Goal: Task Accomplishment & Management: Manage account settings

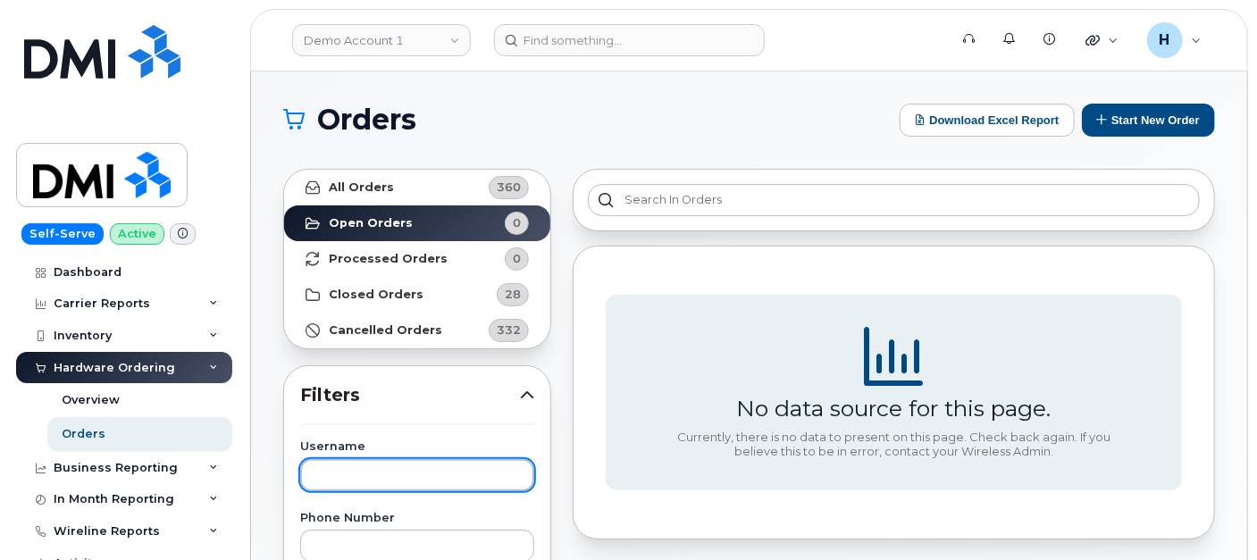
click at [369, 475] on input "text" at bounding box center [417, 475] width 234 height 32
type input "hugo"
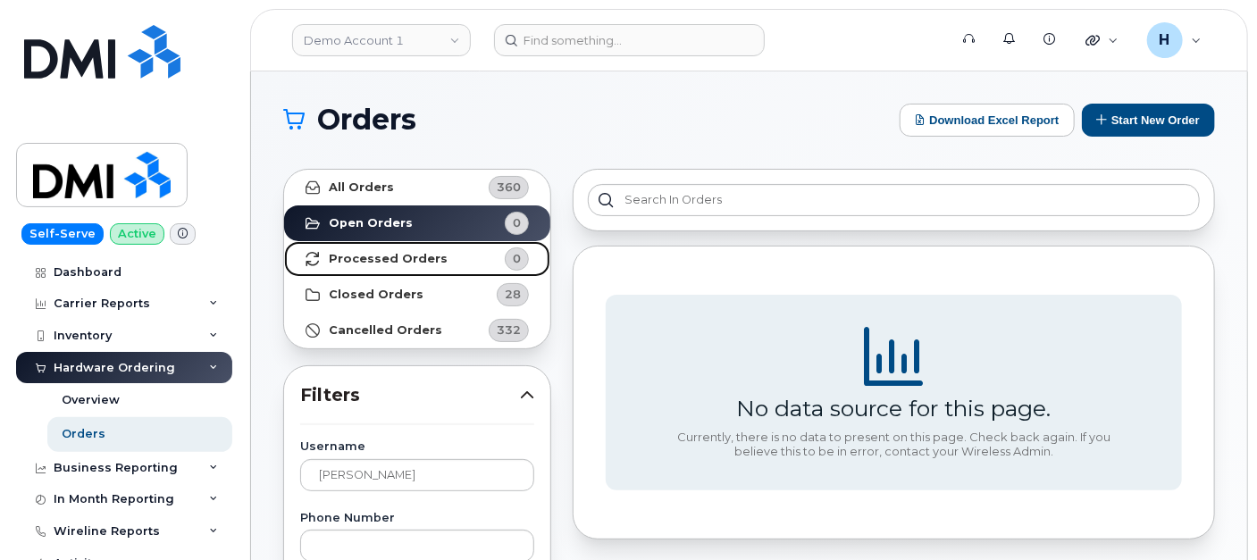
click at [384, 266] on link "Processed Orders 0" at bounding box center [417, 259] width 266 height 36
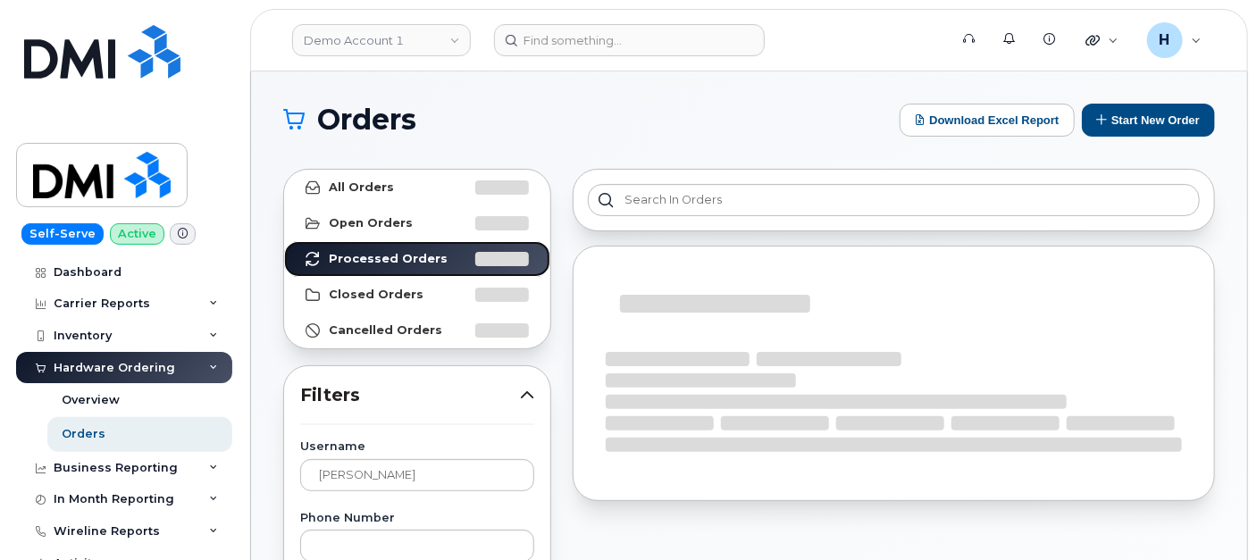
click at [284, 241] on link "Processed Orders" at bounding box center [417, 259] width 266 height 36
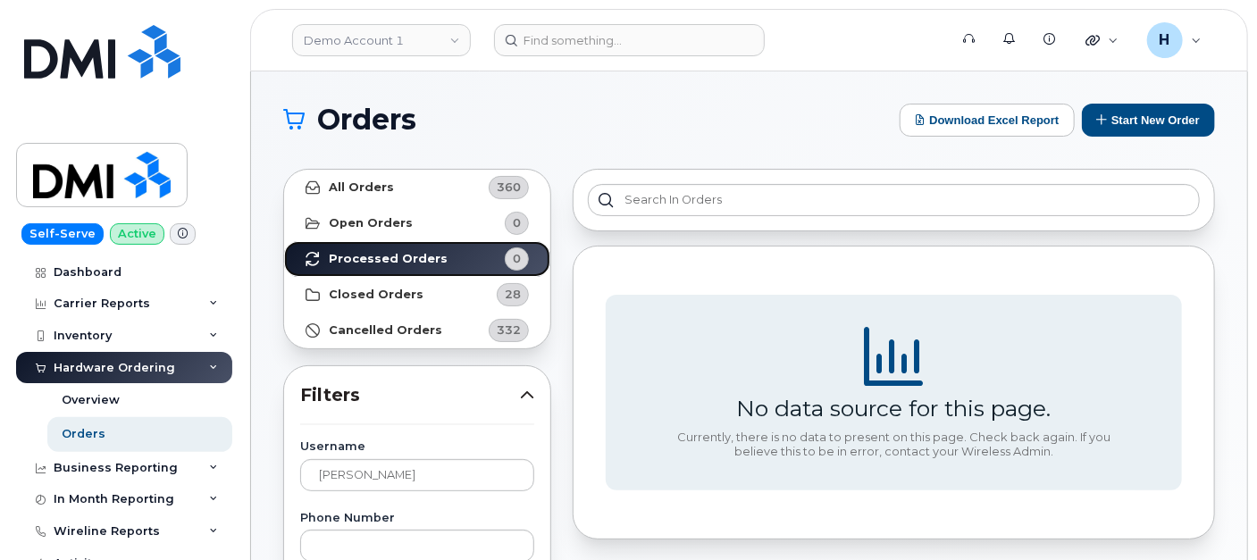
click at [387, 265] on strong "Processed Orders" at bounding box center [388, 259] width 119 height 14
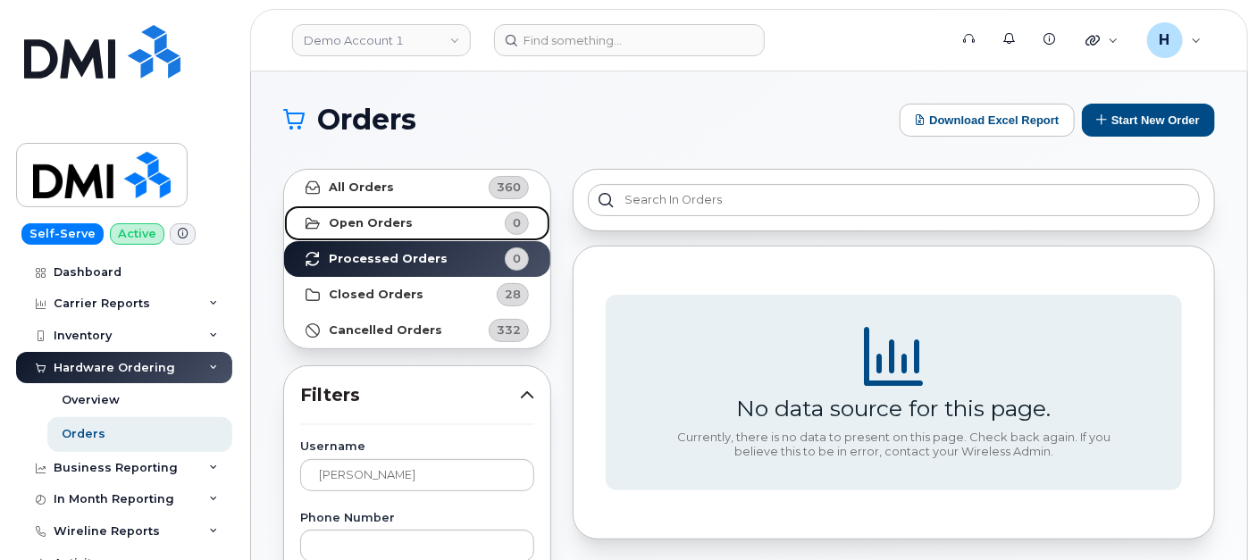
click at [406, 238] on link "Open Orders 0" at bounding box center [417, 224] width 266 height 36
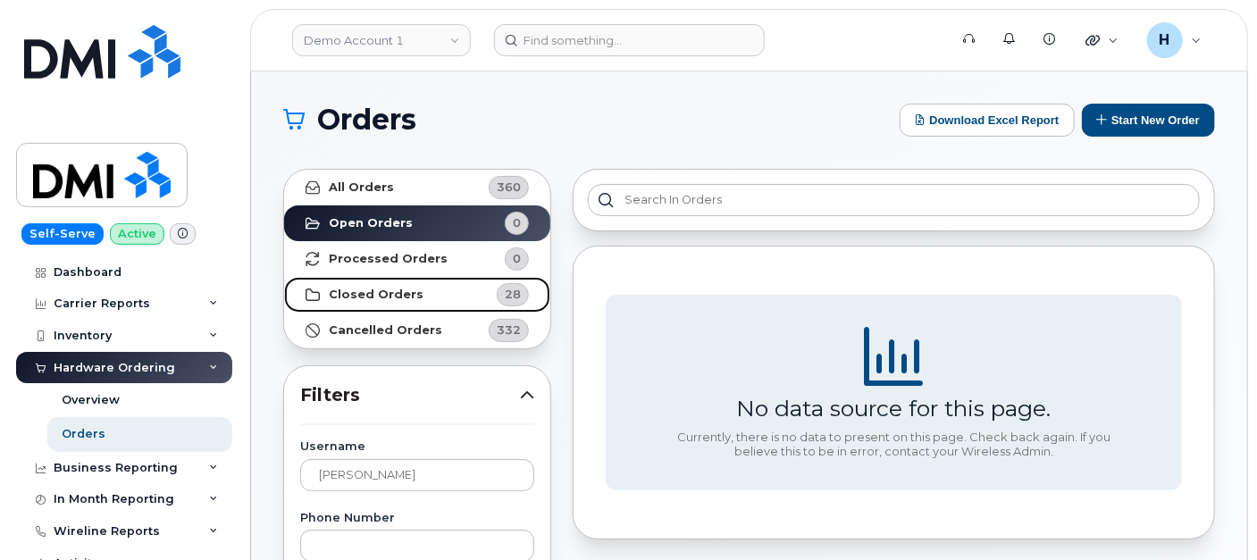
click at [411, 298] on strong "Closed Orders" at bounding box center [376, 295] width 95 height 14
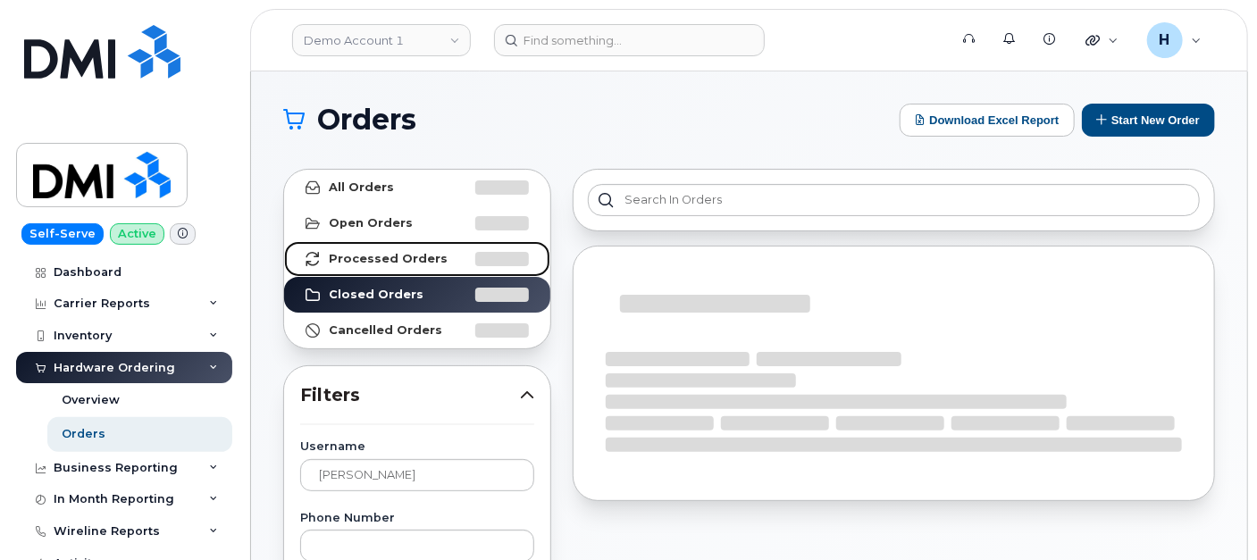
click at [416, 270] on link "Processed Orders" at bounding box center [417, 259] width 266 height 36
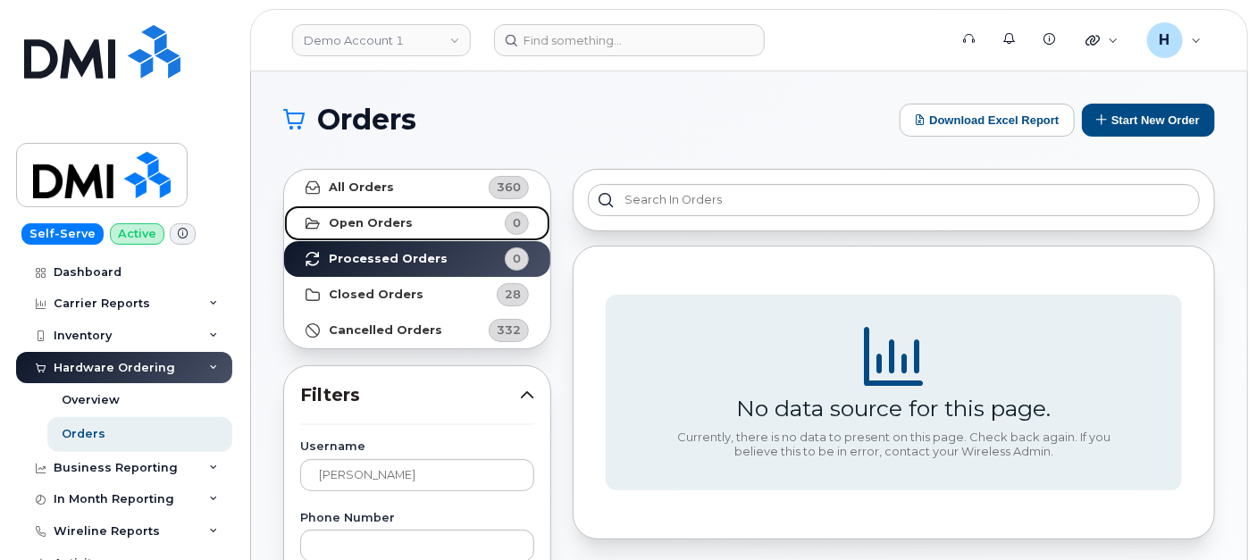
click at [441, 224] on link "Open Orders 0" at bounding box center [417, 224] width 266 height 36
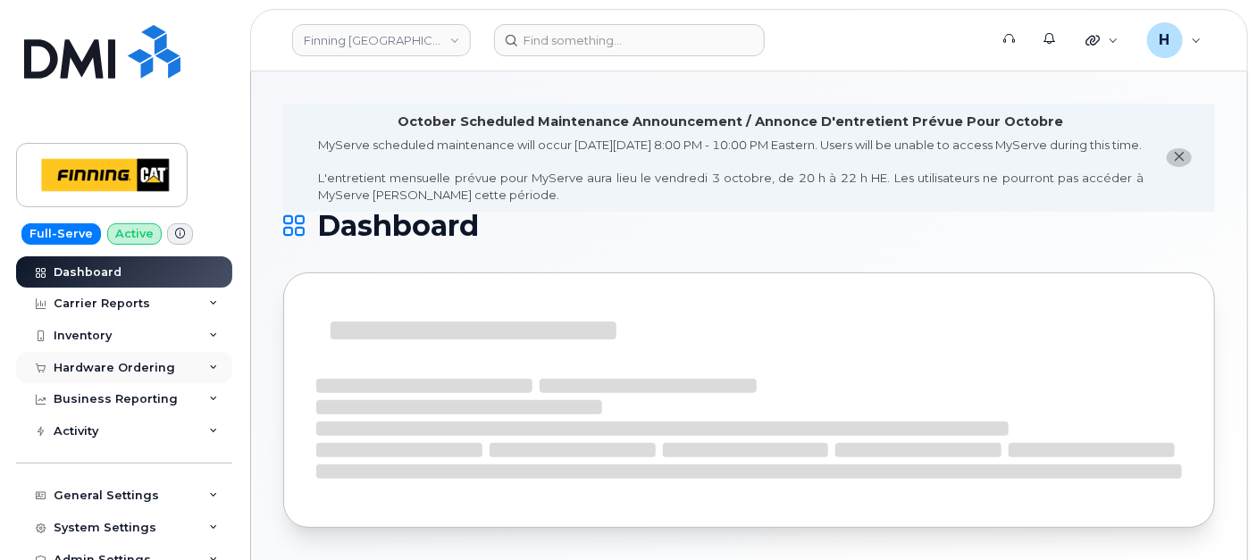
click at [97, 364] on div "Hardware Ordering" at bounding box center [115, 368] width 122 height 14
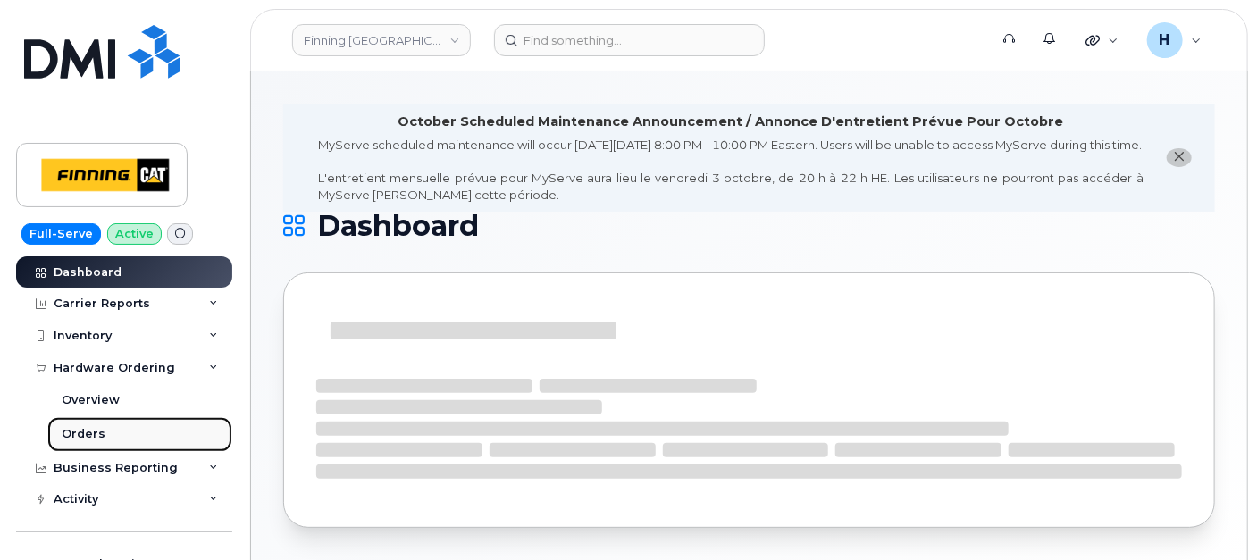
click at [80, 429] on div "Orders" at bounding box center [84, 434] width 44 height 16
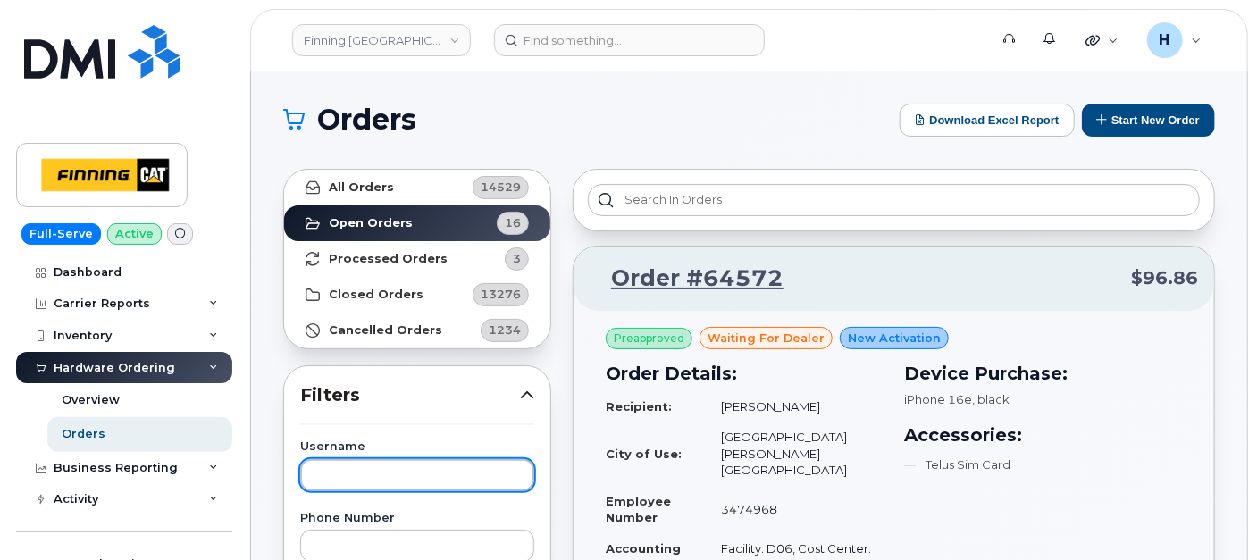
click at [325, 463] on input "text" at bounding box center [417, 475] width 234 height 32
type input "hugo"
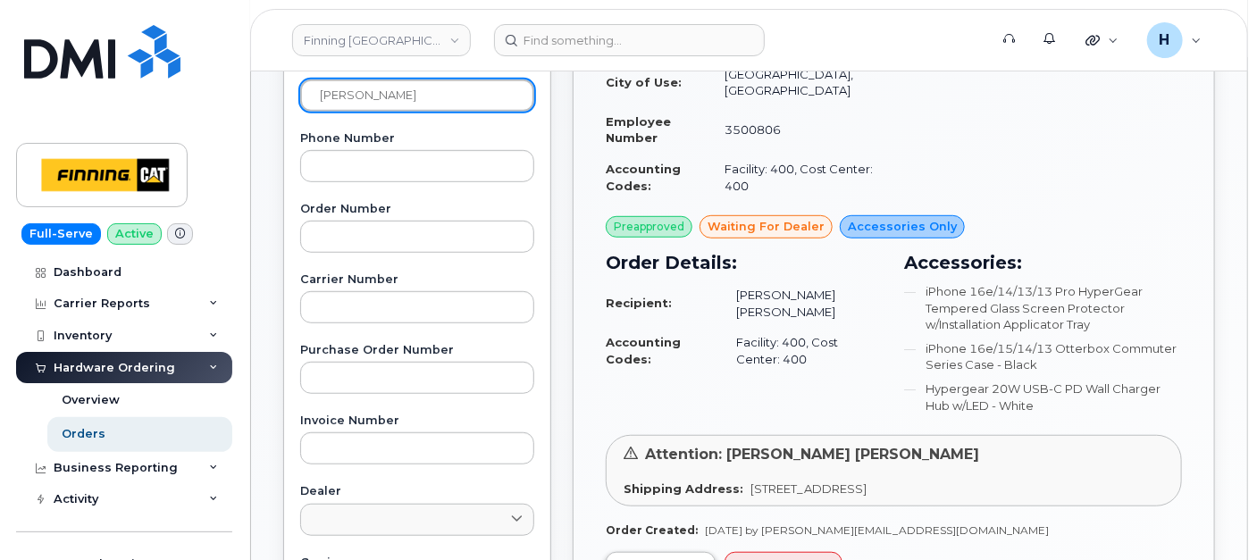
scroll to position [496, 0]
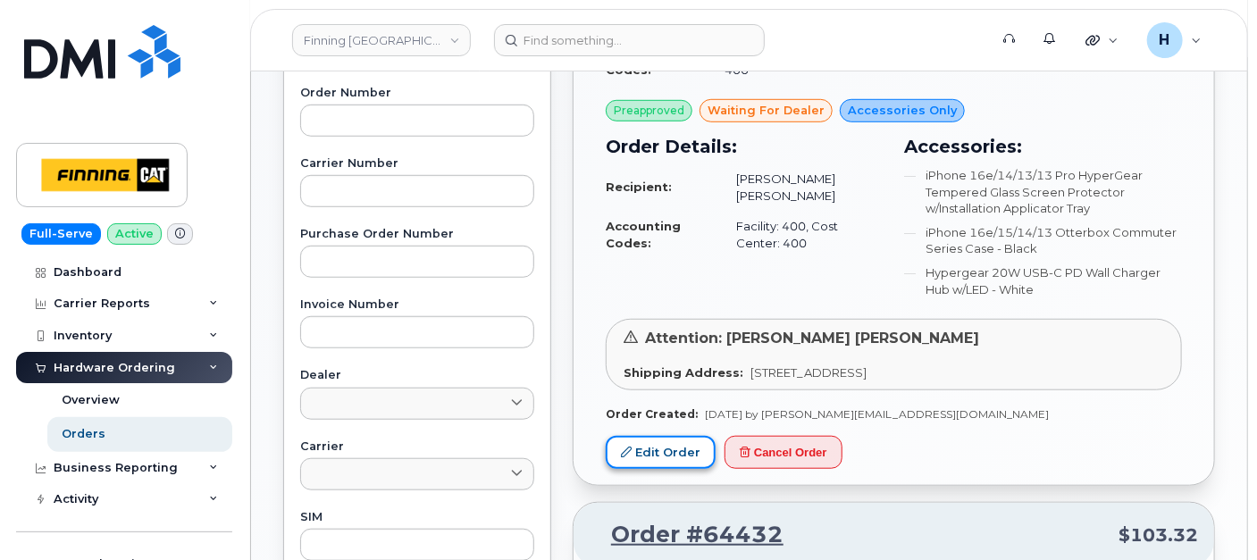
click at [669, 440] on link "Edit Order" at bounding box center [661, 452] width 110 height 33
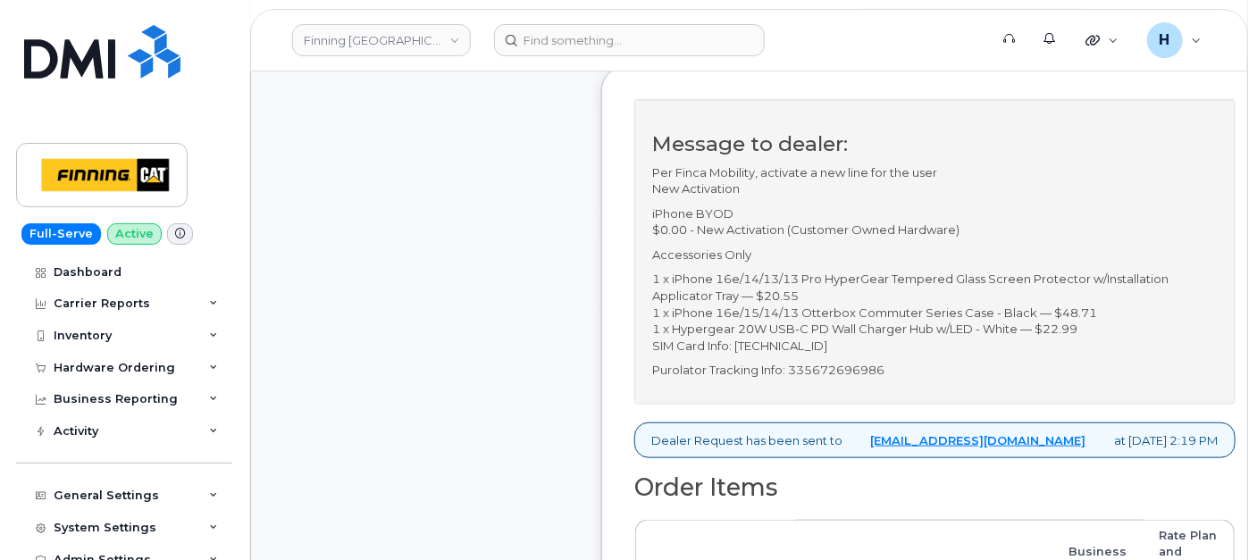
scroll to position [694, 0]
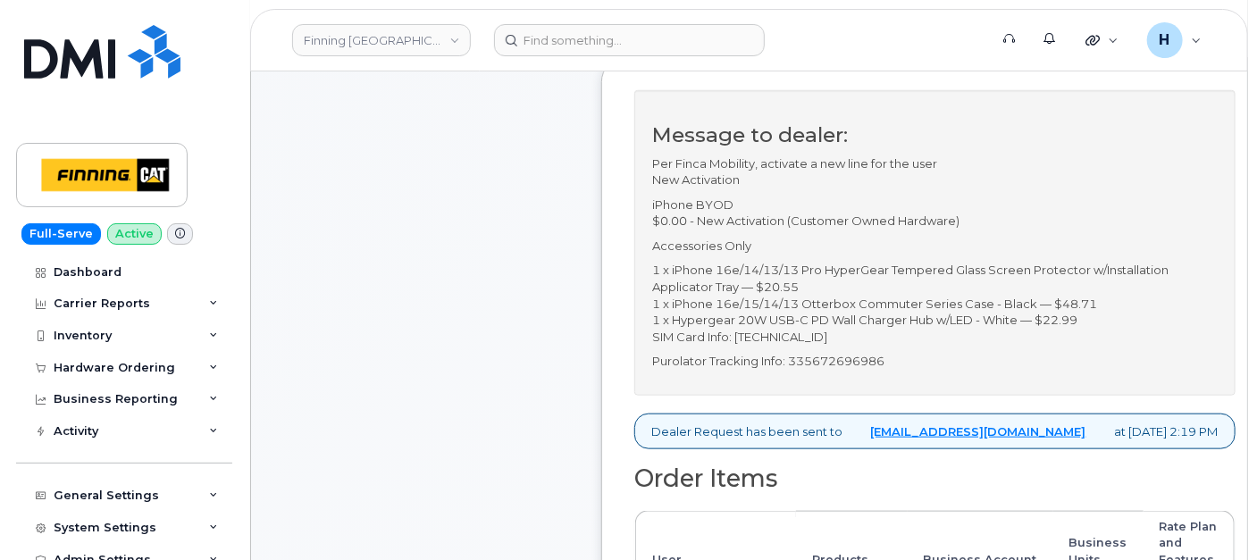
click at [850, 353] on p "Purolator Tracking Info: 335672696986" at bounding box center [935, 361] width 566 height 17
copy p "335672696986"
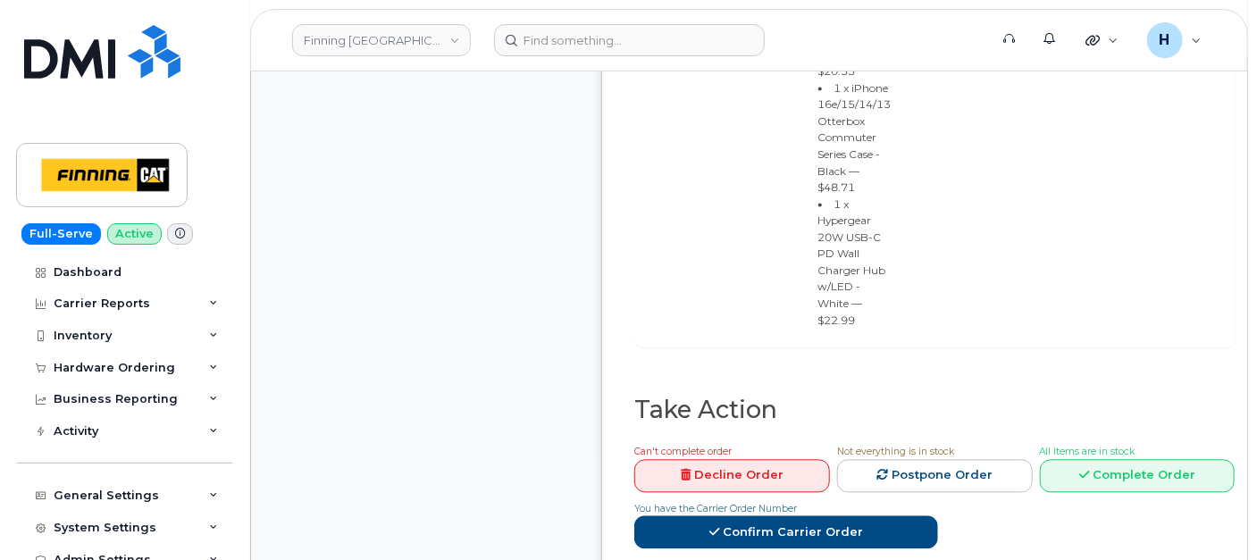
scroll to position [1588, 0]
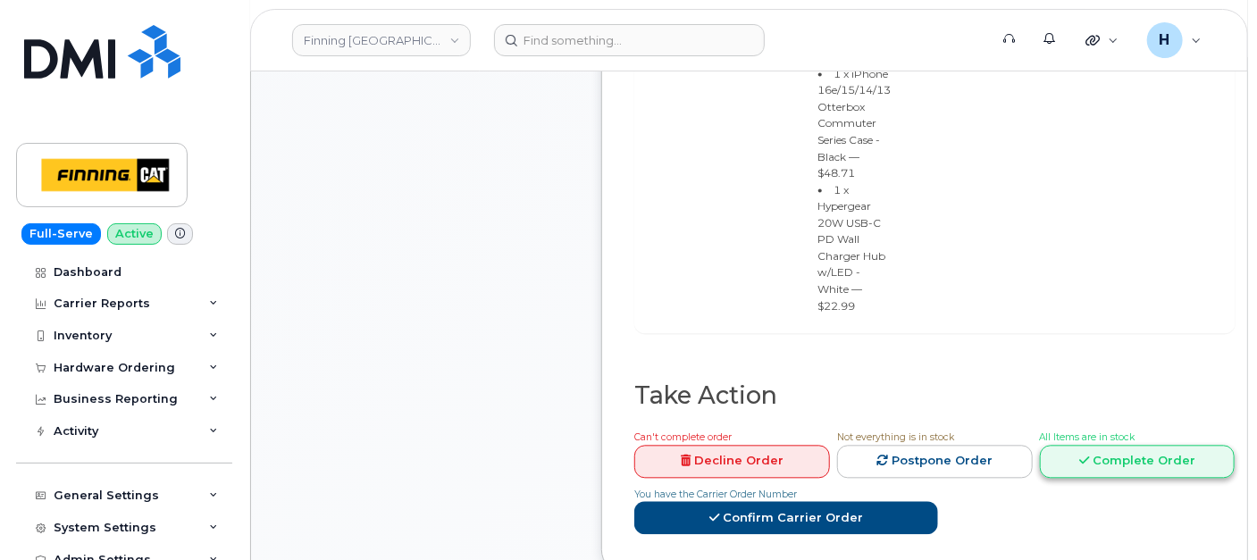
click at [1069, 445] on link "Complete Order" at bounding box center [1138, 461] width 196 height 33
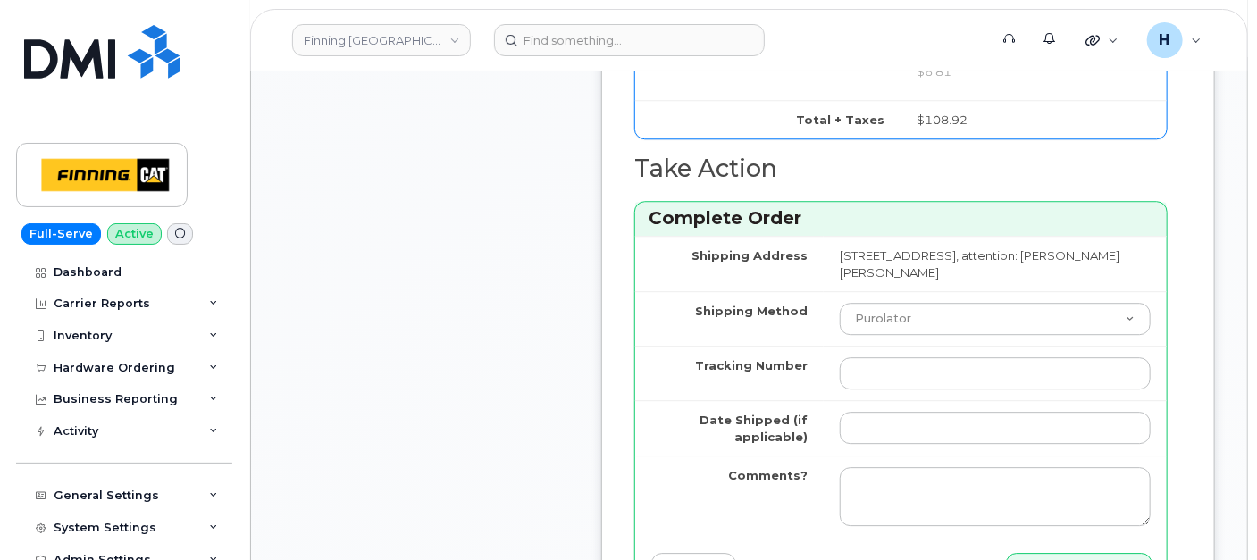
scroll to position [2283, 0]
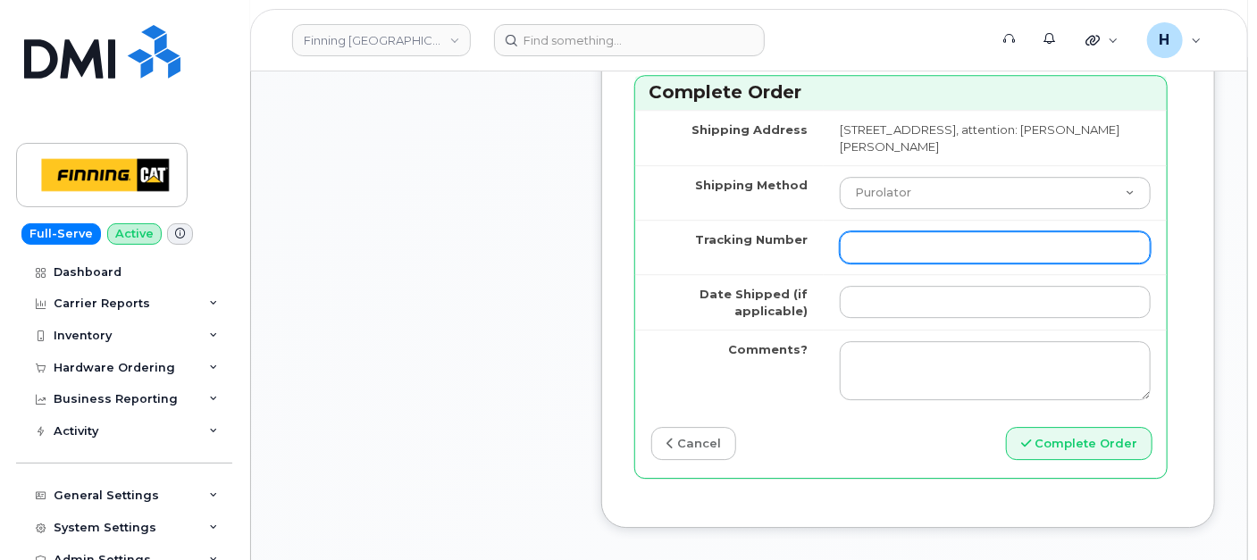
click at [878, 238] on input "Tracking Number" at bounding box center [995, 247] width 311 height 32
paste input "335672696986"
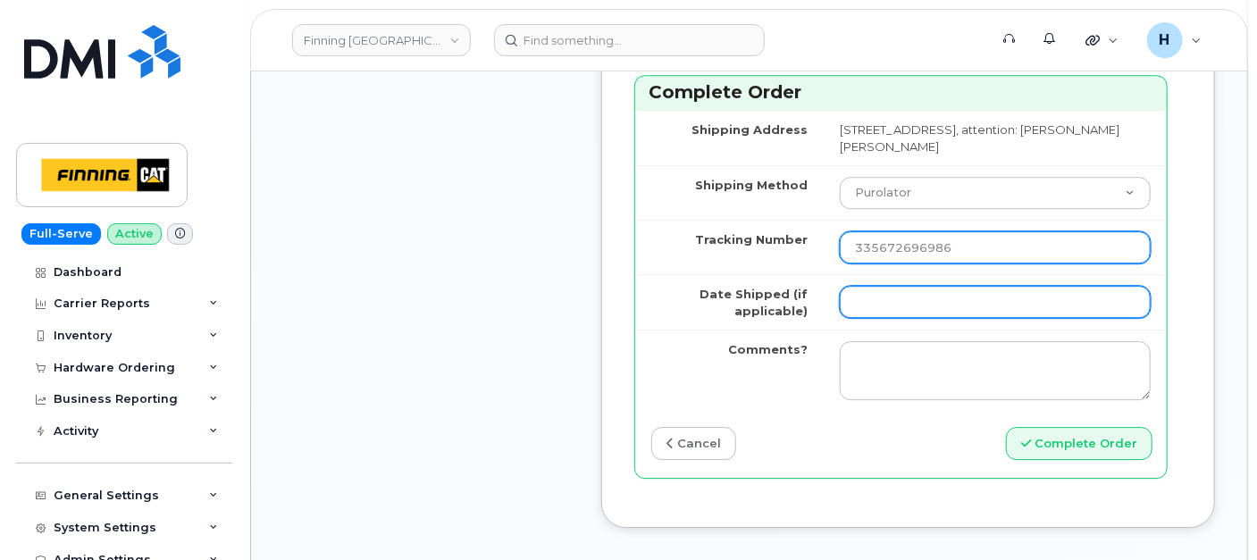
type input "335672696986"
click at [874, 286] on input "Date Shipped (if applicable)" at bounding box center [995, 302] width 311 height 32
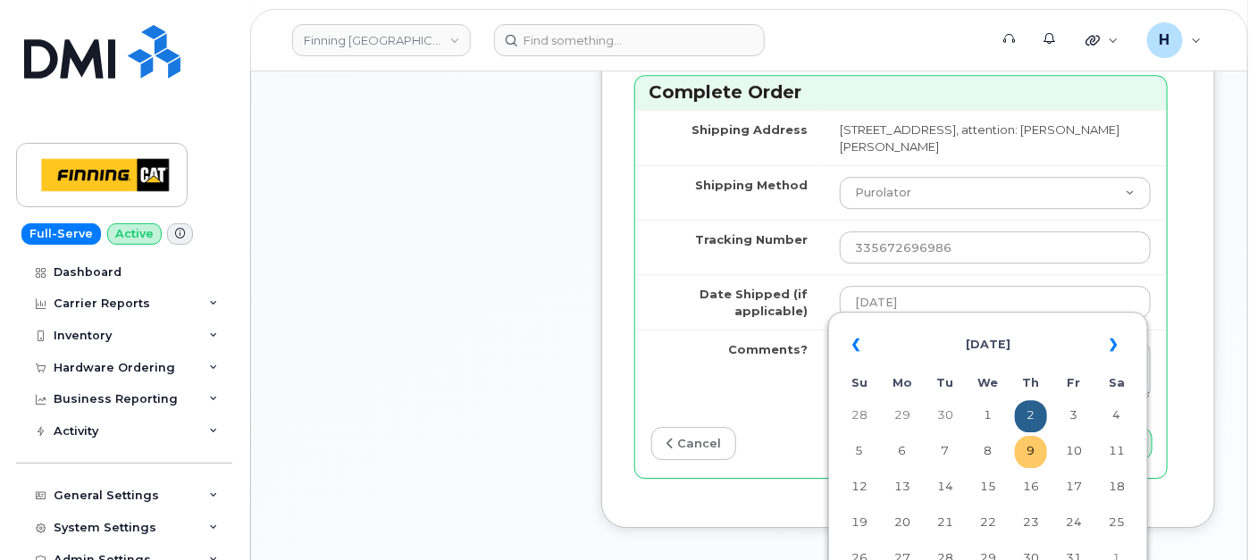
click at [1031, 452] on td "9" at bounding box center [1031, 452] width 32 height 32
type input "[DATE]"
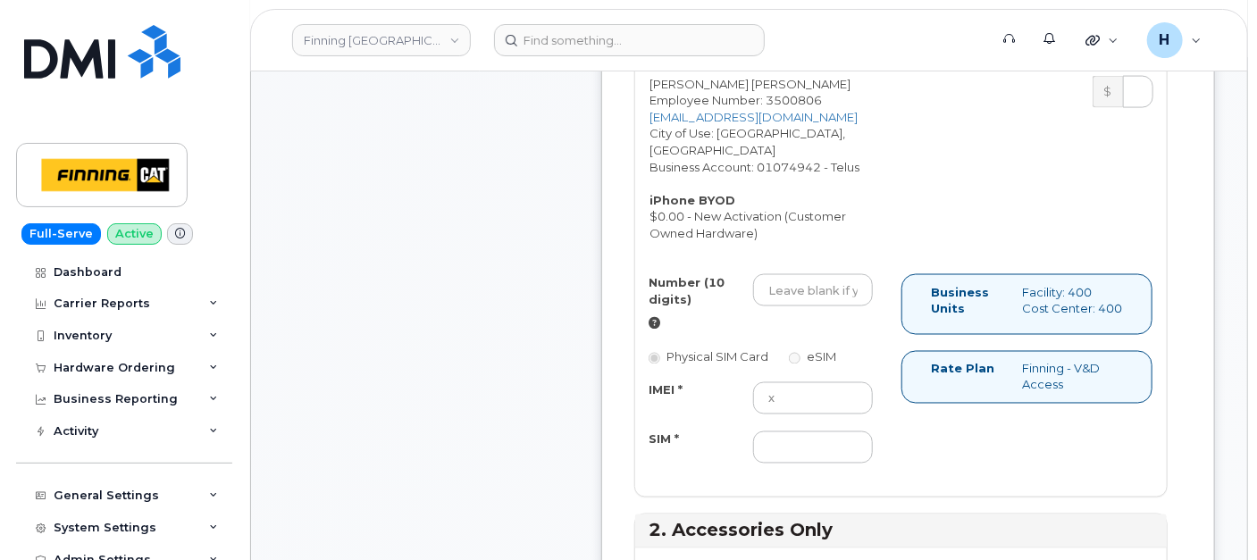
scroll to position [1290, 0]
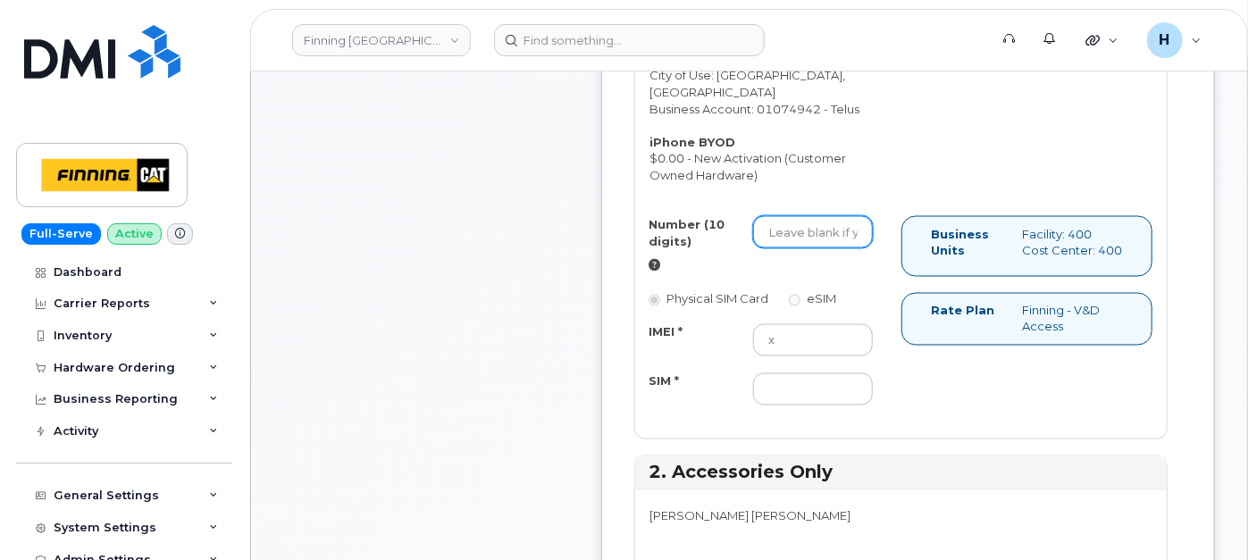
click at [796, 229] on input "Number (10 digits)" at bounding box center [813, 232] width 120 height 32
drag, startPoint x: 802, startPoint y: 235, endPoint x: 688, endPoint y: 227, distance: 113.8
click at [688, 227] on div "Number (10 digits) 2369832914" at bounding box center [761, 244] width 252 height 57
type input "2369832914"
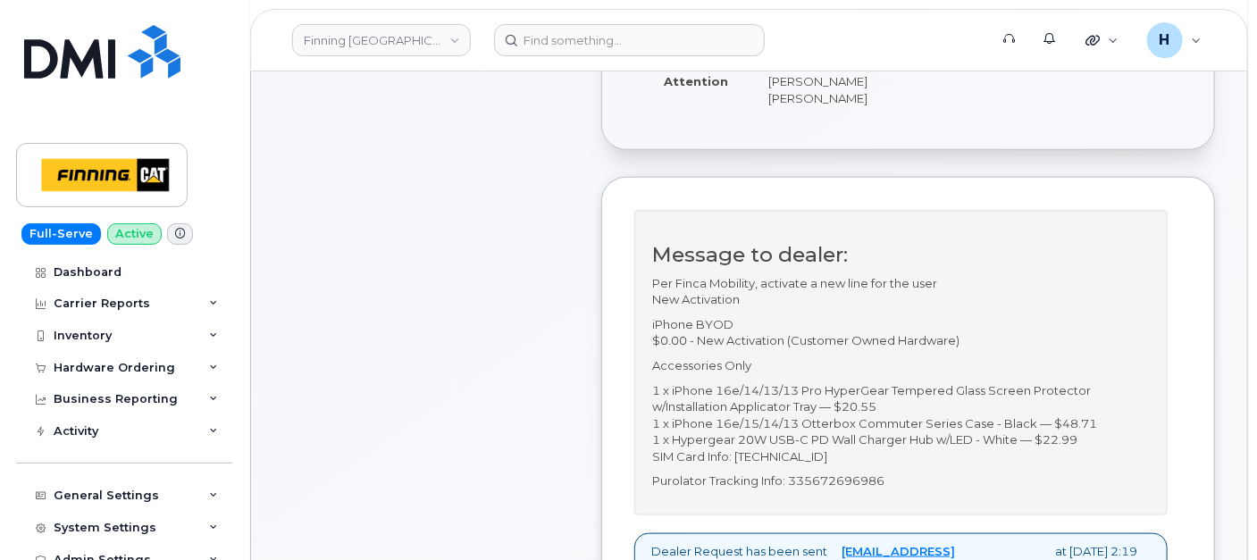
scroll to position [496, 0]
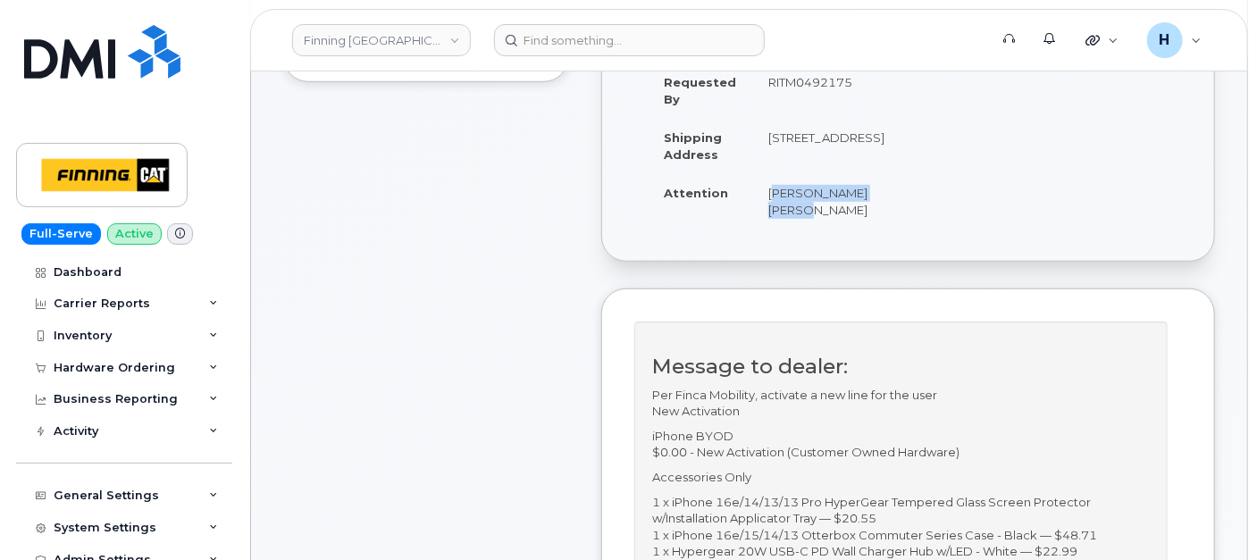
drag, startPoint x: 745, startPoint y: 205, endPoint x: 829, endPoint y: 227, distance: 86.9
click at [829, 227] on td "Hugo Ahuja Martinez" at bounding box center [826, 200] width 148 height 55
copy td "Hugo Ahuja Martinez"
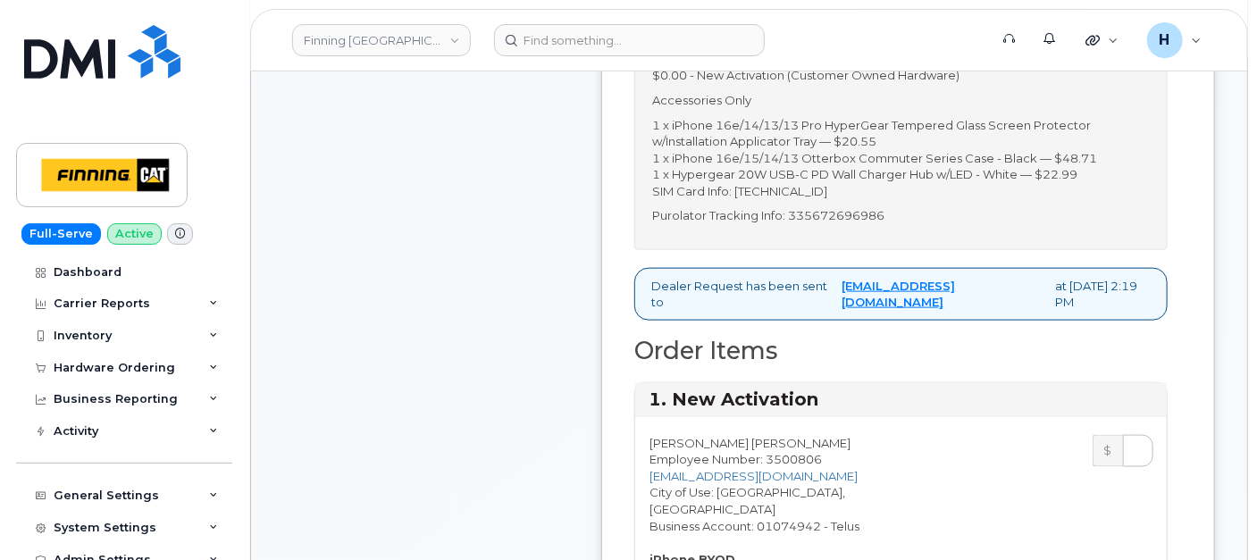
scroll to position [894, 0]
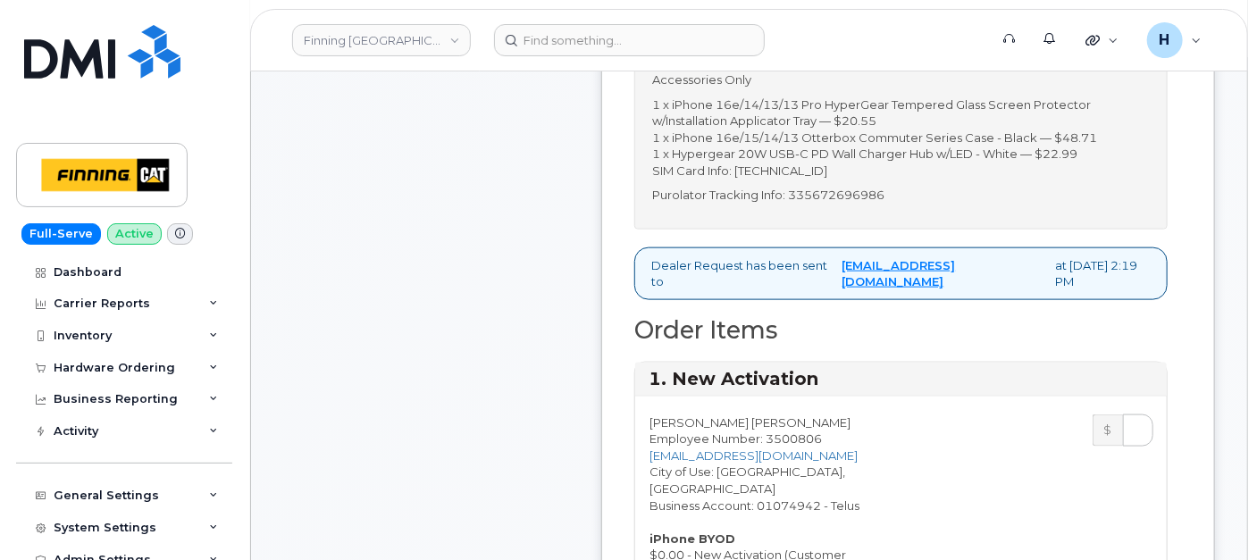
click at [791, 180] on p "1 x iPhone 16e/14/13/13 Pro HyperGear Tempered Glass Screen Protector w/Install…" at bounding box center [901, 138] width 498 height 83
click at [806, 180] on p "1 x iPhone 16e/14/13/13 Pro HyperGear Tempered Glass Screen Protector w/Install…" at bounding box center [901, 138] width 498 height 83
copy p "8912230102357627425"
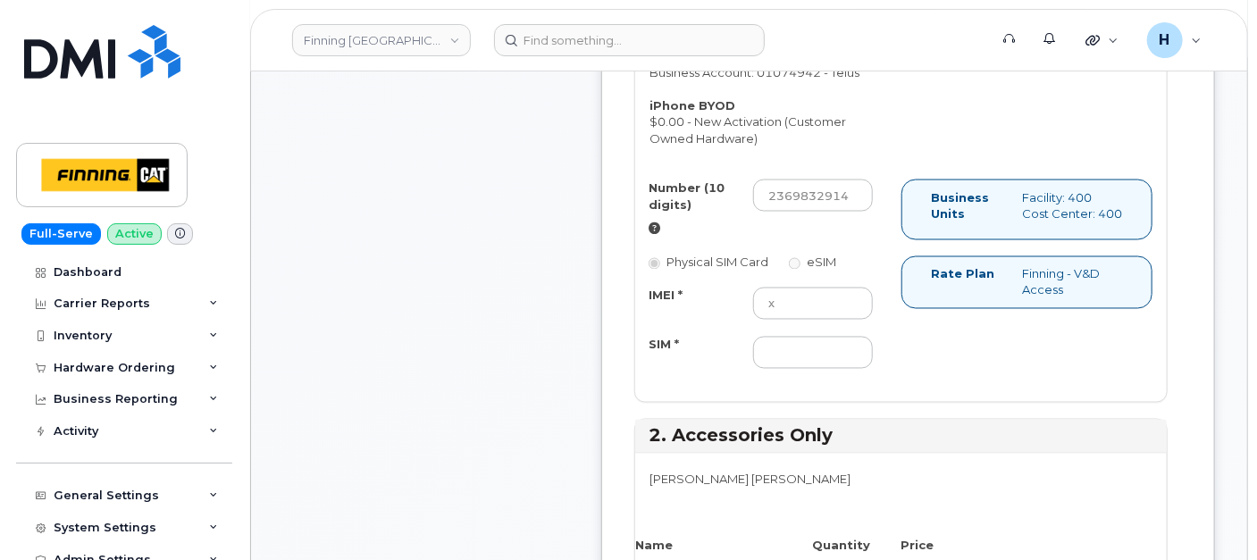
scroll to position [1390, 0]
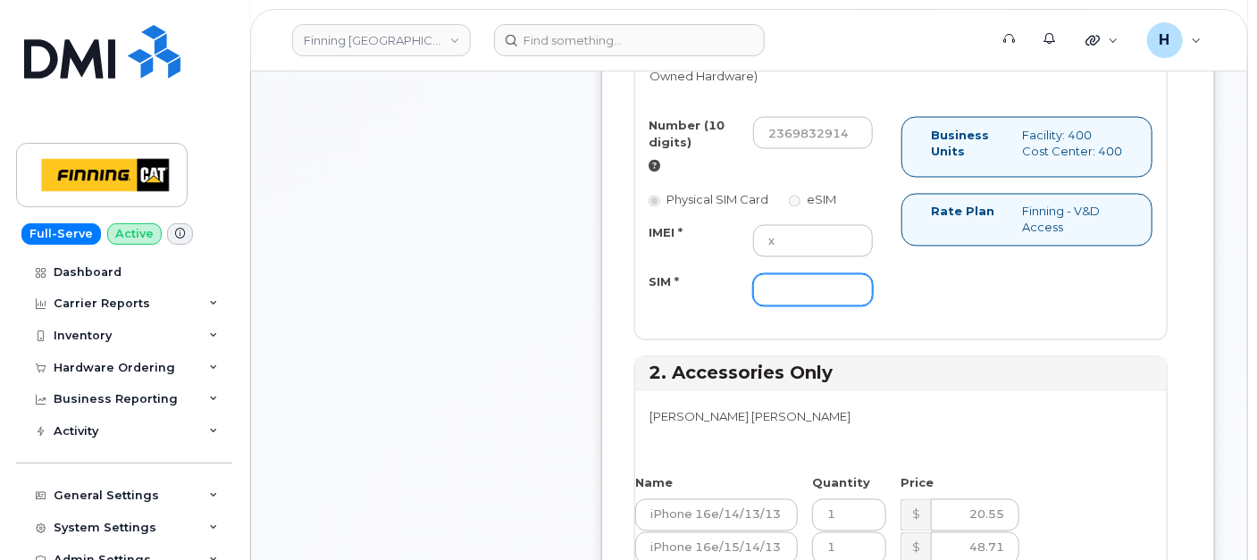
click at [783, 288] on input "SIM *" at bounding box center [813, 290] width 120 height 32
paste input "8912230102357627425"
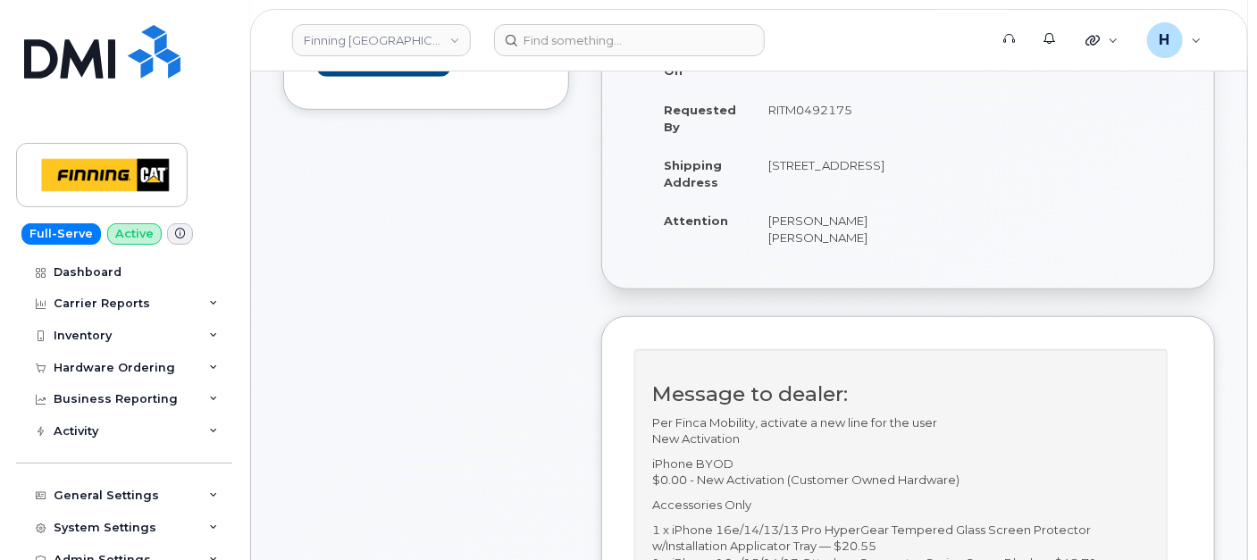
scroll to position [198, 0]
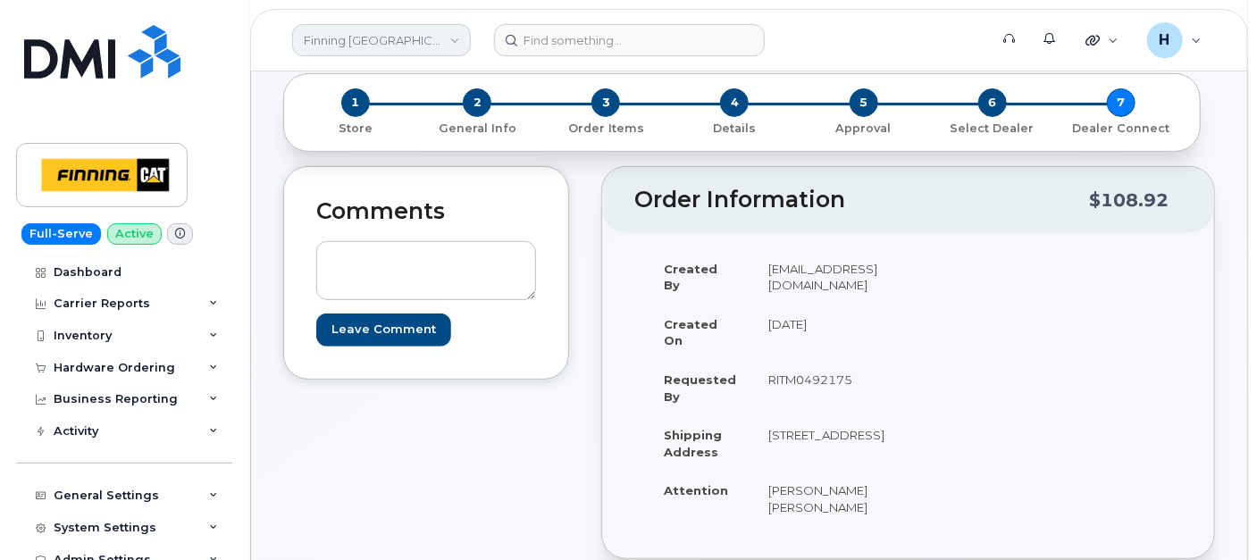
type input "8912230102357627425"
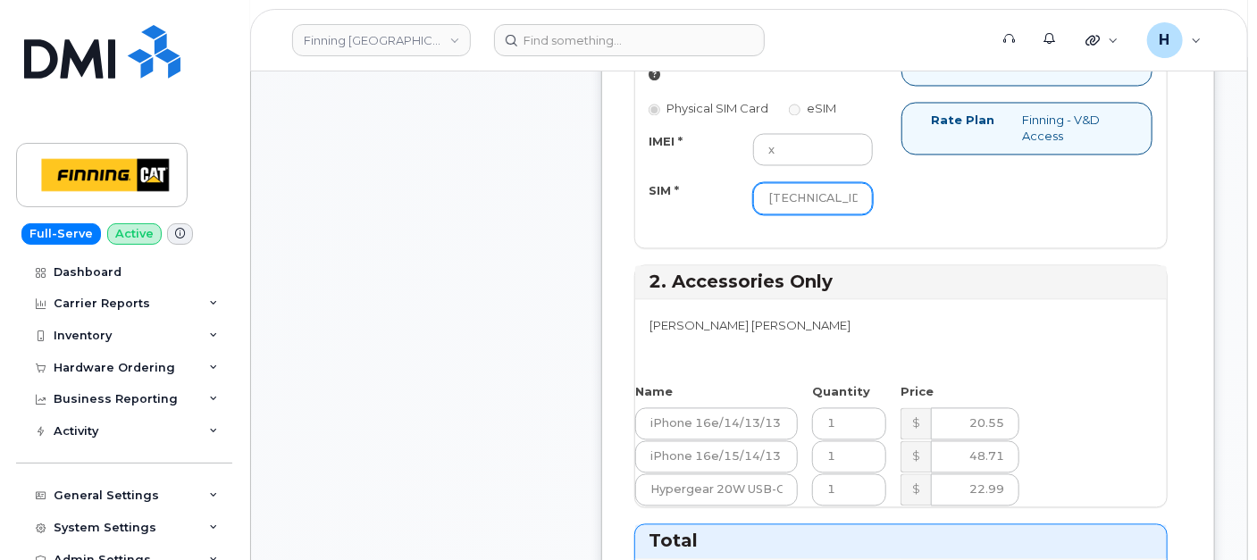
scroll to position [1290, 0]
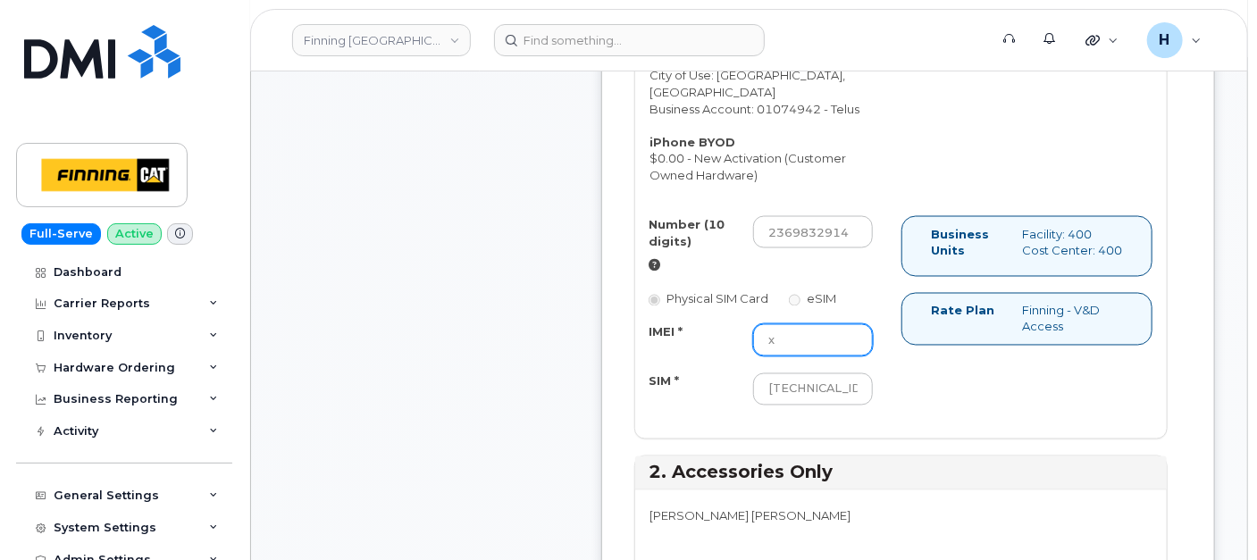
click at [784, 344] on input "x" at bounding box center [813, 340] width 120 height 32
paste input "354216331027049"
type input "354216331027049"
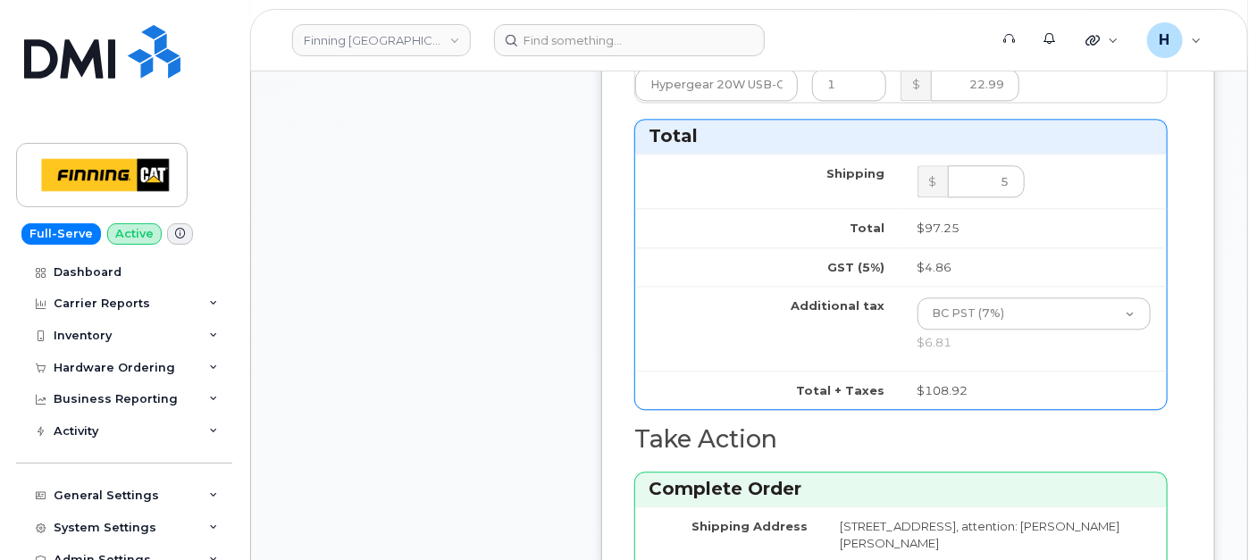
scroll to position [2184, 0]
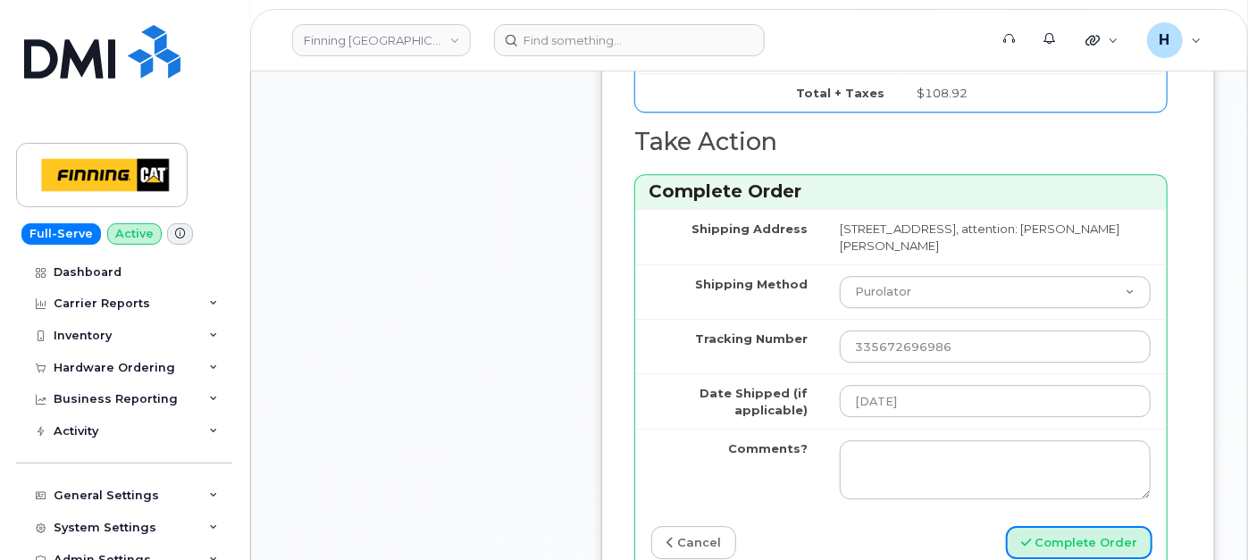
drag, startPoint x: 1099, startPoint y: 529, endPoint x: 830, endPoint y: 556, distance: 270.3
click at [1099, 529] on button "Complete Order" at bounding box center [1079, 542] width 147 height 33
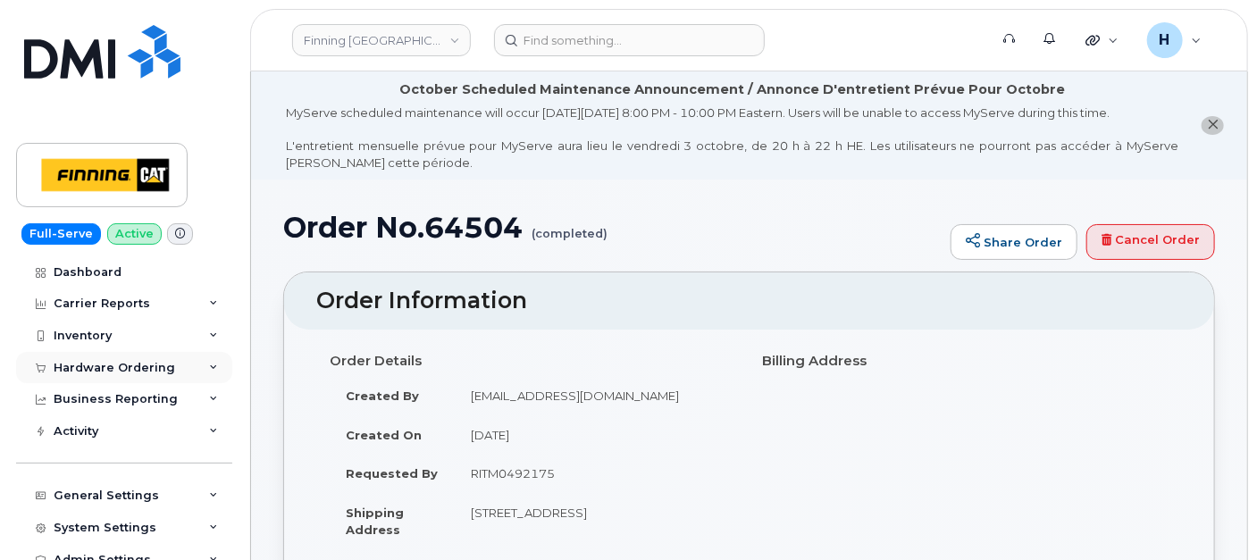
click at [110, 357] on div "Hardware Ordering" at bounding box center [124, 368] width 216 height 32
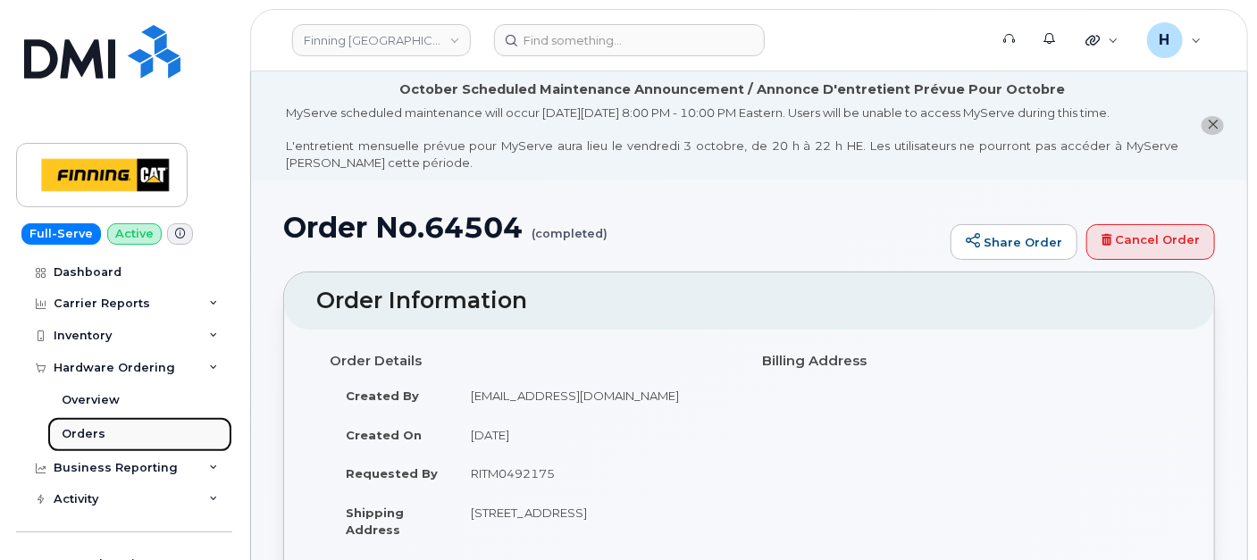
click at [100, 424] on link "Orders" at bounding box center [139, 434] width 185 height 34
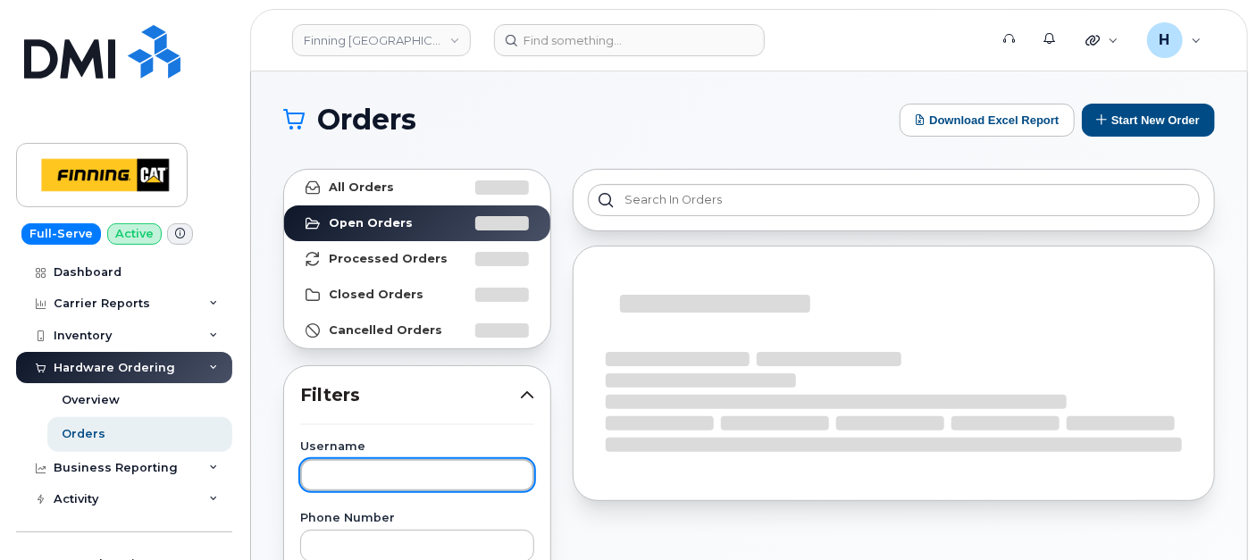
click at [347, 463] on input "text" at bounding box center [417, 475] width 234 height 32
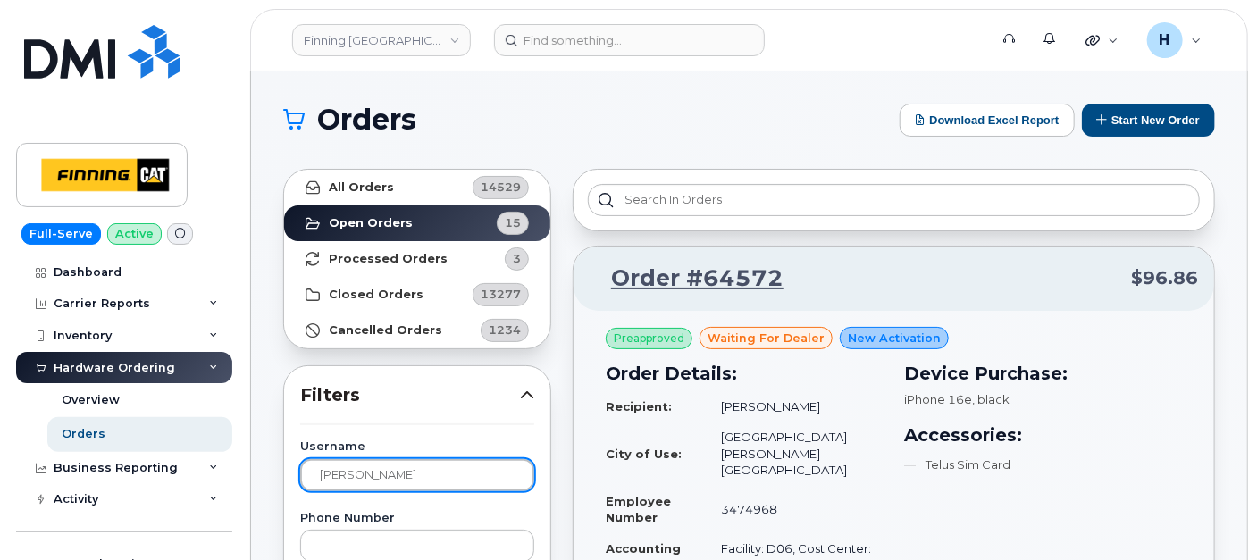
type input "stuart"
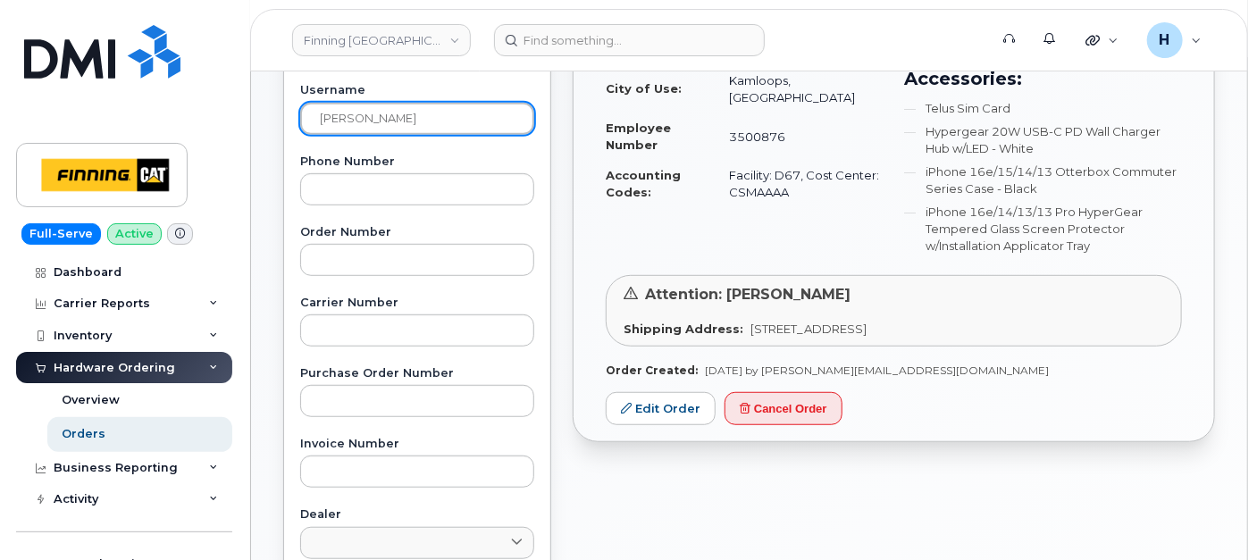
scroll to position [397, 0]
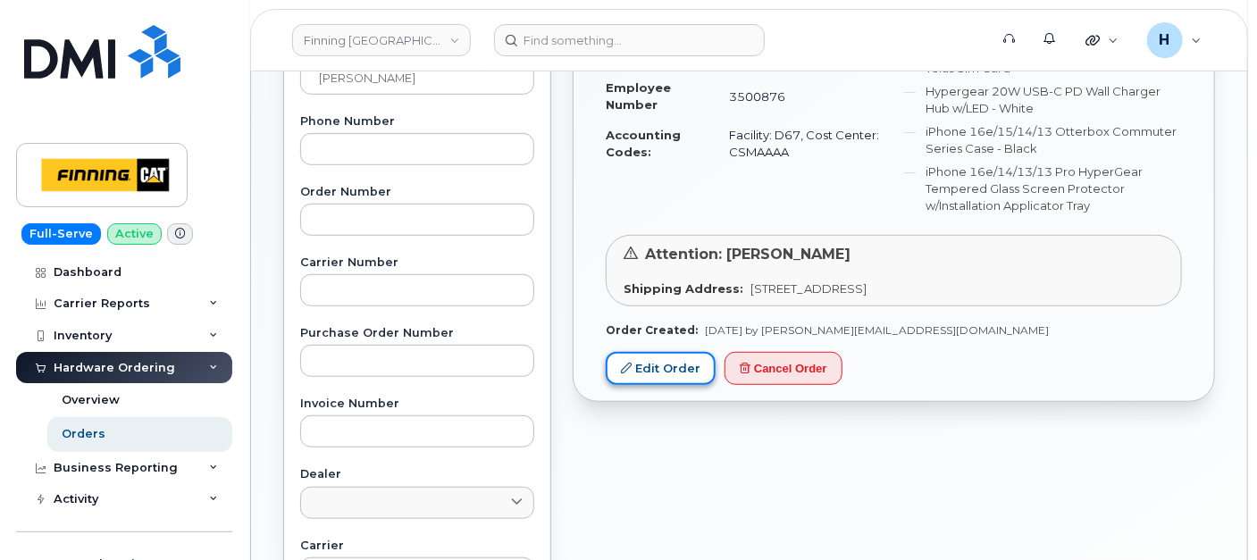
click at [656, 365] on link "Edit Order" at bounding box center [661, 368] width 110 height 33
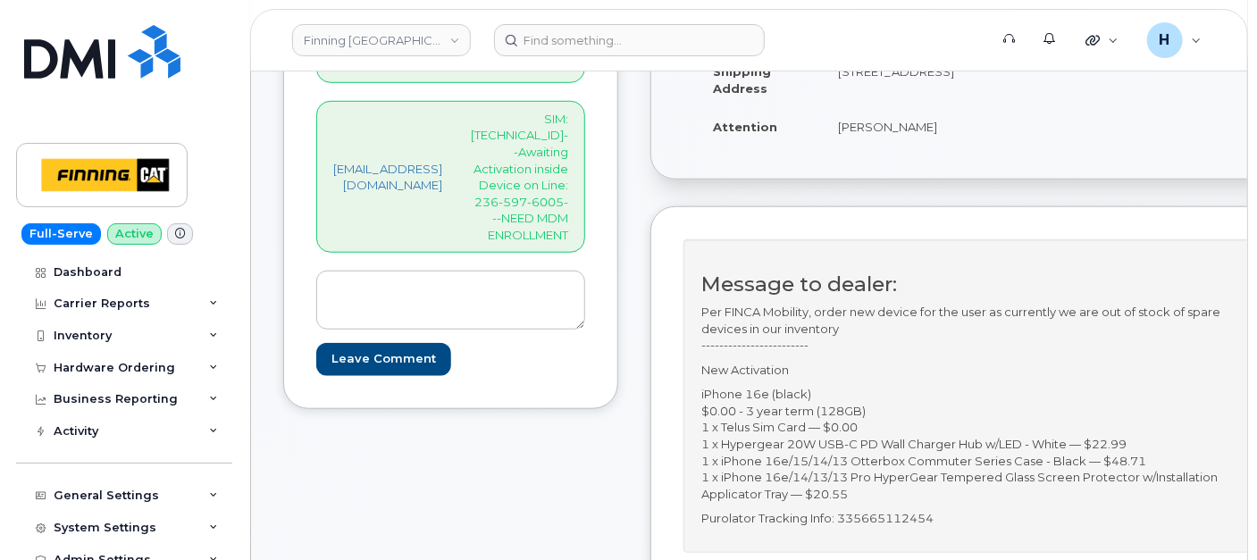
scroll to position [595, 0]
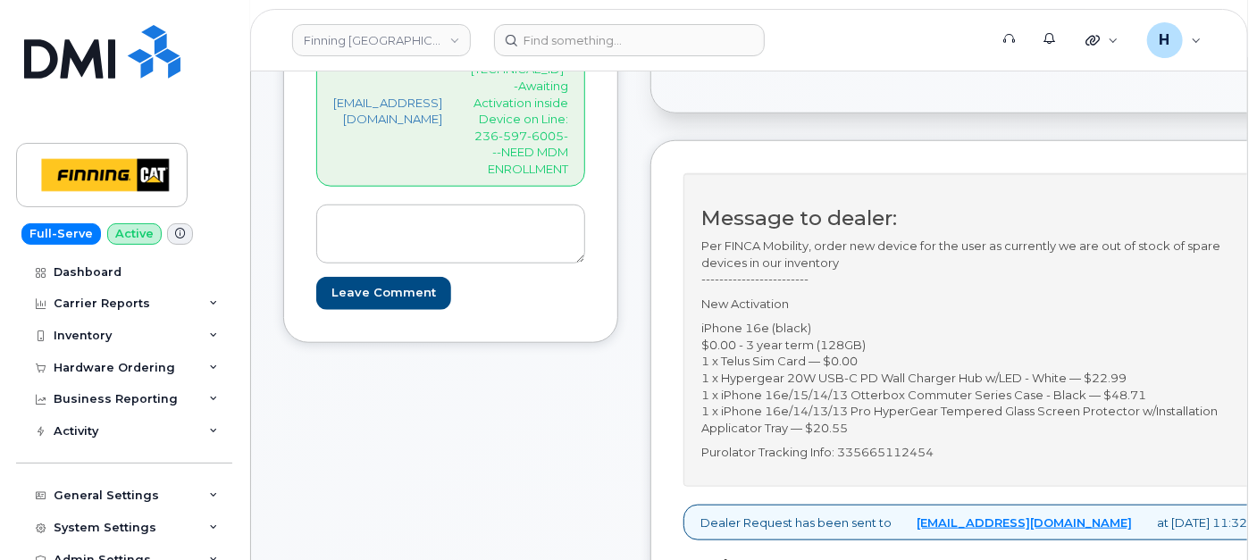
click at [963, 454] on p "Purolator Tracking Info: 335665112454" at bounding box center [985, 452] width 567 height 17
copy p "335665112454"
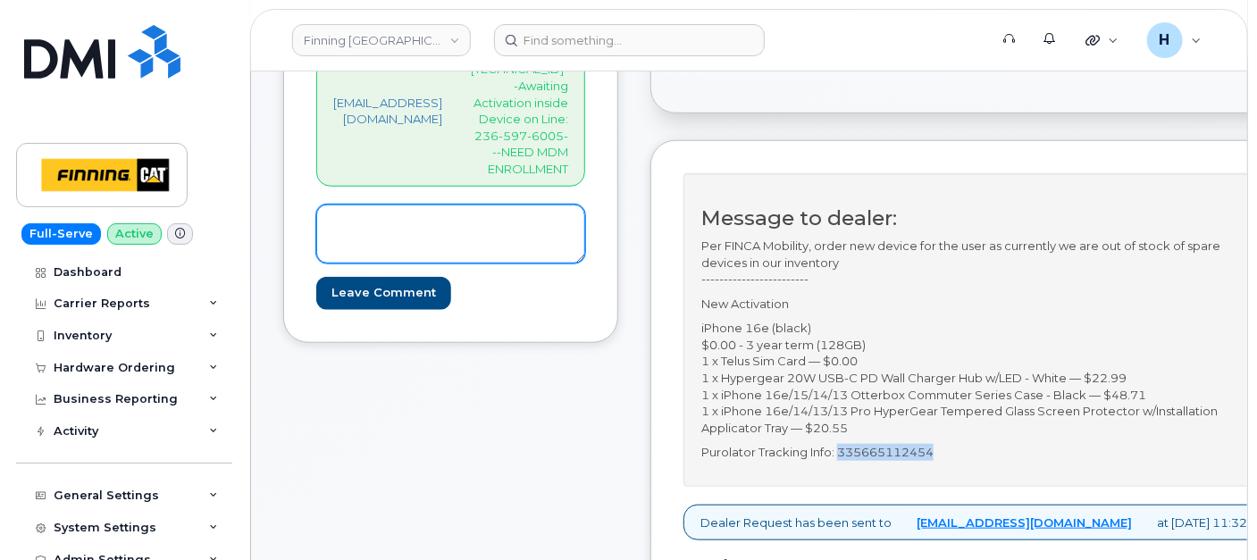
scroll to position [198, 0]
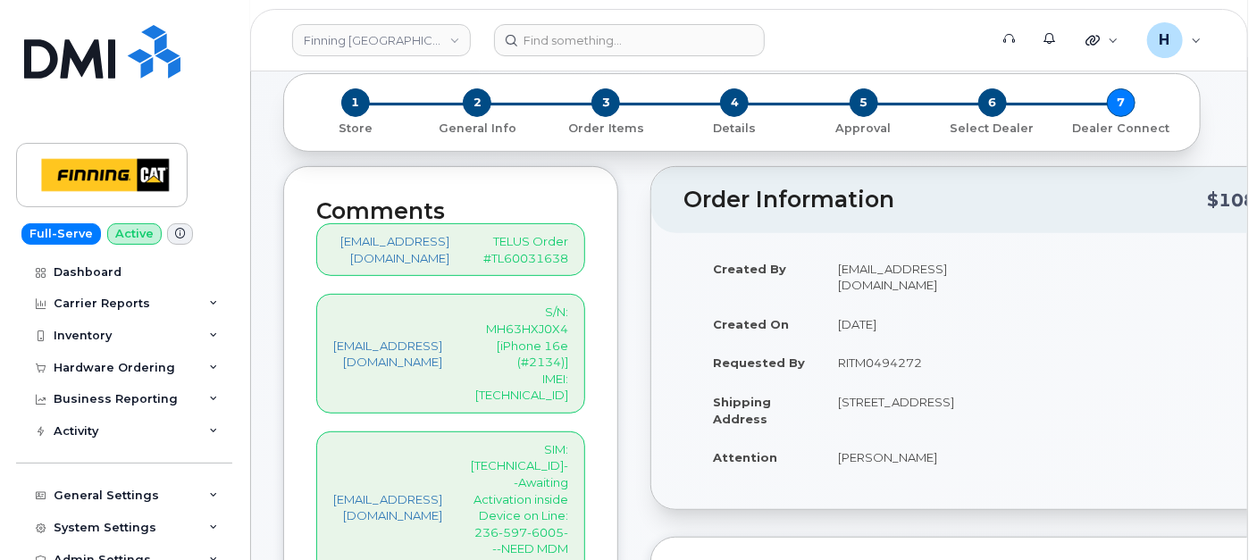
click at [551, 441] on p "SIM: [TECHNICAL_ID]--Awaiting Activation inside Device on Line: 236-597-6005---…" at bounding box center [519, 507] width 97 height 133
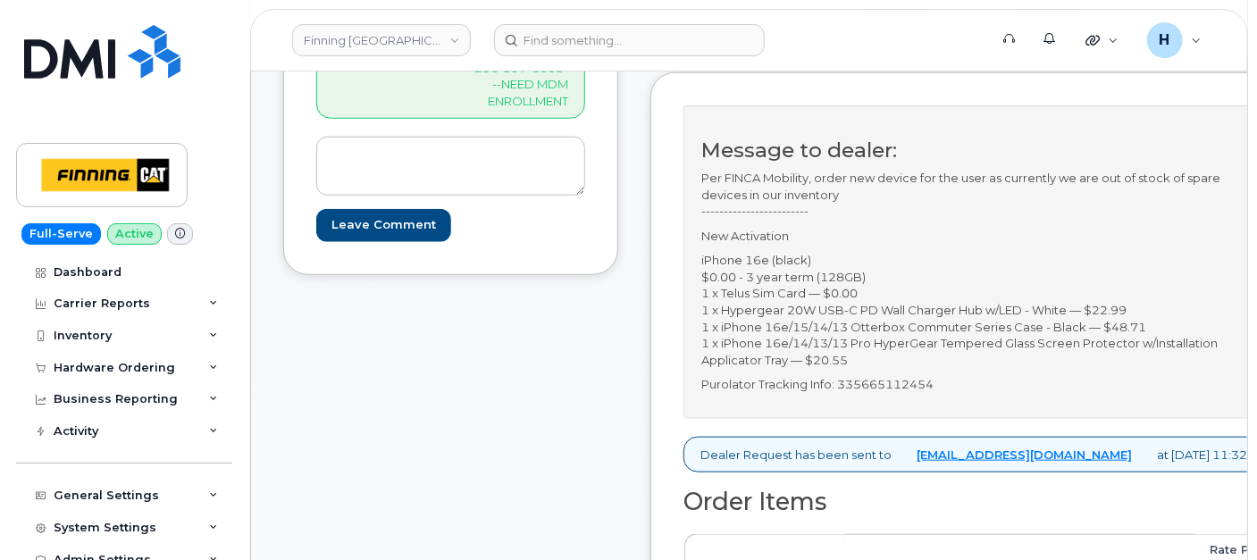
scroll to position [694, 0]
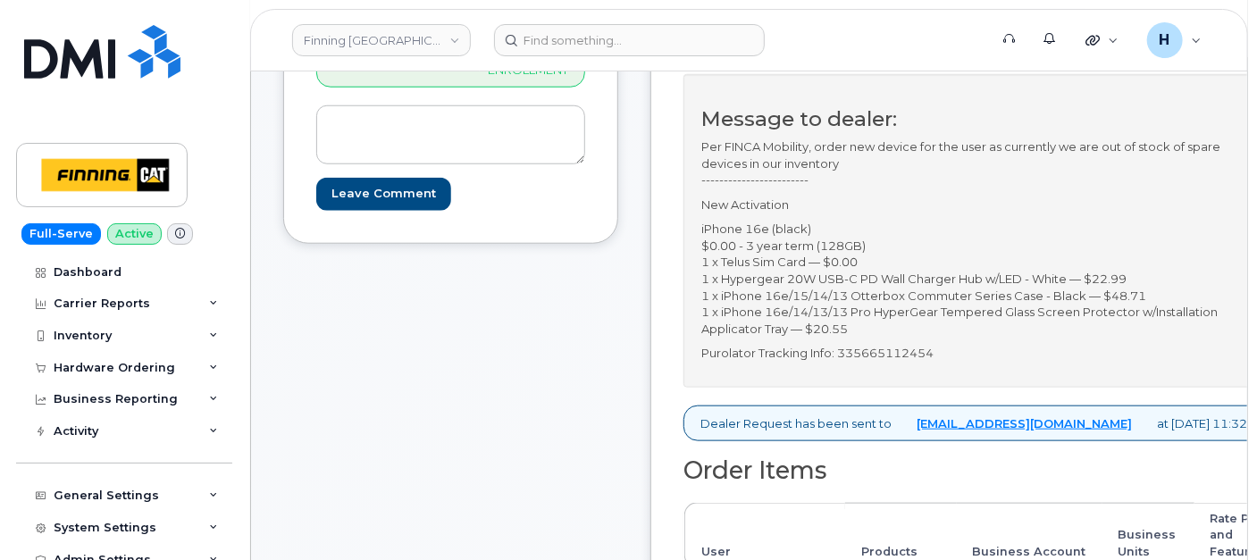
click at [954, 349] on p "Purolator Tracking Info: 335665112454" at bounding box center [985, 353] width 567 height 17
copy p "335665112454"
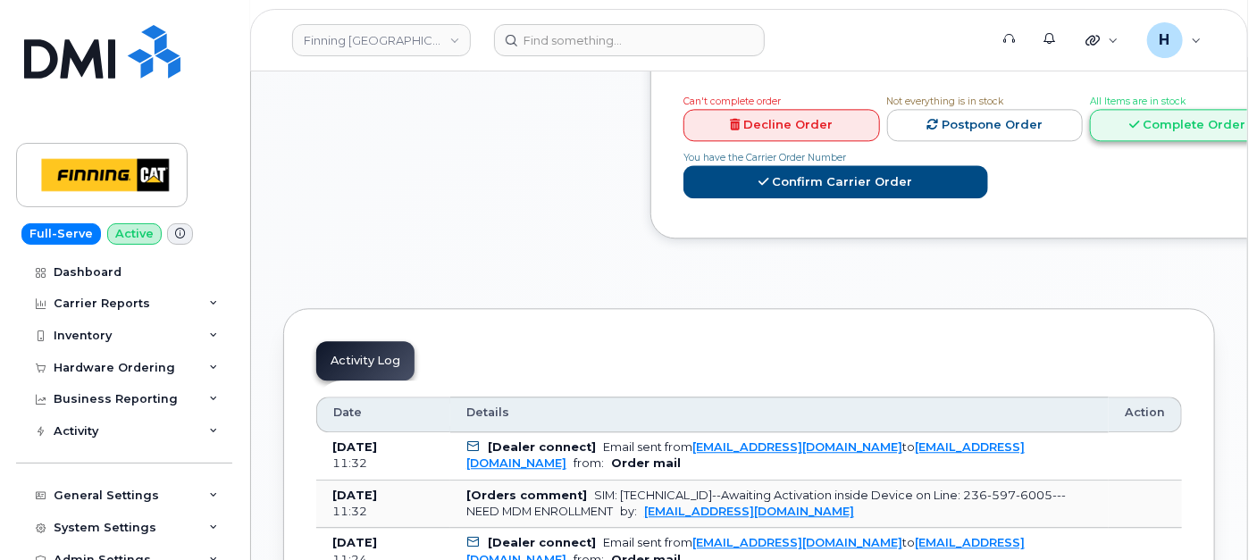
click at [1097, 109] on link "Complete Order" at bounding box center [1188, 125] width 197 height 33
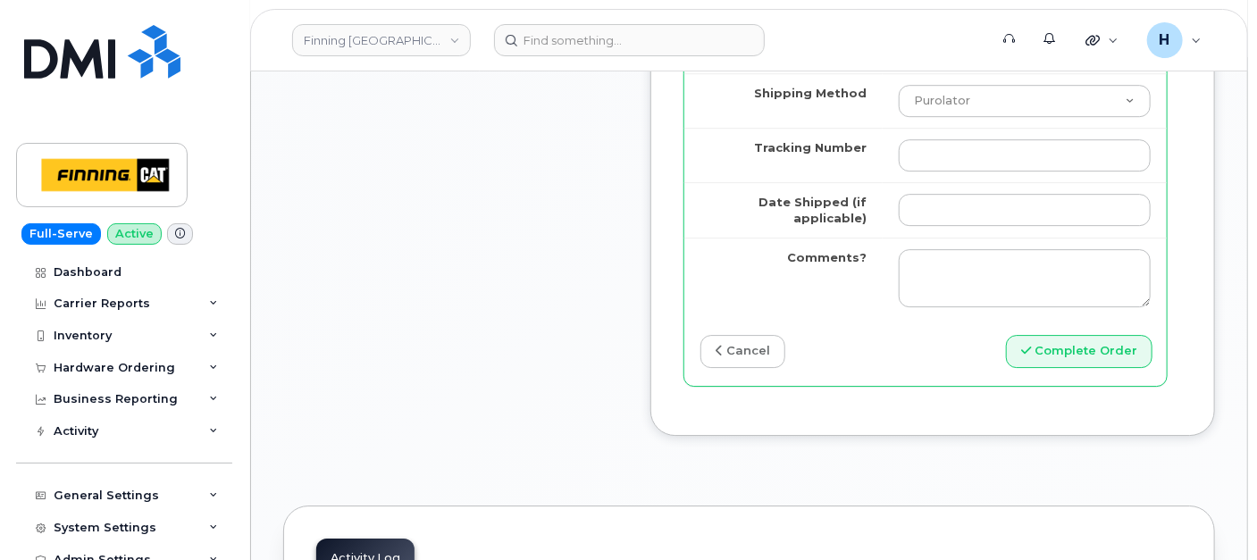
scroll to position [2556, 0]
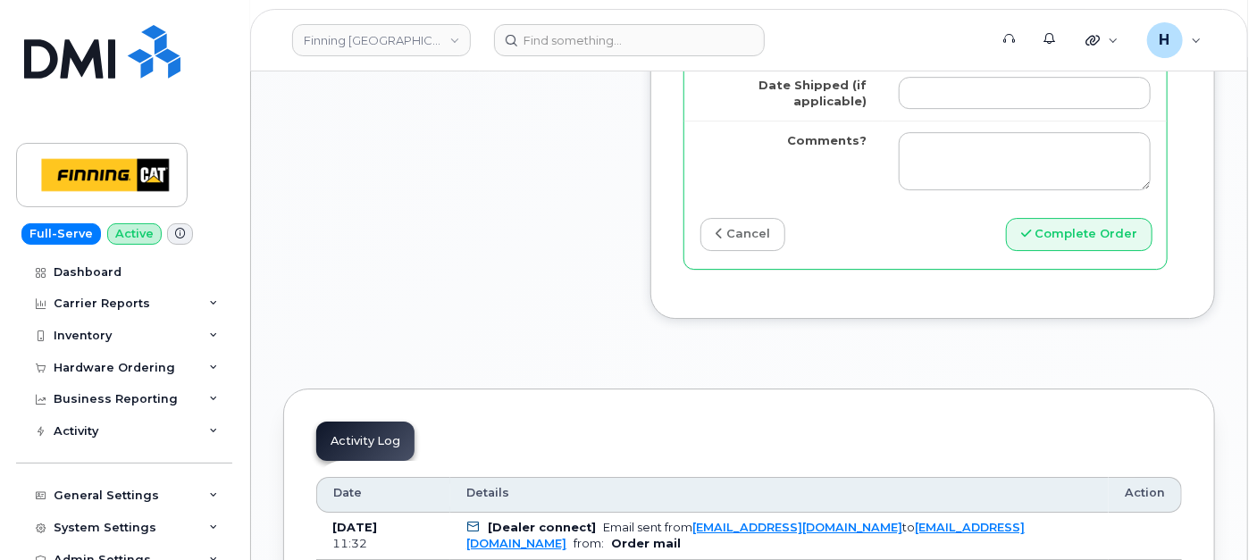
click at [954, 55] on input "Tracking Number" at bounding box center [1025, 38] width 252 height 32
paste input "335665112454"
type input "335665112454"
click at [945, 109] on input "Date Shipped (if applicable)" at bounding box center [1025, 93] width 252 height 32
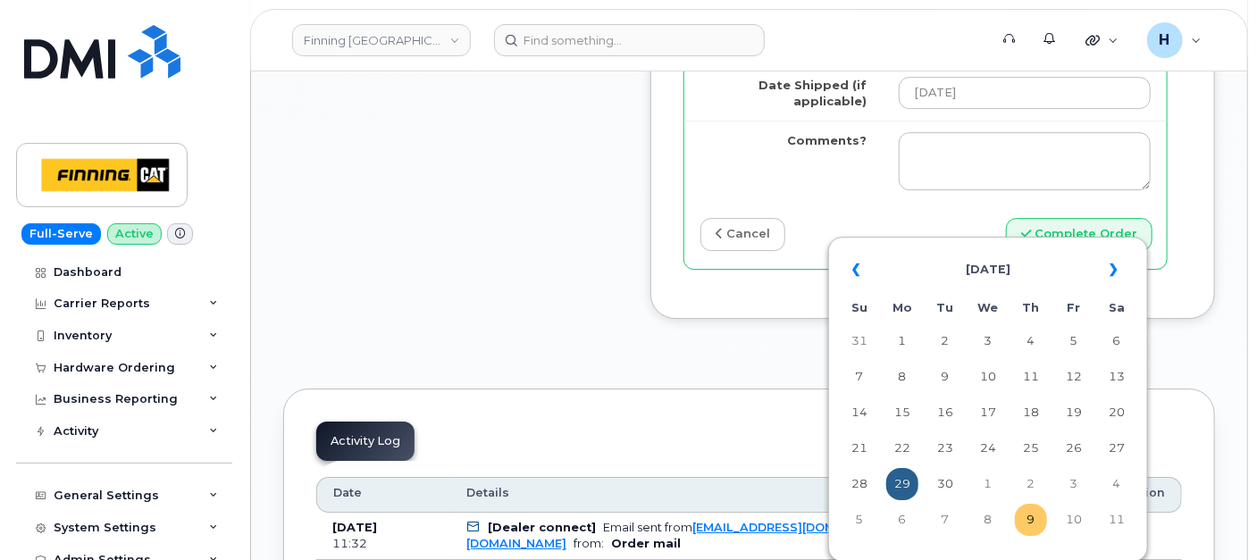
click at [1032, 518] on td "9" at bounding box center [1031, 520] width 32 height 32
type input "[DATE]"
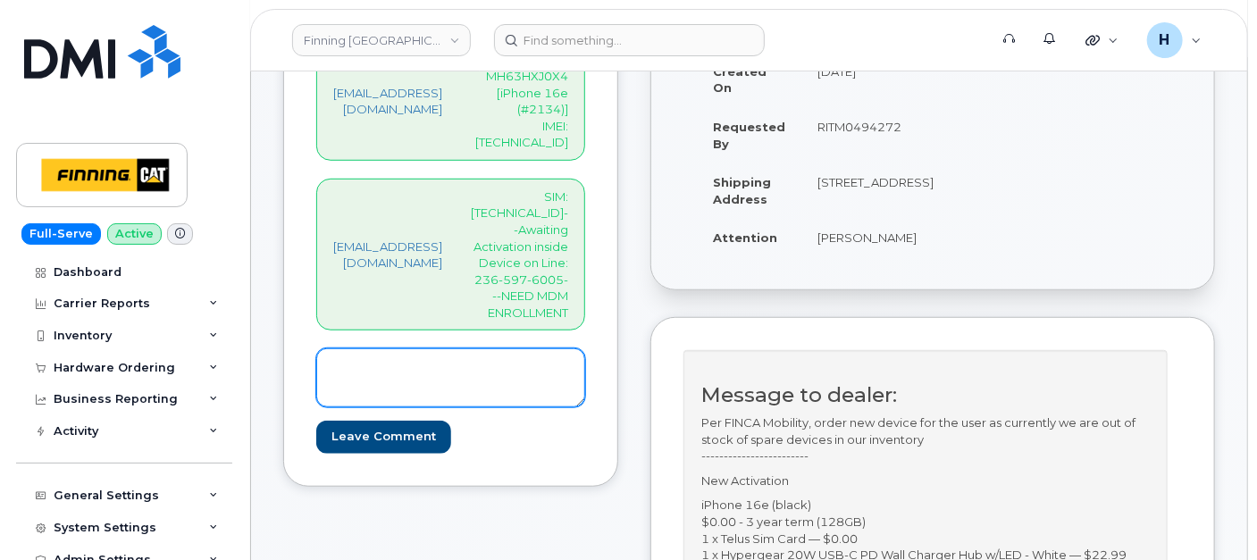
scroll to position [371, 0]
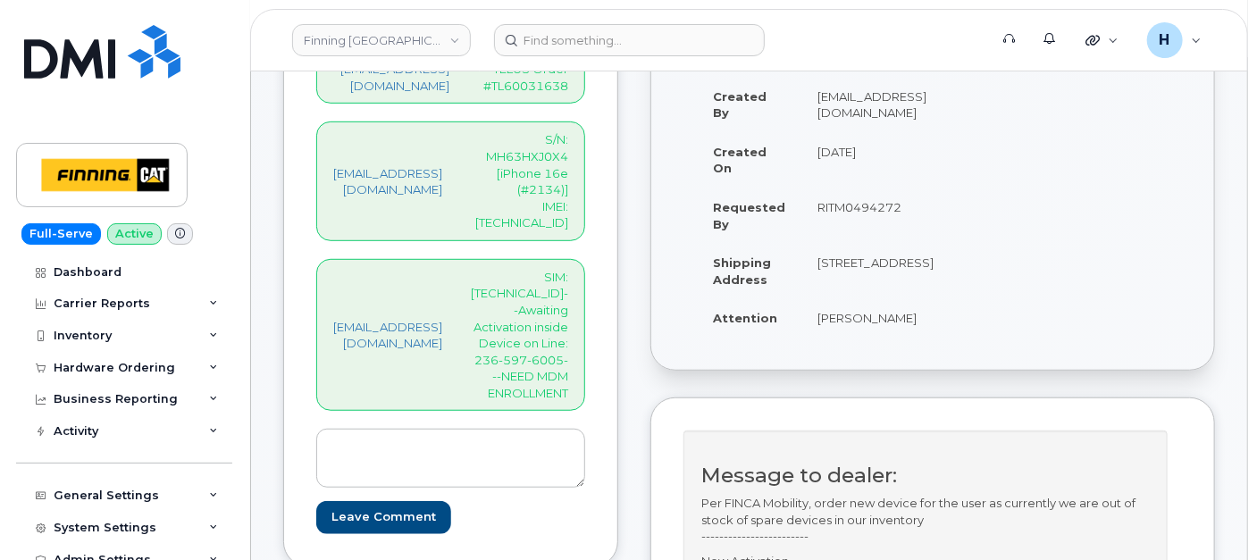
click at [568, 269] on p "SIM: [TECHNICAL_ID]--Awaiting Activation inside Device on Line: 236-597-6005---…" at bounding box center [519, 335] width 97 height 133
copy p "[TECHNICAL_ID]"
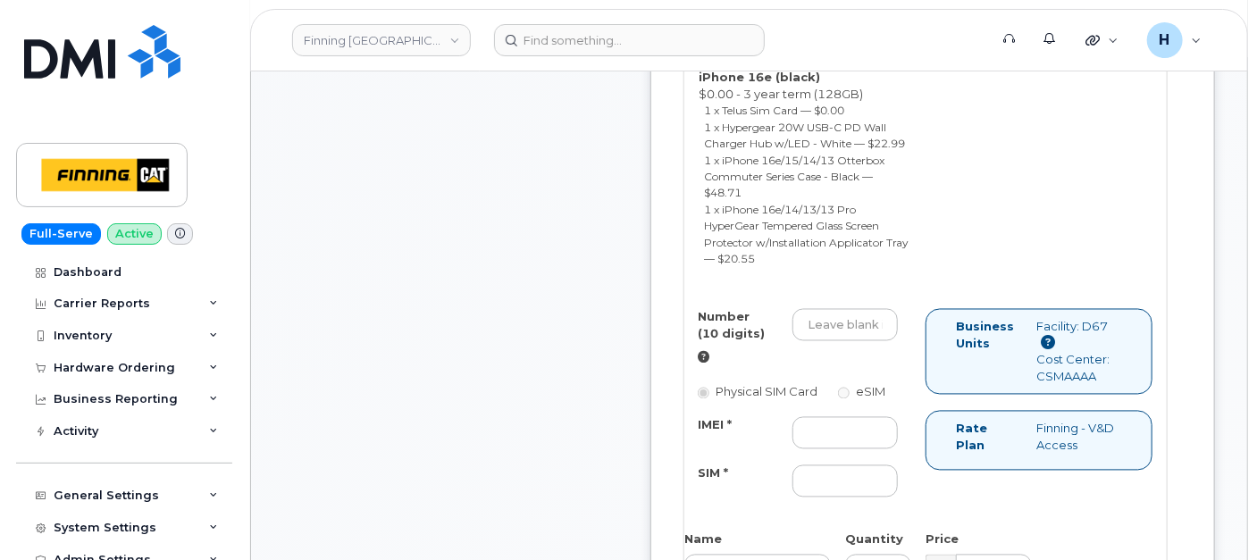
scroll to position [1562, 0]
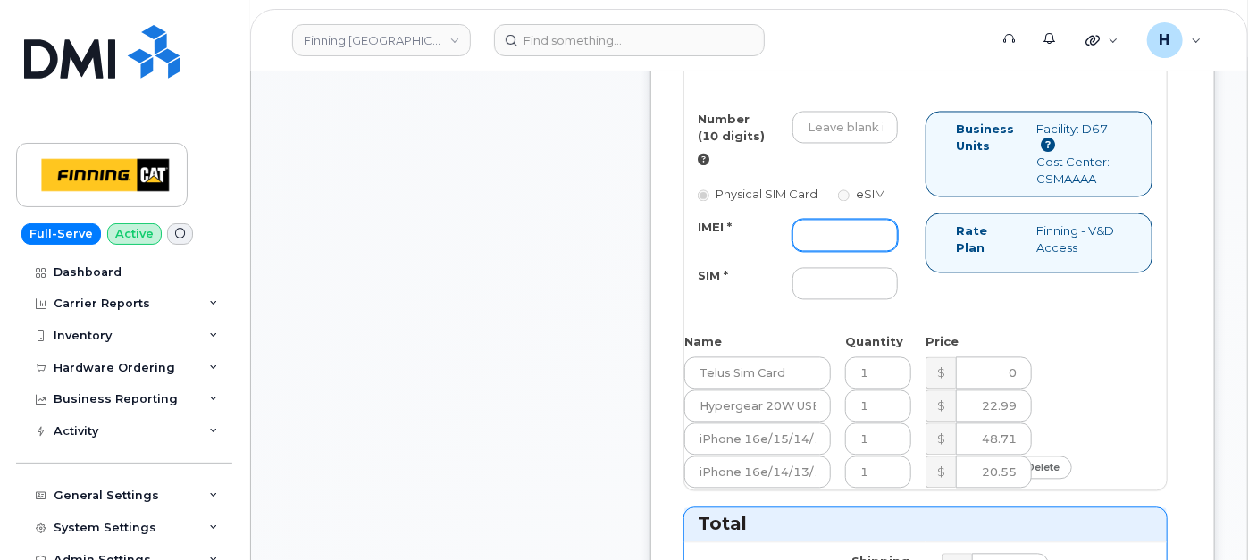
click at [877, 251] on input "IMEI *" at bounding box center [845, 235] width 105 height 32
click at [856, 299] on input "SIM *" at bounding box center [845, 283] width 105 height 32
paste input "[TECHNICAL_ID]"
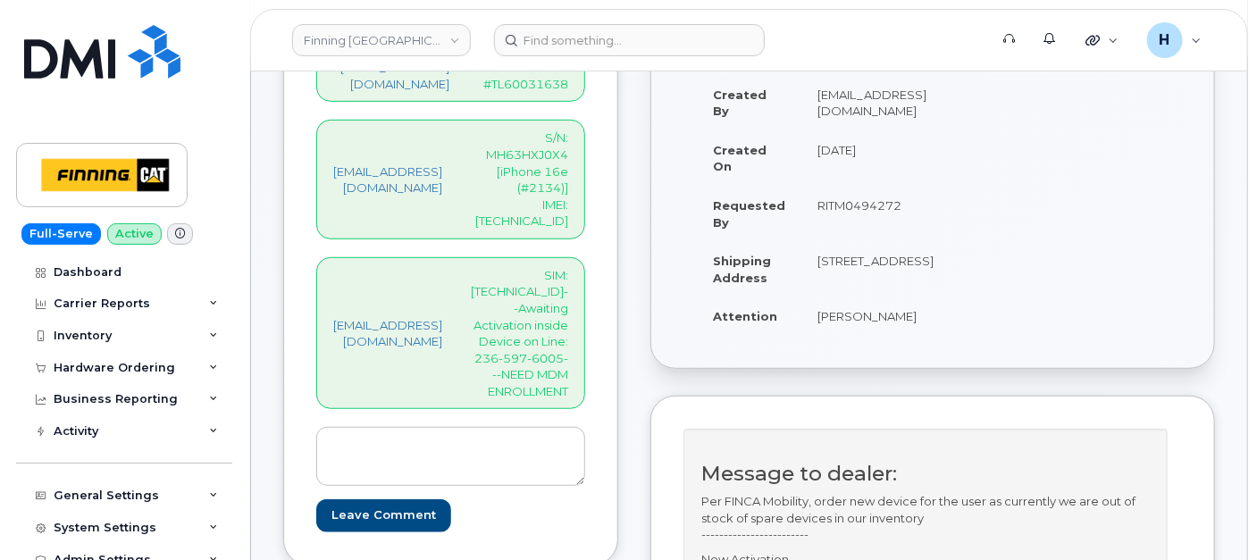
scroll to position [371, 0]
type input "[TECHNICAL_ID]"
click at [568, 173] on p "S/N: MH63HXJ0X4 [iPhone 16e (#2134)] IMEI: 354216330980966" at bounding box center [519, 180] width 97 height 99
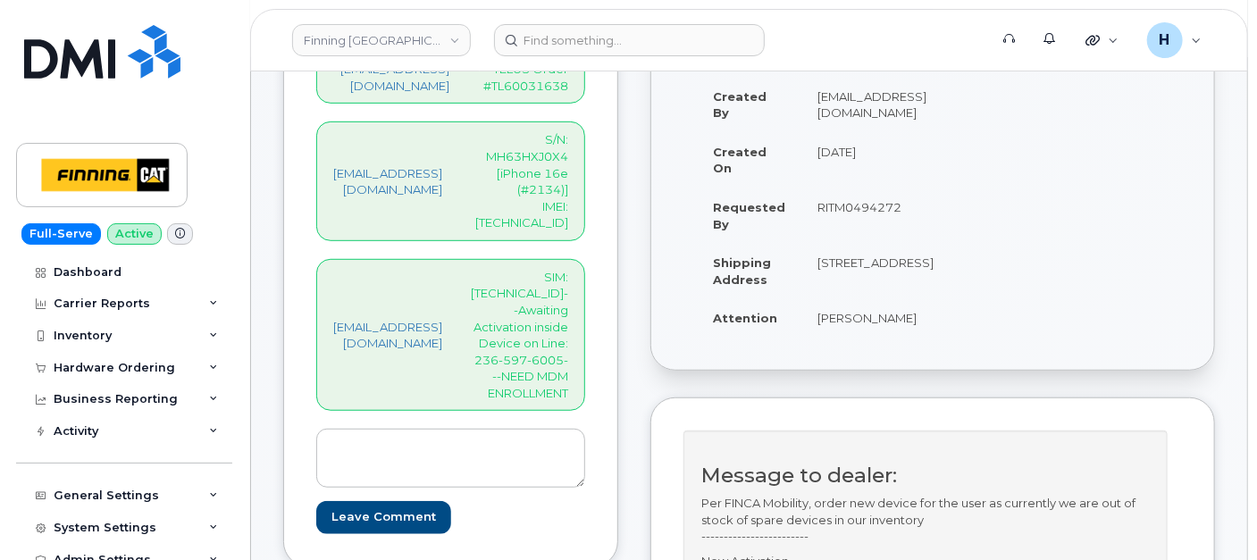
copy p "354216330980966"
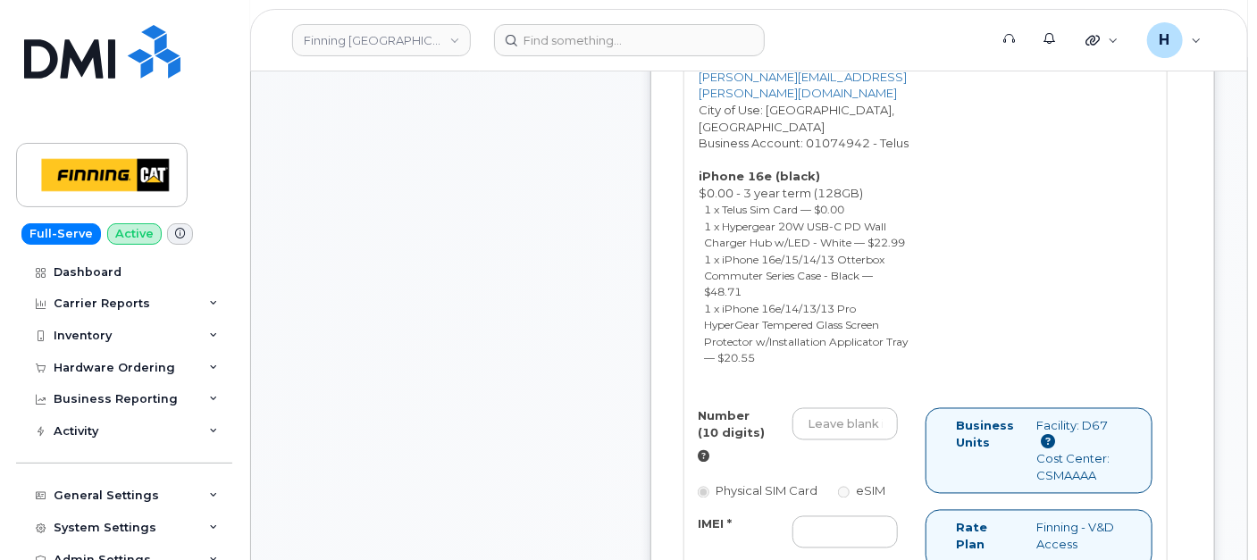
scroll to position [1562, 0]
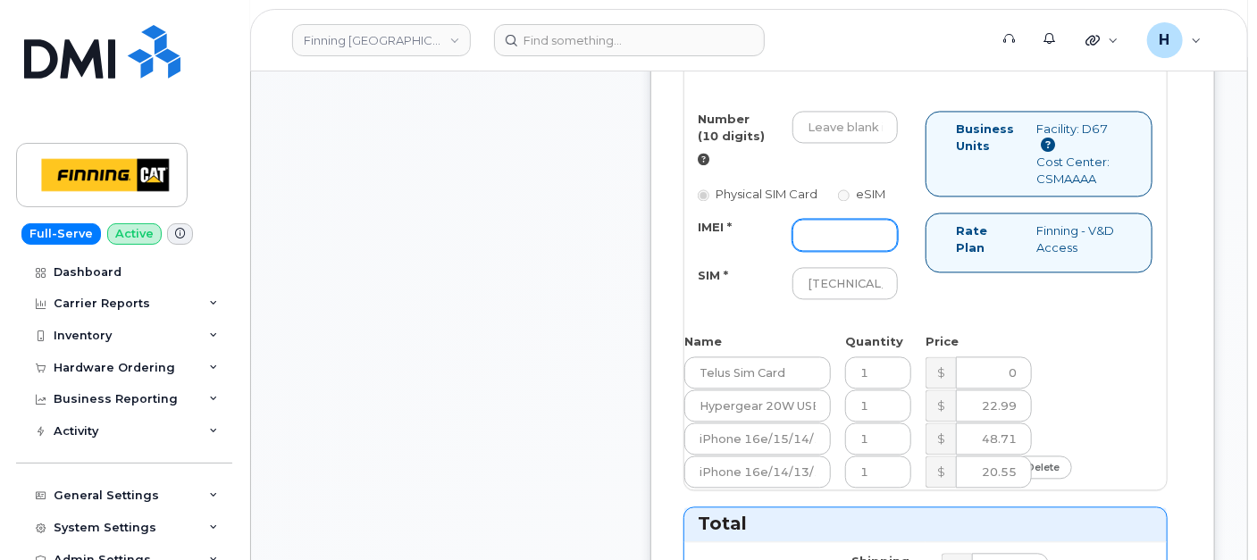
click at [875, 251] on input "IMEI *" at bounding box center [845, 235] width 105 height 32
paste input "354216330980966"
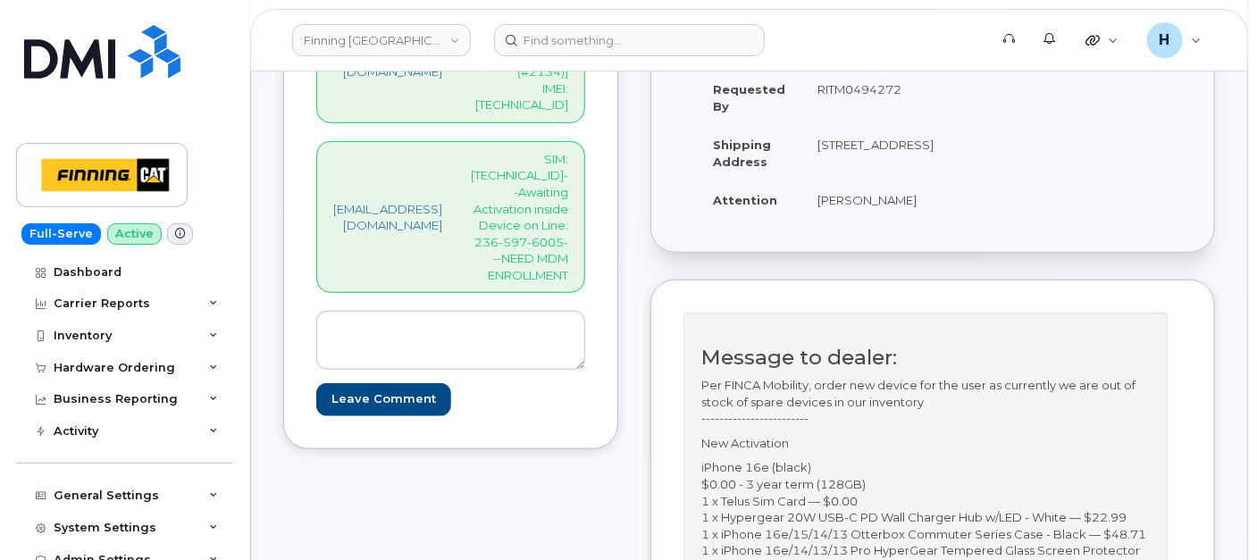
scroll to position [470, 0]
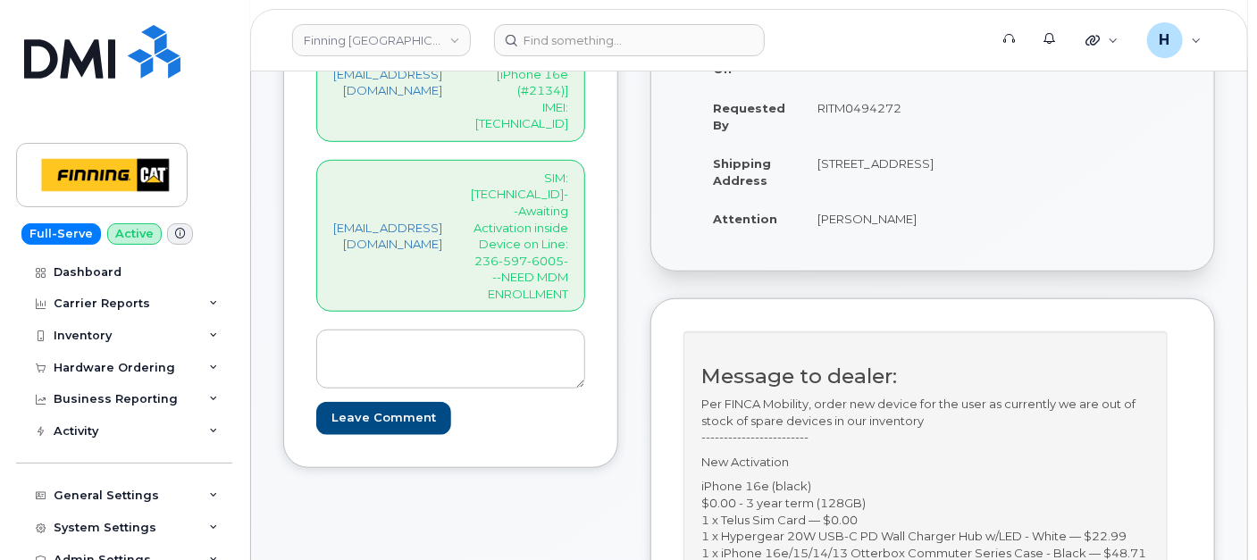
type input "354216330980966"
drag, startPoint x: 581, startPoint y: 170, endPoint x: 559, endPoint y: 194, distance: 32.9
click at [559, 194] on p "SIM: [TECHNICAL_ID]--Awaiting Activation inside Device on Line: 236-597-6005---…" at bounding box center [519, 236] width 97 height 133
copy p "236-597-6005-"
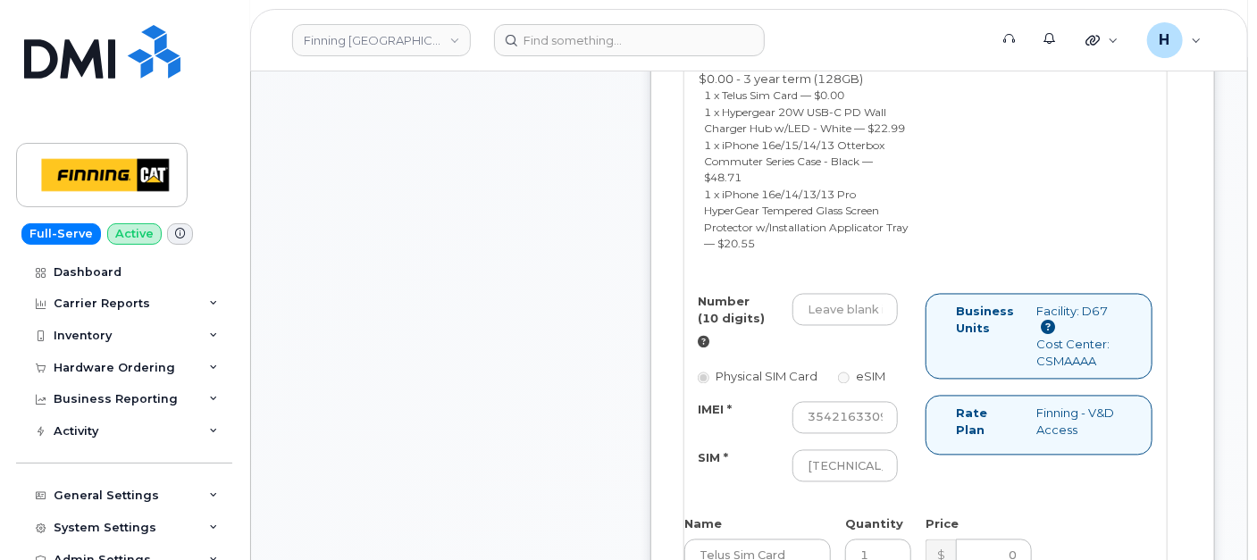
scroll to position [1463, 0]
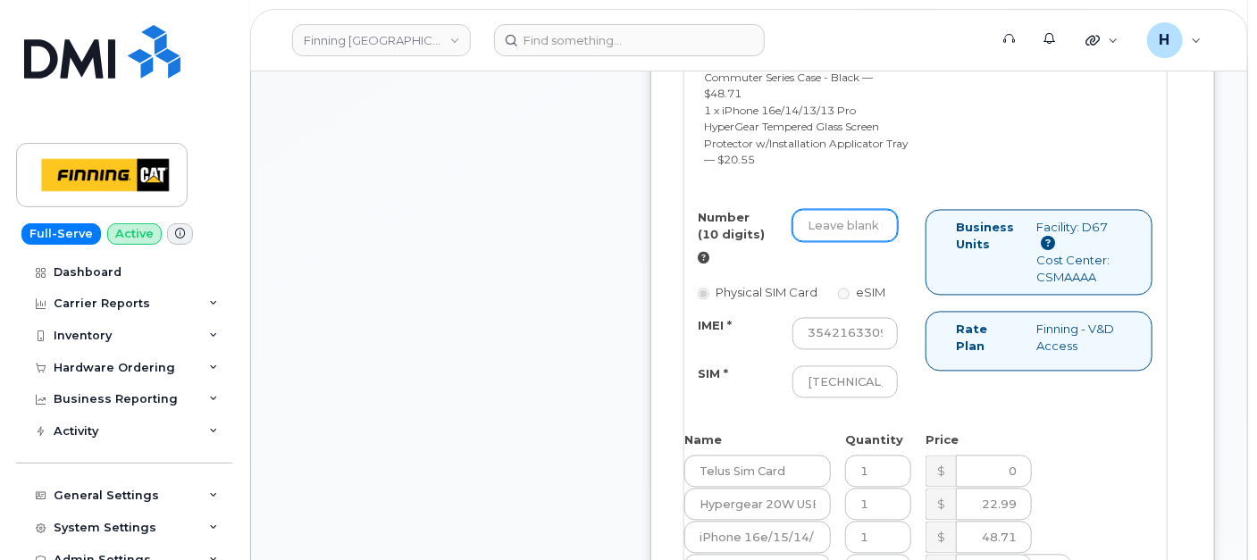
click at [885, 242] on input "Number (10 digits)" at bounding box center [845, 226] width 105 height 32
paste input "236-597-6005-"
type input "2365976005"
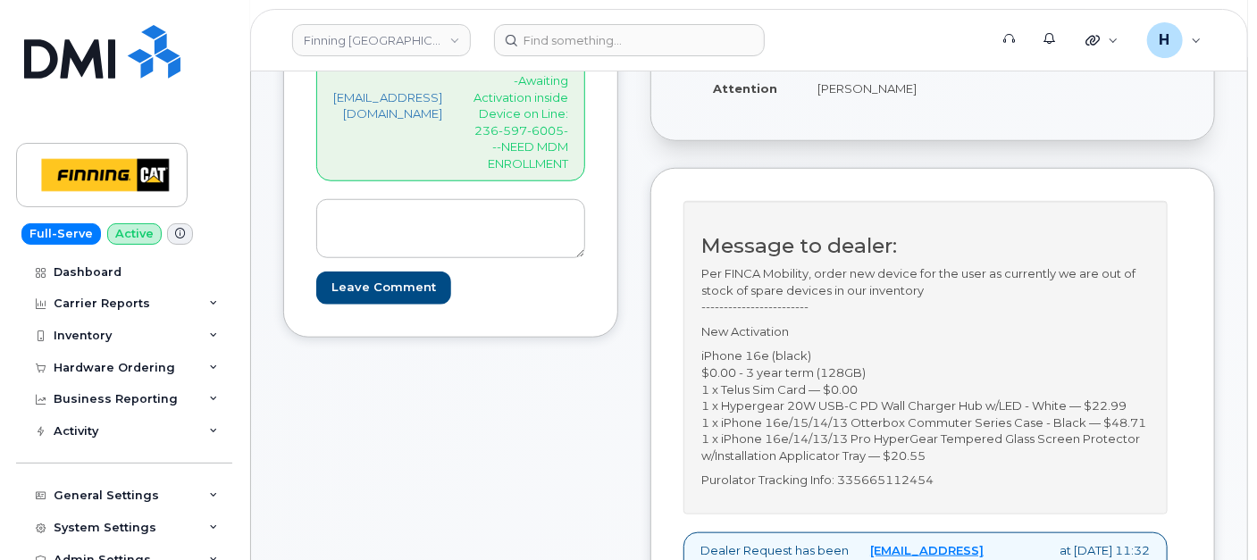
scroll to position [569, 0]
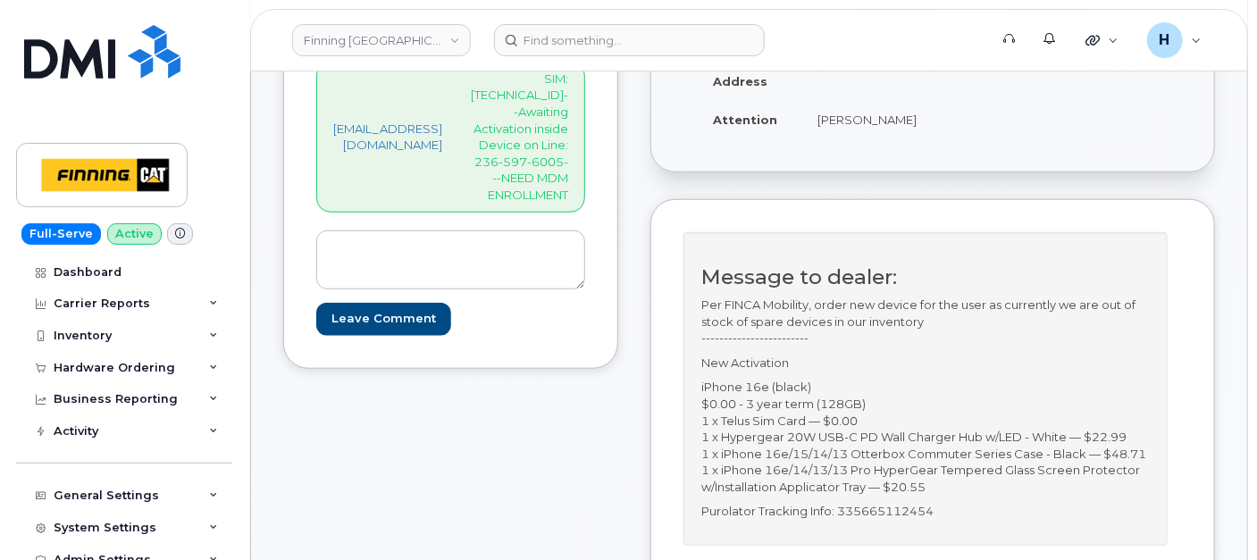
drag, startPoint x: 855, startPoint y: 144, endPoint x: 979, endPoint y: 146, distance: 123.3
click at [950, 139] on tr "Attention Stuart Walters" at bounding box center [823, 119] width 253 height 39
copy tr "[PERSON_NAME]"
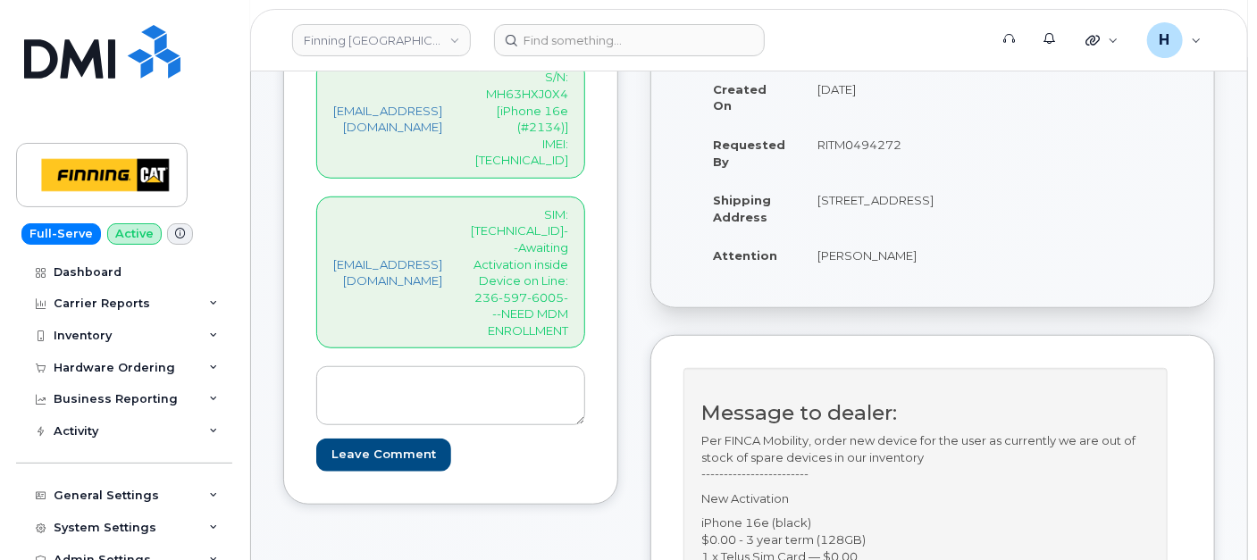
scroll to position [371, 0]
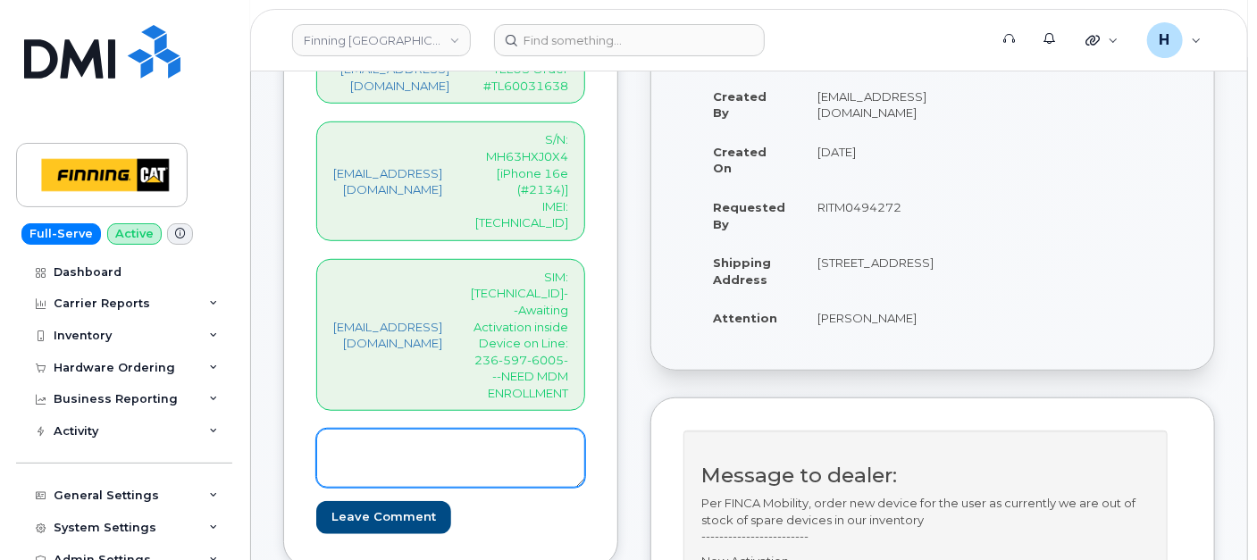
click at [496, 429] on textarea at bounding box center [450, 458] width 269 height 59
type textarea "SIM Active inside device and MDM Enrollment is complete"
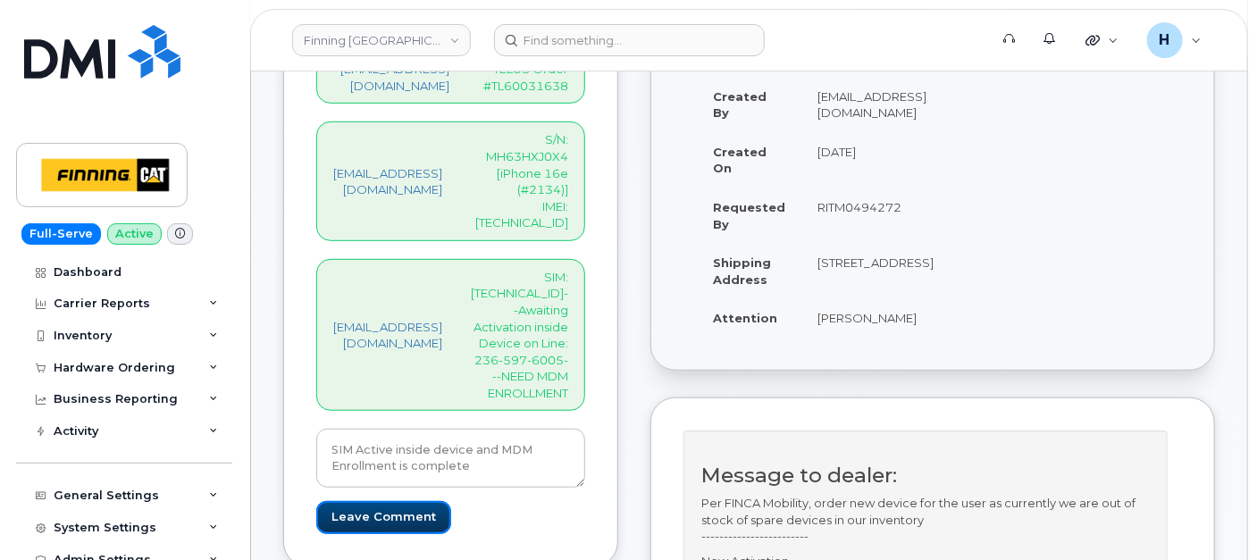
click at [406, 501] on input "Leave Comment" at bounding box center [383, 517] width 135 height 33
type input "Create Event"
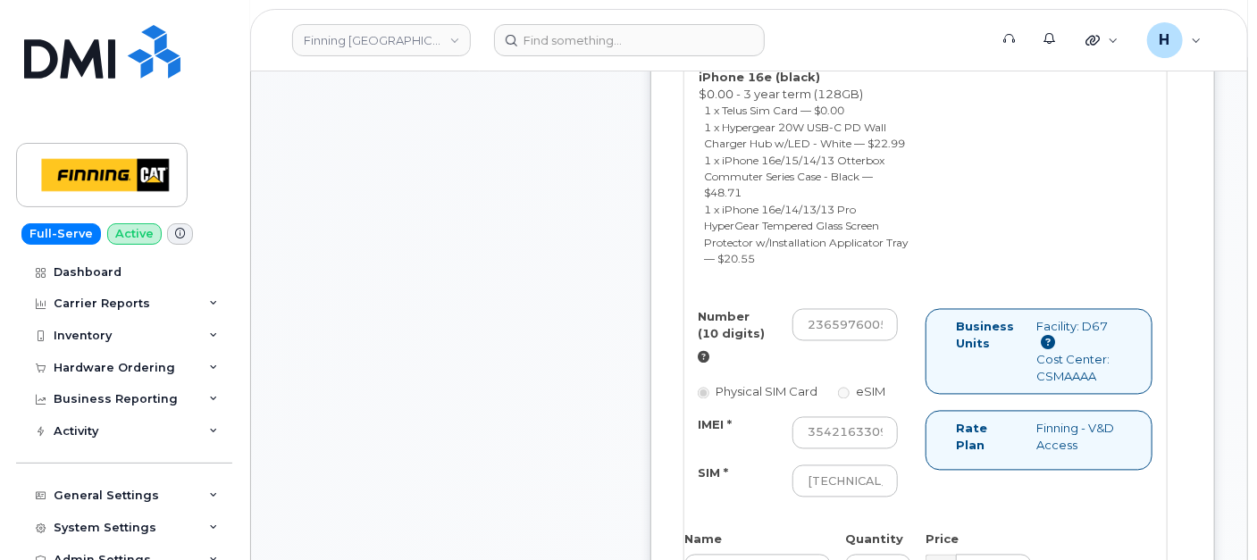
scroll to position [868, 0]
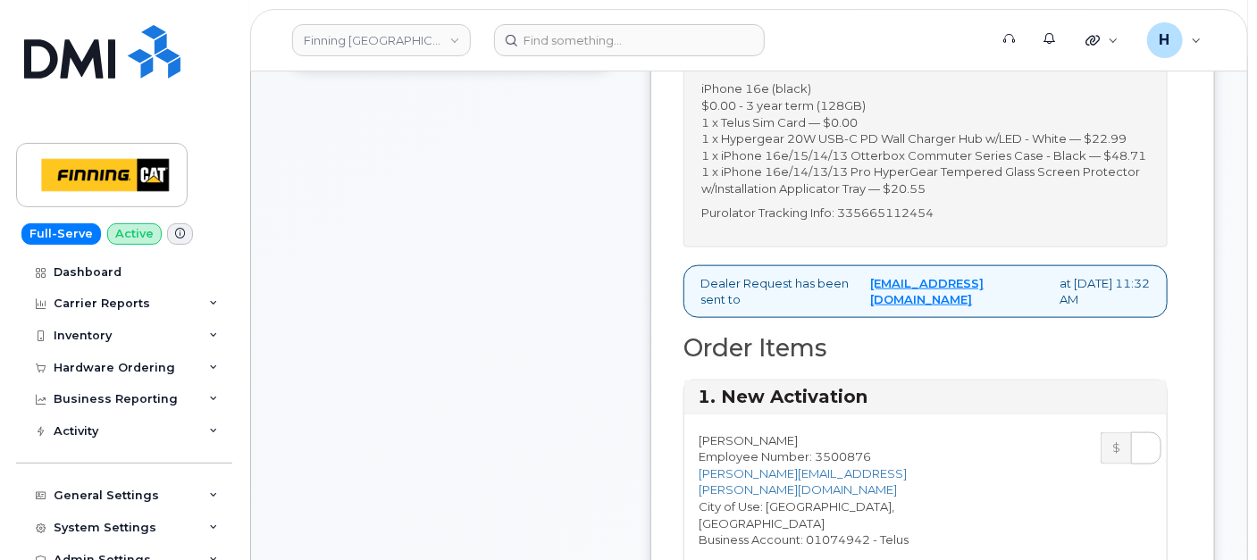
click at [945, 248] on div "Message to dealer: Per FINCA Mobility, order new device for the user as current…" at bounding box center [926, 91] width 484 height 314
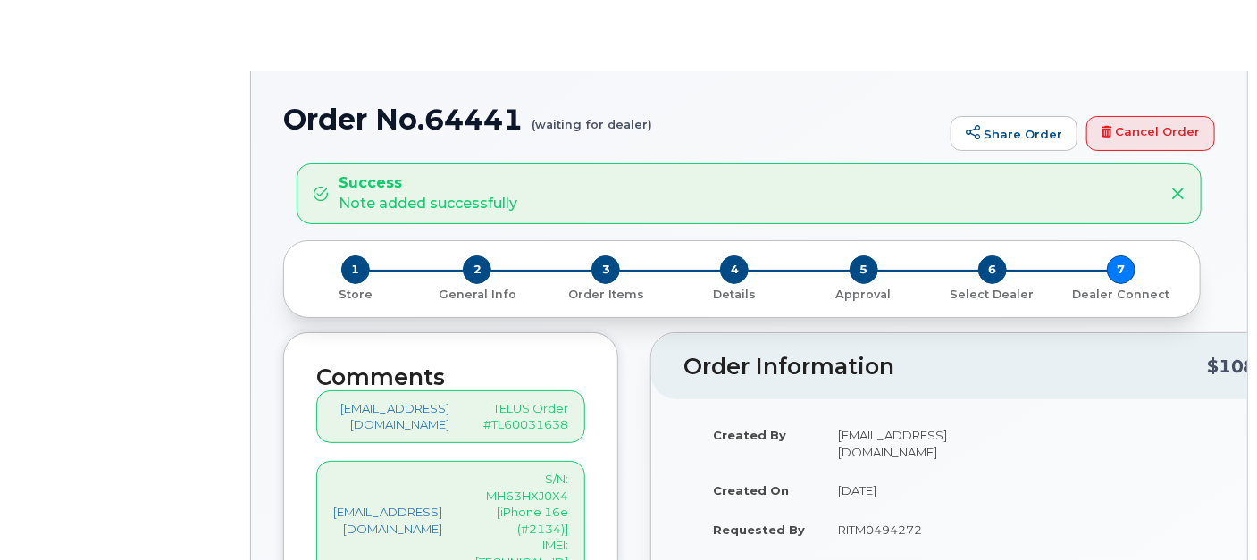
click at [945, 266] on div "6 Select Dealer" at bounding box center [992, 279] width 129 height 47
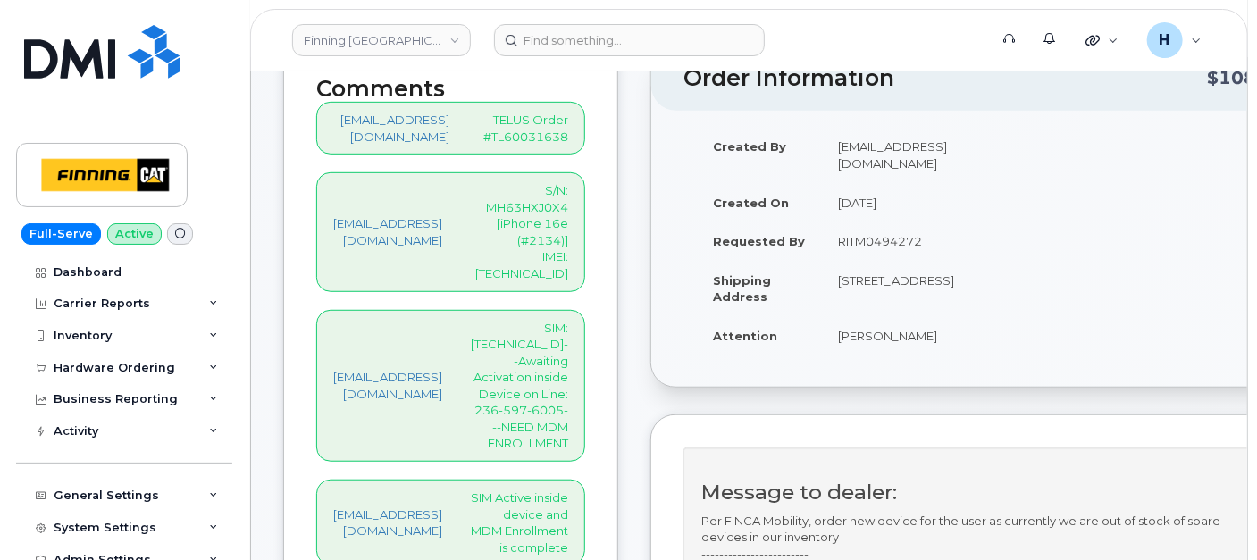
scroll to position [794, 0]
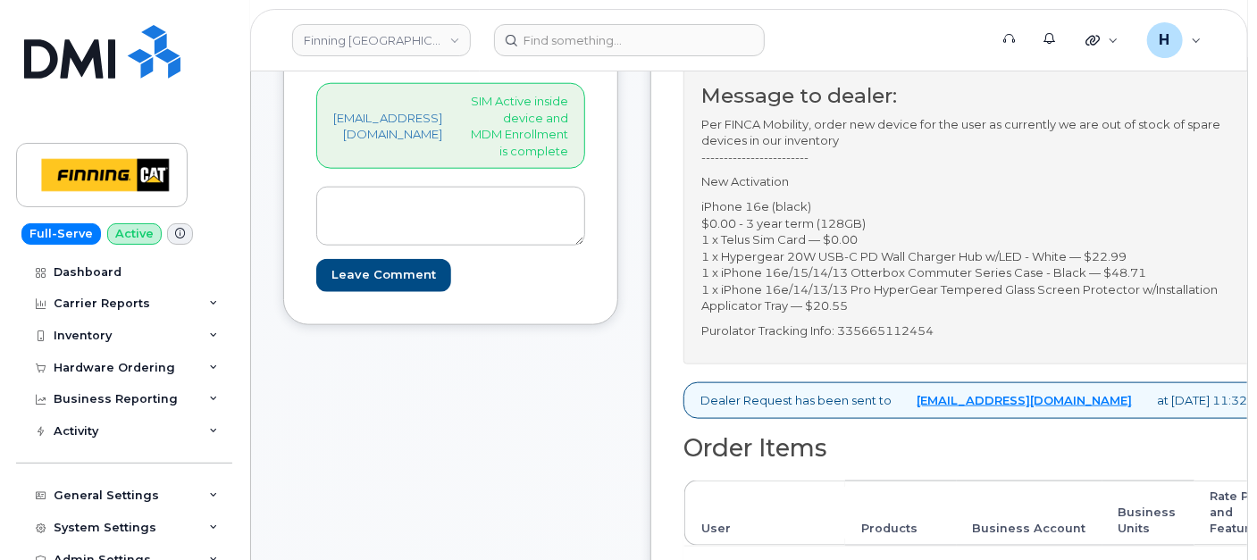
click at [944, 327] on p "Purolator Tracking Info: 335665112454" at bounding box center [985, 331] width 567 height 17
copy p "335665112454"
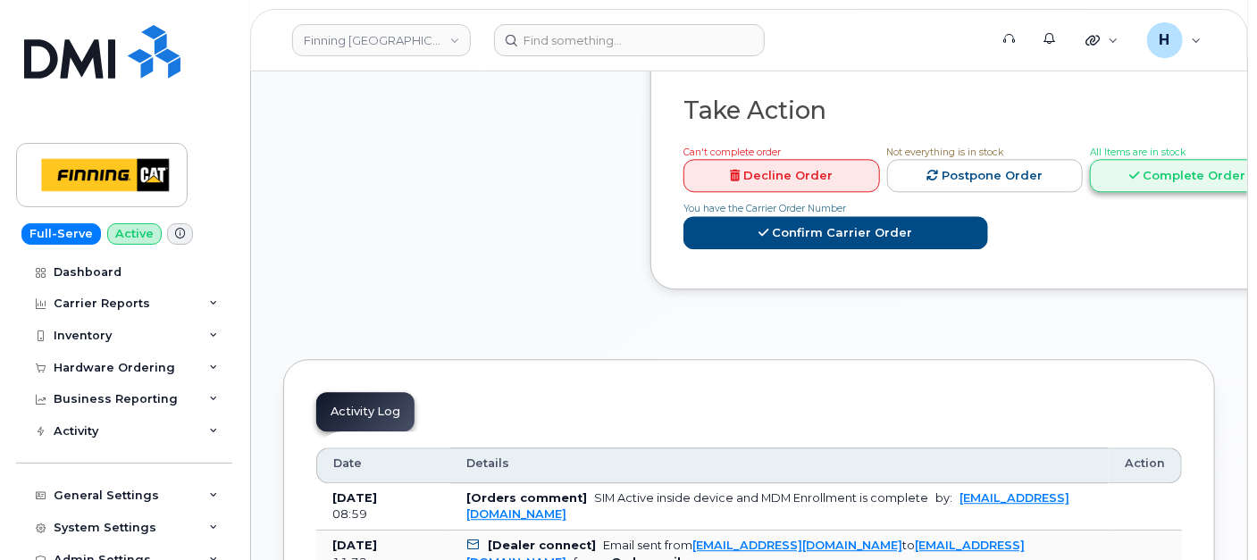
click at [1094, 159] on link "Complete Order" at bounding box center [1188, 175] width 197 height 33
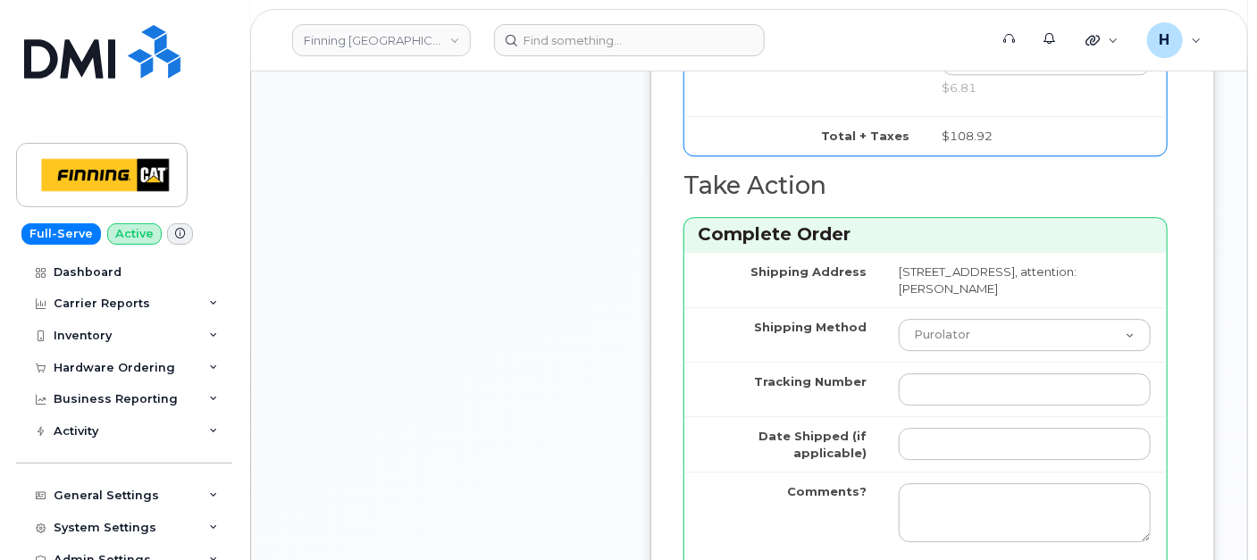
scroll to position [2382, 0]
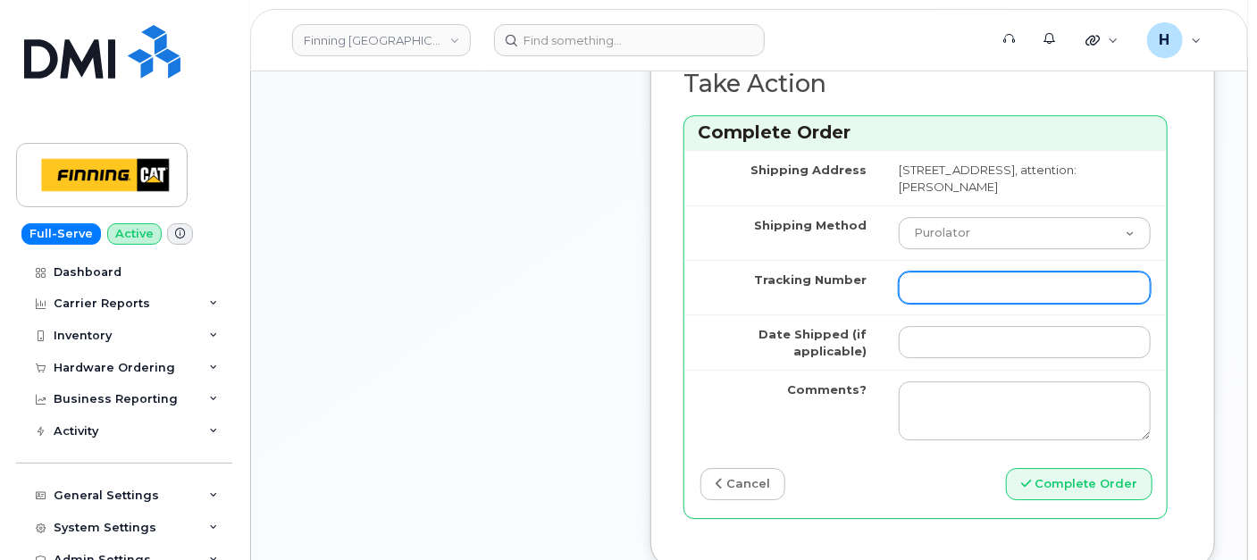
click at [945, 304] on input "Tracking Number" at bounding box center [1025, 288] width 252 height 32
paste input "335665112454"
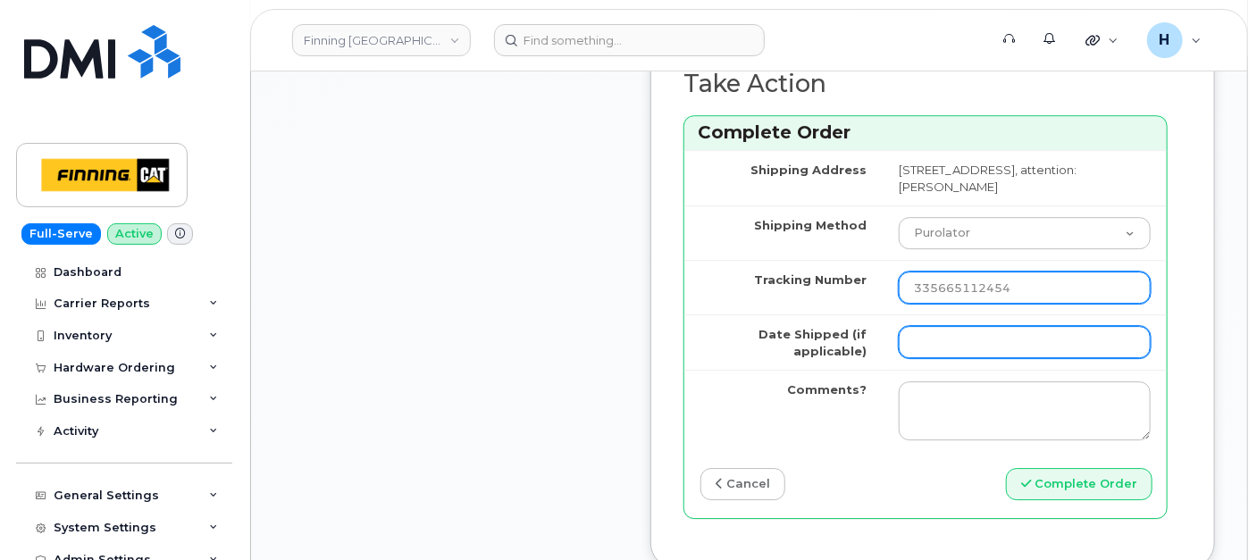
type input "335665112454"
click at [939, 358] on input "Date Shipped (if applicable)" at bounding box center [1025, 342] width 252 height 32
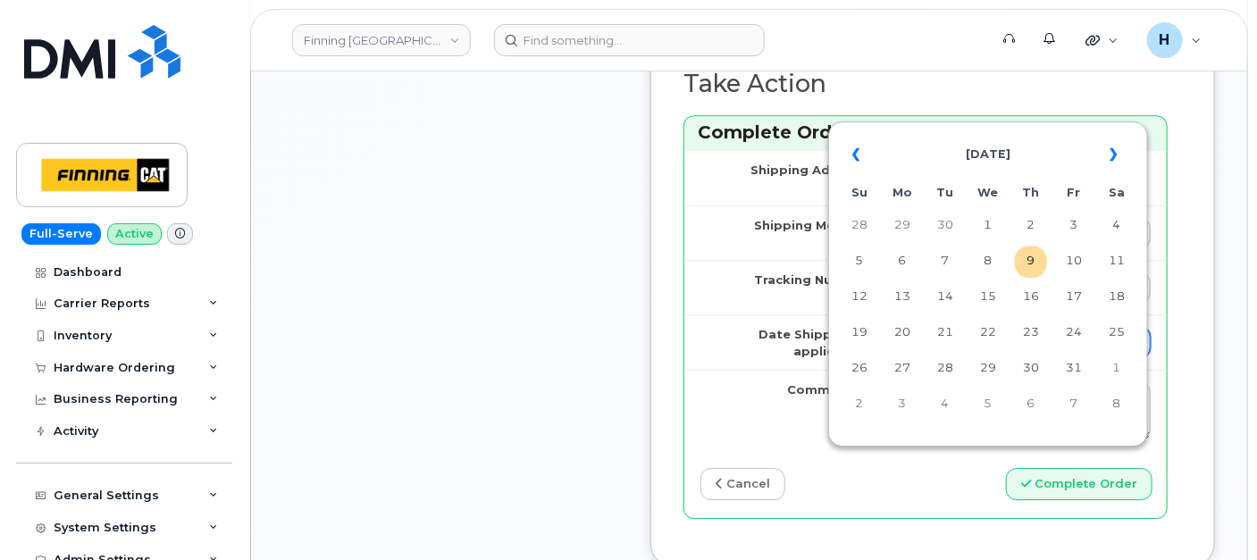
type input "[DATE]"
type input "2365976005"
type input "354216330980966"
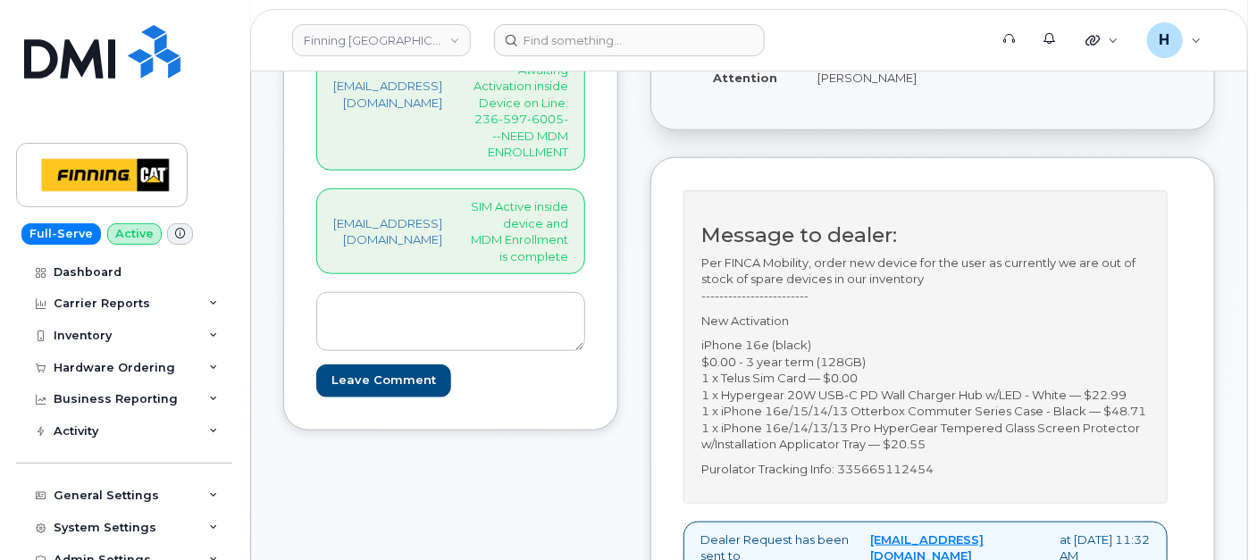
scroll to position [298, 0]
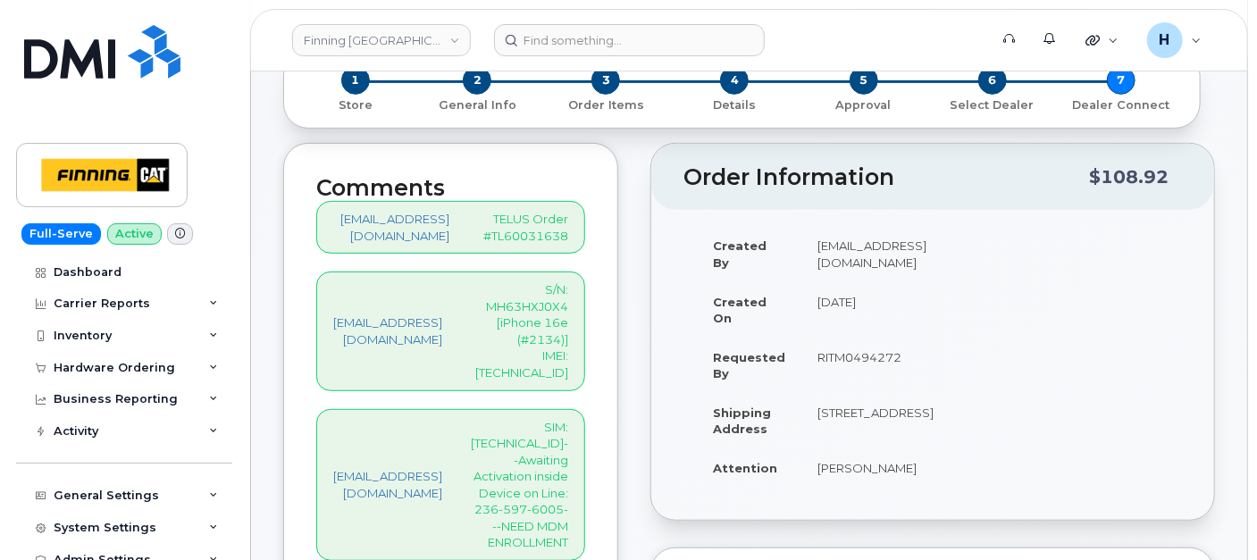
click at [568, 312] on p "S/N: MH63HXJ0X4 [iPhone 16e (#2134)] IMEI: 354216330980966" at bounding box center [519, 330] width 97 height 99
click at [568, 308] on p "S/N: MH63HXJ0X4 [iPhone 16e (#2134)] IMEI: 354216330980966" at bounding box center [519, 330] width 97 height 99
click at [568, 323] on p "S/N: MH63HXJ0X4 [iPhone 16e (#2134)] IMEI: 354216330980966" at bounding box center [519, 330] width 97 height 99
copy p "354216330980966"
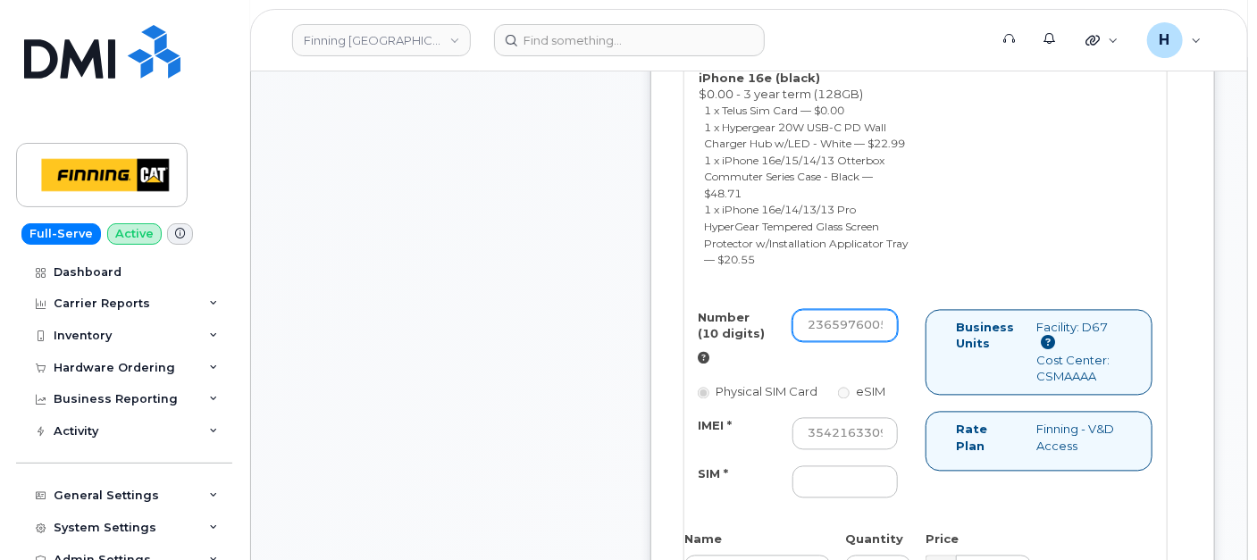
scroll to position [1489, 0]
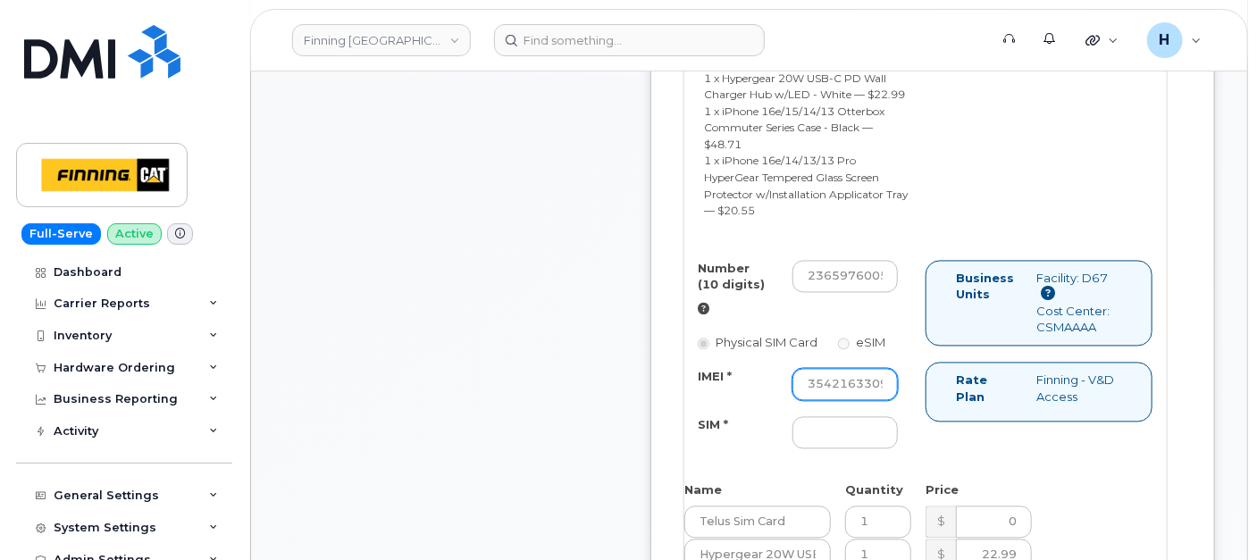
click at [854, 401] on input "354216330980966" at bounding box center [845, 385] width 105 height 32
paste input "354216330980966"
type input "354216330980966"
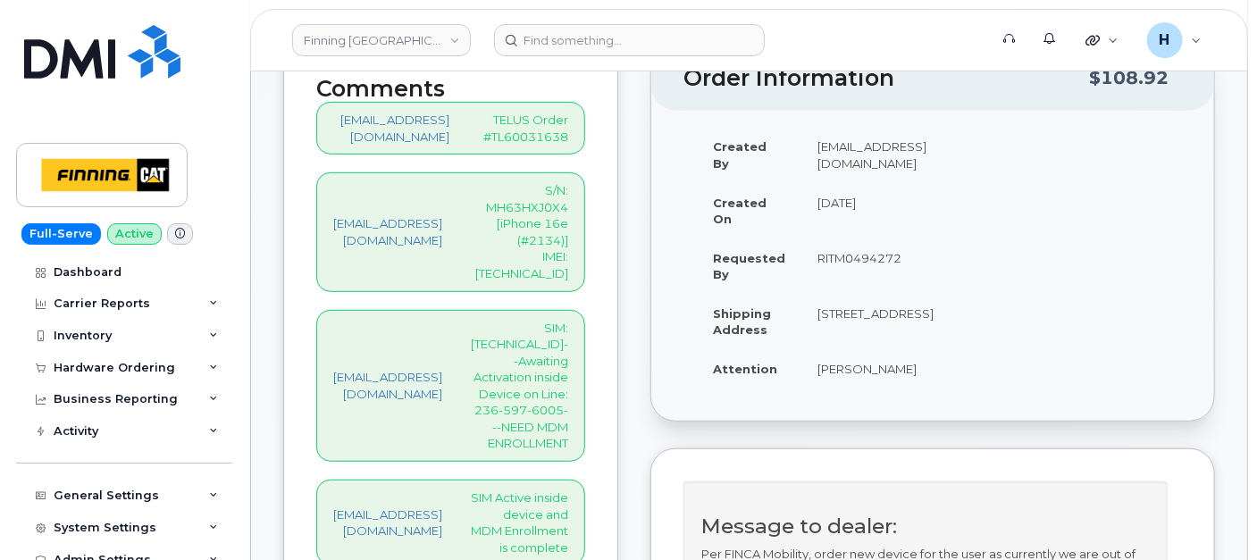
scroll to position [0, 0]
drag, startPoint x: 578, startPoint y: 326, endPoint x: 552, endPoint y: 341, distance: 30.0
click at [552, 341] on p "SIM: 8912230102357627037--Awaiting Activation inside Device on Line: 236-597-60…" at bounding box center [519, 386] width 97 height 133
copy p "236-597-6005"
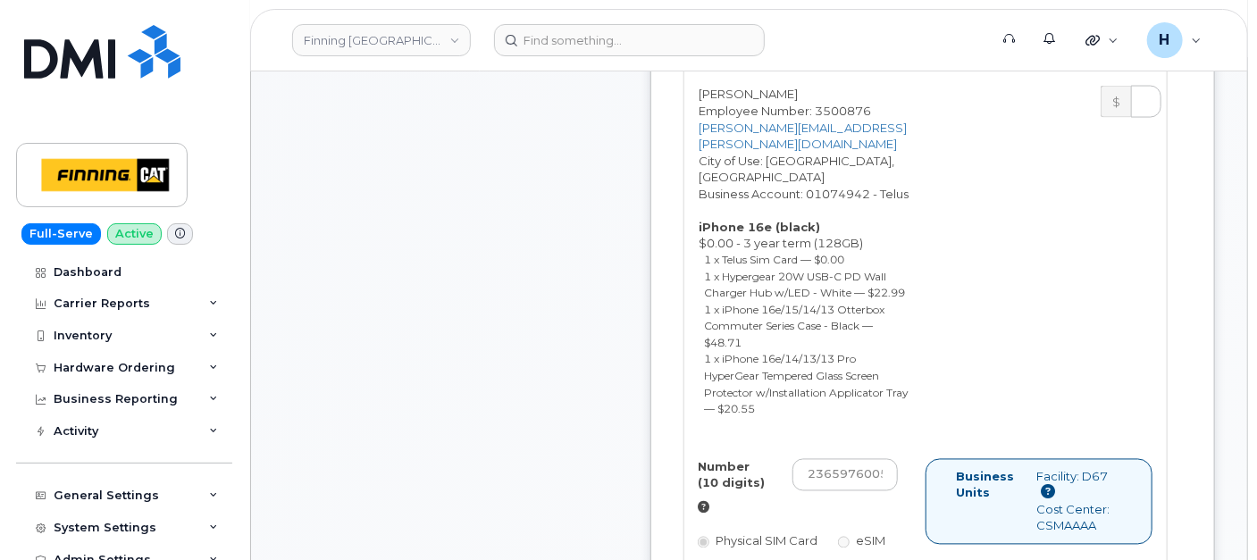
scroll to position [1588, 0]
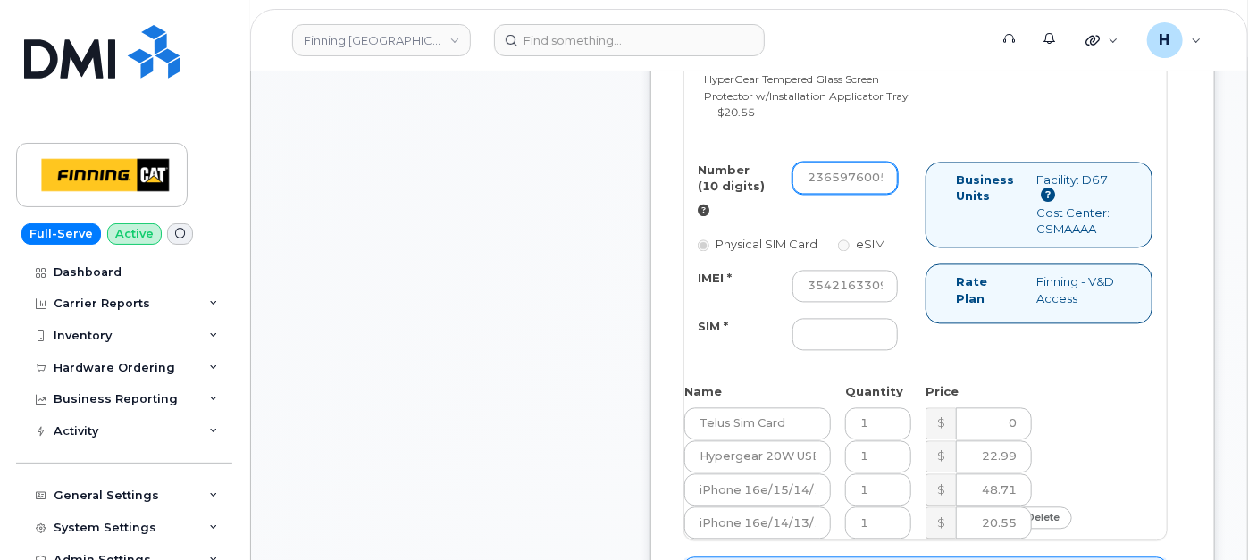
click at [891, 194] on input "2365976005" at bounding box center [845, 178] width 105 height 32
paste input "236-597-"
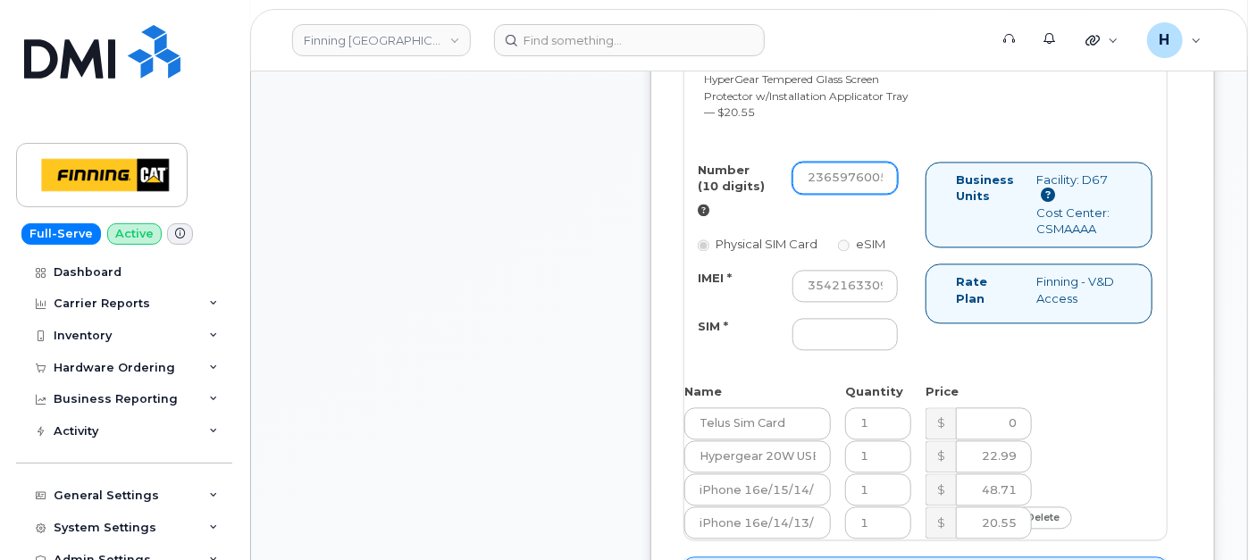
type input "2365976005"
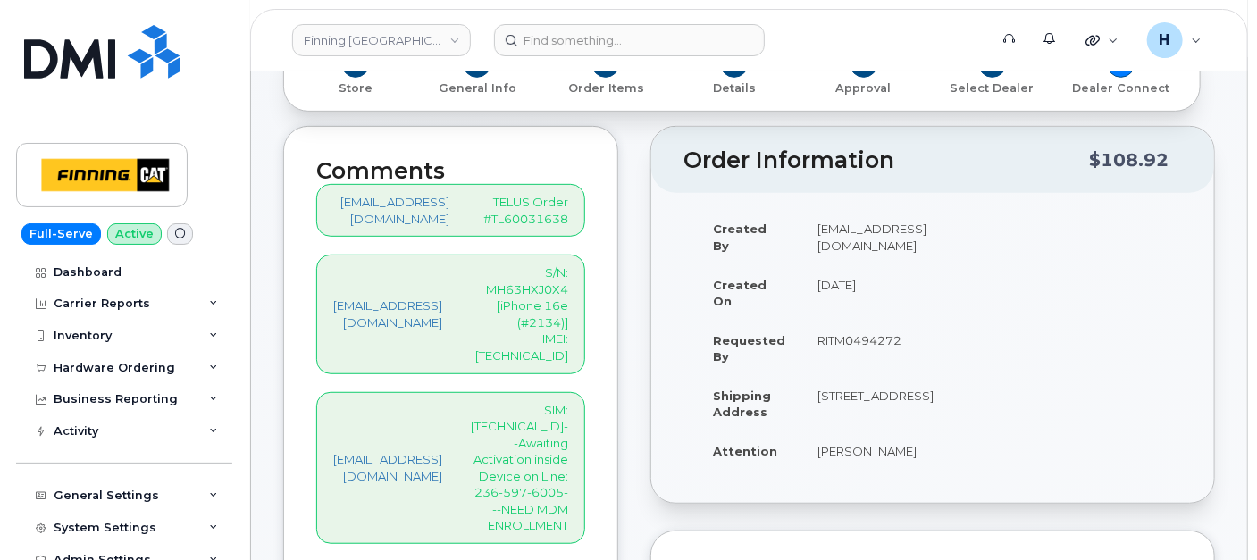
scroll to position [397, 0]
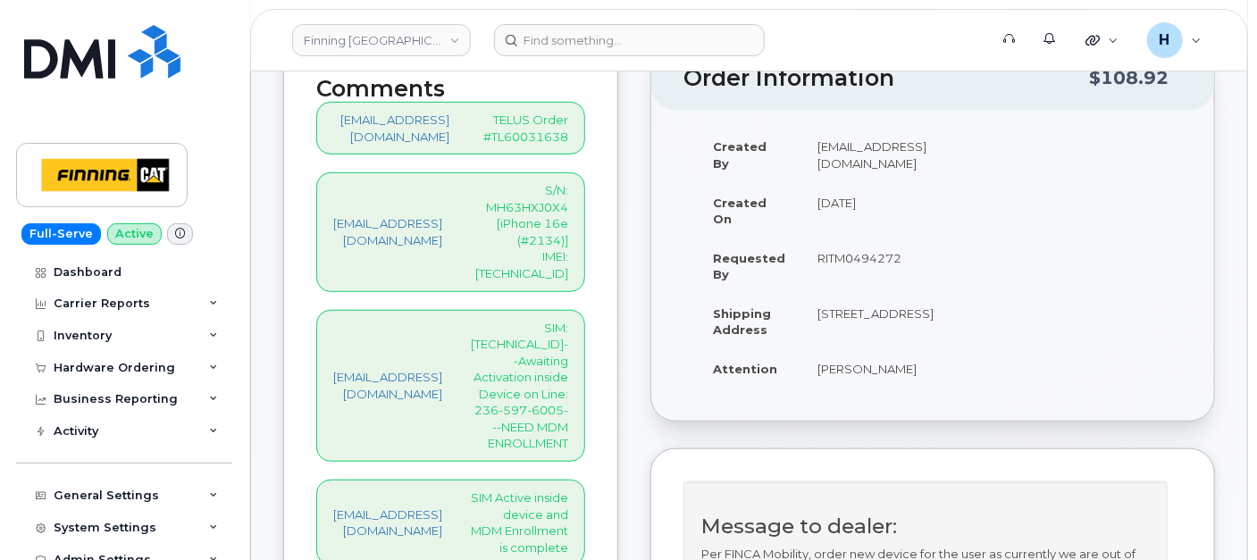
click at [567, 320] on p "SIM: 8912230102357627037--Awaiting Activation inside Device on Line: 236-597-60…" at bounding box center [519, 386] width 97 height 133
click at [564, 320] on p "SIM: 8912230102357627037--Awaiting Activation inside Device on Line: 236-597-60…" at bounding box center [519, 386] width 97 height 133
click at [561, 320] on p "SIM: 8912230102357627037--Awaiting Activation inside Device on Line: 236-597-60…" at bounding box center [519, 386] width 97 height 133
copy p "8912230102357627037"
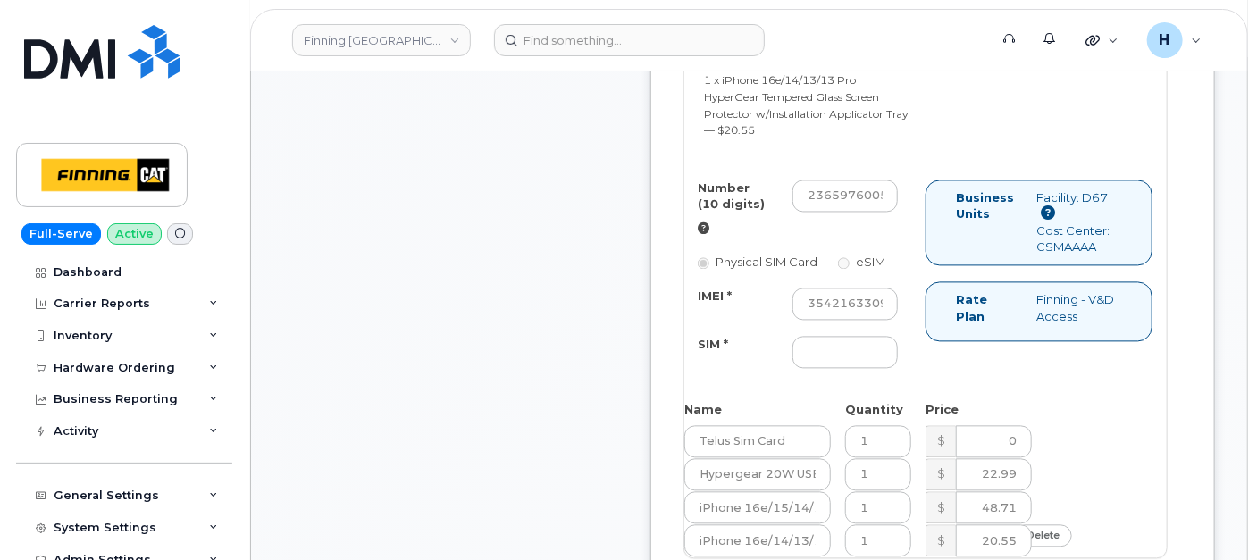
scroll to position [1687, 0]
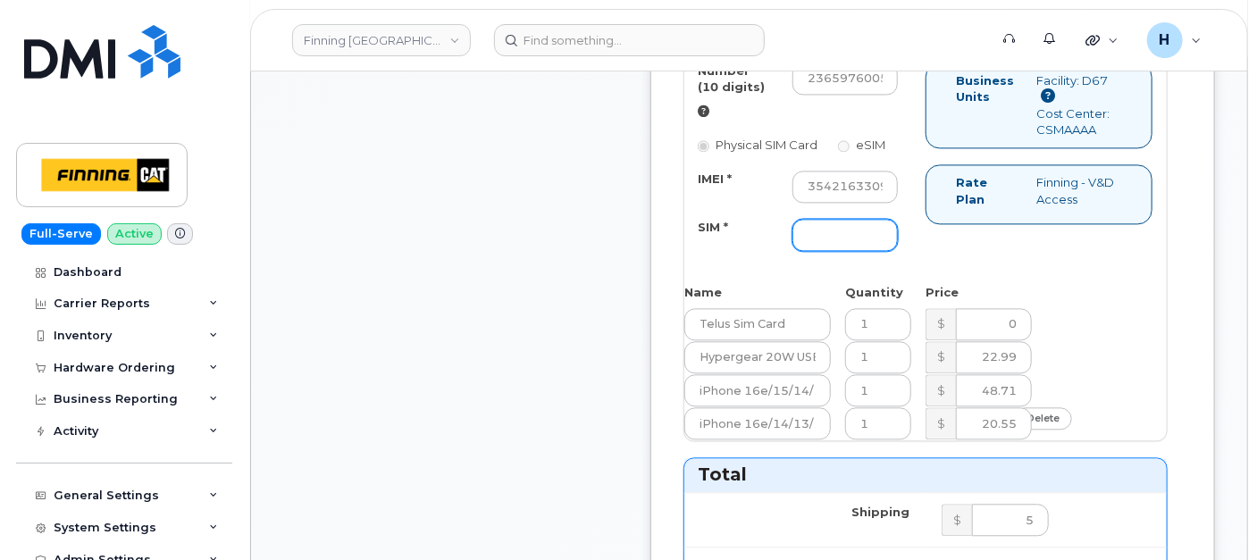
drag, startPoint x: 879, startPoint y: 357, endPoint x: 824, endPoint y: 359, distance: 55.4
click at [880, 251] on input "SIM *" at bounding box center [845, 235] width 105 height 32
paste input "8912230102357627037"
type input "8912230102357627037"
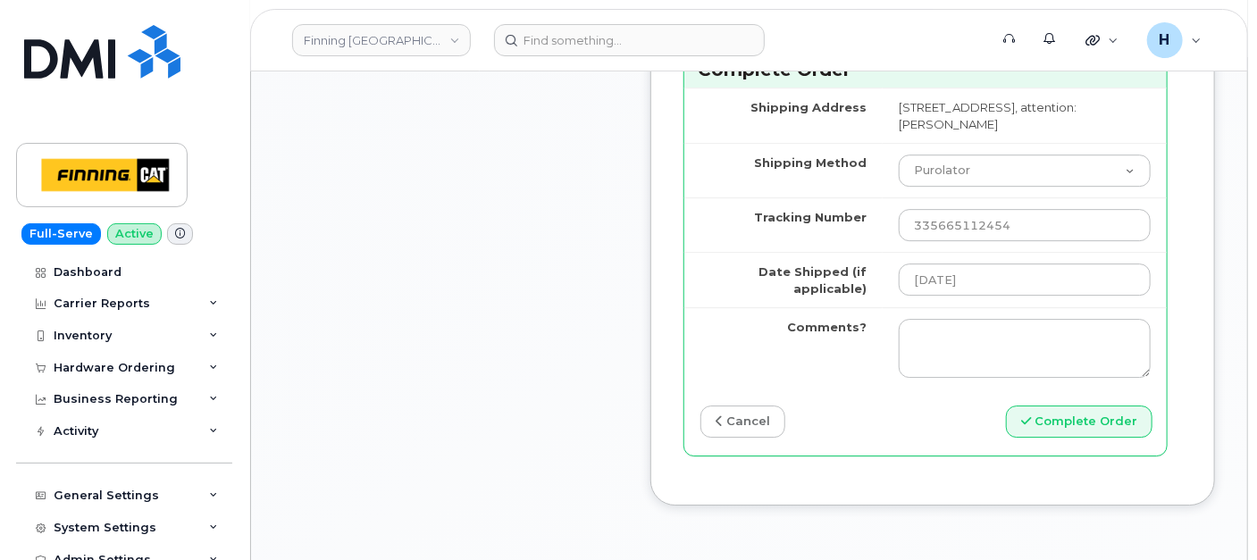
scroll to position [2482, 0]
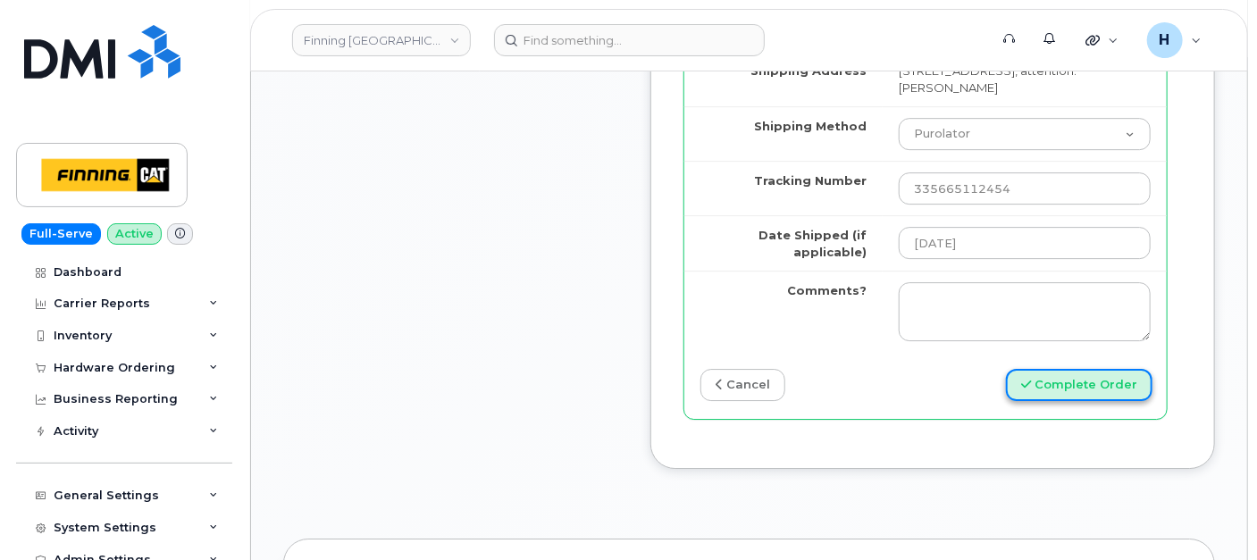
click at [1056, 402] on button "Complete Order" at bounding box center [1079, 385] width 147 height 33
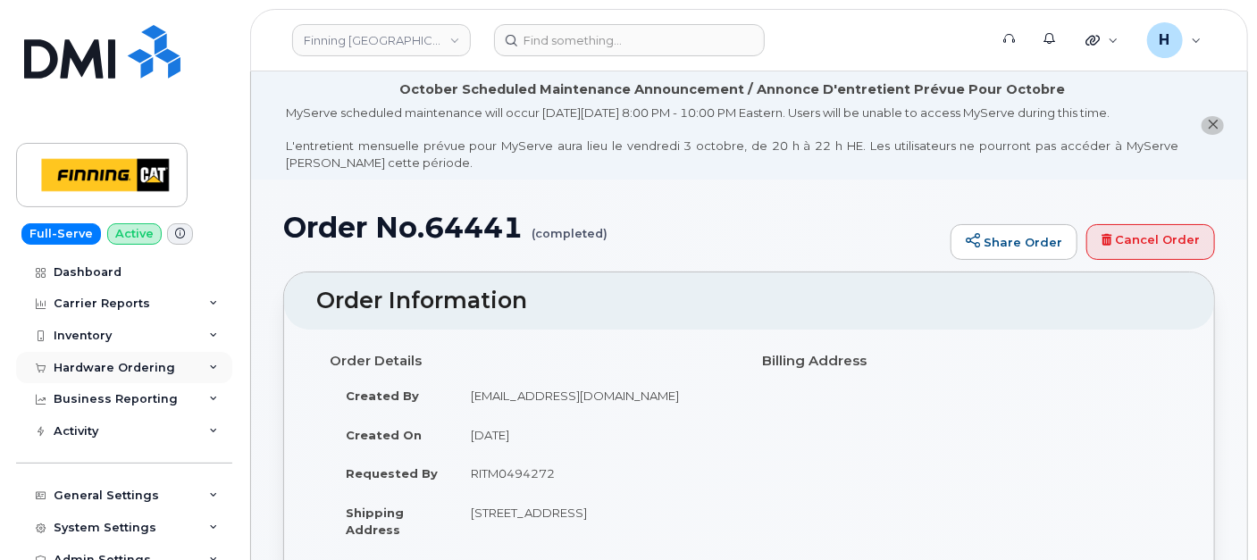
click at [138, 364] on div "Hardware Ordering" at bounding box center [115, 368] width 122 height 14
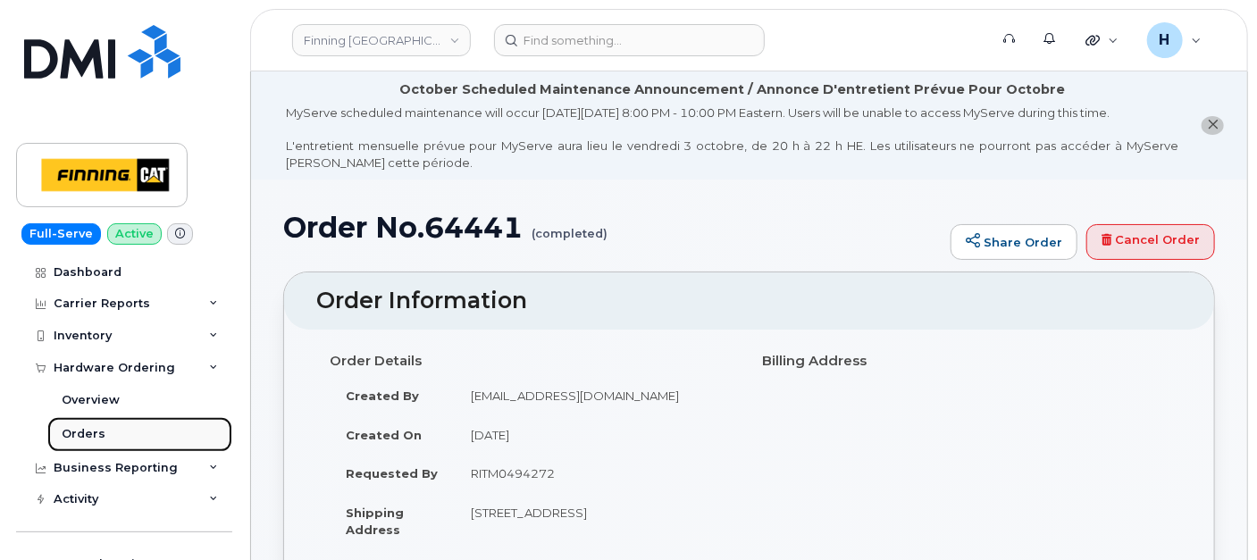
click at [119, 423] on link "Orders" at bounding box center [139, 434] width 185 height 34
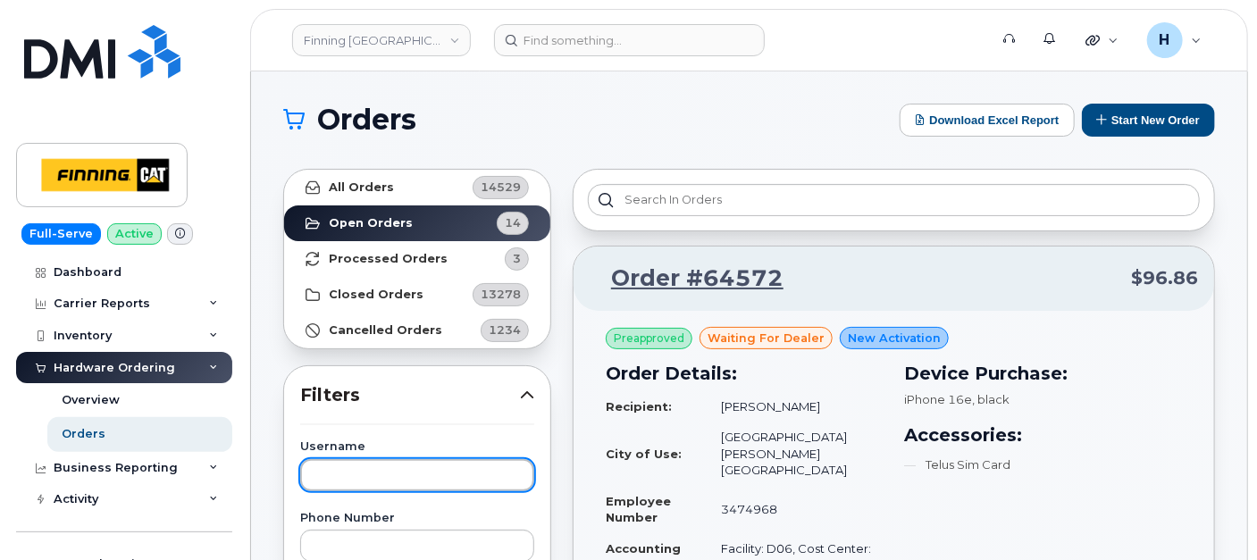
click at [396, 468] on input "text" at bounding box center [417, 475] width 234 height 32
type input "[PERSON_NAME]"
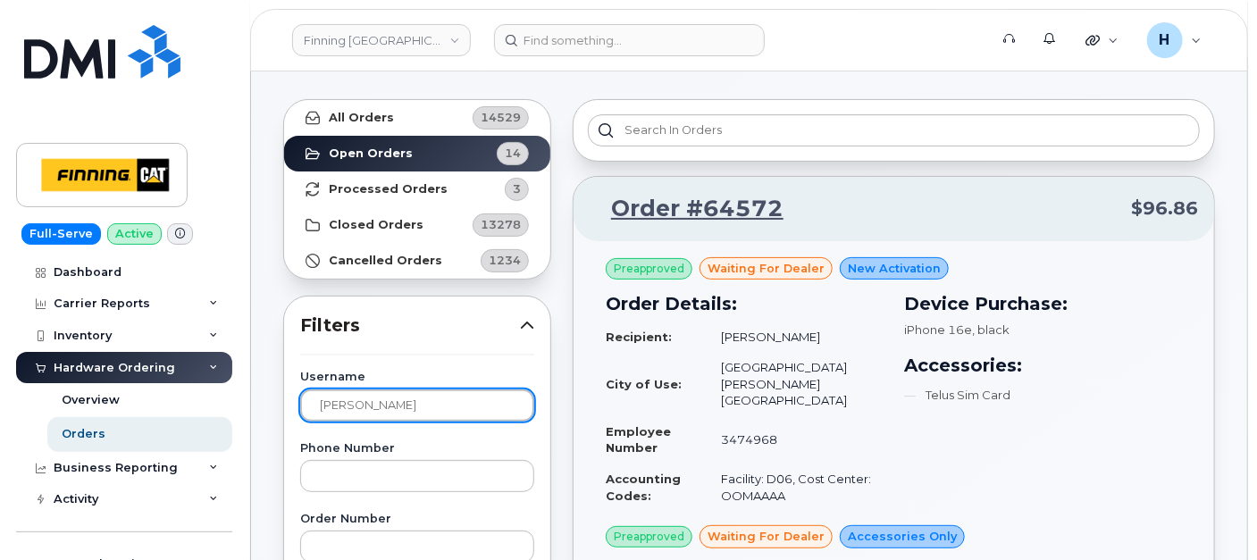
scroll to position [99, 0]
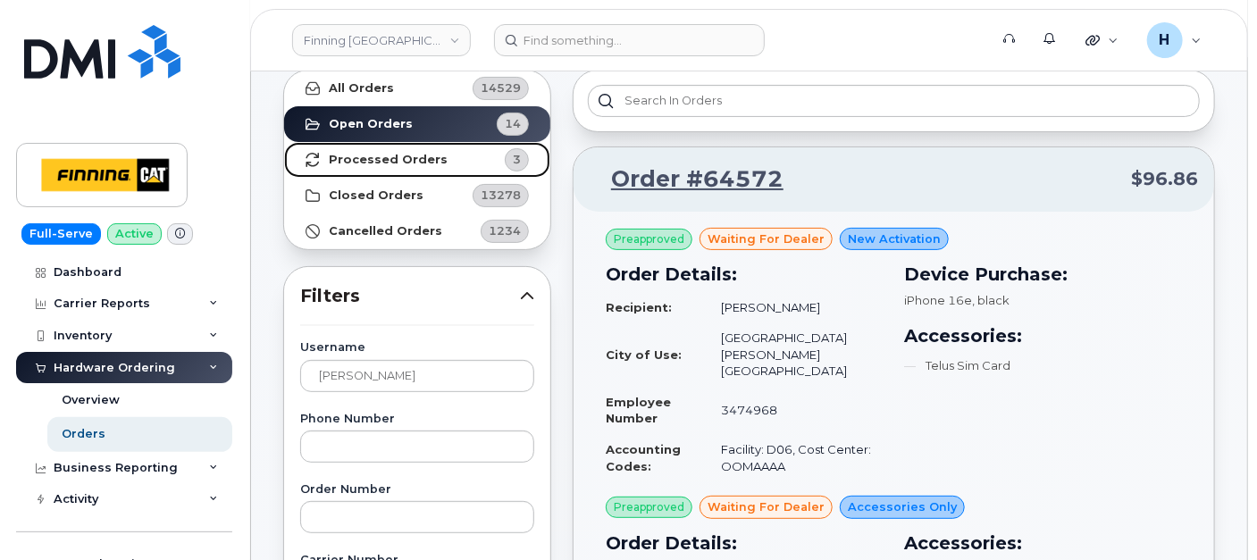
click at [433, 171] on link "Processed Orders 3" at bounding box center [417, 160] width 266 height 36
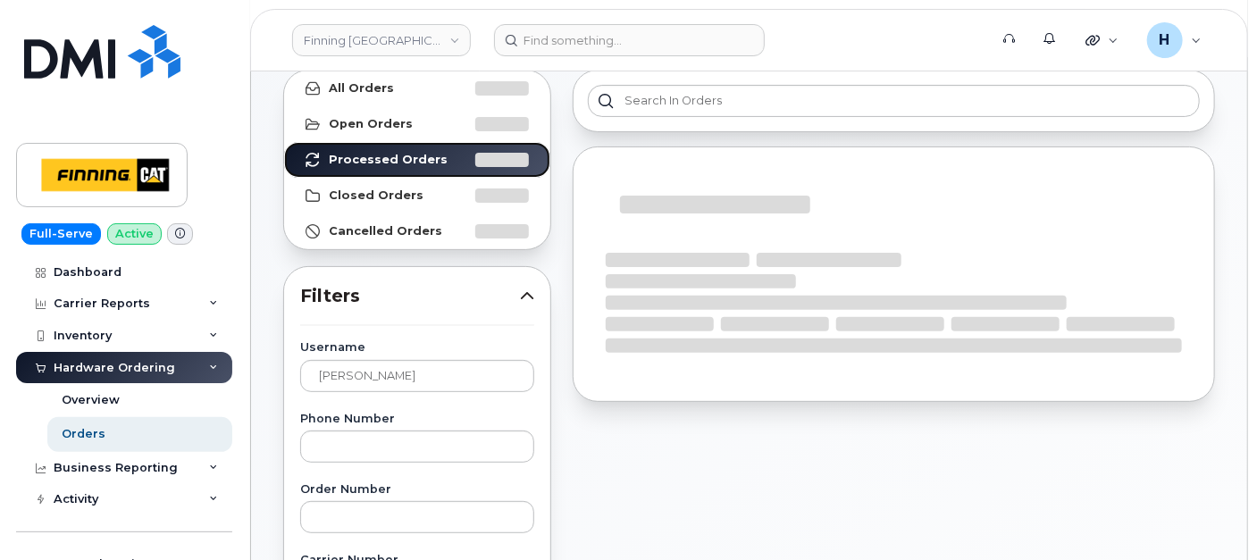
click at [284, 142] on link "Processed Orders" at bounding box center [417, 160] width 266 height 36
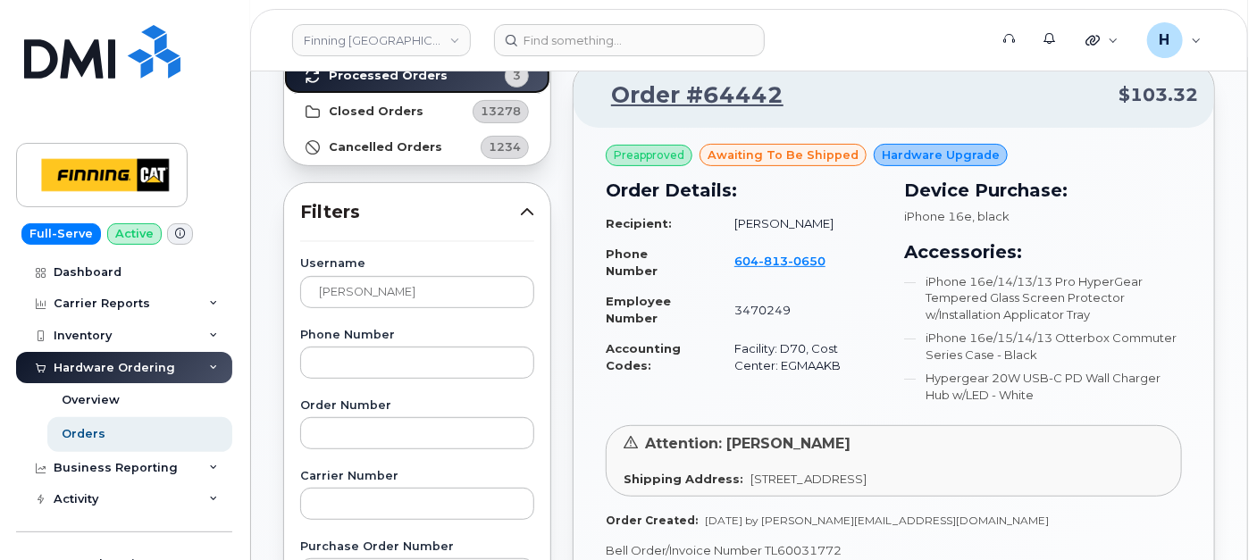
scroll to position [298, 0]
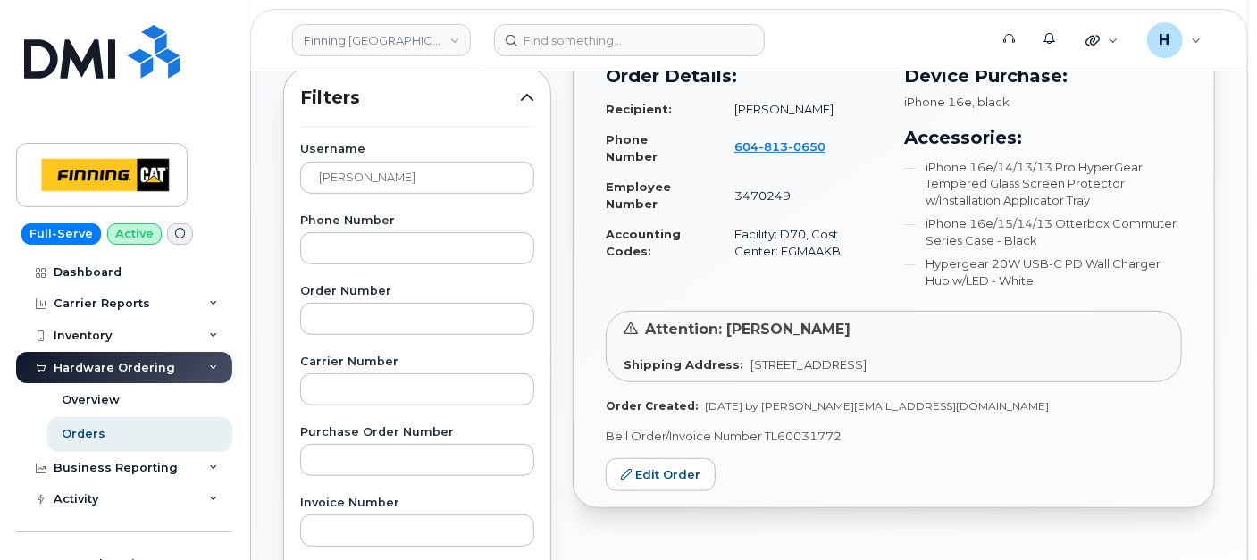
click at [638, 455] on div "Preapproved awaiting to be shipped Hardware Upgrade Order Details: Recipient: […" at bounding box center [894, 260] width 641 height 495
click at [638, 466] on link "Edit Order" at bounding box center [661, 474] width 110 height 33
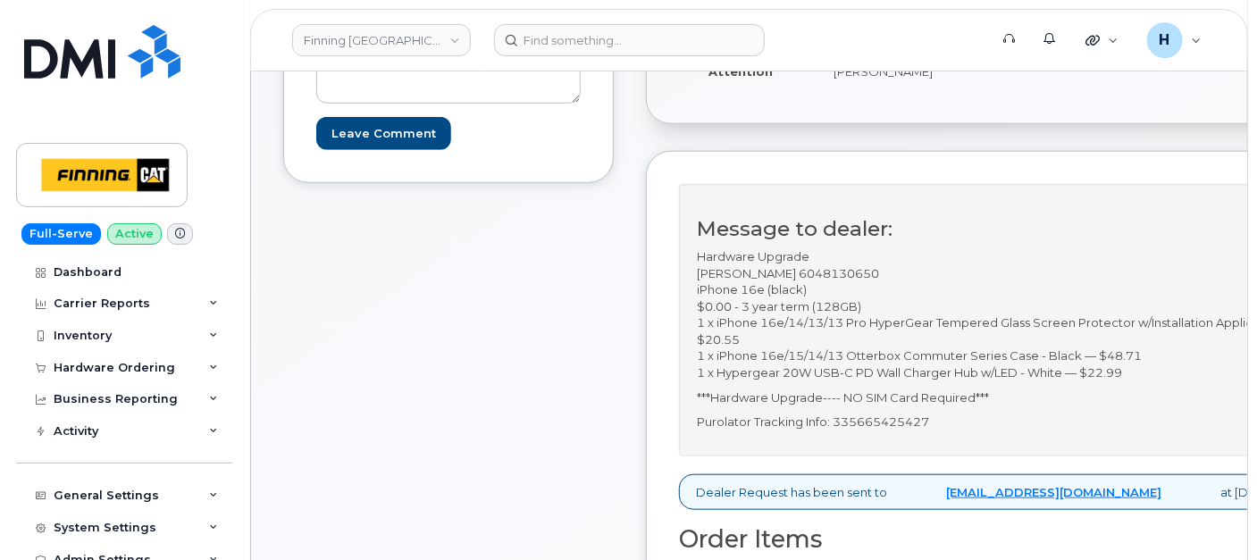
scroll to position [694, 0]
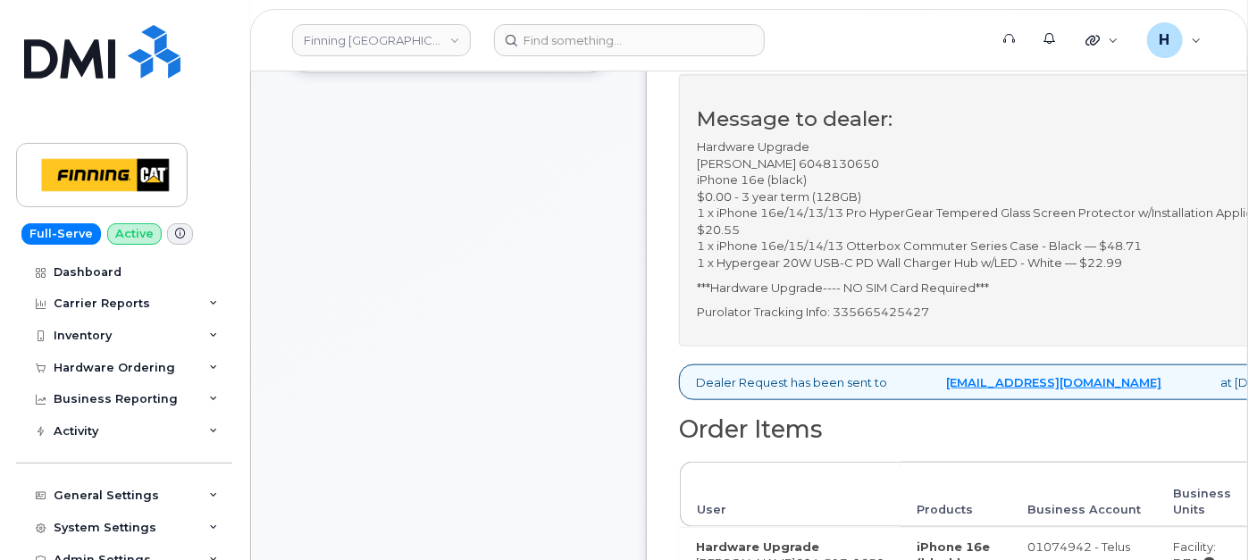
click at [919, 309] on p "Purolator Tracking Info: 335665425427" at bounding box center [1010, 312] width 627 height 17
copy p "335665425427"
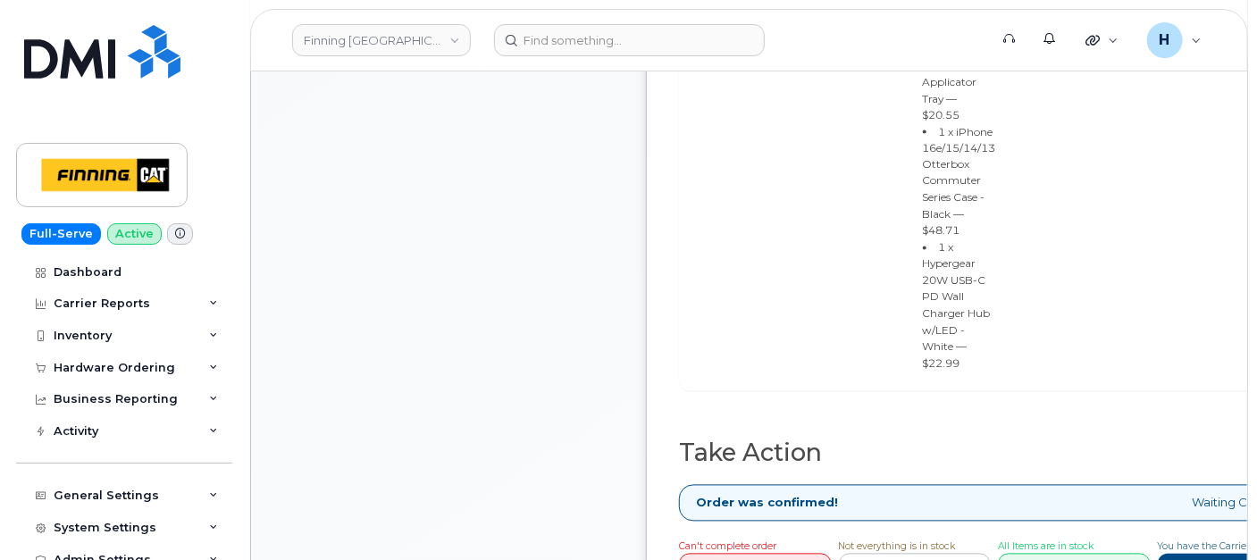
scroll to position [1489, 0]
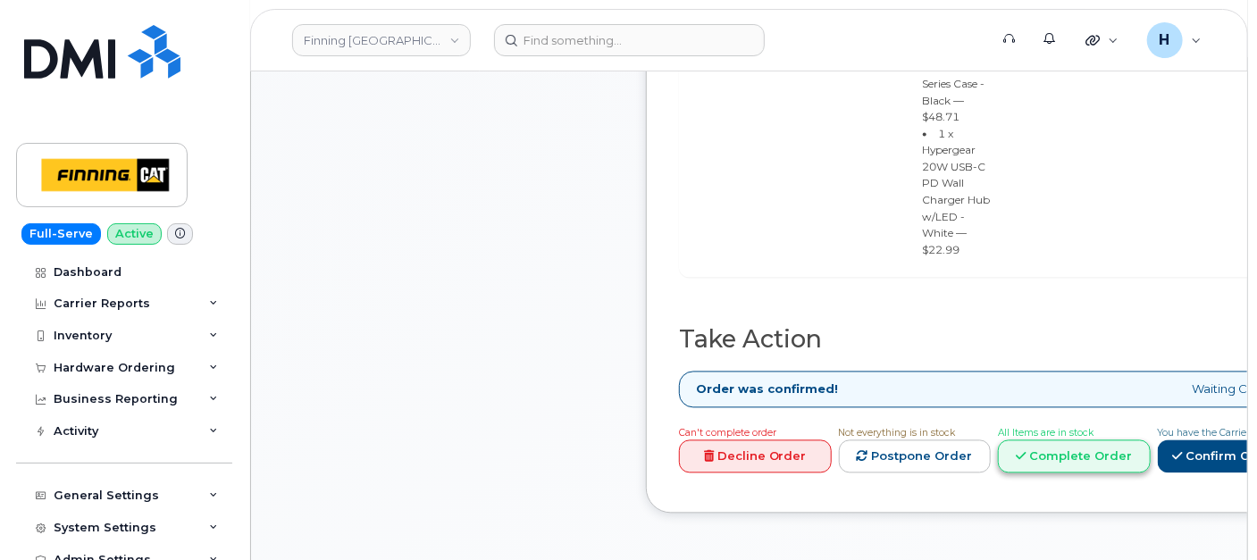
click at [1026, 451] on icon at bounding box center [1021, 457] width 10 height 12
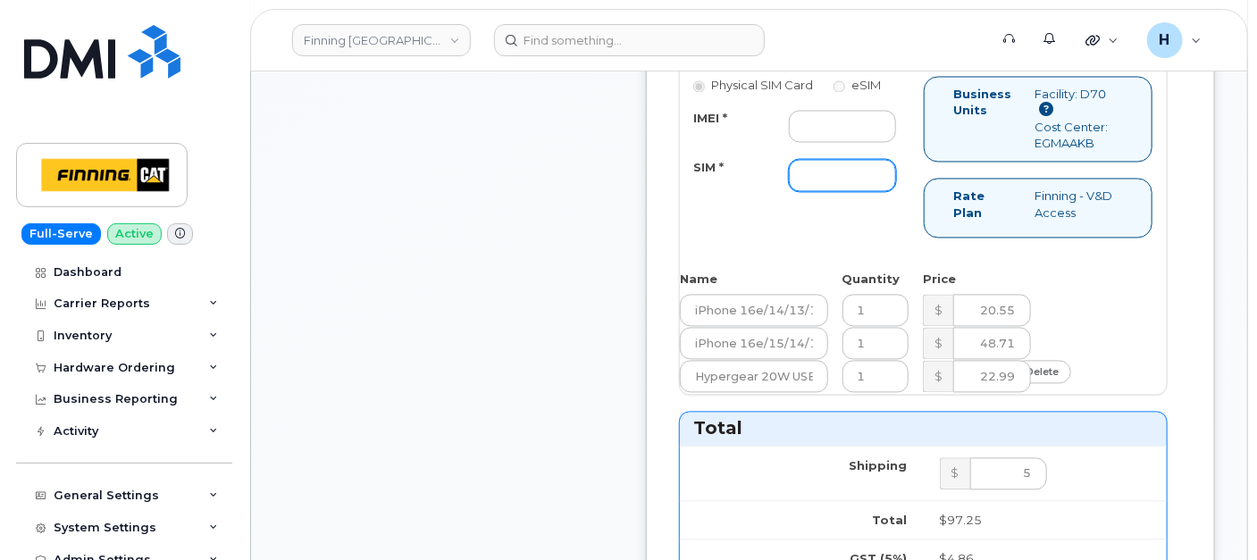
click at [847, 192] on input "SIM *" at bounding box center [842, 176] width 107 height 32
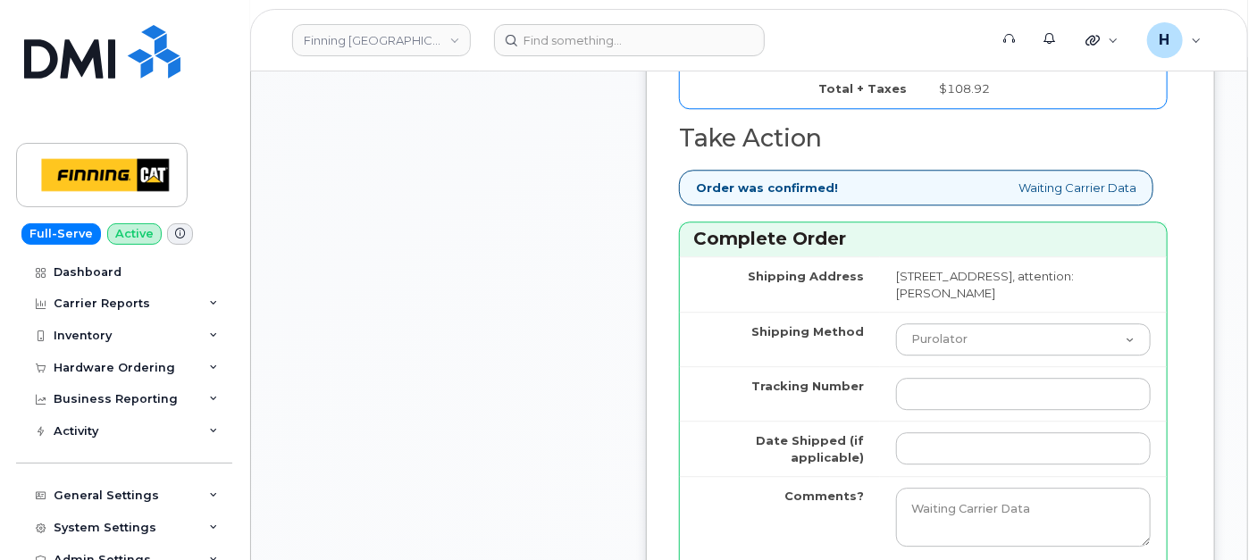
scroll to position [2184, 0]
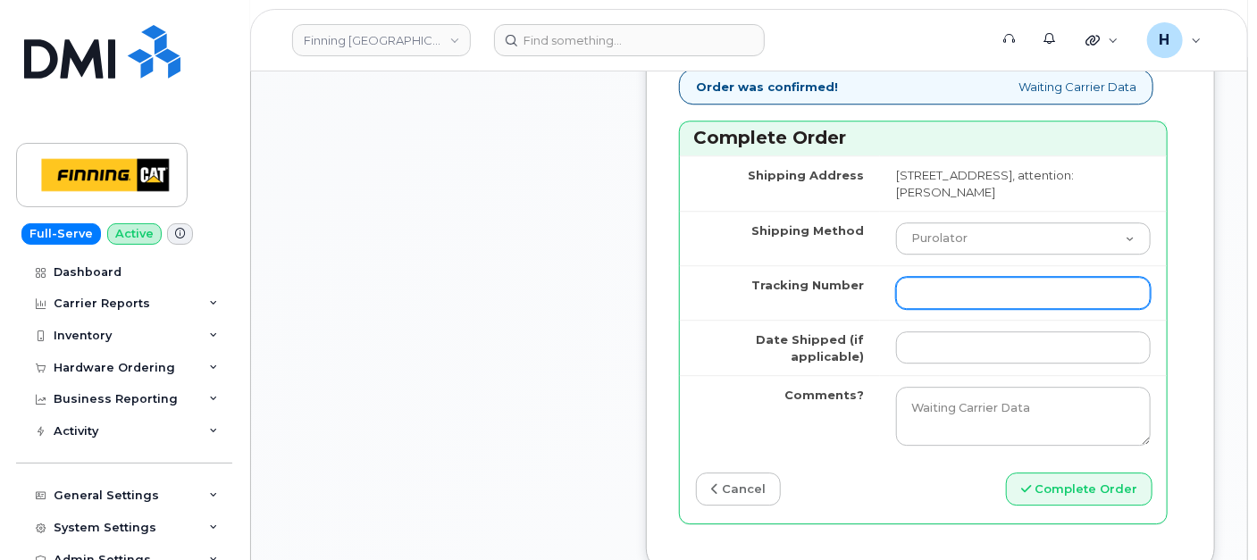
type input "x"
click at [918, 309] on input "Tracking Number" at bounding box center [1023, 293] width 255 height 32
paste input "335665425427"
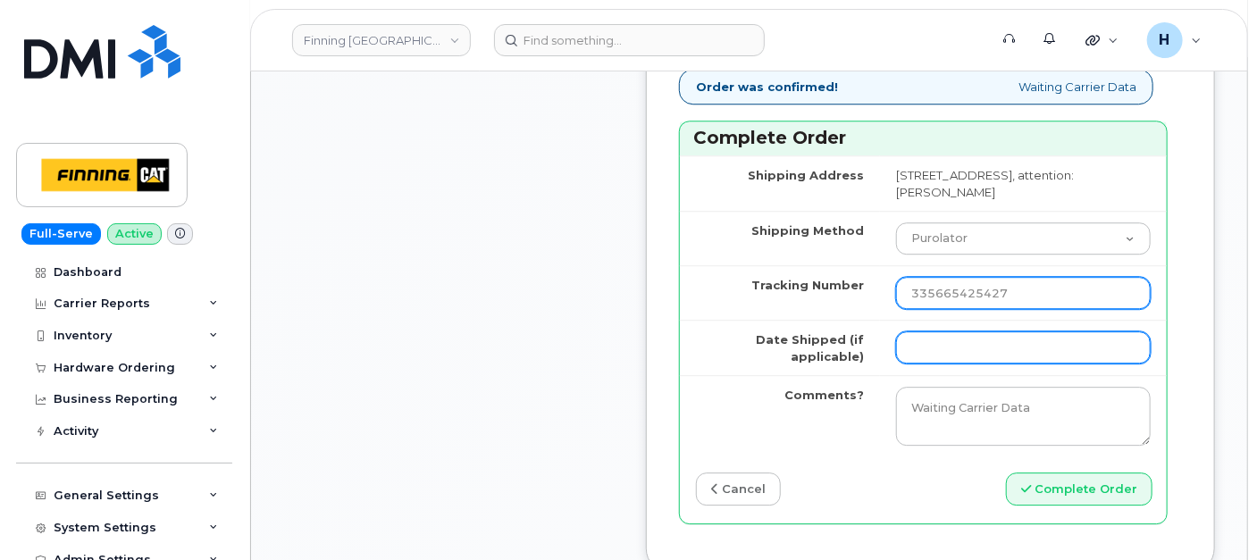
type input "335665425427"
click at [917, 364] on input "Date Shipped (if applicable)" at bounding box center [1023, 348] width 255 height 32
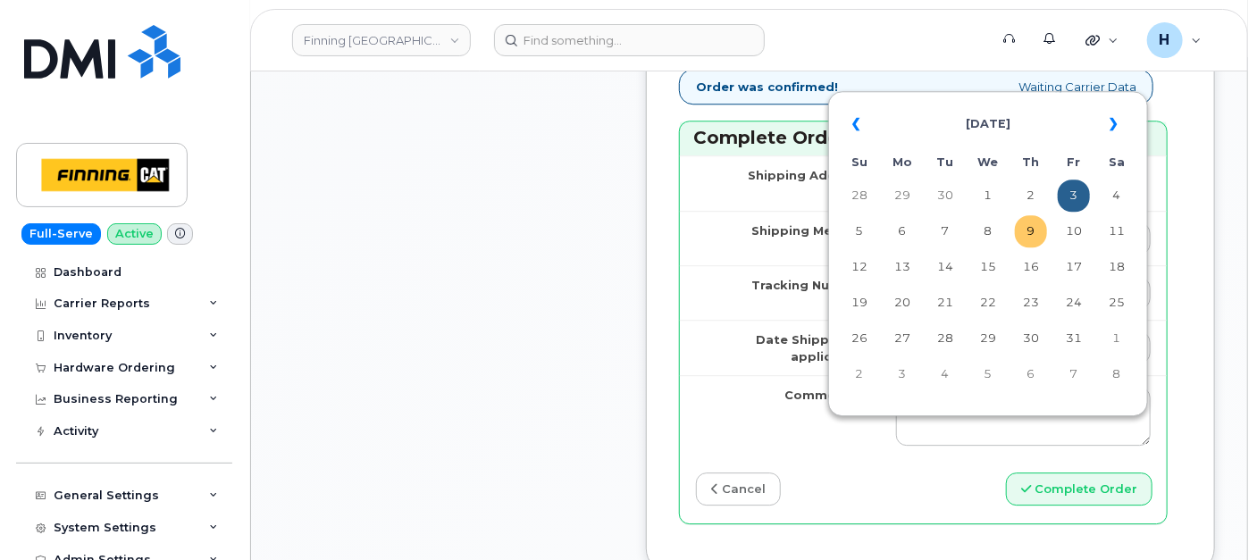
click at [1029, 222] on td "9" at bounding box center [1031, 231] width 32 height 32
type input "[DATE]"
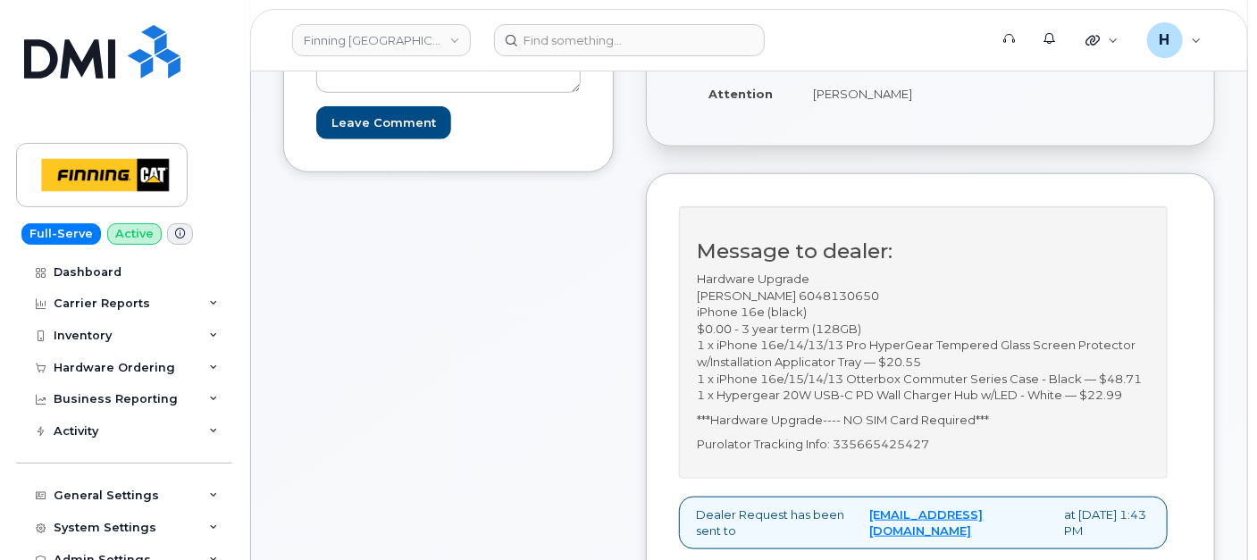
scroll to position [298, 0]
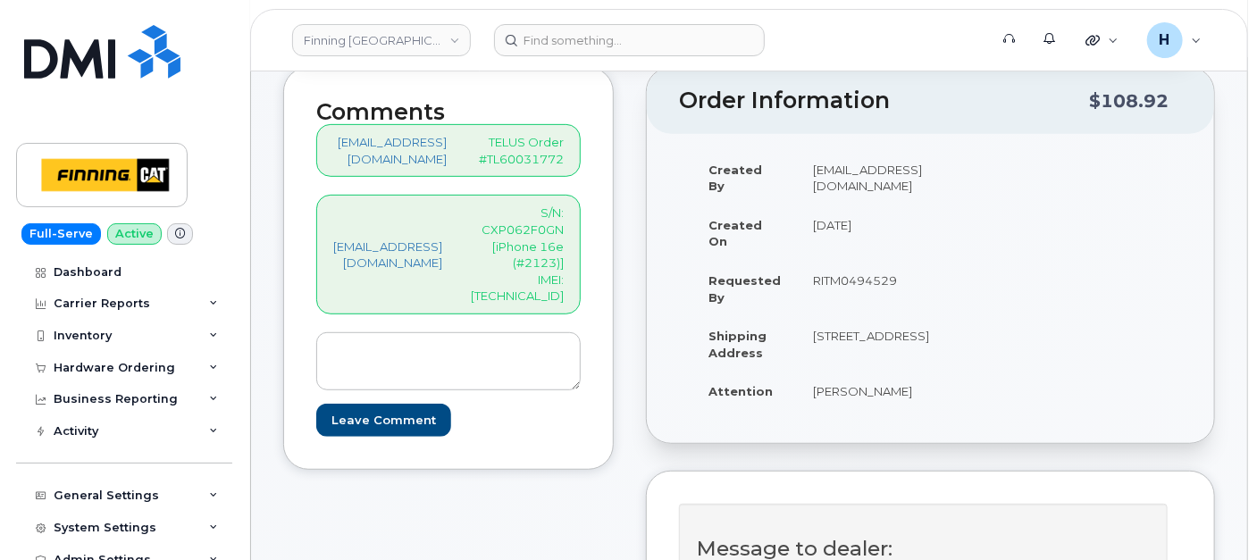
click at [564, 286] on p "S/N: CXP062F0GN [iPhone 16e (#2123)] IMEI: 354216331107882" at bounding box center [517, 254] width 93 height 99
copy p "354216331107882"
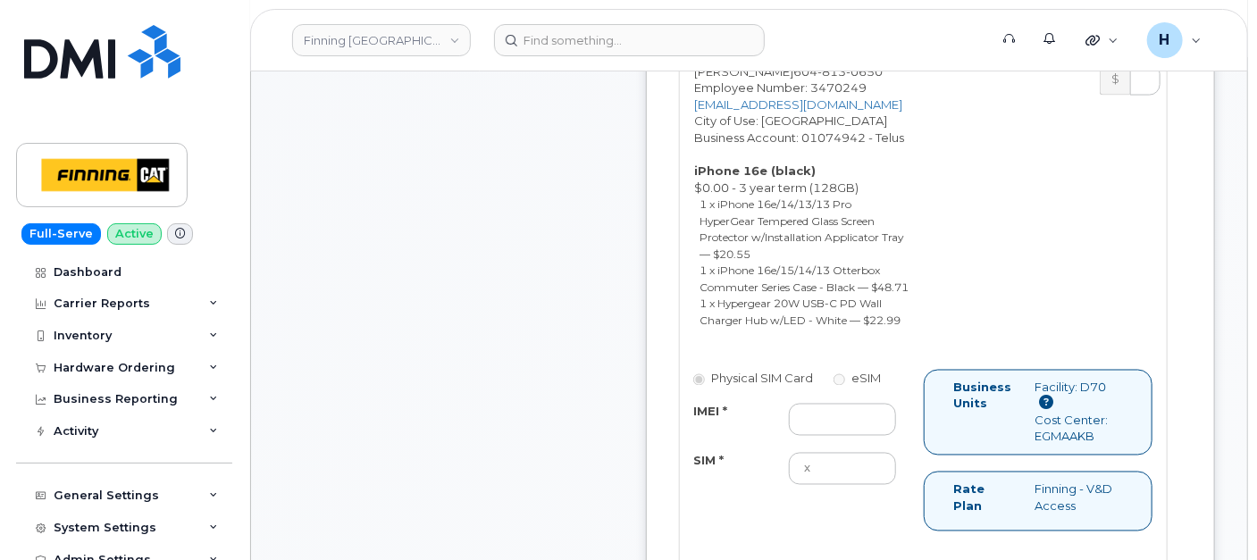
scroll to position [1390, 0]
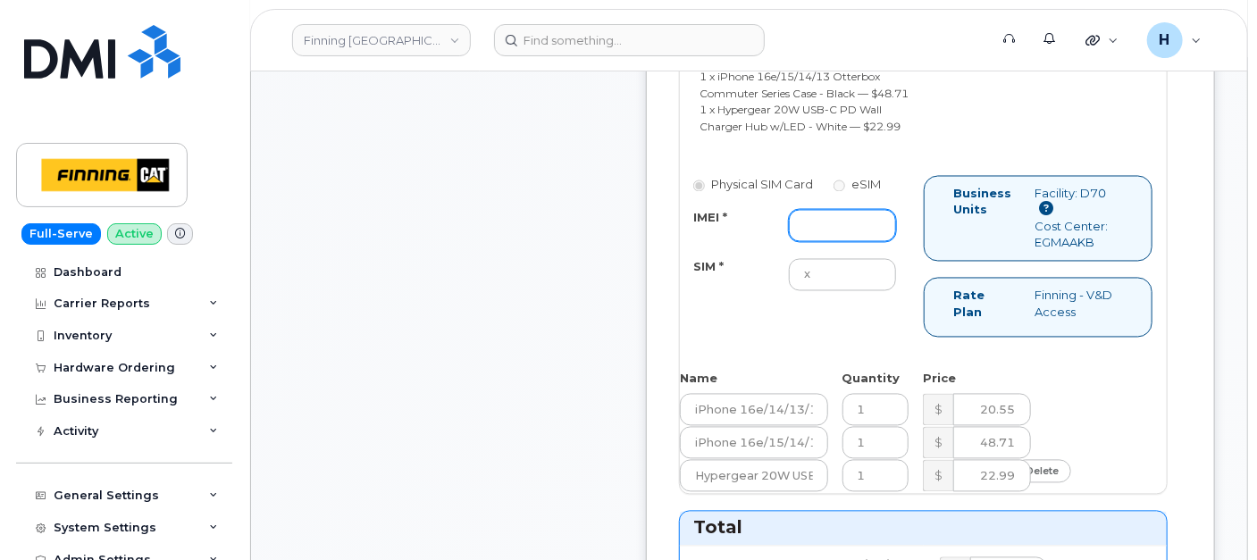
click at [832, 242] on input "IMEI *" at bounding box center [842, 226] width 107 height 32
paste input "354216331107882"
type input "354216331107882"
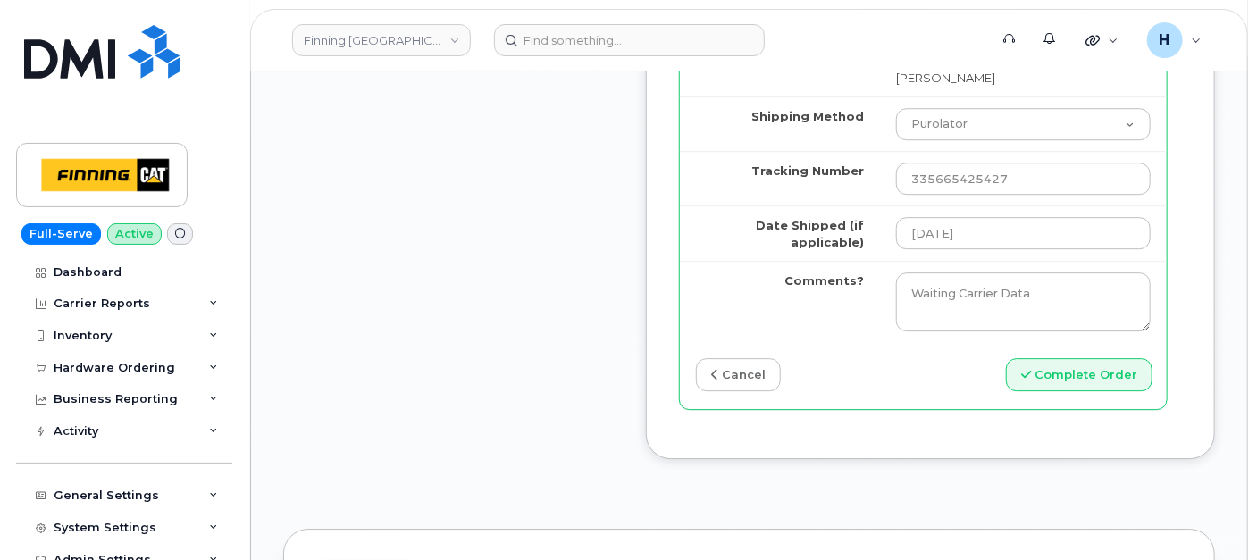
scroll to position [2382, 0]
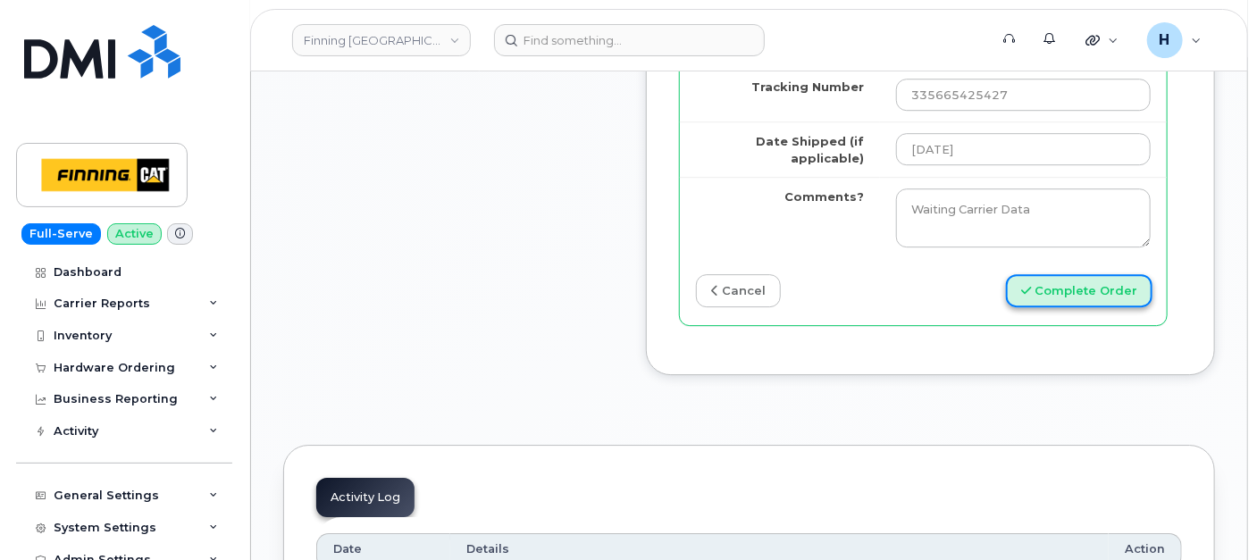
click at [1094, 307] on button "Complete Order" at bounding box center [1079, 290] width 147 height 33
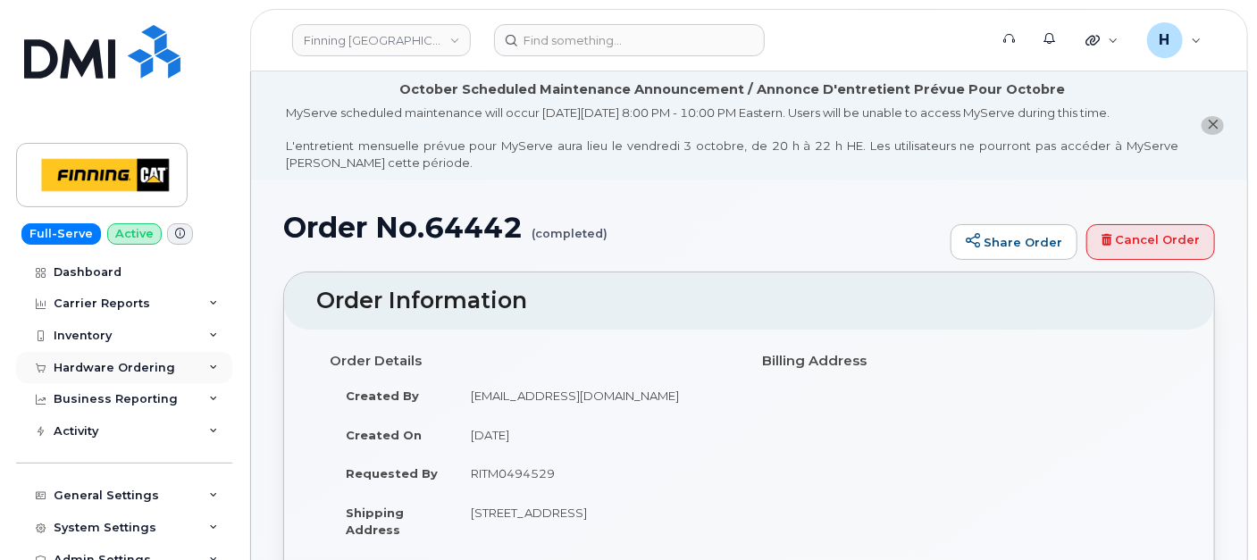
click at [139, 375] on div "Hardware Ordering" at bounding box center [124, 368] width 216 height 32
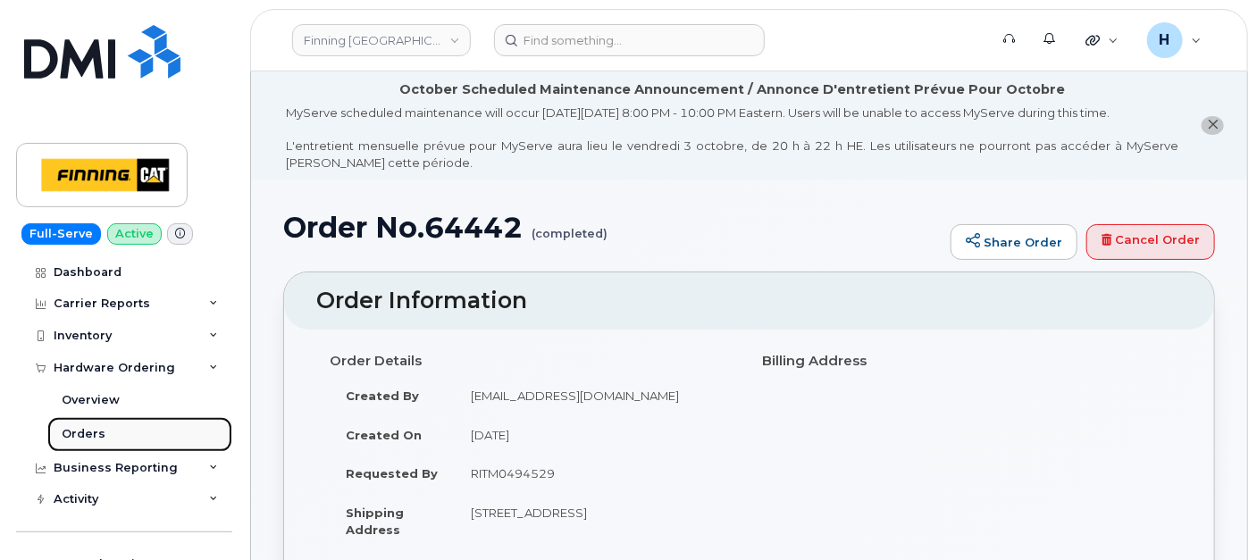
click at [127, 433] on link "Orders" at bounding box center [139, 434] width 185 height 34
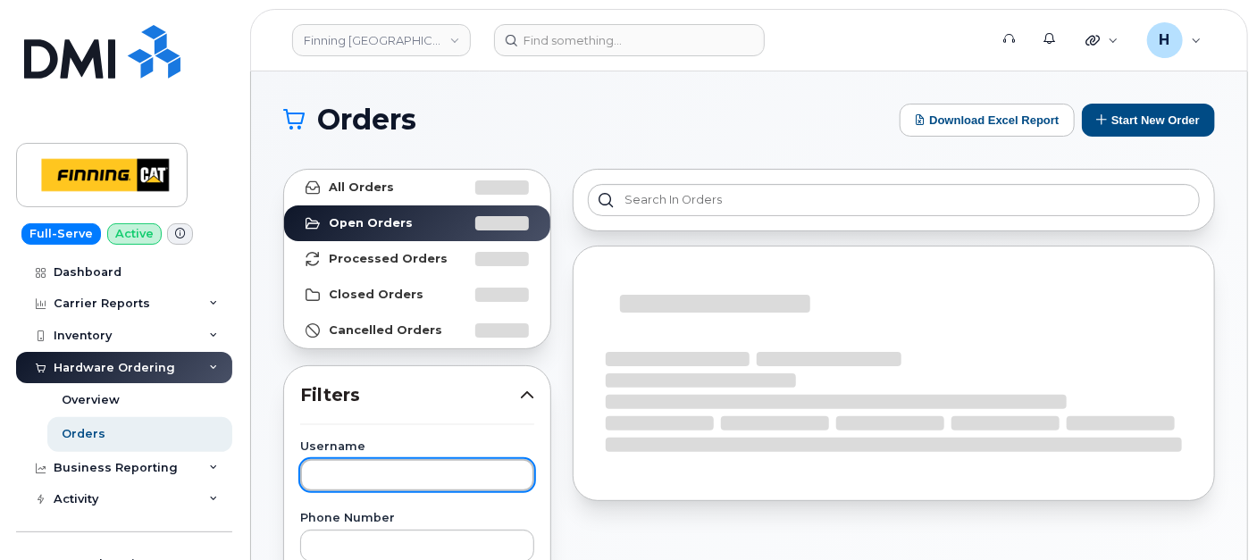
click at [375, 465] on input "text" at bounding box center [417, 475] width 234 height 32
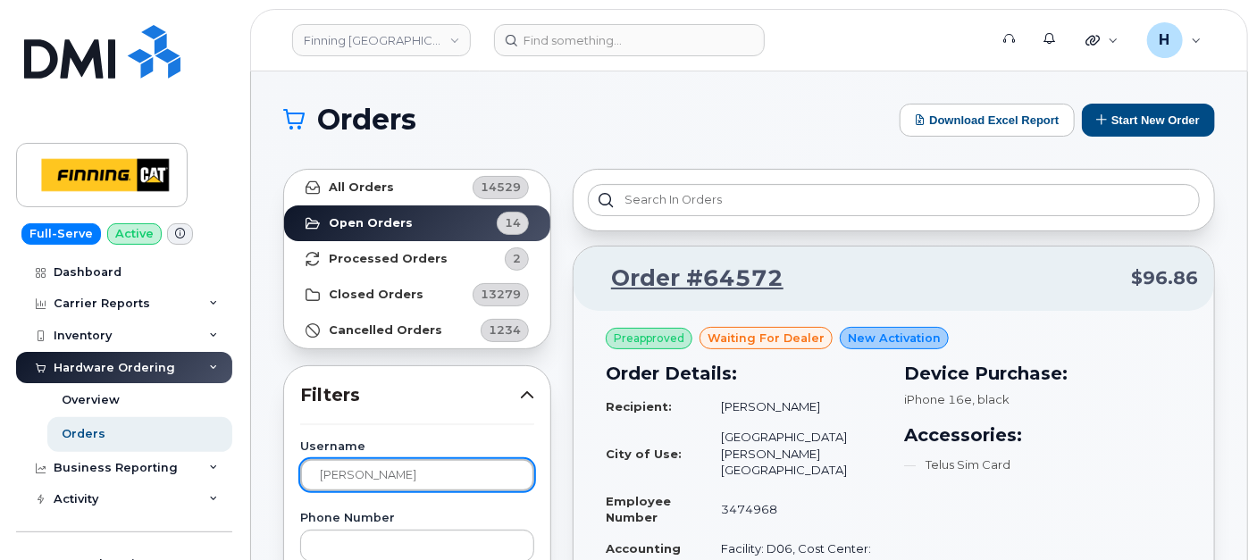
type input "zachary"
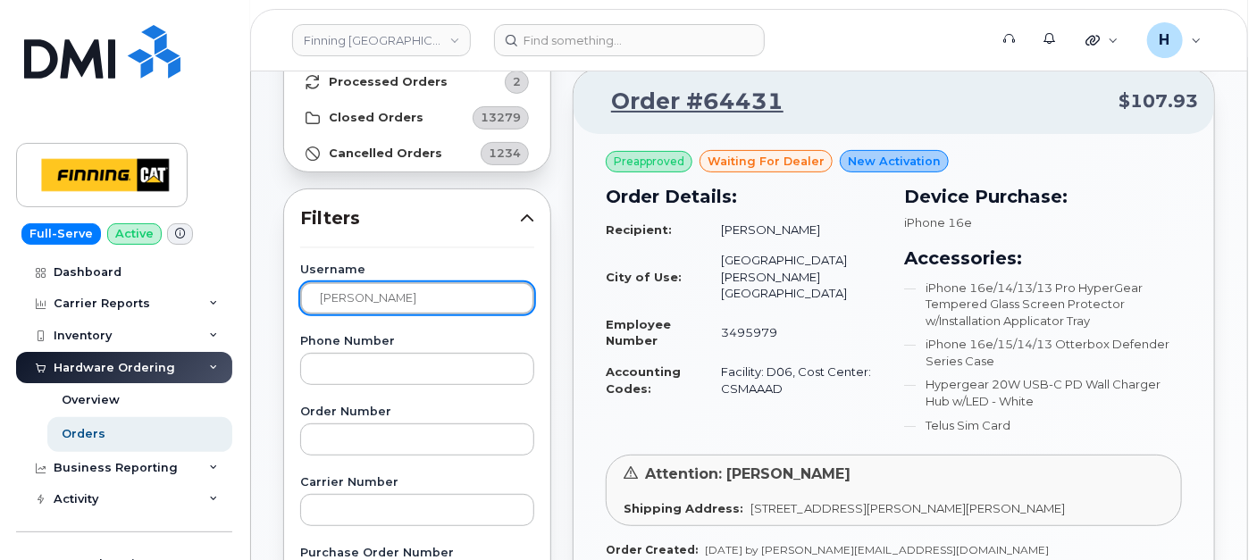
scroll to position [397, 0]
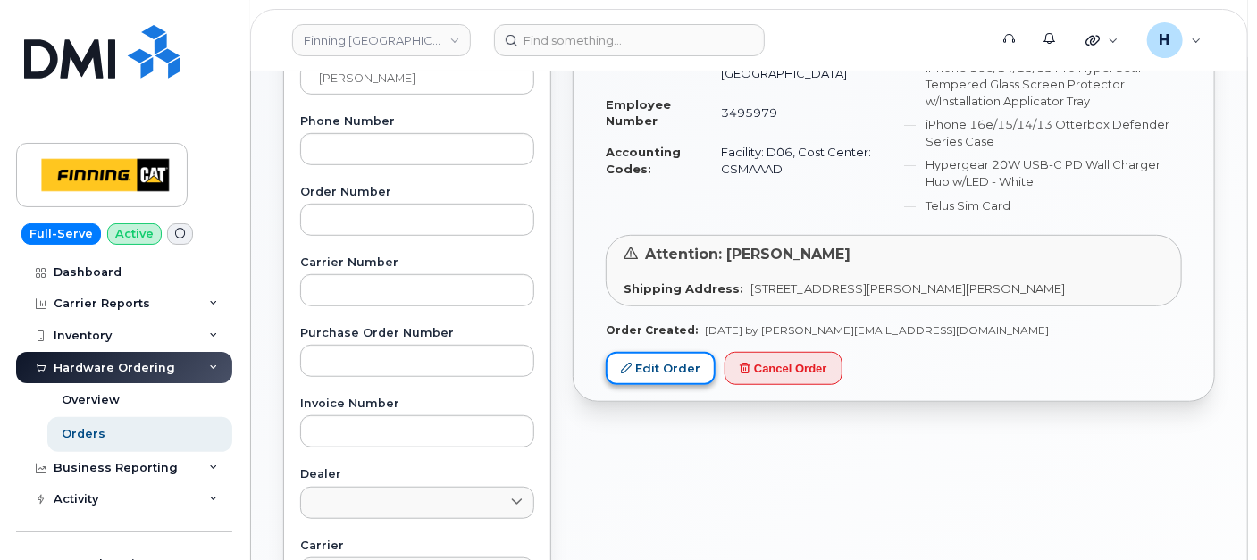
click at [698, 368] on link "Edit Order" at bounding box center [661, 368] width 110 height 33
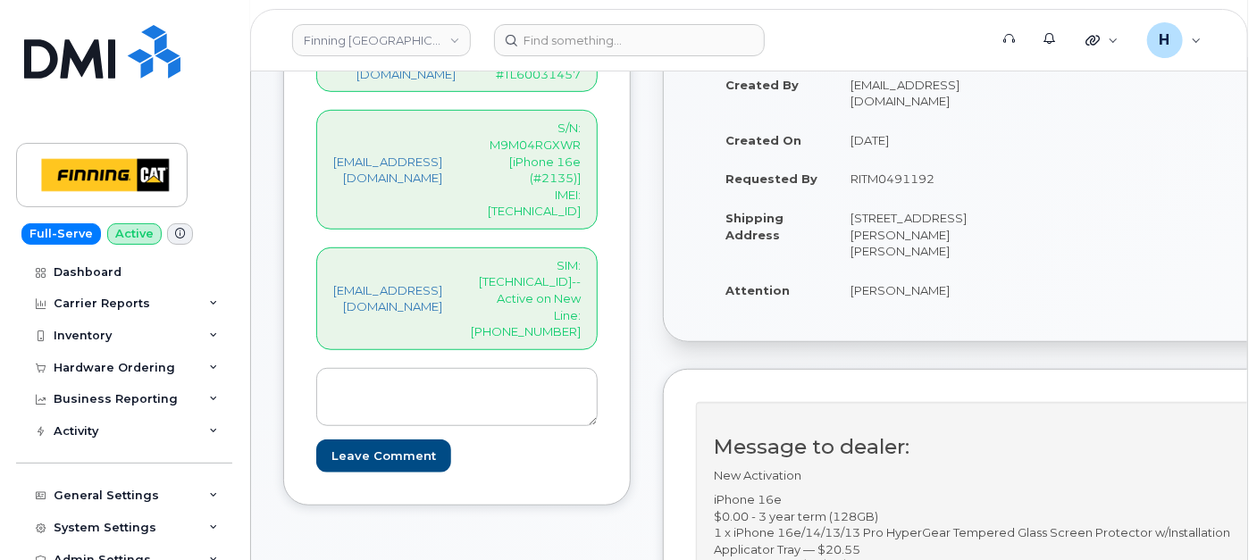
scroll to position [496, 0]
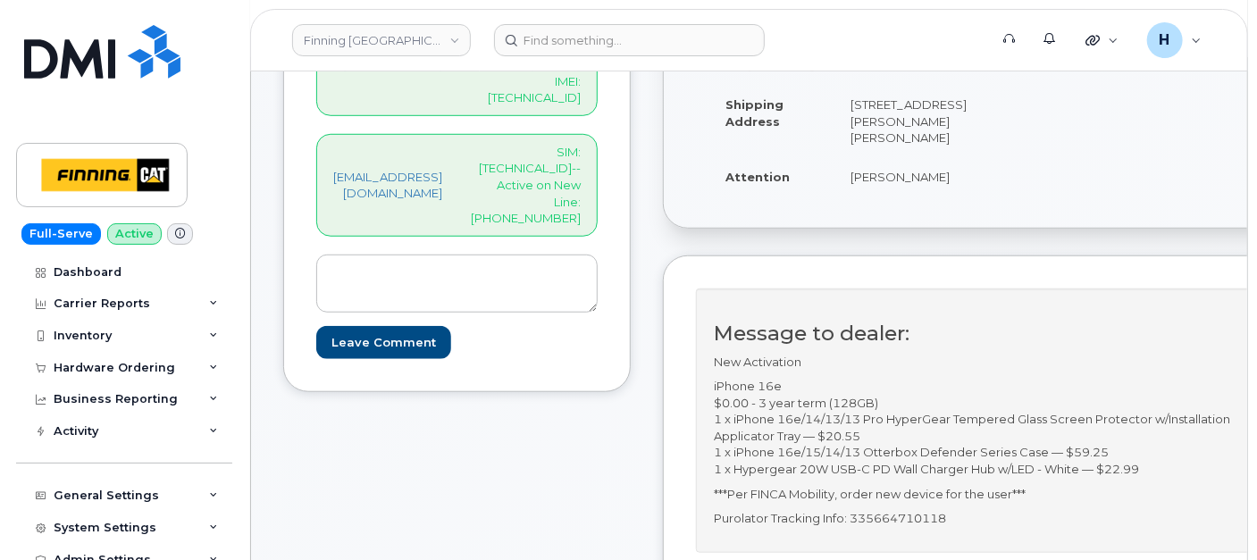
drag, startPoint x: 894, startPoint y: 179, endPoint x: 1021, endPoint y: 179, distance: 126.9
click at [991, 179] on td "[PERSON_NAME]" at bounding box center [913, 176] width 156 height 39
copy td "[PERSON_NAME]"
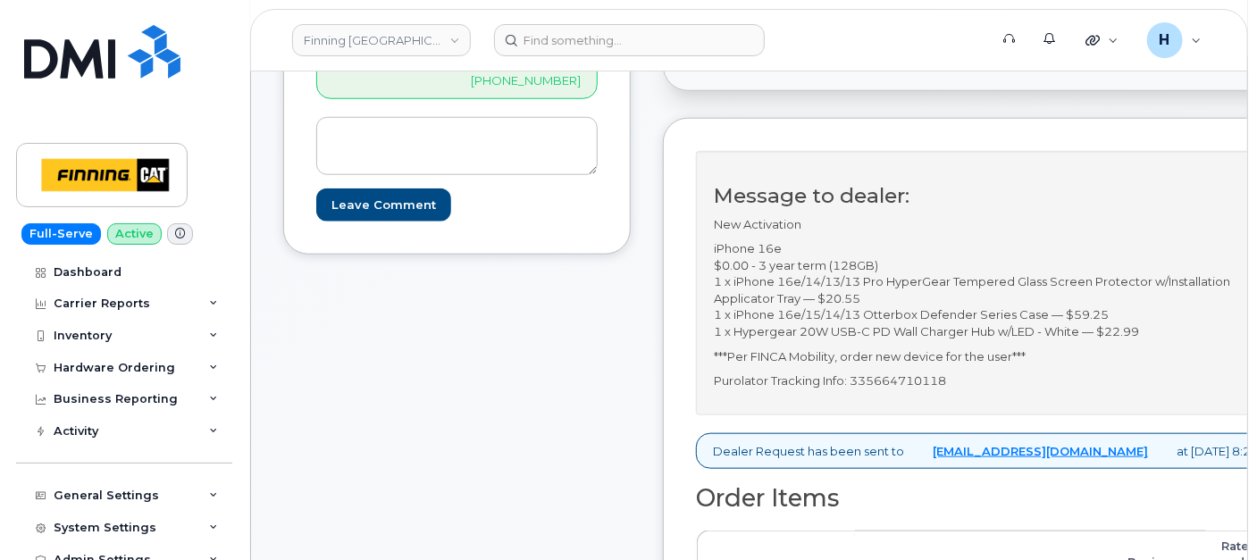
scroll to position [694, 0]
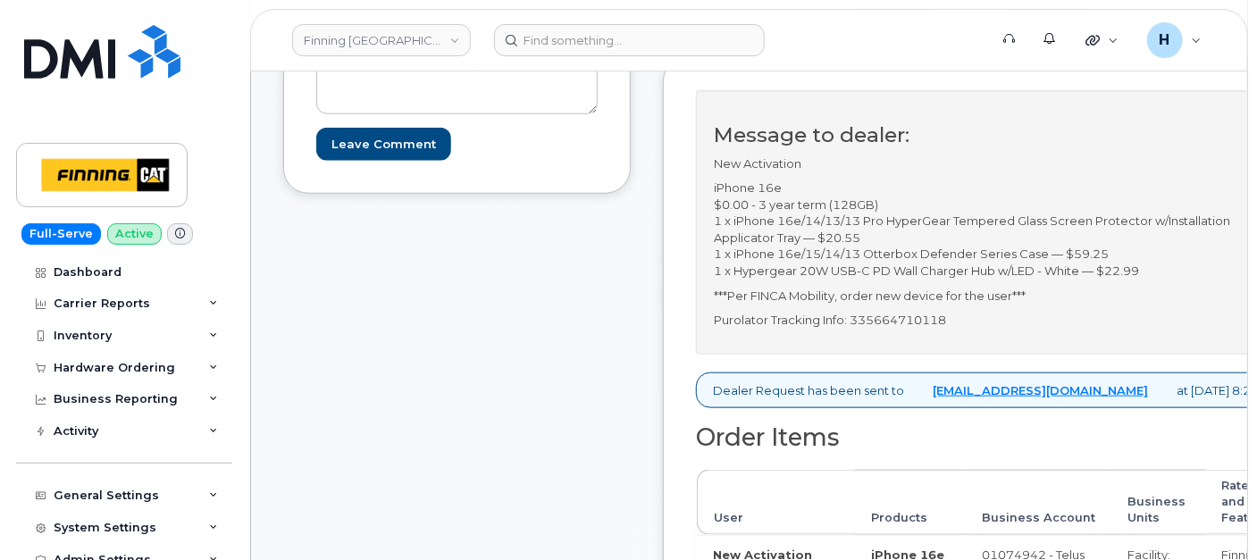
click at [942, 323] on p "Purolator Tracking Info: 335664710118" at bounding box center [997, 320] width 567 height 17
copy p "335664710118"
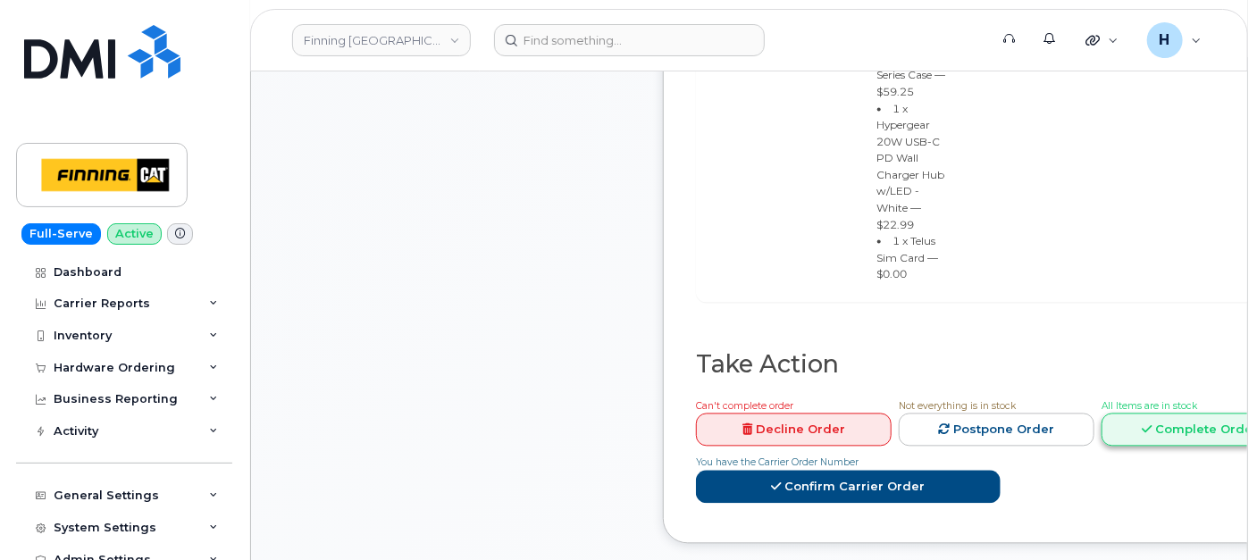
click at [1102, 414] on link "Complete Order" at bounding box center [1200, 430] width 196 height 33
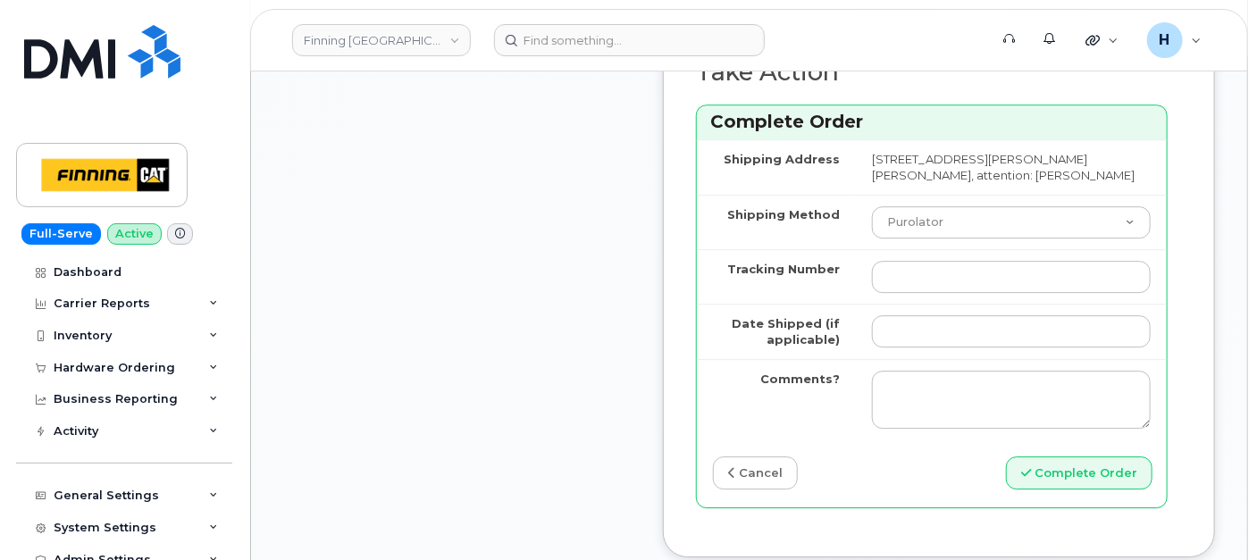
scroll to position [2382, 0]
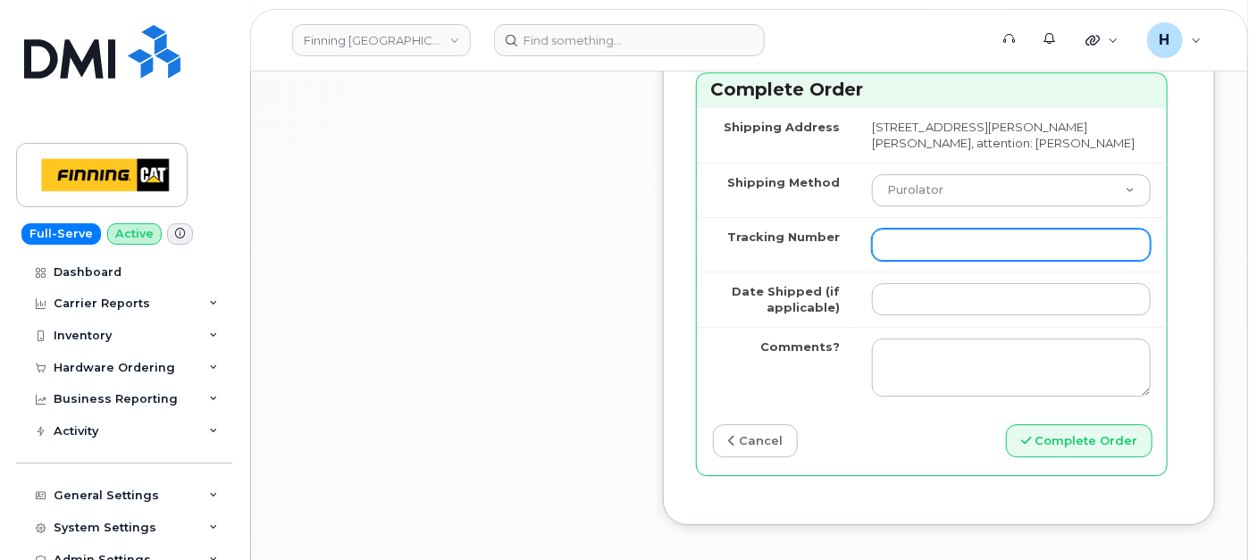
click at [942, 261] on input "Tracking Number" at bounding box center [1011, 245] width 279 height 32
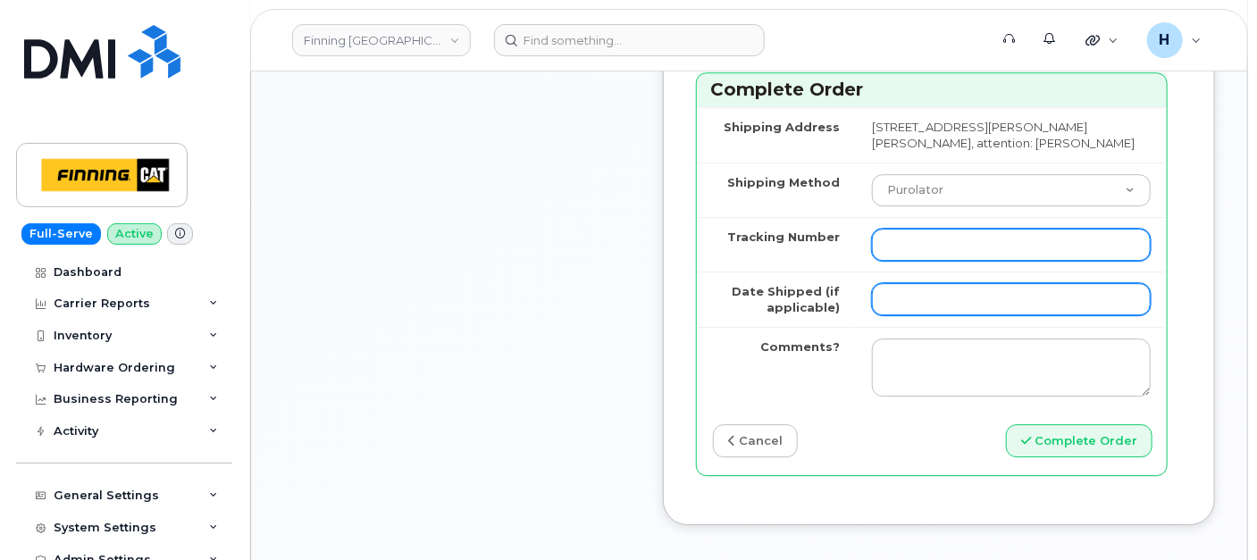
paste input "335664710118"
type input "335664710118"
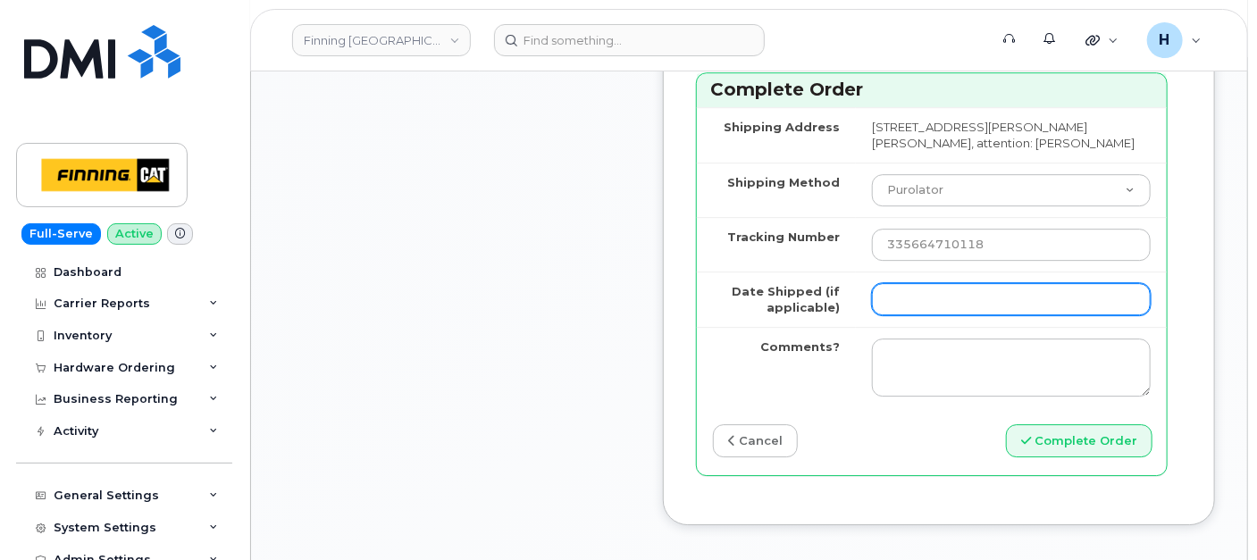
click at [927, 315] on input "Date Shipped (if applicable)" at bounding box center [1011, 299] width 279 height 32
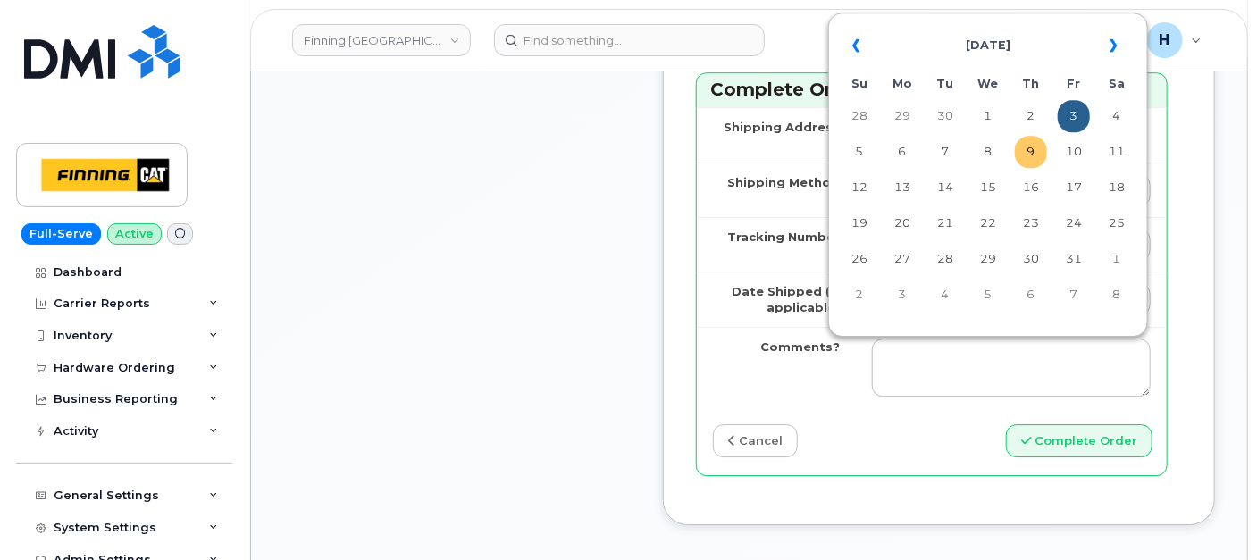
click at [1032, 148] on td "9" at bounding box center [1031, 152] width 32 height 32
type input "[DATE]"
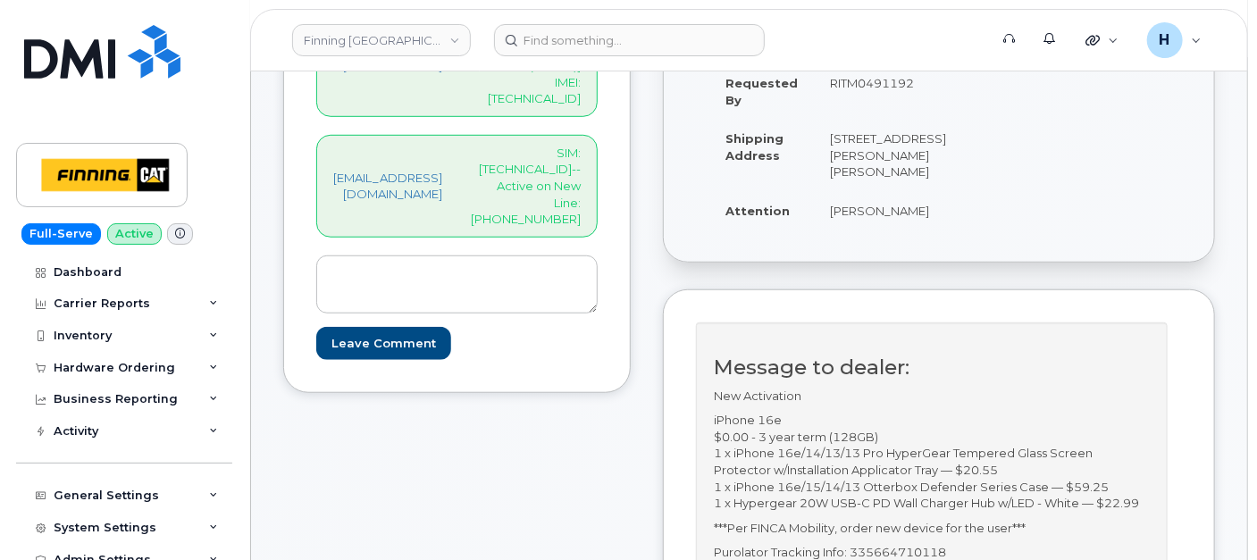
scroll to position [397, 0]
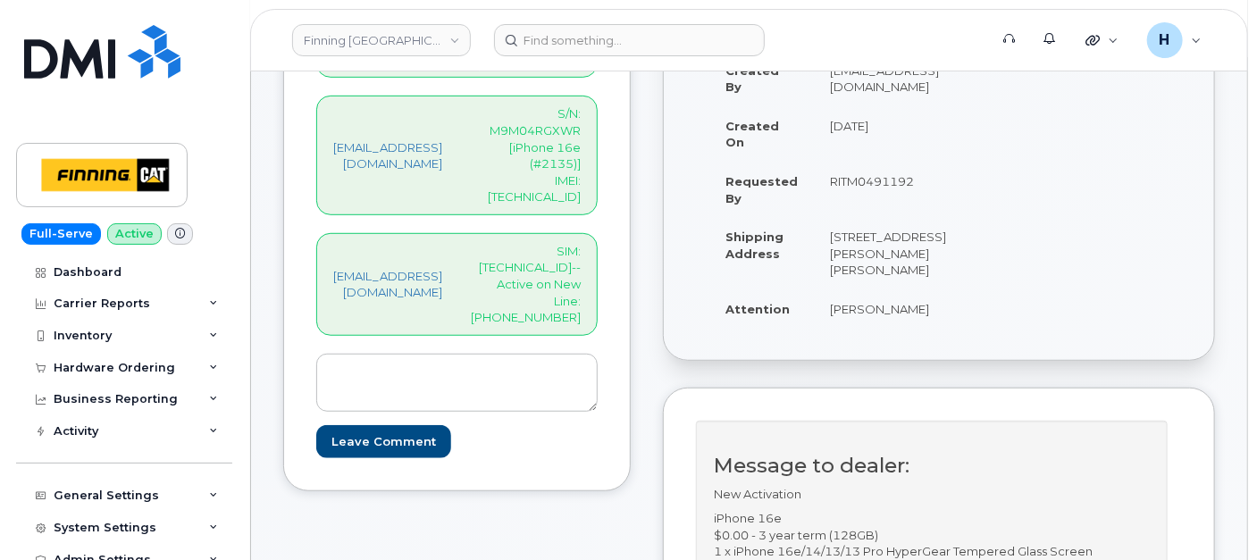
drag, startPoint x: 609, startPoint y: 228, endPoint x: 650, endPoint y: 257, distance: 49.9
click at [598, 257] on div "hakaur@dminc.com SIM: 8912230102357627086--Active on New Line: 587-644-2701" at bounding box center [456, 284] width 281 height 103
copy p "587-644-2701"
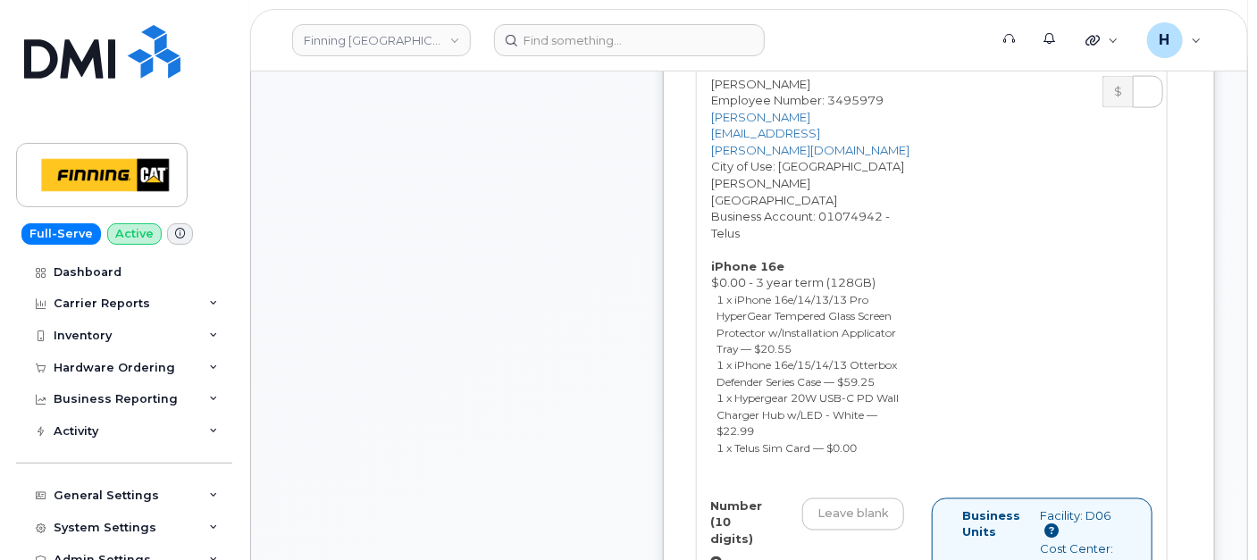
scroll to position [1290, 0]
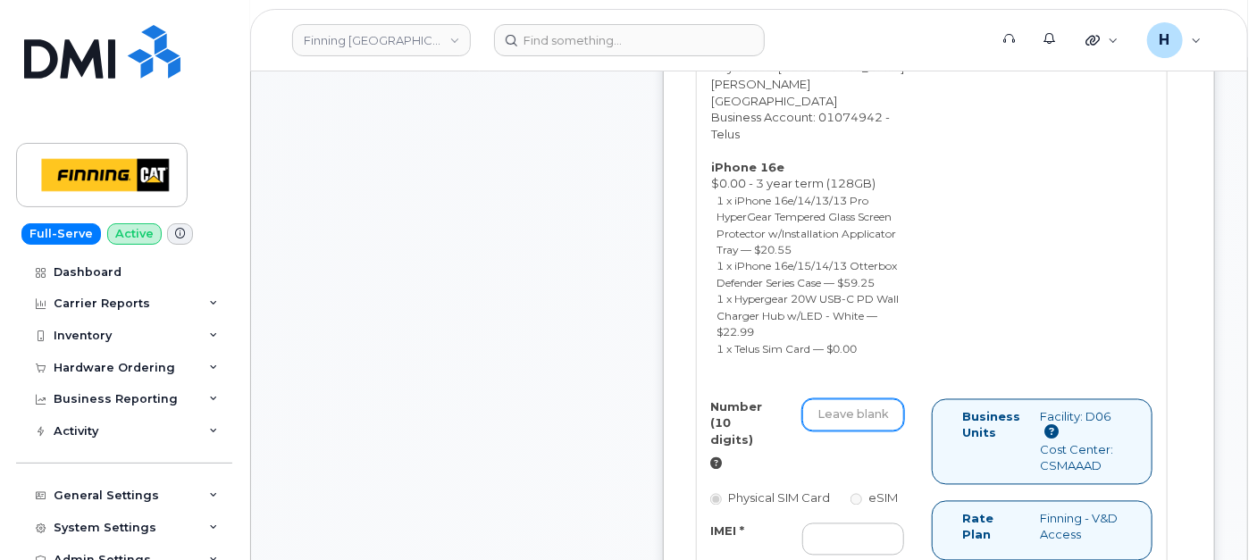
click at [857, 432] on input "Number (10 digits)" at bounding box center [853, 415] width 102 height 32
paste input "587-644-2701"
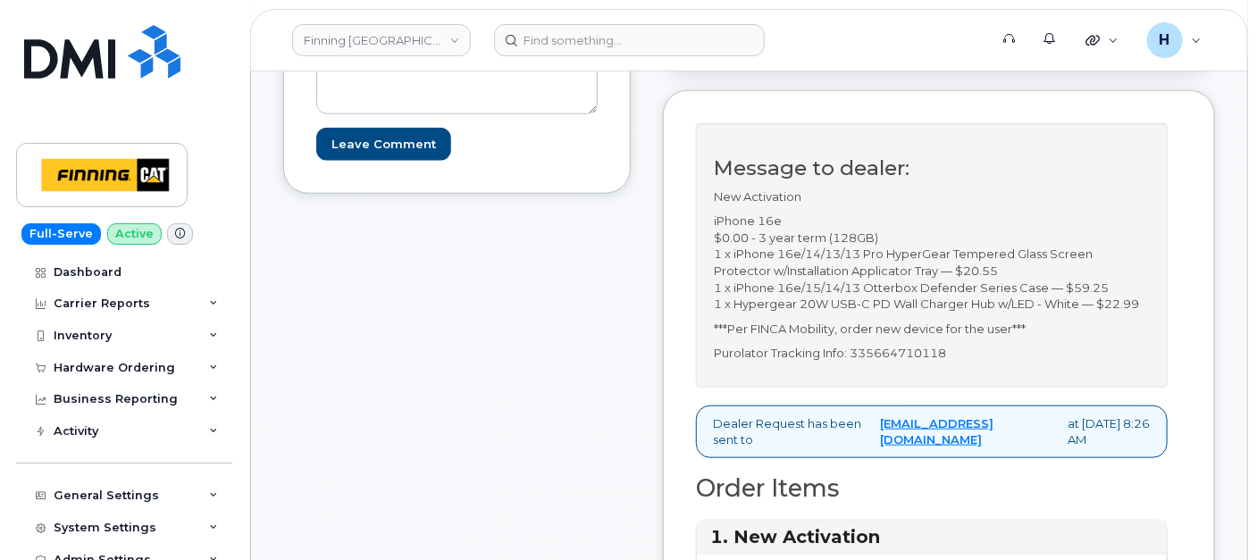
scroll to position [496, 0]
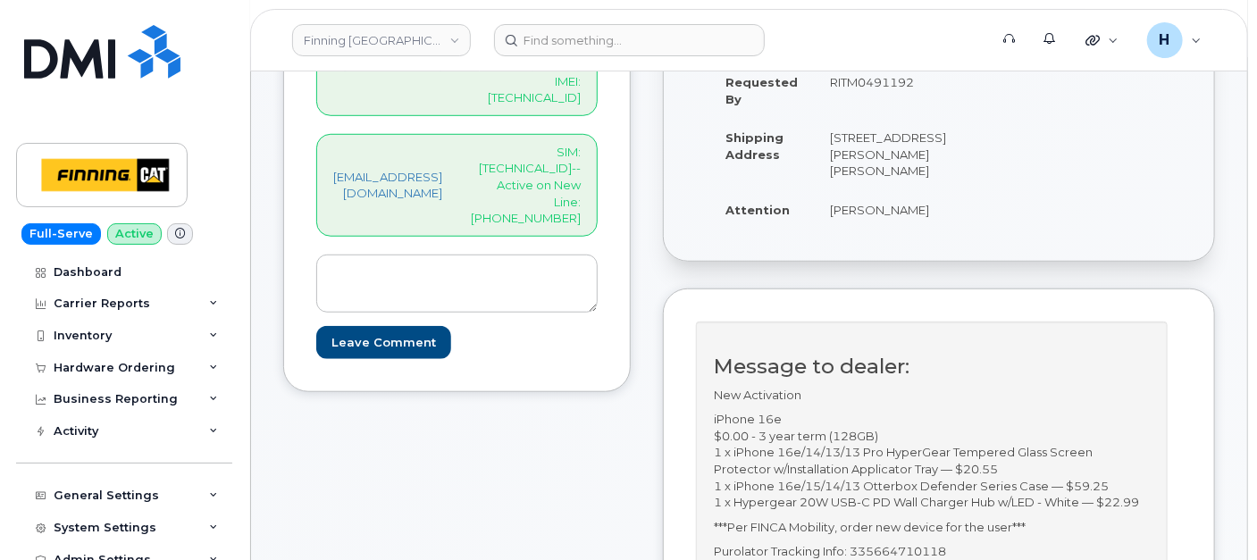
type input "5876442701"
drag, startPoint x: 862, startPoint y: 263, endPoint x: 1026, endPoint y: 252, distance: 163.9
click at [1026, 246] on div "Created By hakaur@dminc.com Created On September 23, 2025 Requested By RITM0491…" at bounding box center [939, 99] width 486 height 294
drag, startPoint x: 1026, startPoint y: 252, endPoint x: 952, endPoint y: 256, distance: 74.3
click at [939, 246] on div "Created By hakaur@dminc.com Created On September 23, 2025 Requested By RITM0491…" at bounding box center [817, 99] width 243 height 294
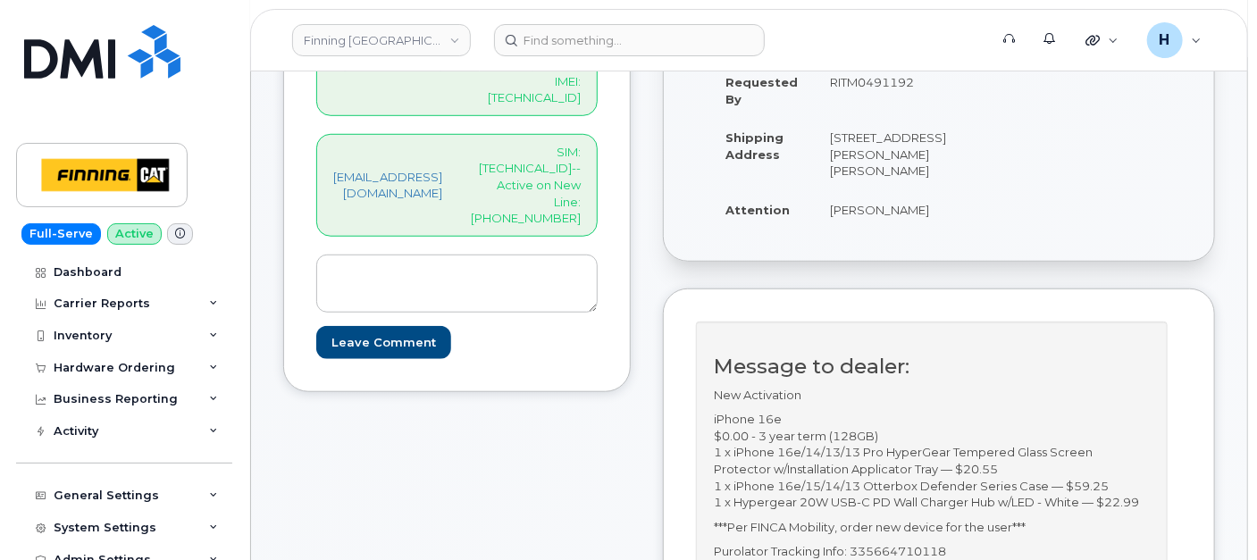
click at [940, 230] on td "Zachary Melnyk" at bounding box center [888, 209] width 148 height 39
click at [581, 144] on p "SIM: 8912230102357627086--Active on New Line: 587-644-2701" at bounding box center [526, 185] width 110 height 83
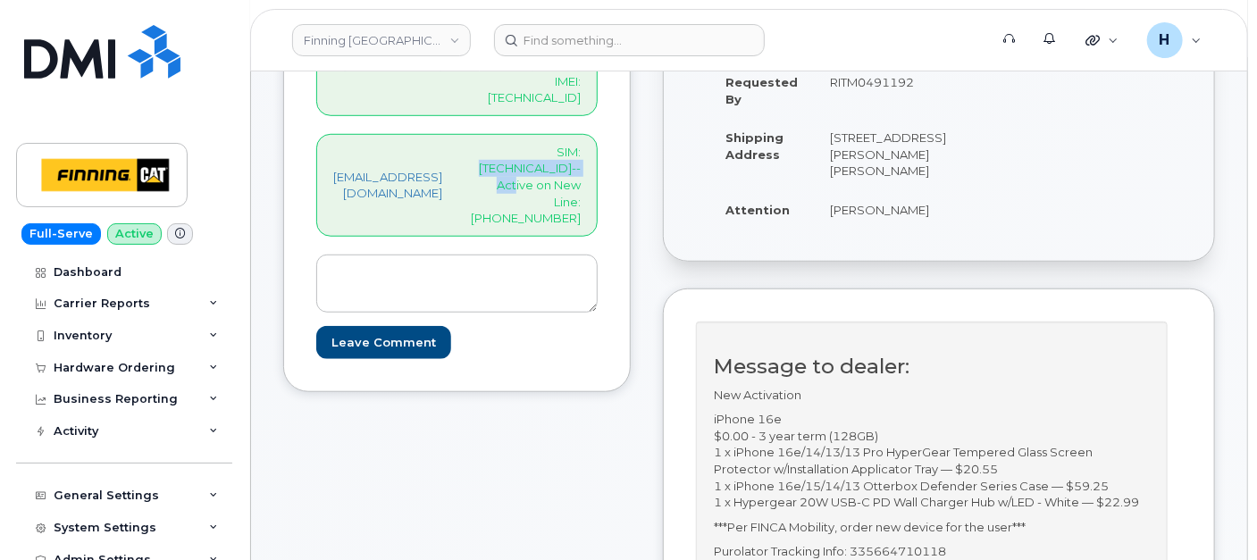
copy p "8912230102357627086"
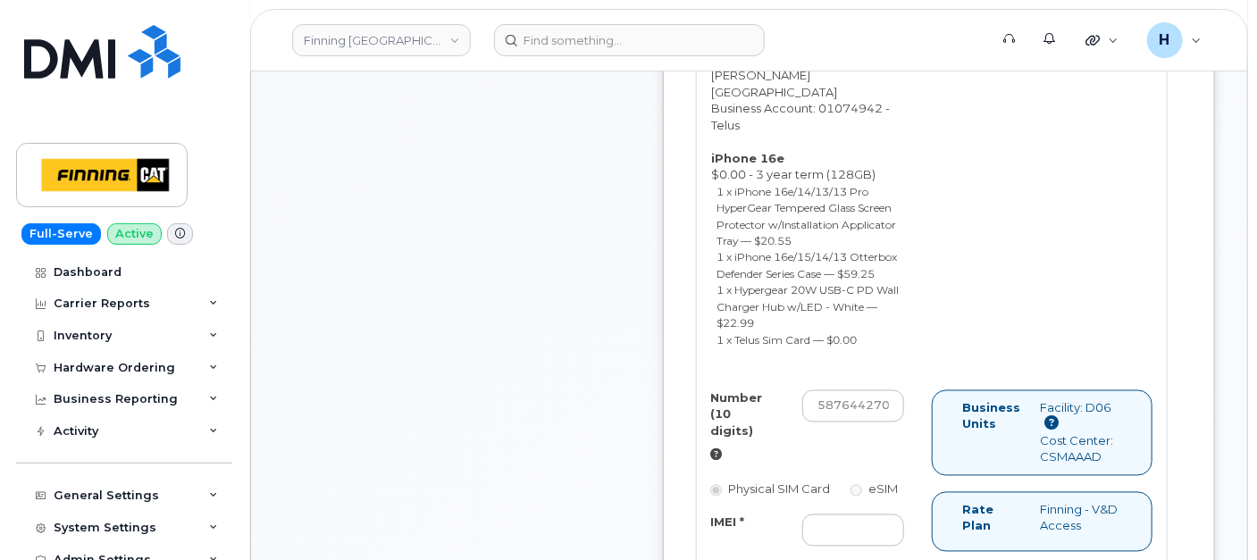
scroll to position [1390, 0]
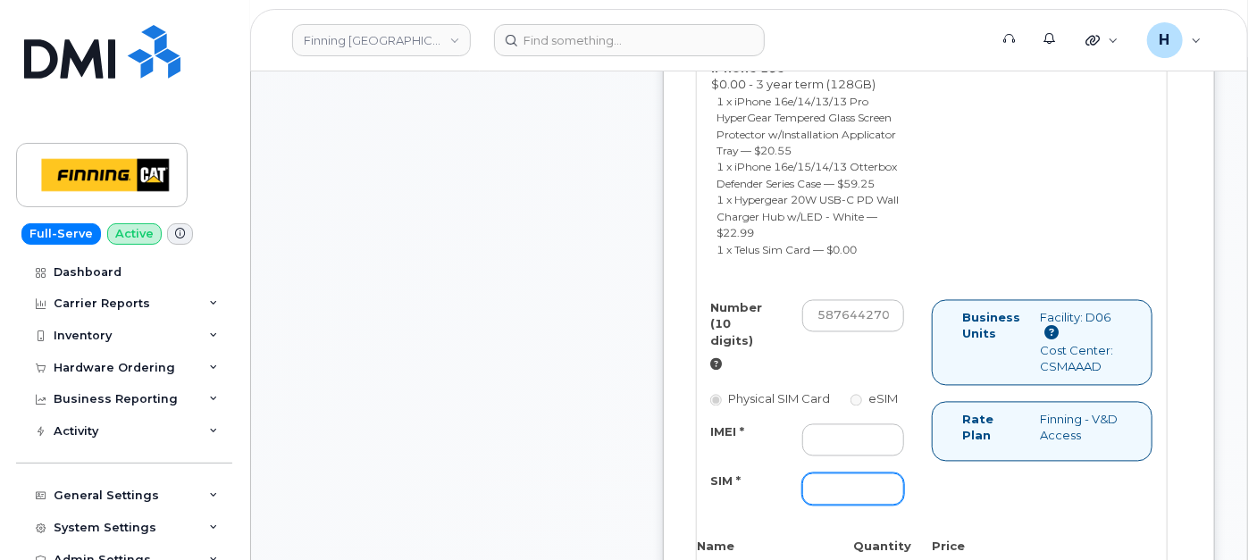
drag, startPoint x: 859, startPoint y: 532, endPoint x: 828, endPoint y: 525, distance: 31.0
click at [859, 506] on input "SIM *" at bounding box center [853, 490] width 102 height 32
paste input "8912230102357627086"
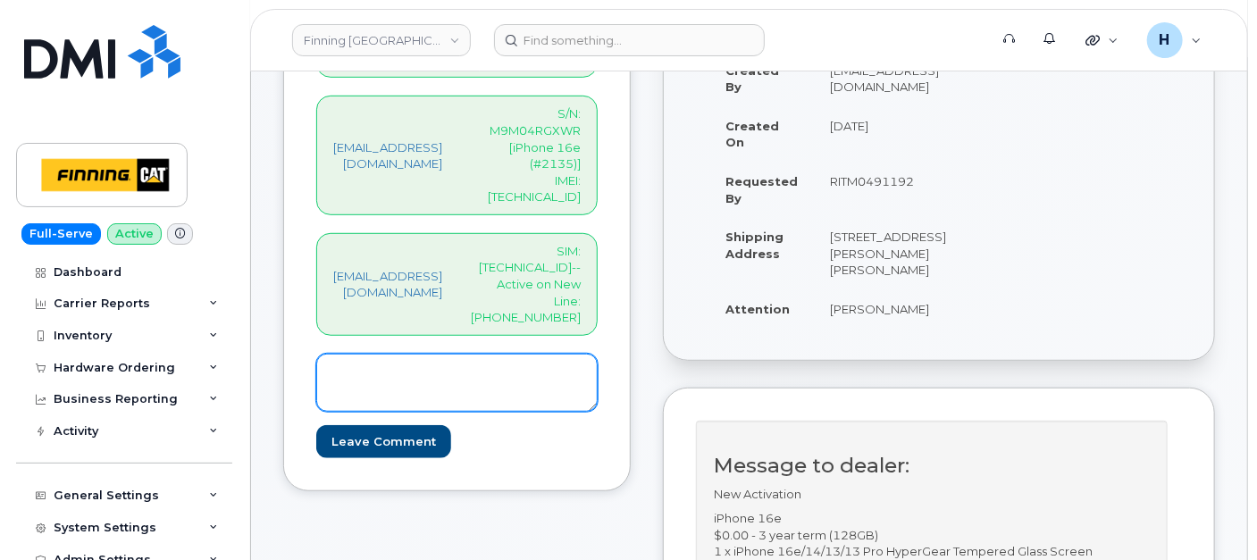
scroll to position [298, 0]
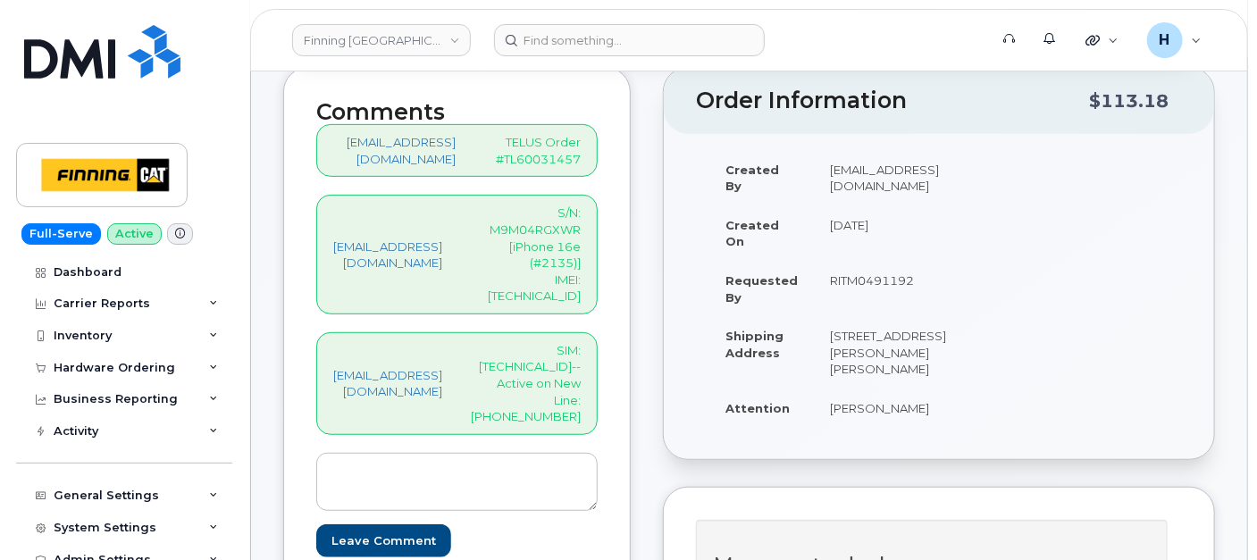
type input "8912230102357627086"
click at [564, 248] on p "S/N: M9M04RGXWR [iPhone 16e (#2135)] IMEI: 354216330736590" at bounding box center [526, 254] width 110 height 99
copy p "354216330736590"
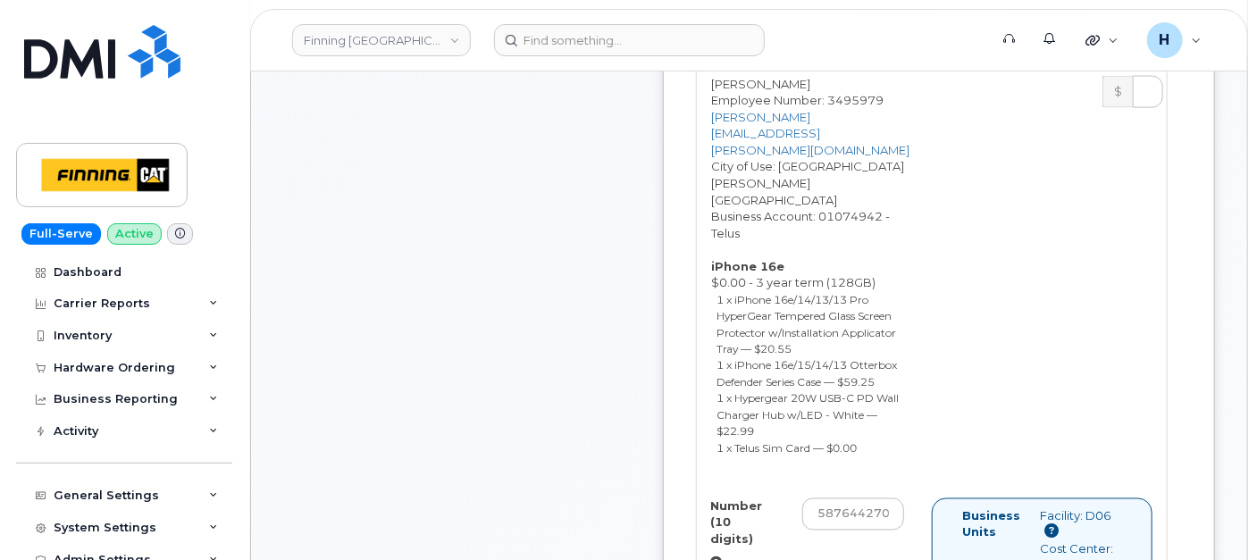
scroll to position [1588, 0]
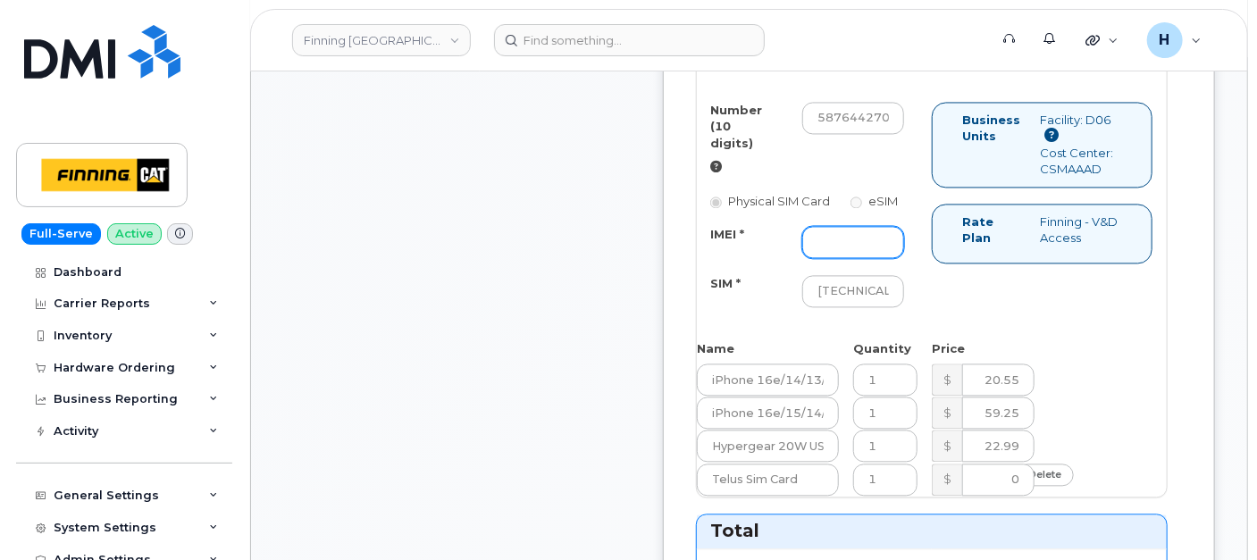
click at [878, 258] on input "IMEI *" at bounding box center [853, 242] width 102 height 32
paste input "354216330736590"
type input "354216330736590"
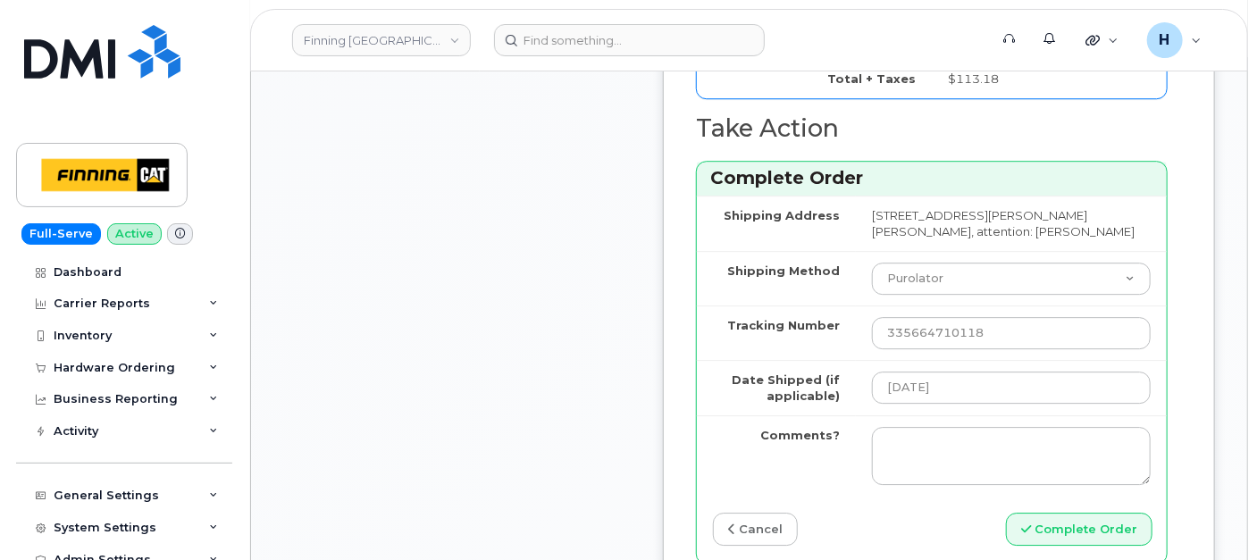
scroll to position [2382, 0]
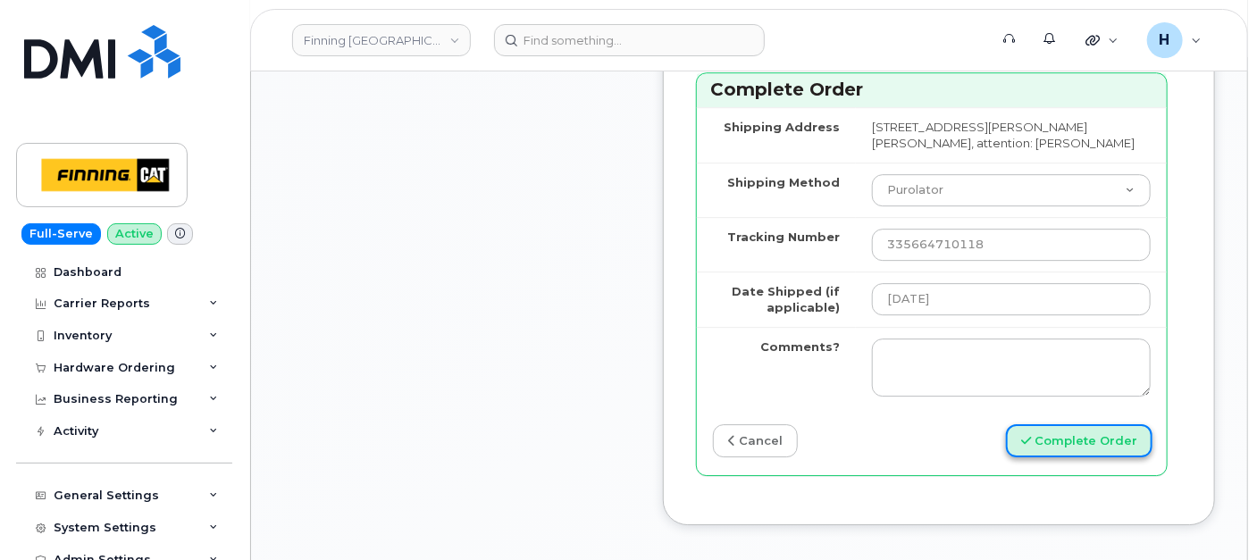
click at [1084, 458] on button "Complete Order" at bounding box center [1079, 440] width 147 height 33
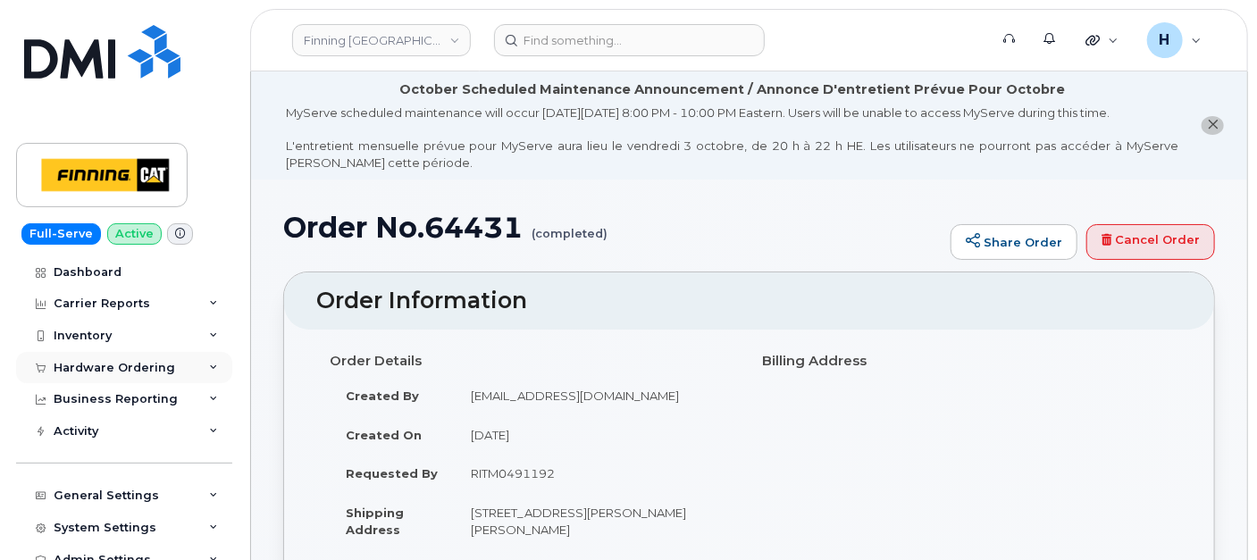
click at [133, 370] on div "Hardware Ordering" at bounding box center [115, 368] width 122 height 14
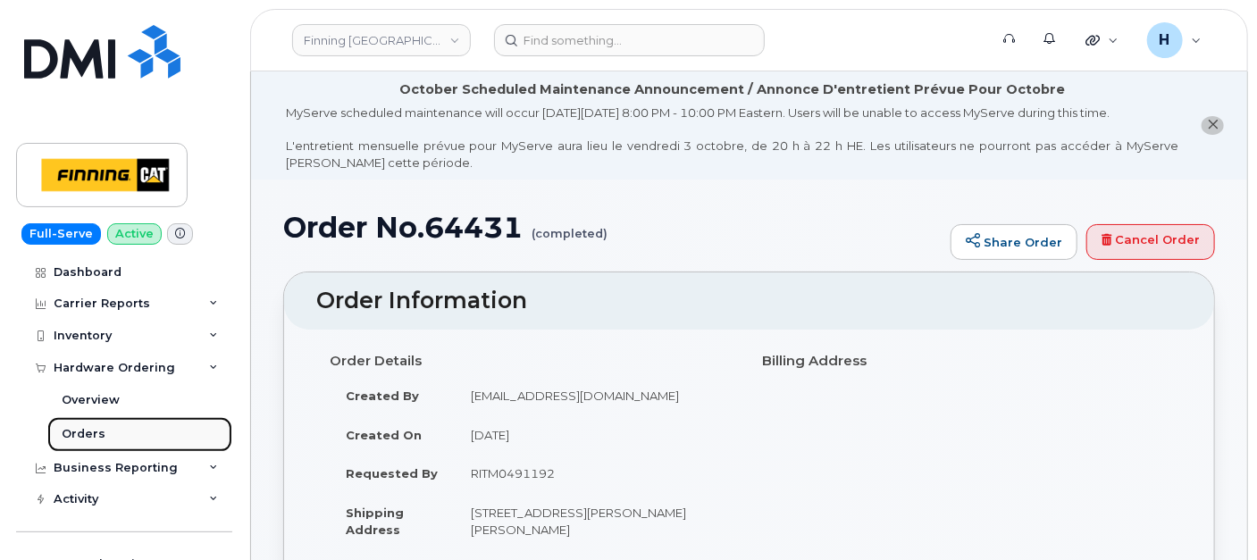
drag, startPoint x: 105, startPoint y: 431, endPoint x: 105, endPoint y: 421, distance: 9.8
click at [105, 431] on link "Orders" at bounding box center [139, 434] width 185 height 34
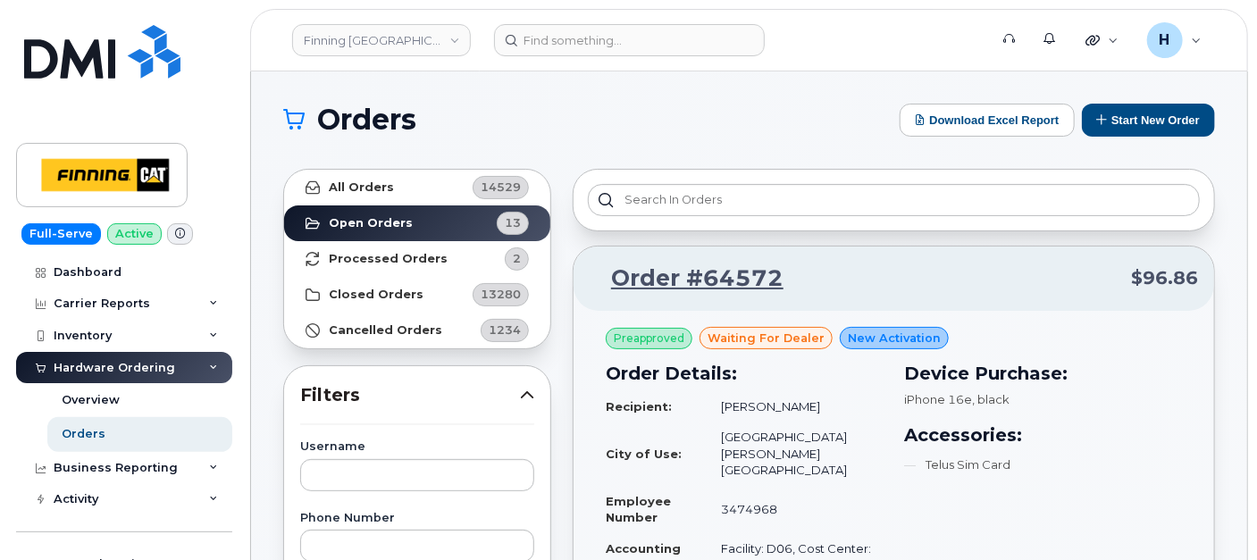
click at [625, 9] on div "Finning Canada Support Alerts Quicklinks Suspend / Cancel Device Change SIM Car…" at bounding box center [749, 40] width 998 height 63
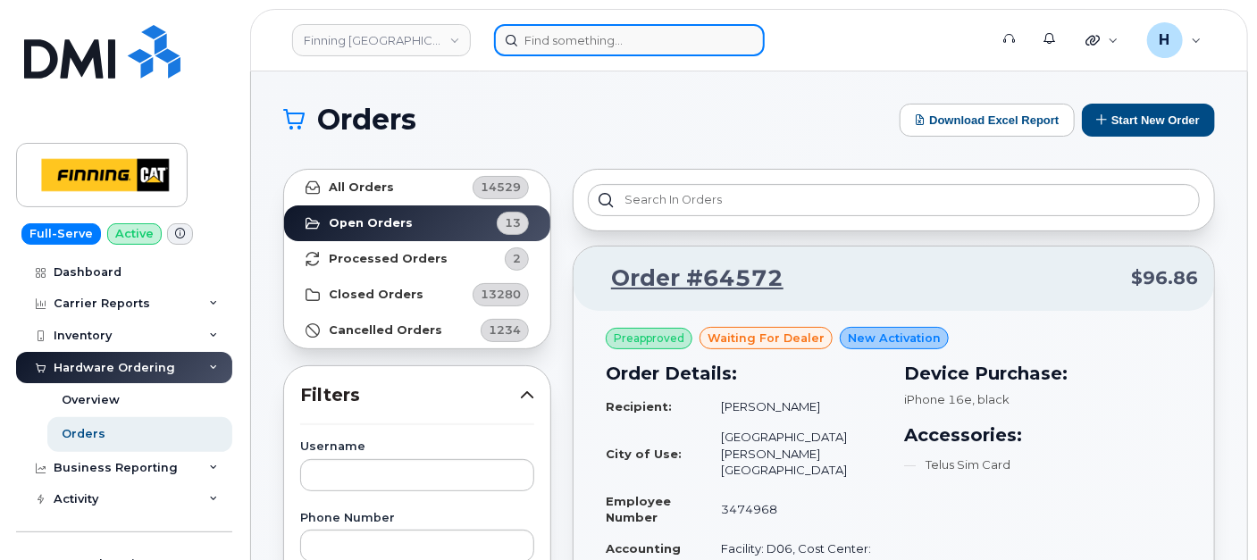
click at [618, 35] on input at bounding box center [629, 40] width 271 height 32
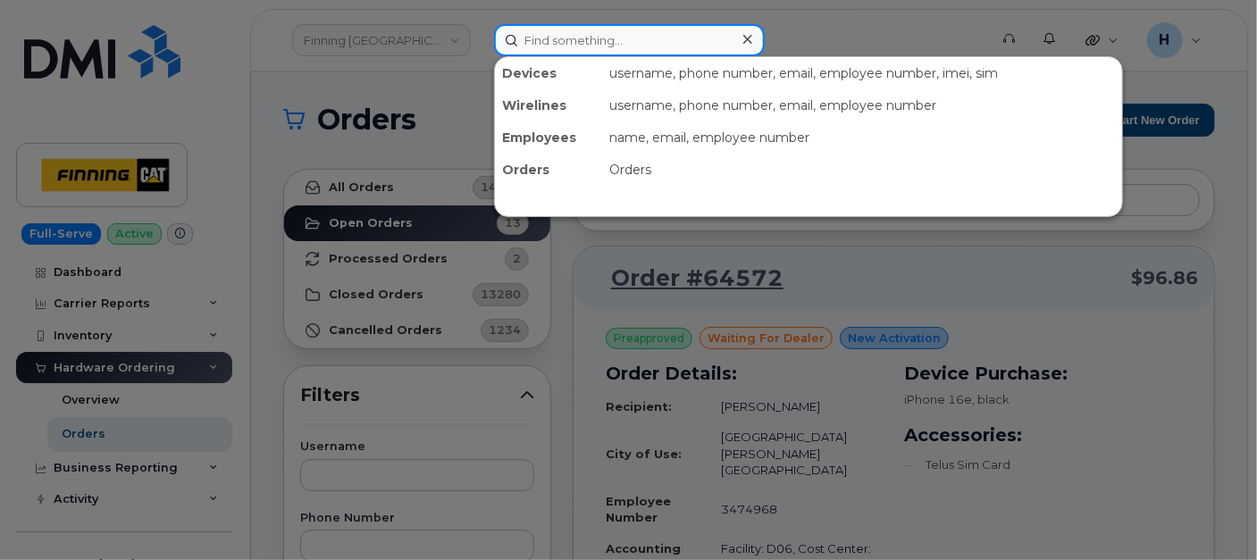
paste input "shawn deptuck"
type input "shawn deptuck"
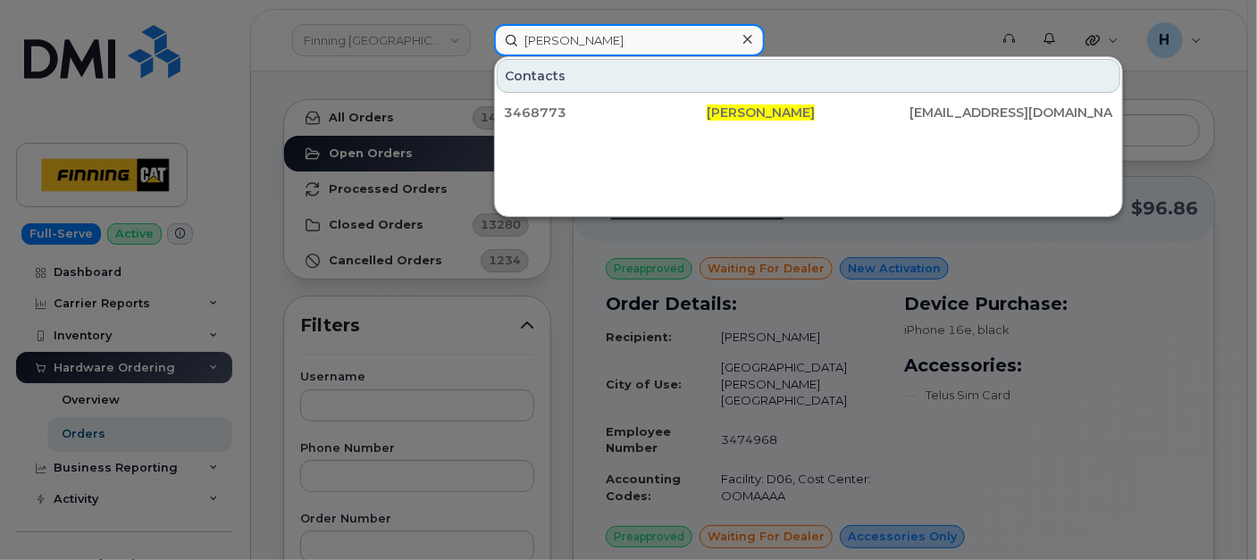
scroll to position [99, 0]
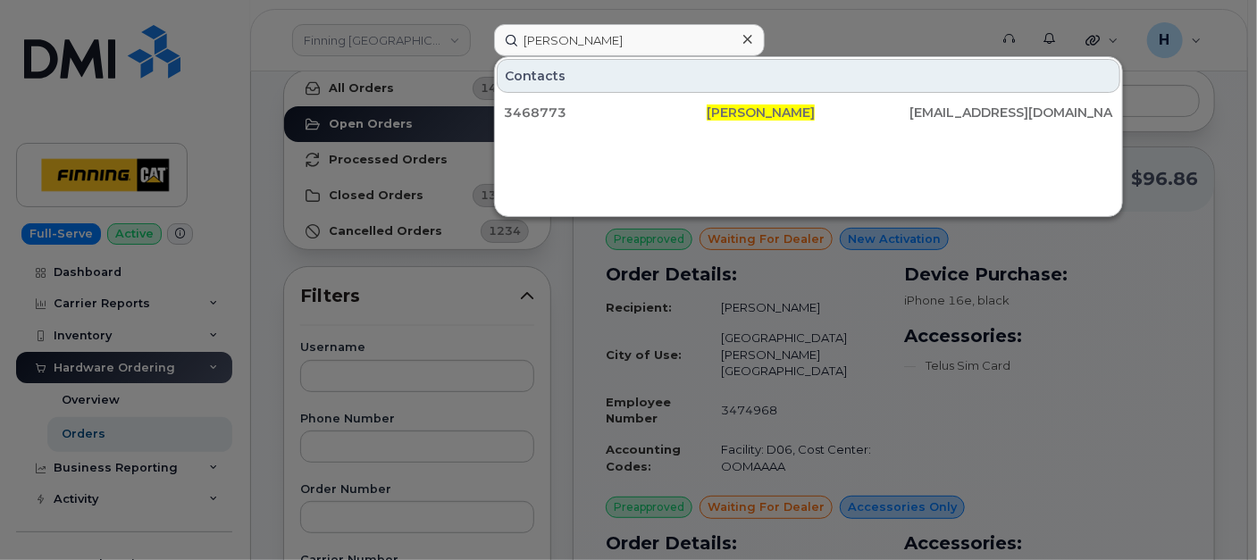
click at [439, 273] on div at bounding box center [628, 280] width 1257 height 560
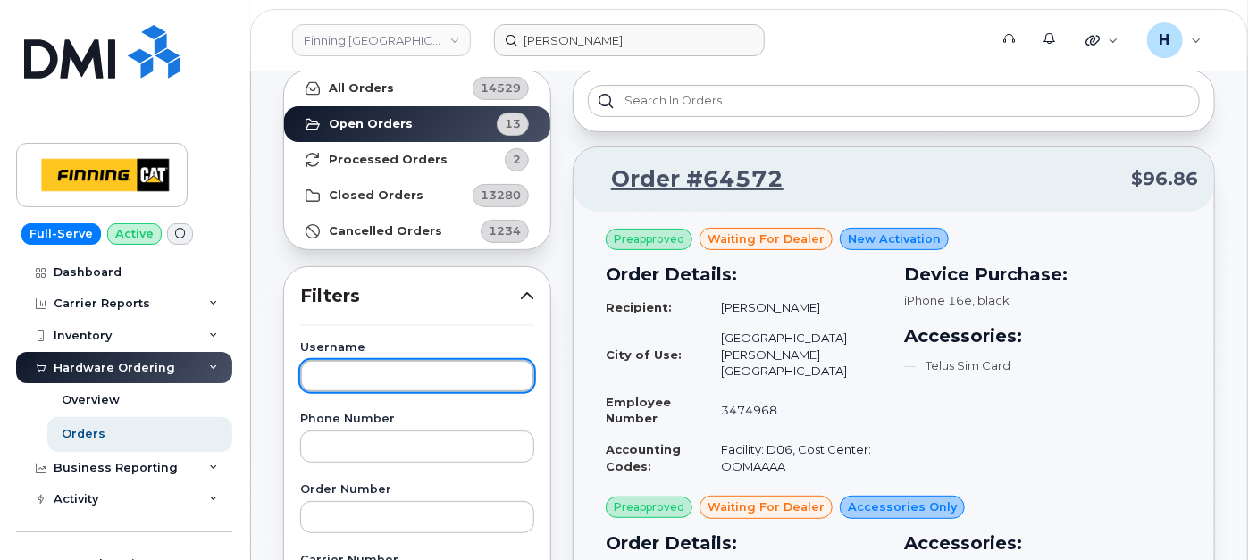
click at [374, 365] on input "text" at bounding box center [417, 376] width 234 height 32
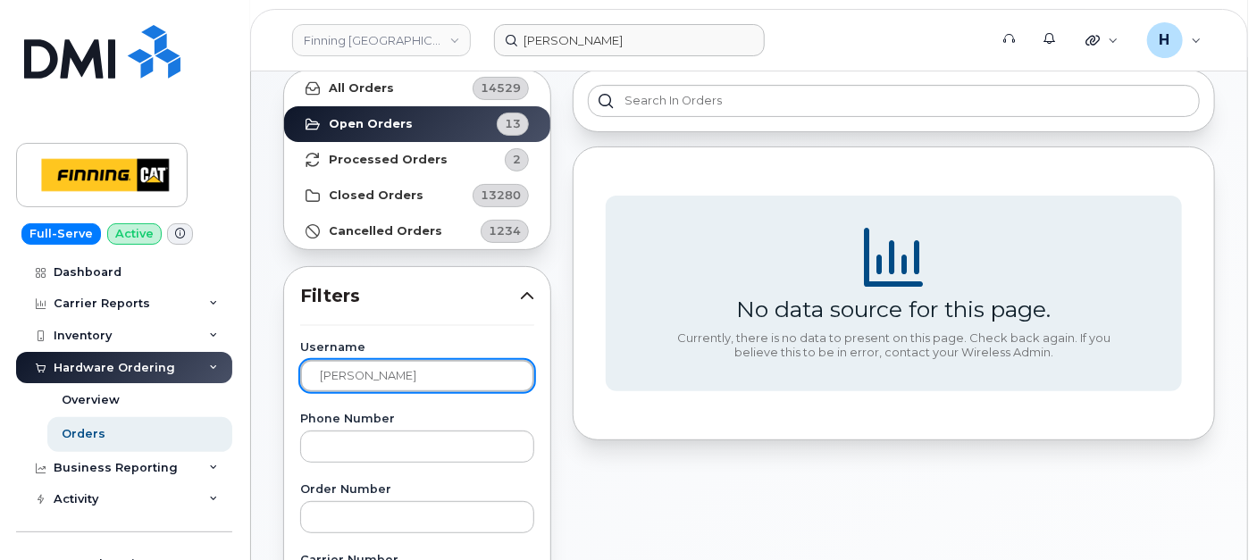
type input "shawn"
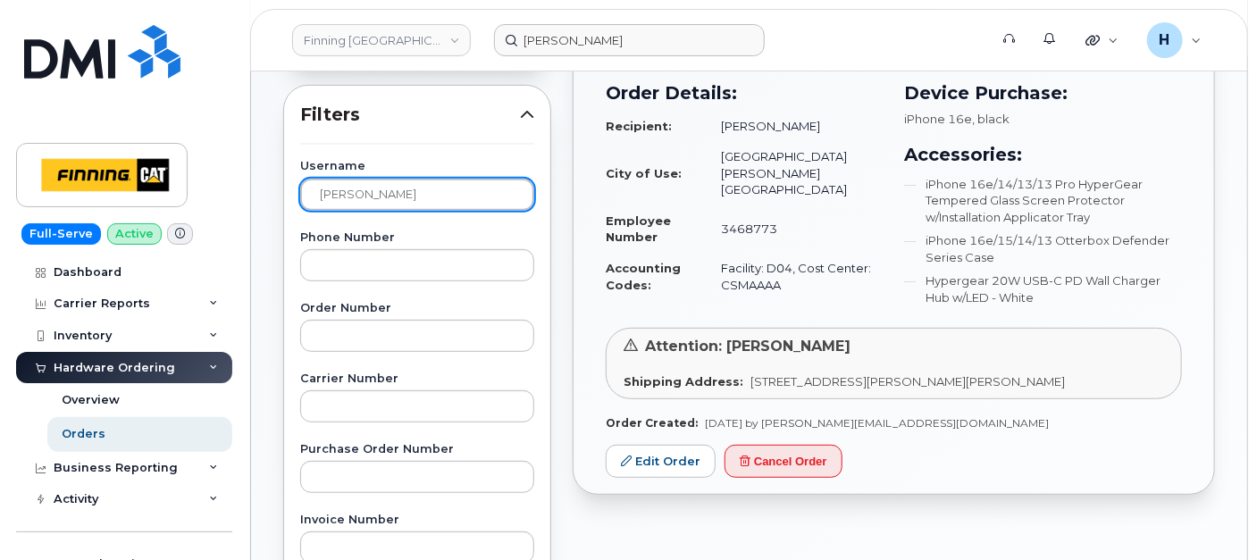
scroll to position [397, 0]
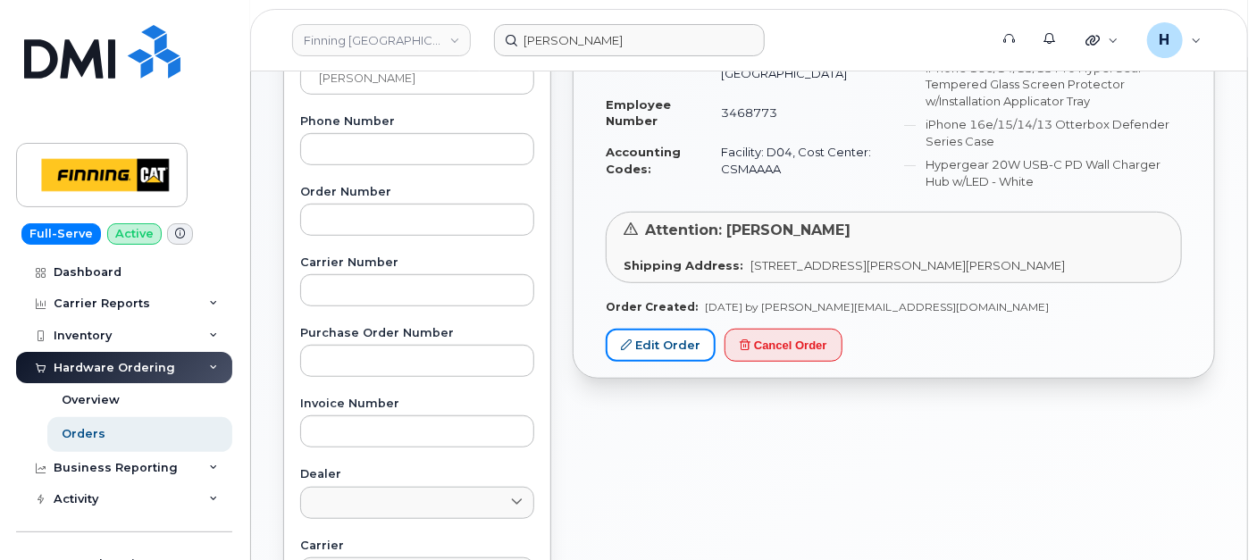
click at [687, 343] on link "Edit Order" at bounding box center [661, 345] width 110 height 33
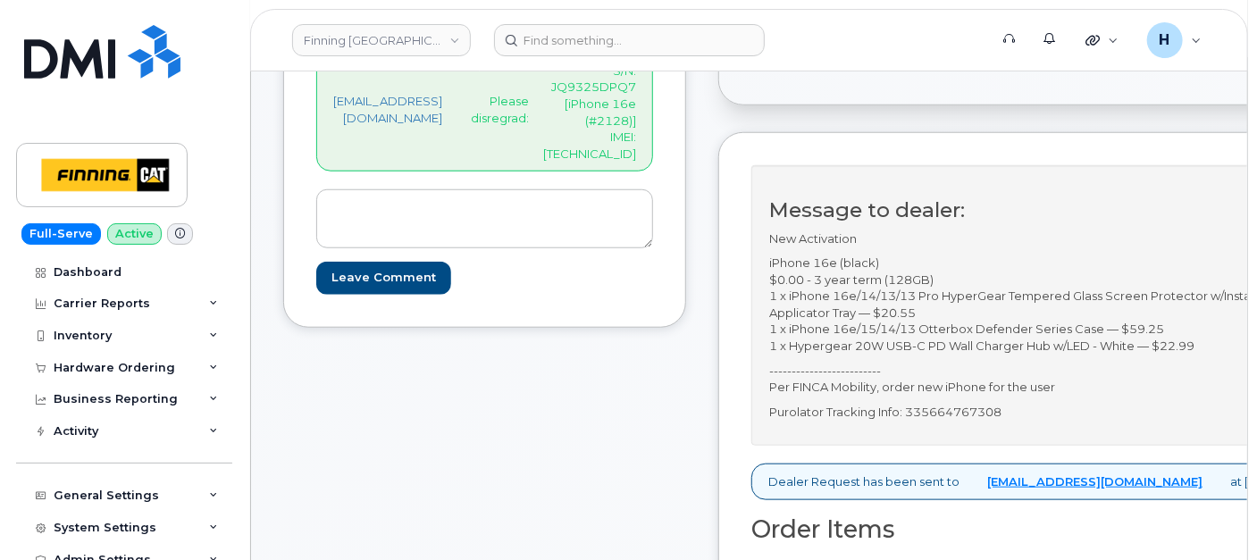
scroll to position [794, 0]
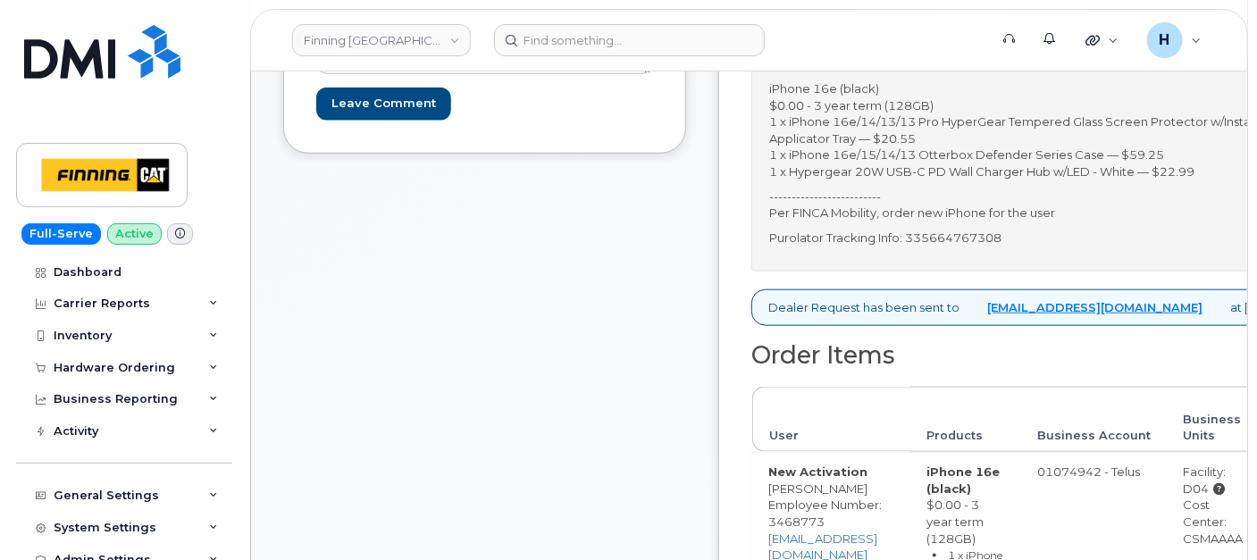
click at [1037, 230] on p "Purolator Tracking Info: 335664767308" at bounding box center [1051, 238] width 565 height 17
copy p "335664767308"
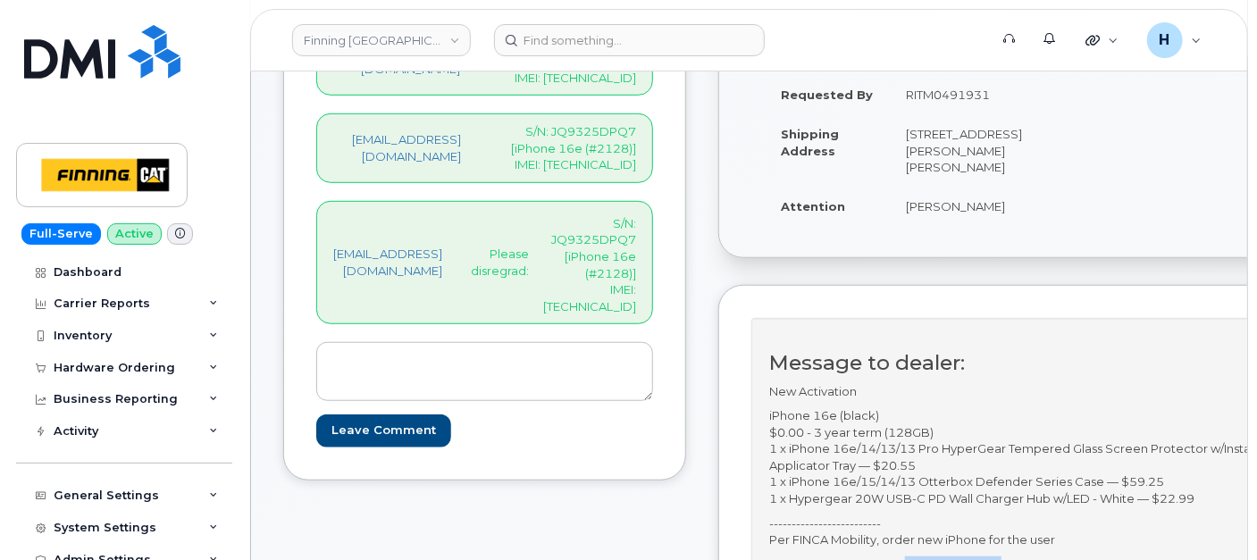
scroll to position [298, 0]
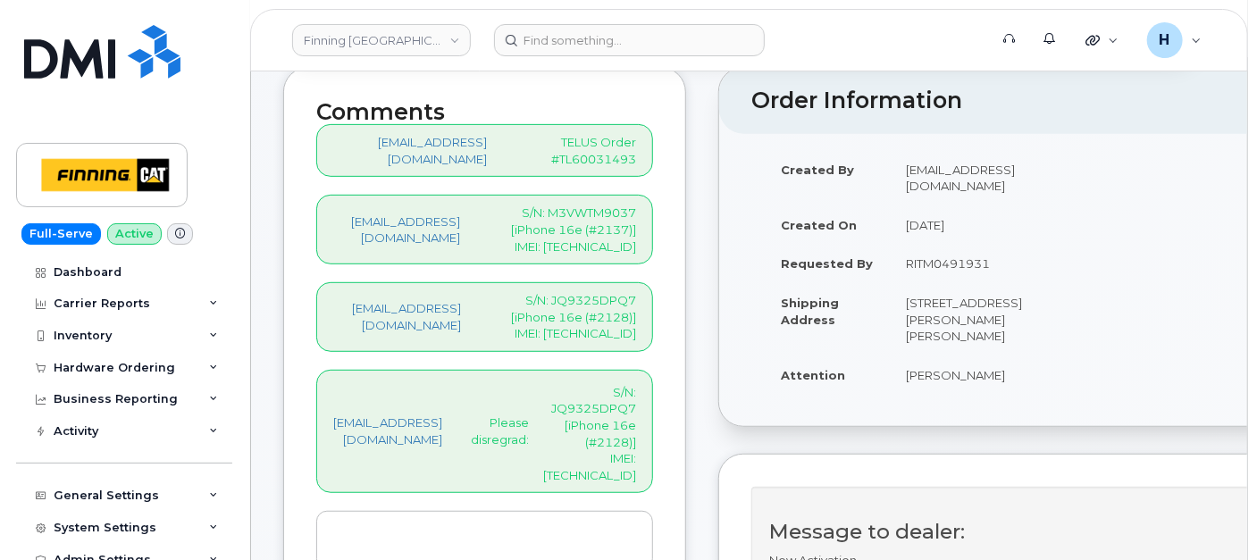
click at [598, 323] on div "[EMAIL_ADDRESS][DOMAIN_NAME] S/N: JQ9325DPQ7 [iPhone 16e (#2128)] IMEI: [TECHNI…" at bounding box center [484, 317] width 337 height 70
copy p "354216330576848"
click at [597, 232] on p "S/N: M3VWTM9037 [iPhone 16e (#2137)] IMEI: [TECHNICAL_ID]" at bounding box center [562, 230] width 147 height 50
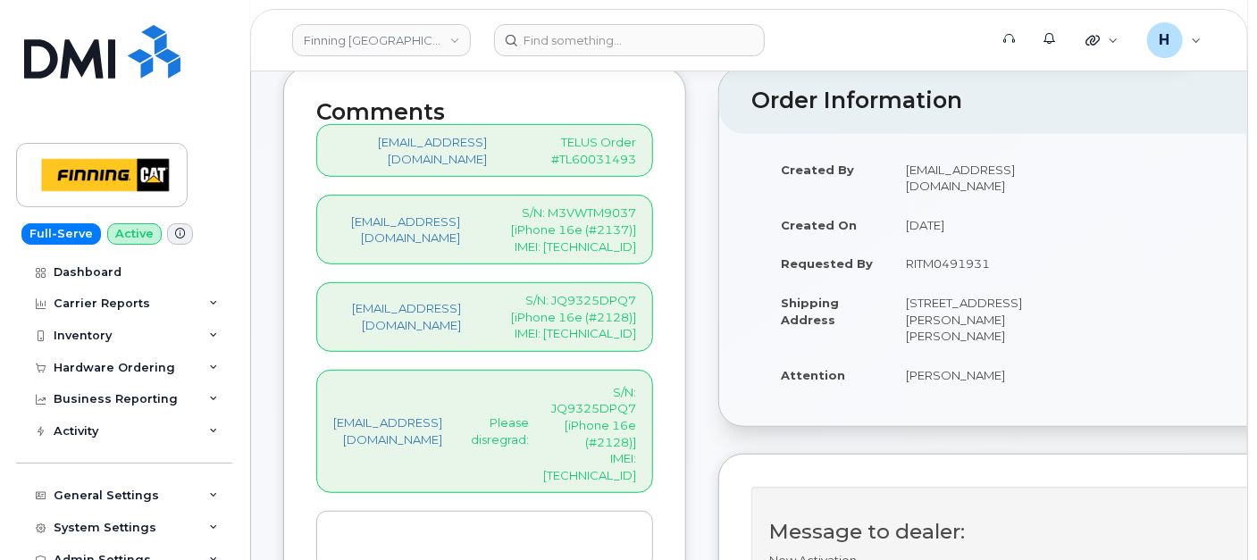
copy p "354216330761853"
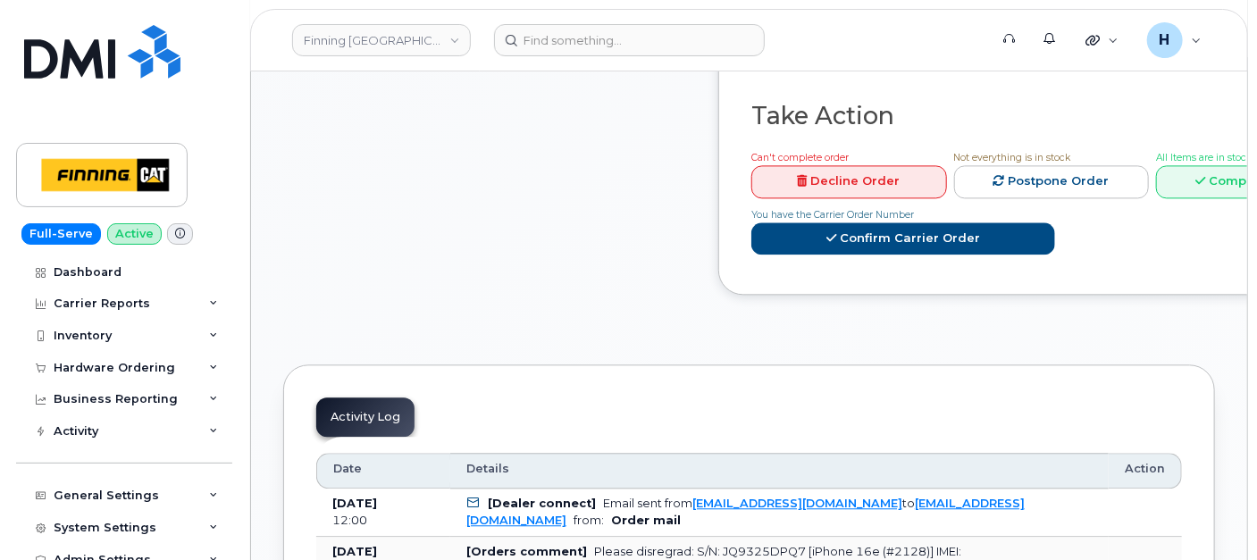
scroll to position [1787, 0]
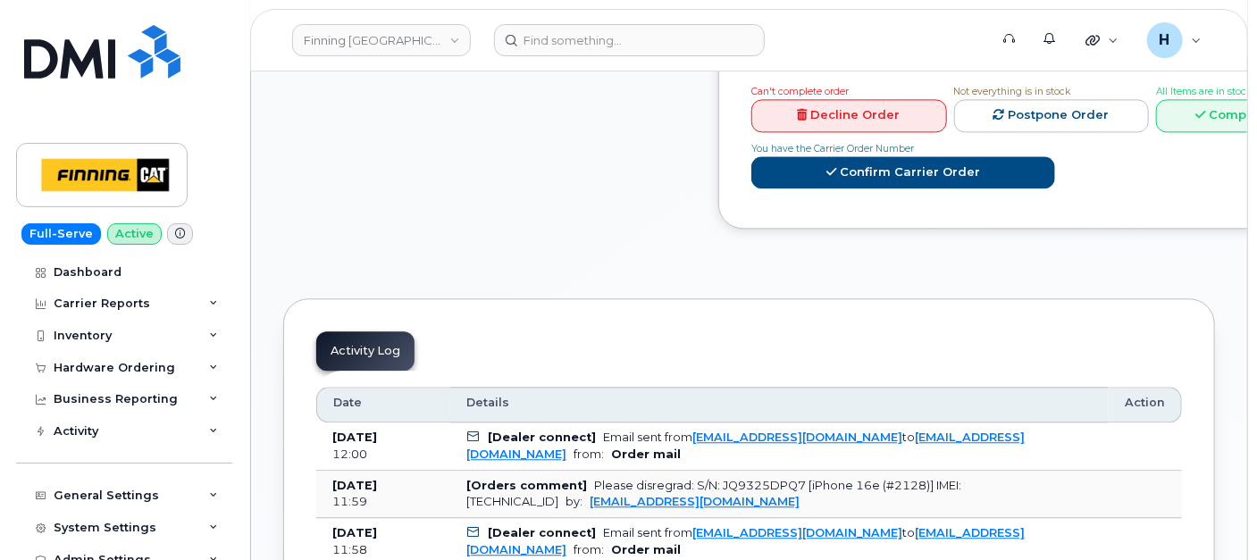
drag, startPoint x: 1228, startPoint y: 81, endPoint x: 1174, endPoint y: 105, distance: 58.4
click at [1228, 99] on link "Complete Order" at bounding box center [1254, 115] width 196 height 33
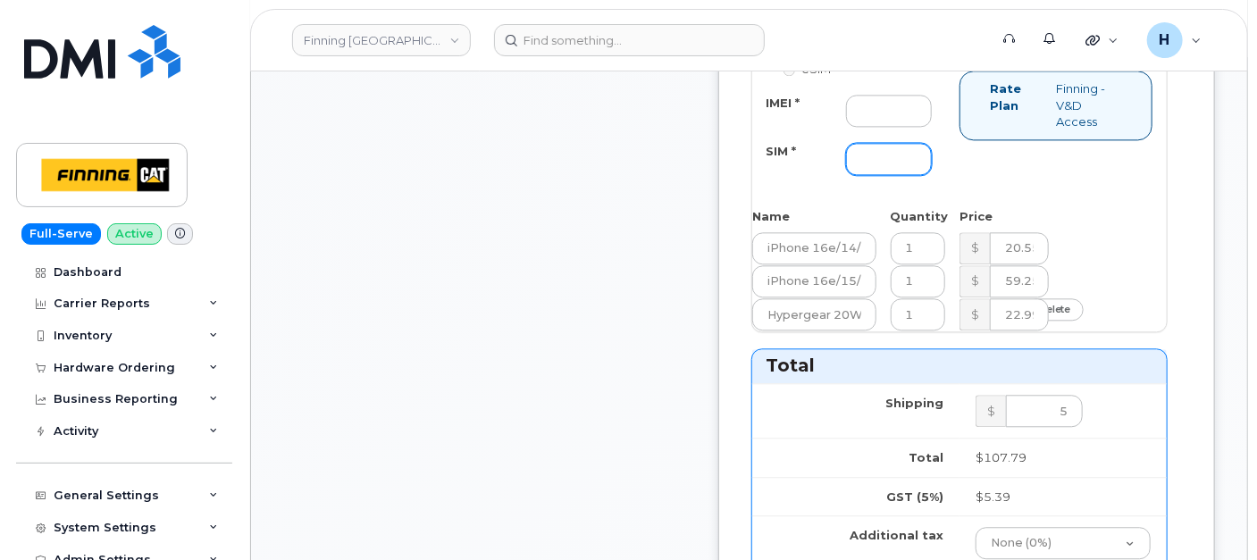
drag, startPoint x: 916, startPoint y: 193, endPoint x: 746, endPoint y: 146, distance: 176.3
click at [916, 175] on input "SIM *" at bounding box center [889, 159] width 86 height 32
paste input "[TECHNICAL_ID]"
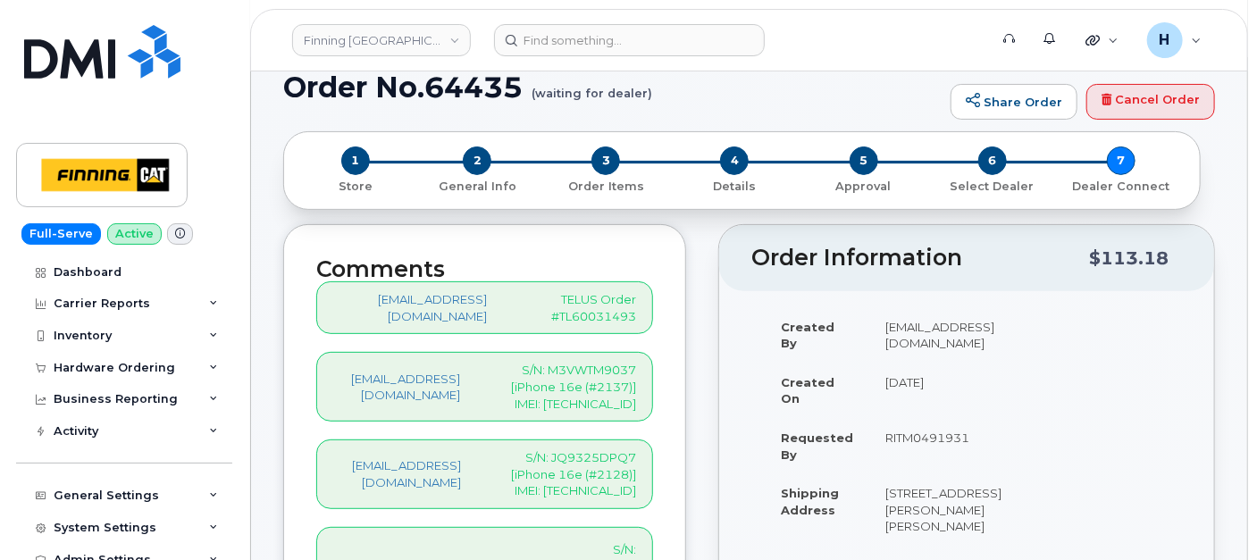
scroll to position [198, 0]
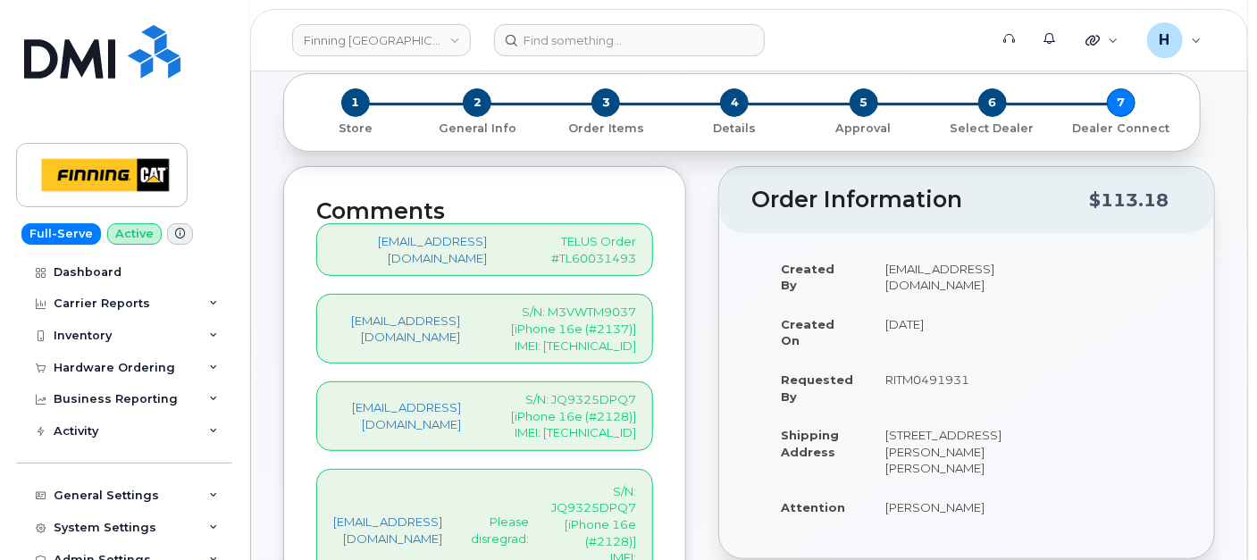
type input "[TECHNICAL_ID]"
click at [636, 335] on p "S/N: M3VWTM9037 [iPhone 16e (#2137)] IMEI: [TECHNICAL_ID]" at bounding box center [562, 329] width 147 height 50
click at [636, 335] on p "S/N: M3VWTM9037 [iPhone 16e (#2137)] IMEI: 354216330761853" at bounding box center [562, 329] width 147 height 50
copy p "354216330761853"
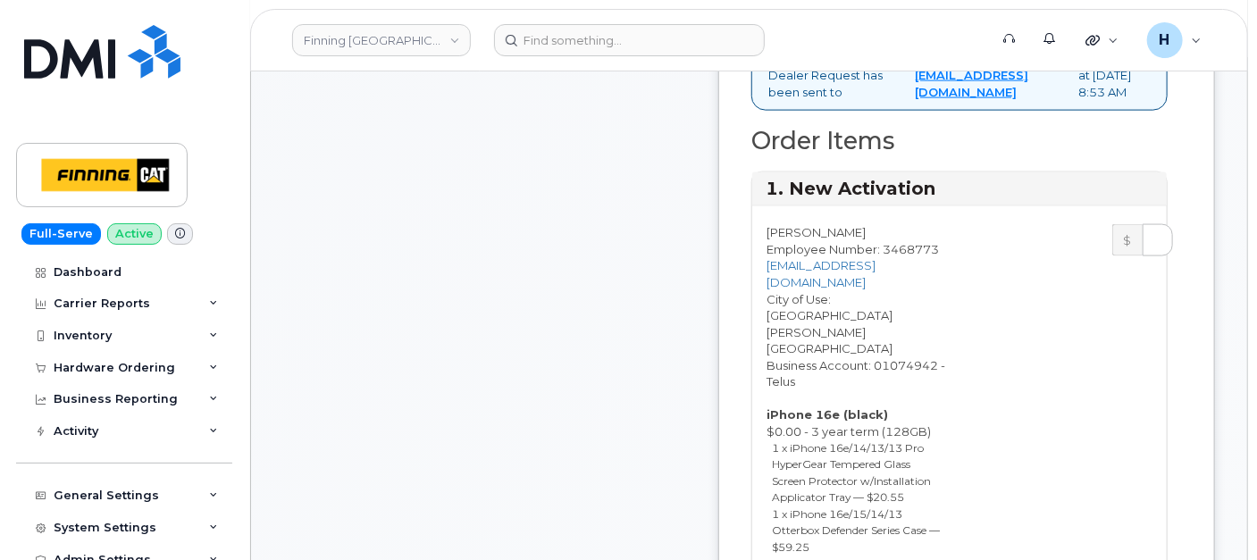
scroll to position [1489, 0]
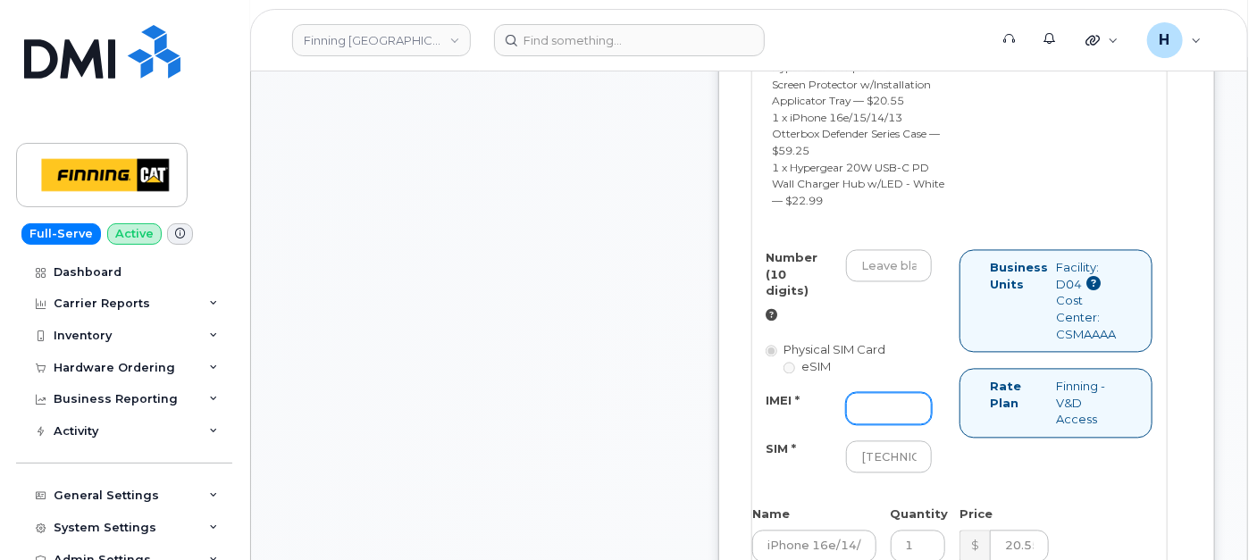
click at [886, 425] on input "IMEI *" at bounding box center [889, 409] width 86 height 32
paste input "354216330761853"
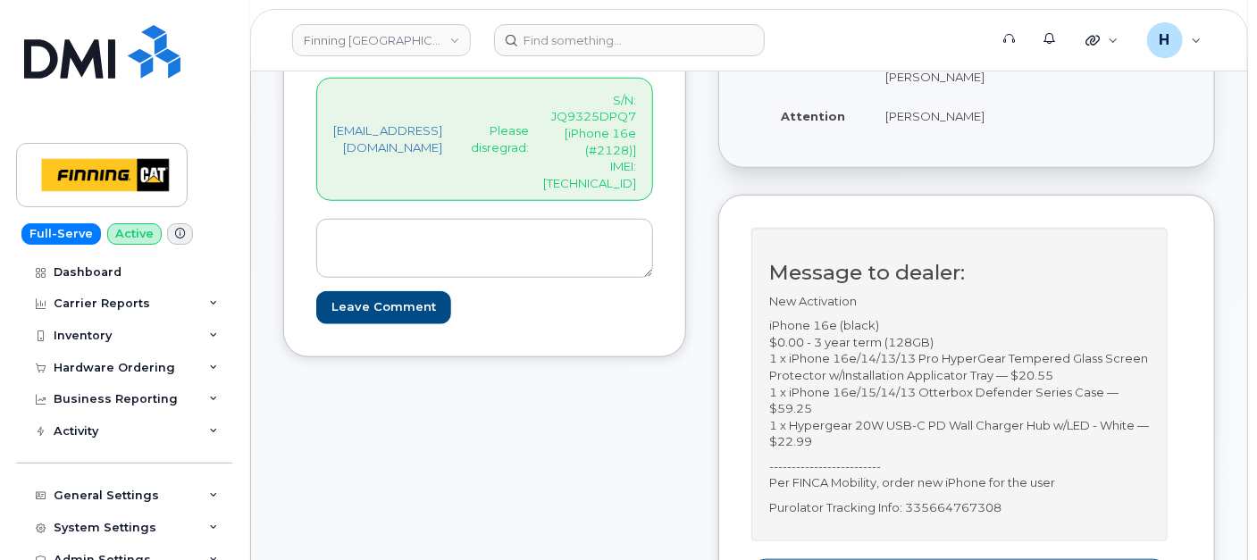
scroll to position [496, 0]
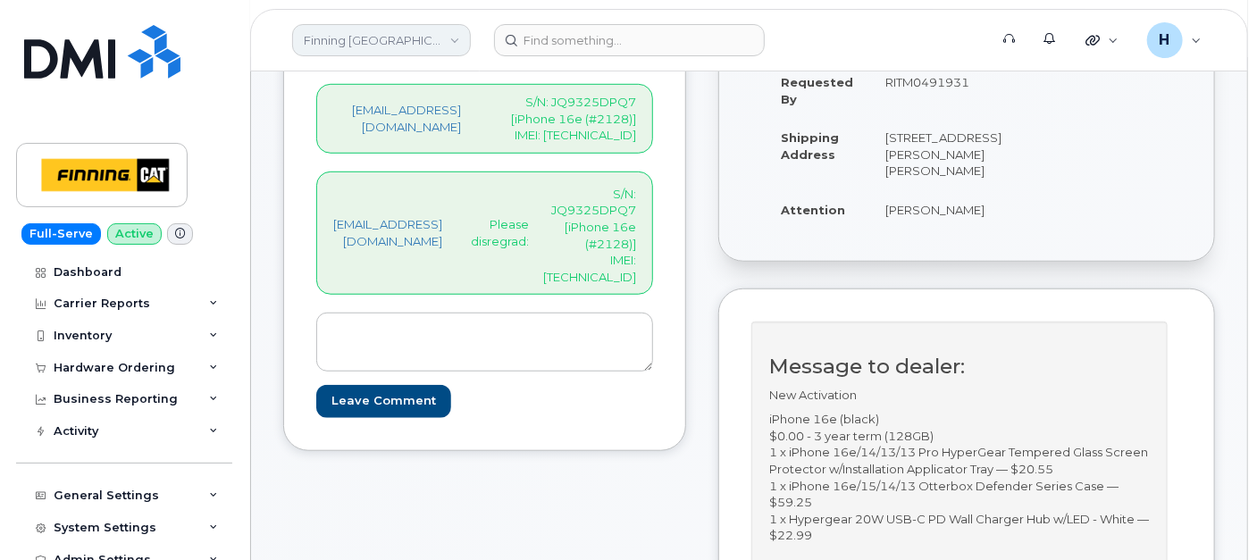
type input "354216330761853"
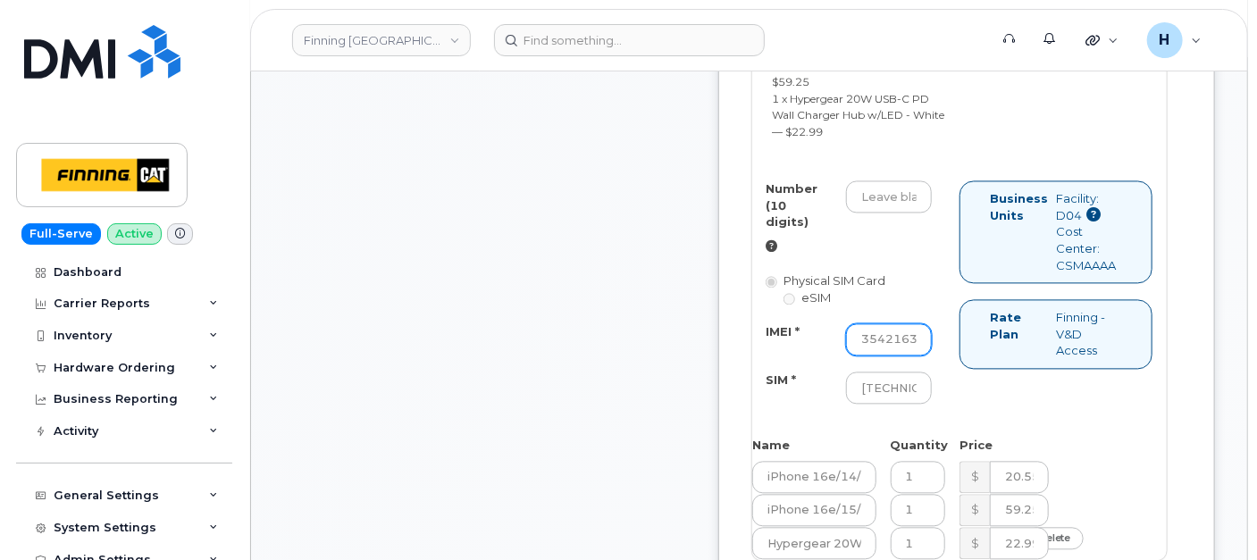
scroll to position [1588, 0]
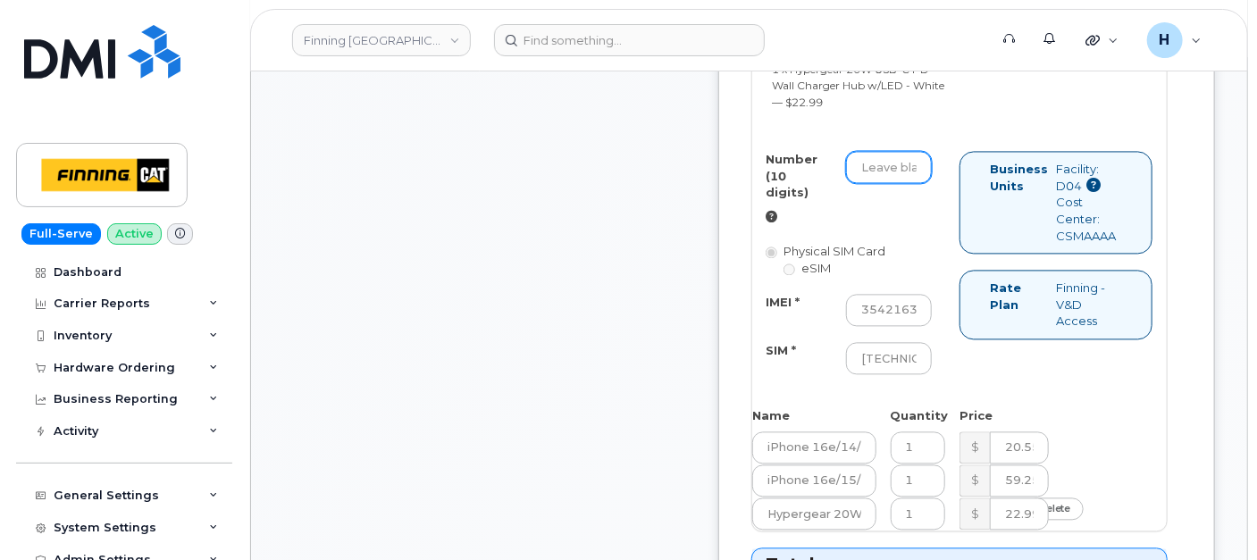
click at [914, 183] on input "Number (10 digits)" at bounding box center [889, 167] width 86 height 32
click at [903, 183] on input "5876464929" at bounding box center [889, 167] width 86 height 32
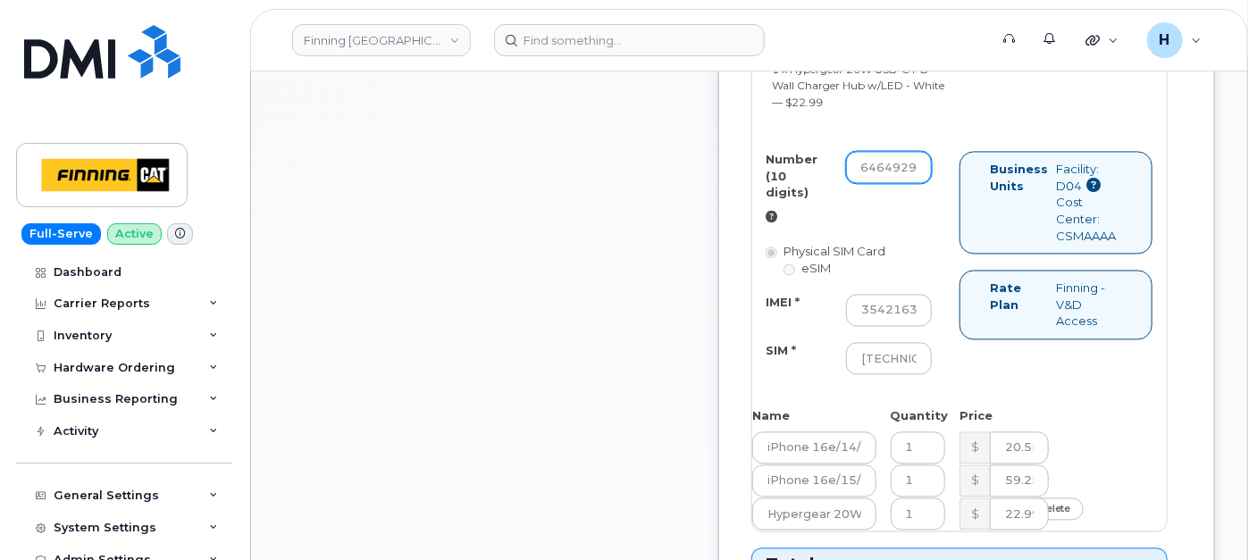
type input "5876464929"
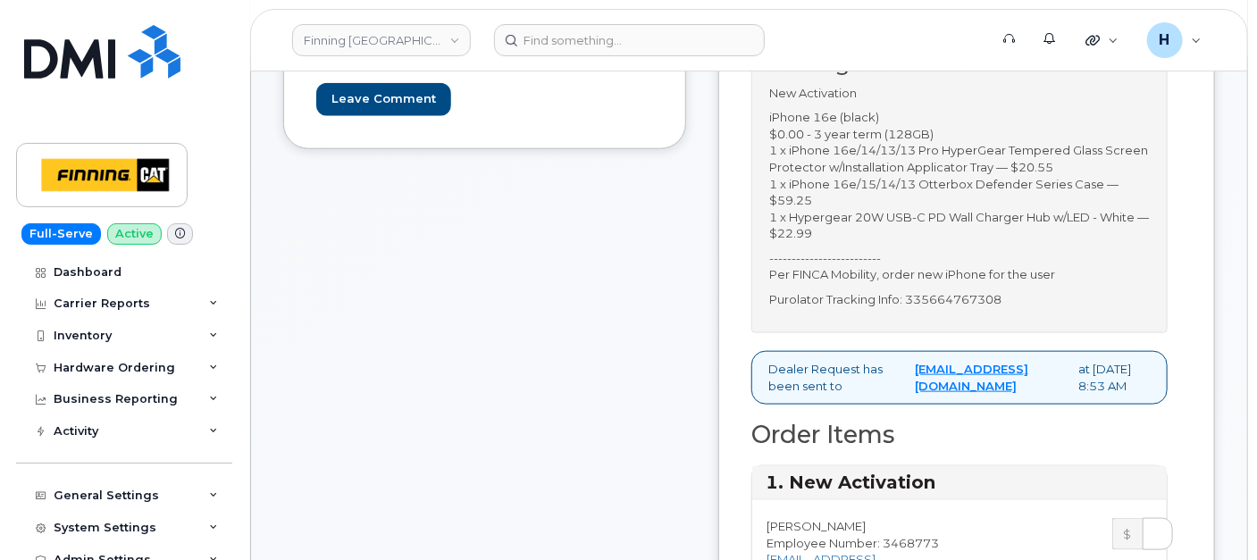
scroll to position [794, 0]
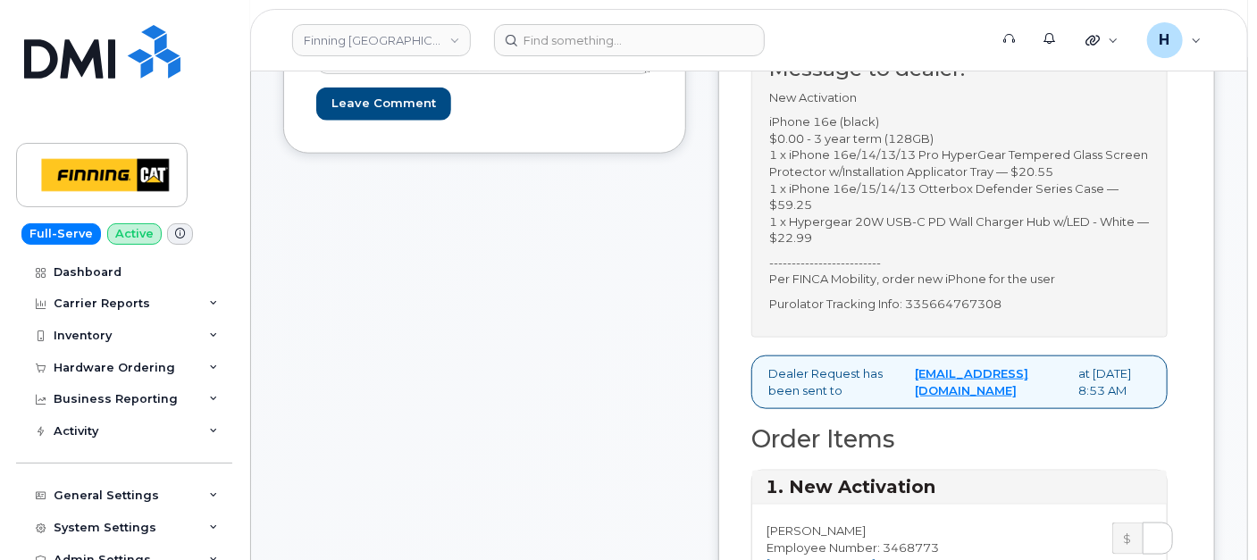
click at [995, 308] on p "Purolator Tracking Info: 335664767308" at bounding box center [959, 304] width 381 height 17
copy p "335664767308"
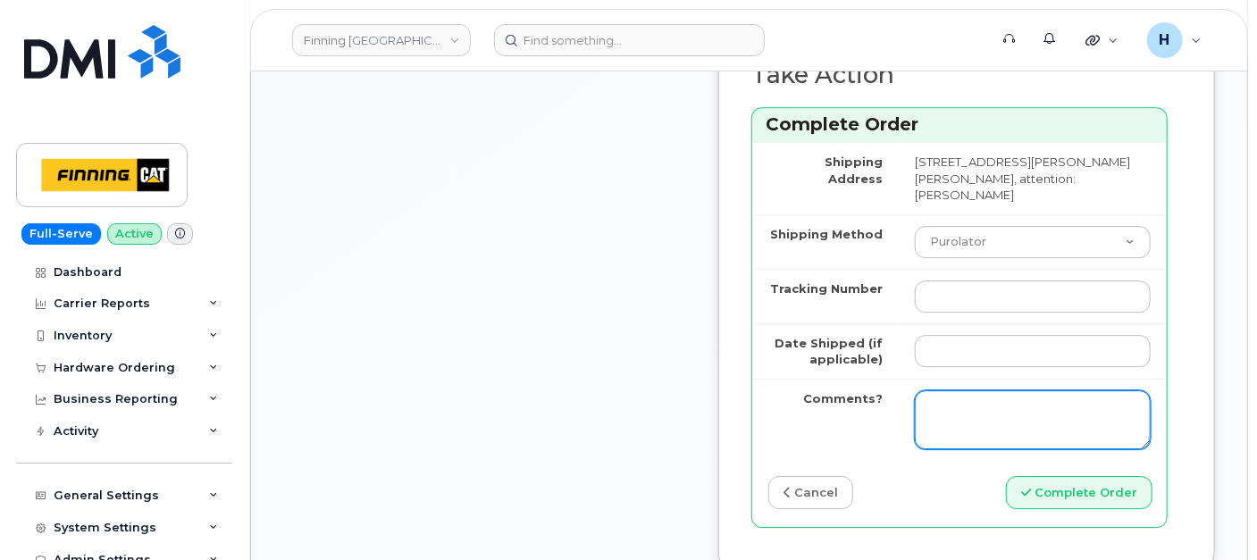
scroll to position [2482, 0]
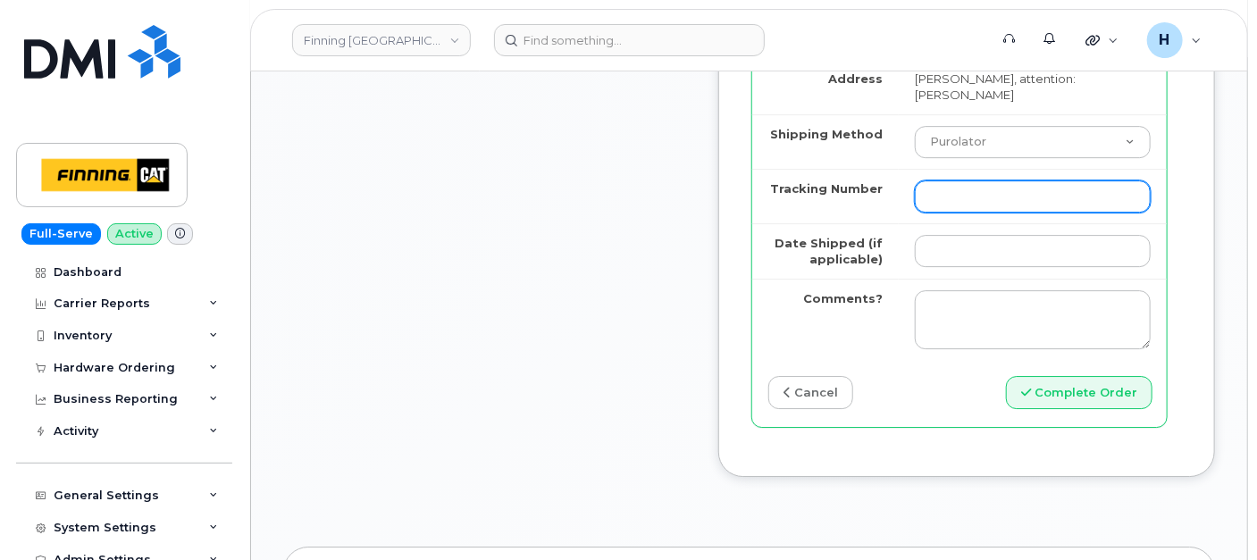
click at [975, 213] on input "Tracking Number" at bounding box center [1033, 197] width 236 height 32
paste input "335664767308"
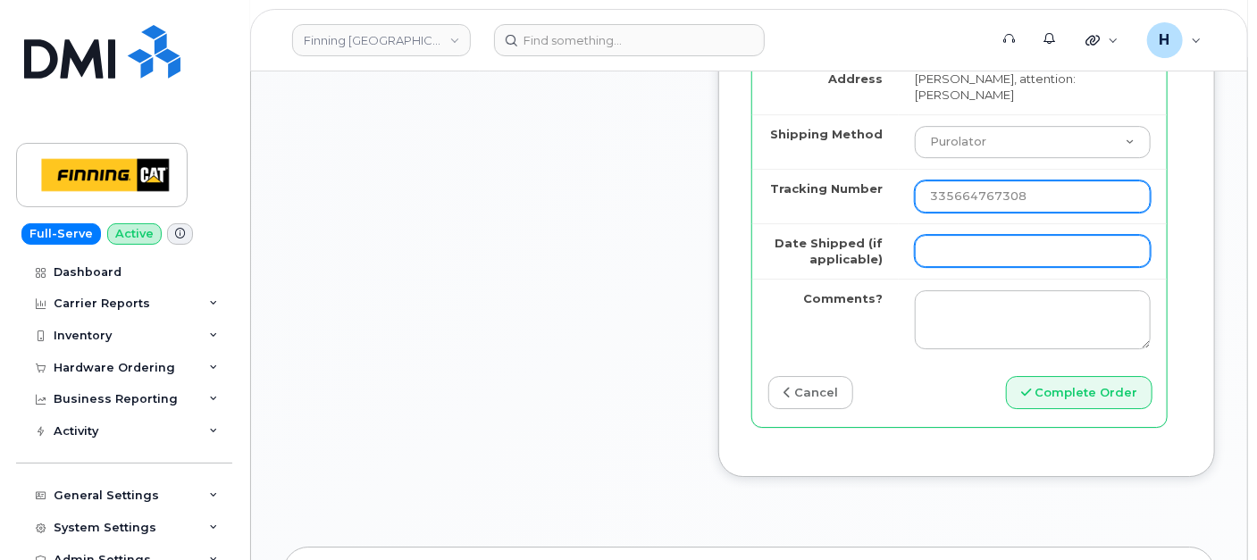
type input "335664767308"
click at [989, 263] on input "Date Shipped (if applicable)" at bounding box center [1033, 251] width 236 height 32
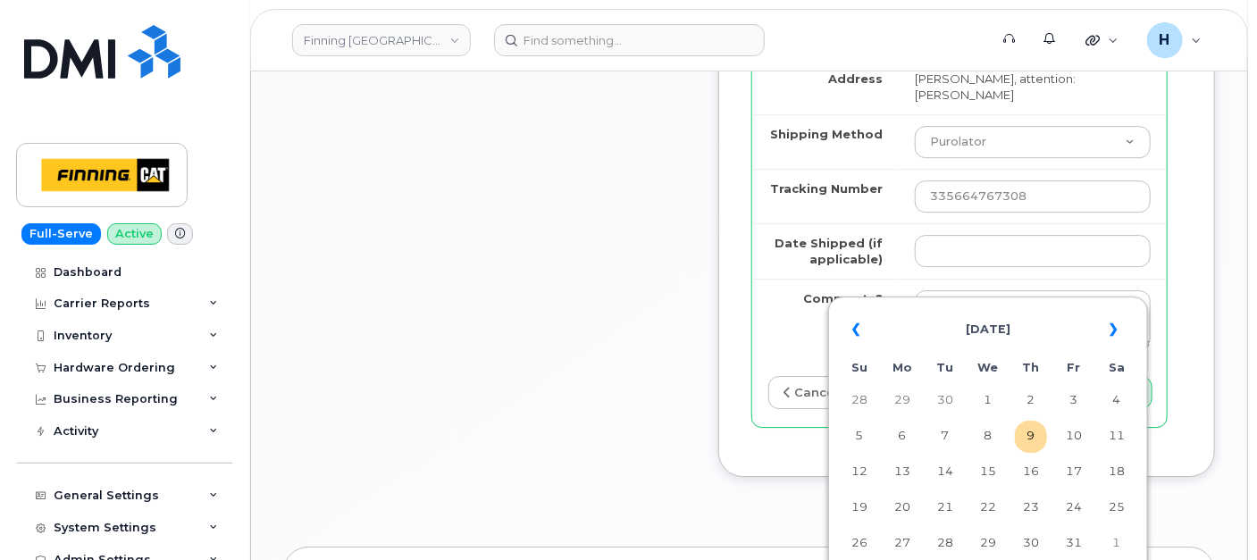
drag, startPoint x: 1019, startPoint y: 418, endPoint x: 1021, endPoint y: 377, distance: 41.1
click at [1019, 418] on table "« October 2025 » Su Mo Tu We Th Fr Sa 28 29 30 1 2 3 4 5 6 7 8 9 10 11 12 13 14…" at bounding box center [988, 454] width 311 height 306
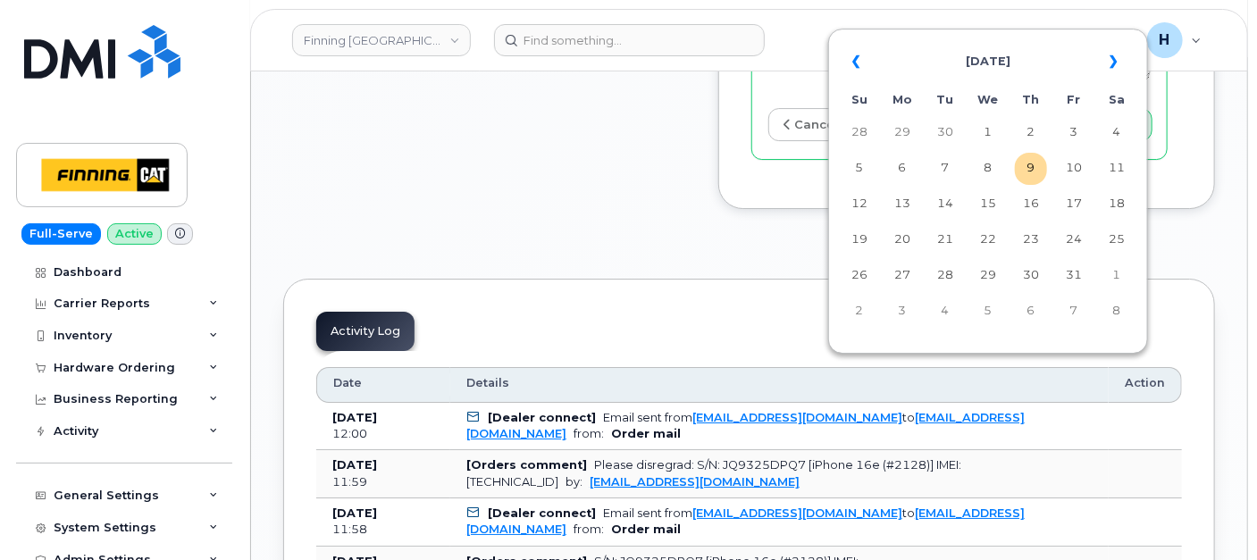
scroll to position [2780, 0]
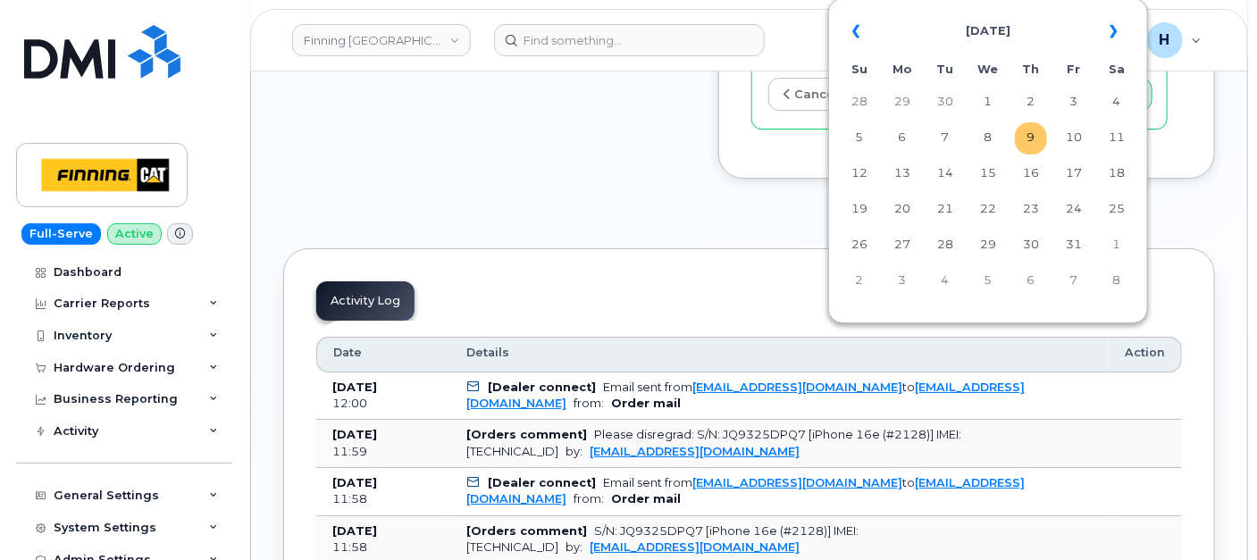
click at [1031, 139] on td "9" at bounding box center [1031, 138] width 32 height 32
type input "[DATE]"
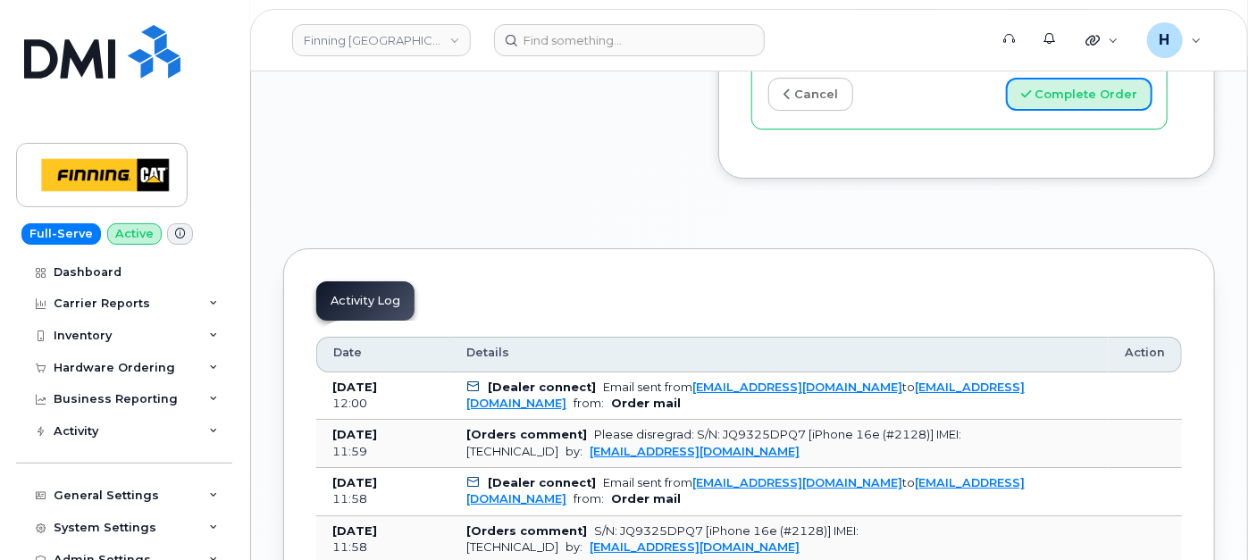
drag, startPoint x: 1085, startPoint y: 126, endPoint x: 783, endPoint y: 5, distance: 325.3
click at [1085, 111] on button "Complete Order" at bounding box center [1079, 94] width 147 height 33
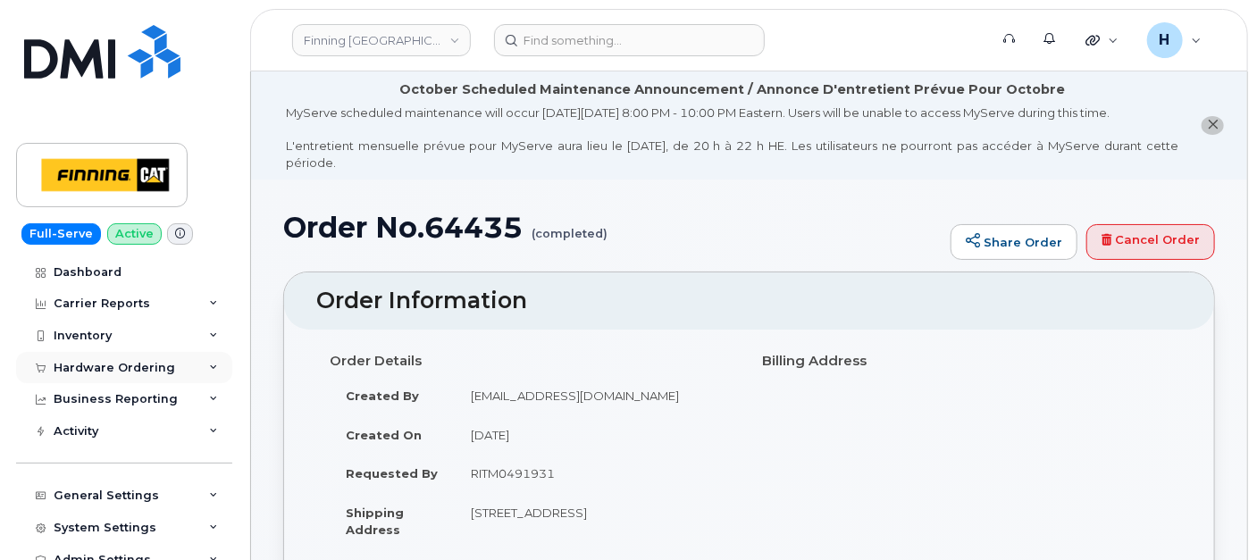
click at [84, 379] on div "Hardware Ordering" at bounding box center [124, 368] width 216 height 32
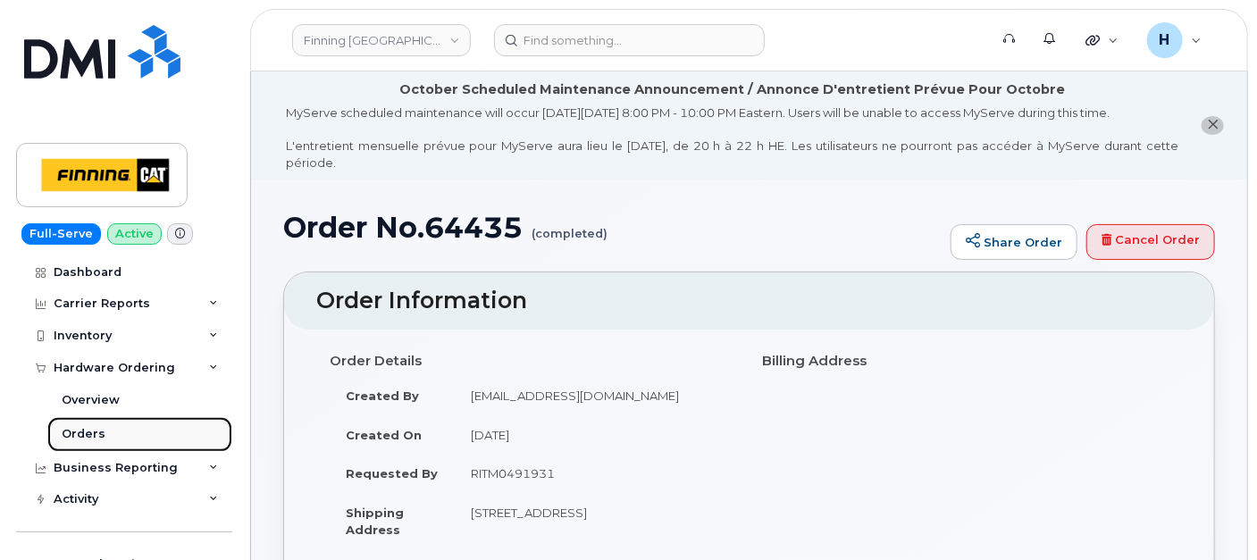
click at [76, 431] on div "Orders" at bounding box center [84, 434] width 44 height 16
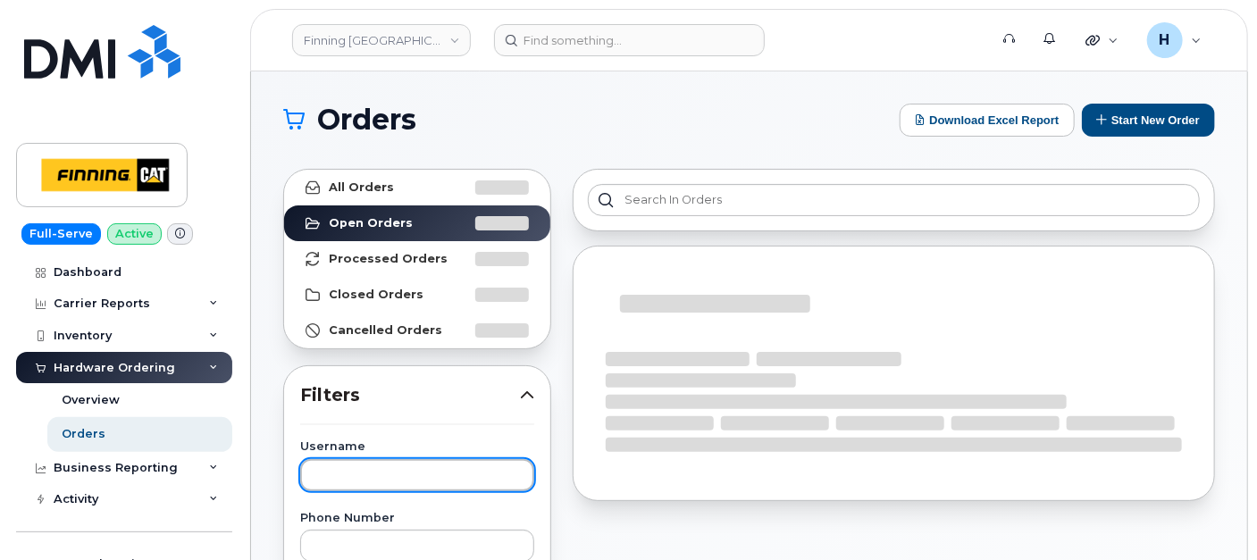
click at [382, 477] on input "text" at bounding box center [417, 475] width 234 height 32
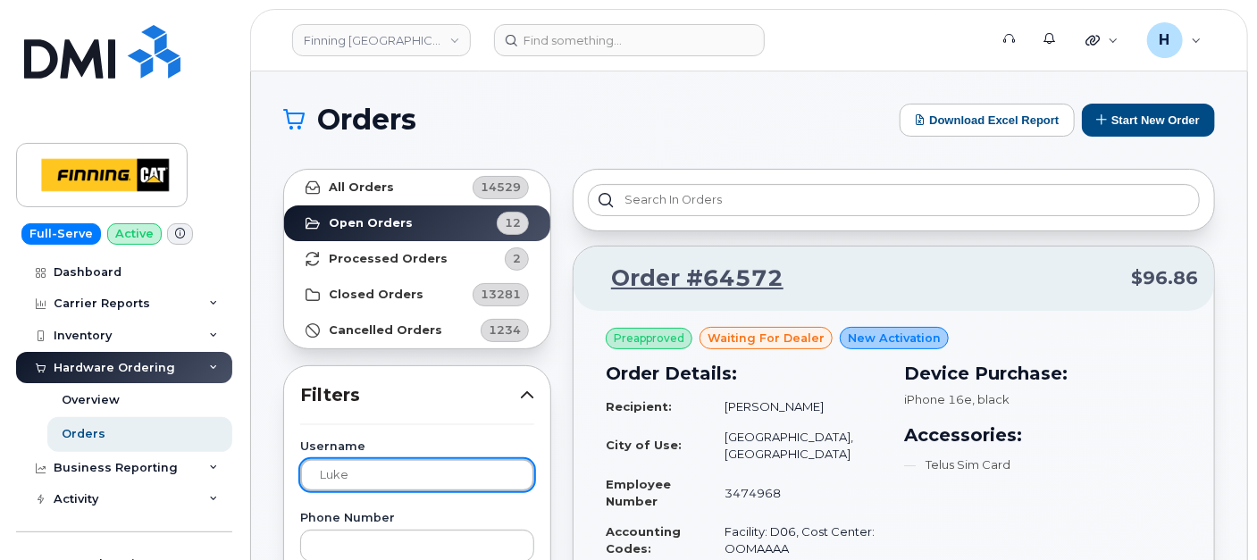
type input "luke"
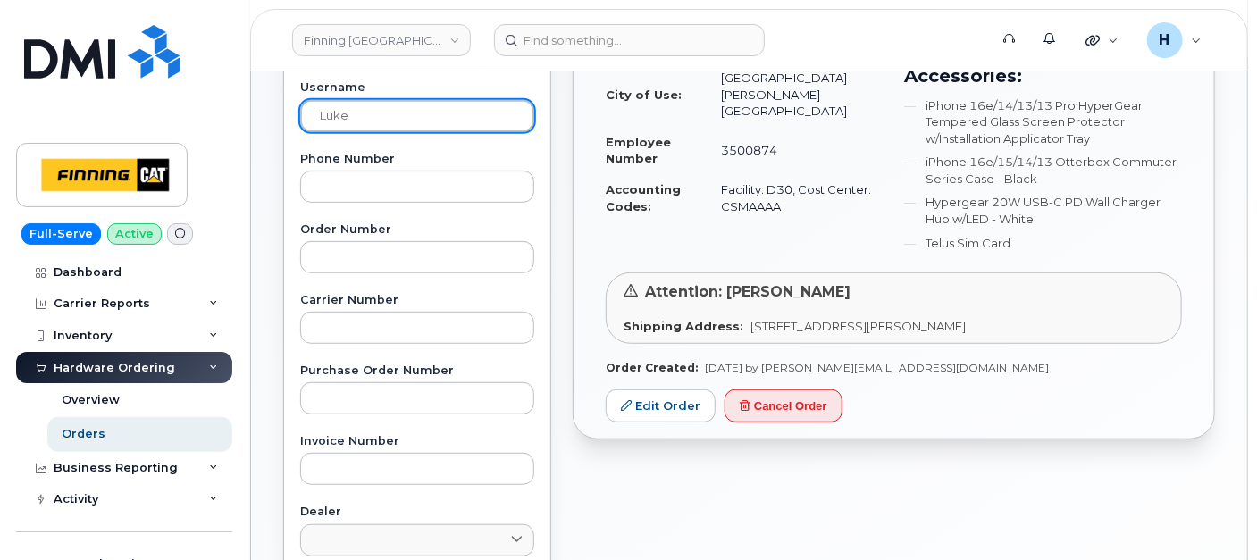
scroll to position [397, 0]
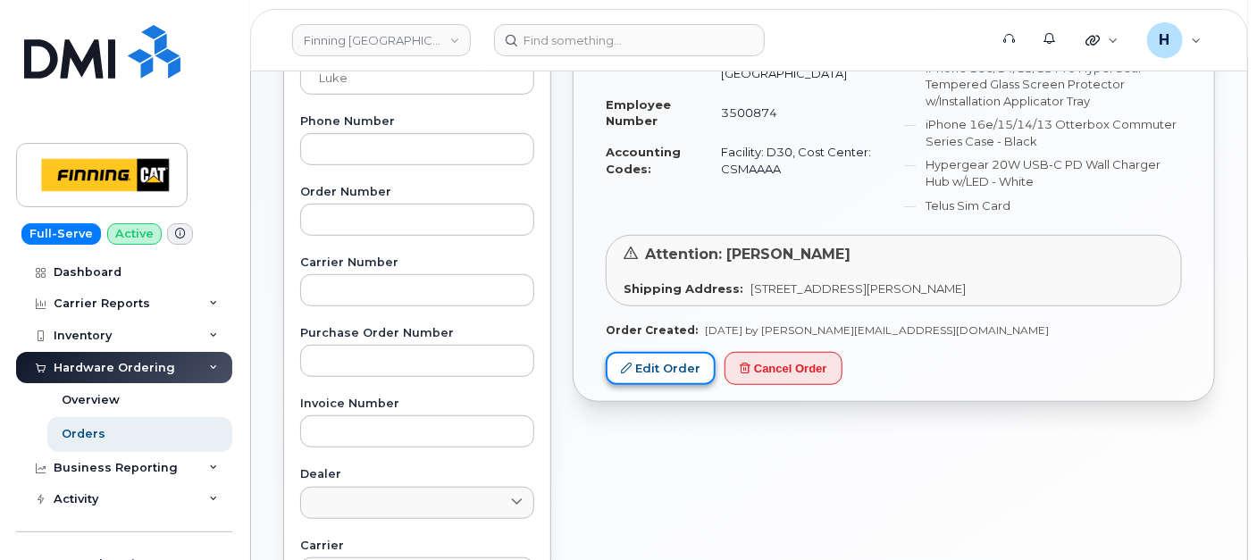
click at [686, 377] on link "Edit Order" at bounding box center [661, 368] width 110 height 33
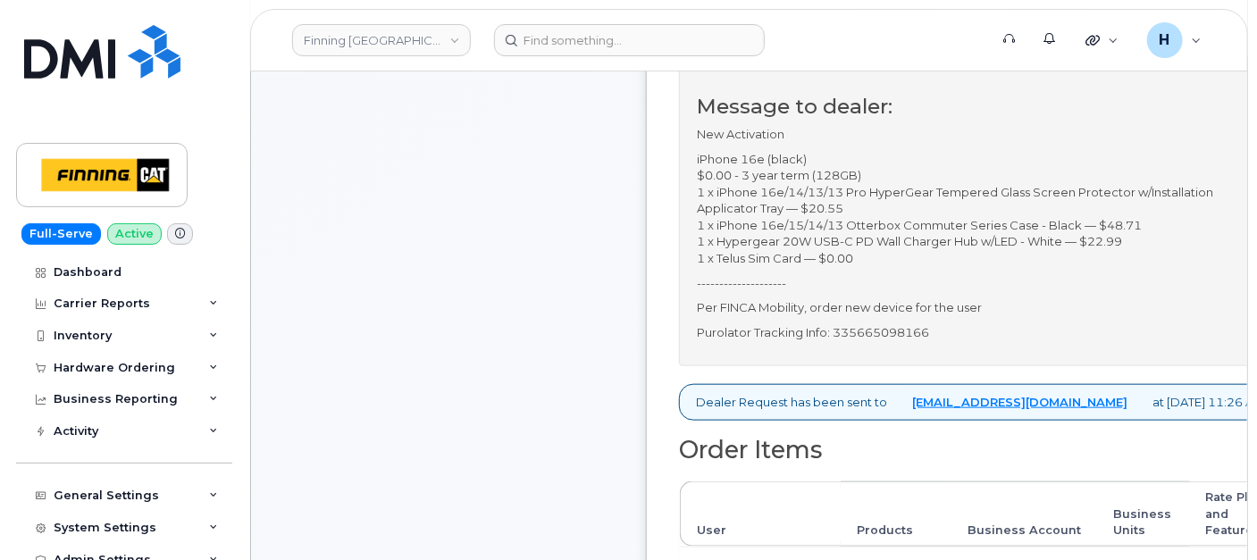
scroll to position [794, 0]
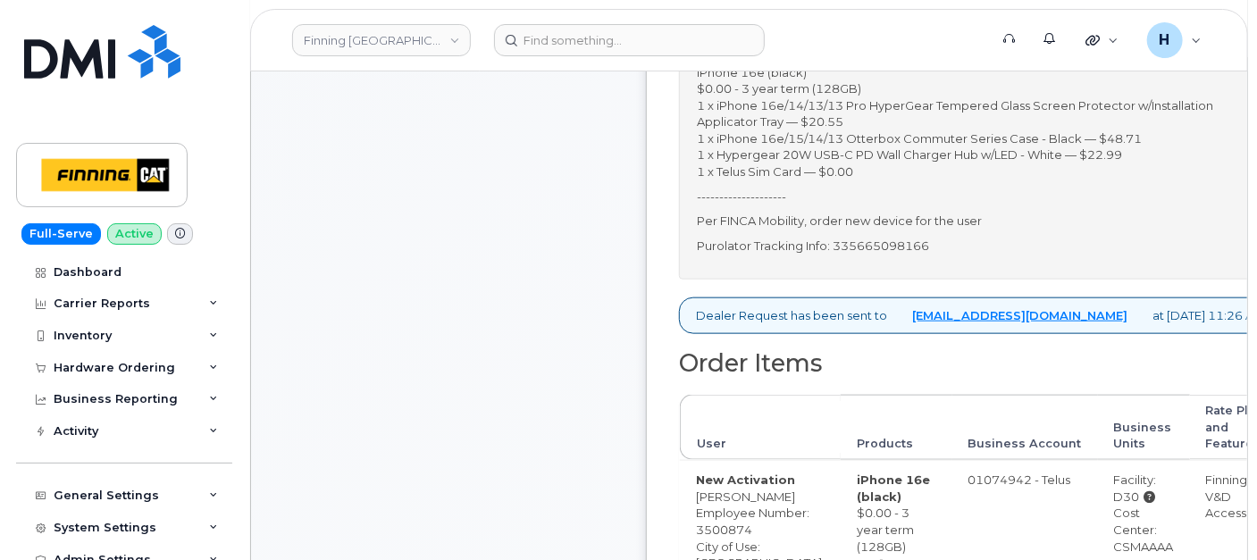
click at [895, 255] on p "Purolator Tracking Info: 335665098166" at bounding box center [980, 246] width 567 height 17
copy p "335665098166"
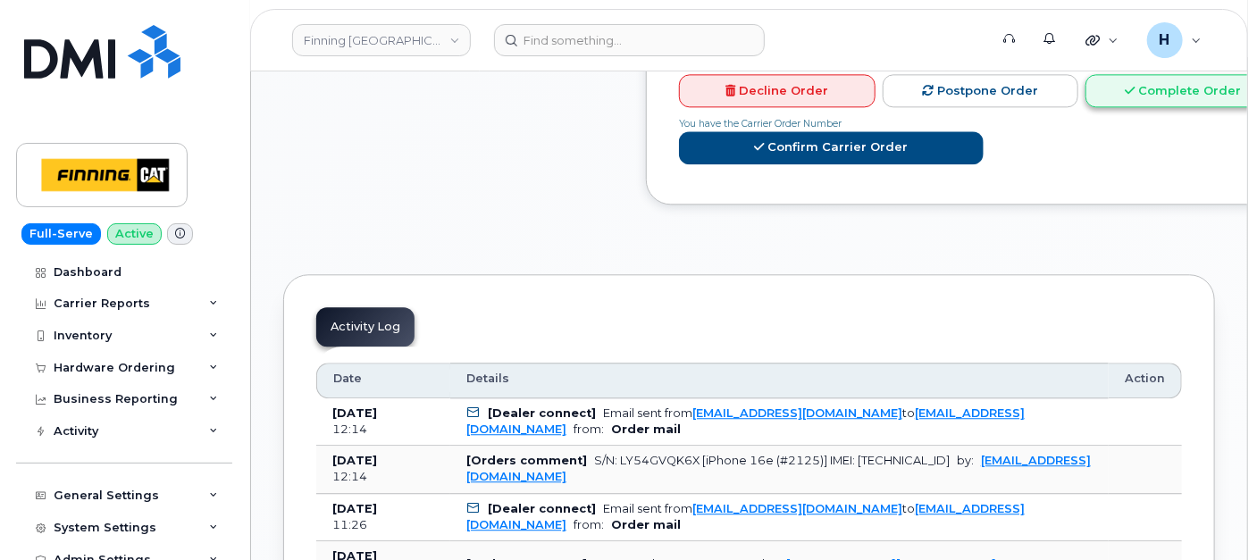
click at [1118, 107] on link "Complete Order" at bounding box center [1184, 90] width 197 height 33
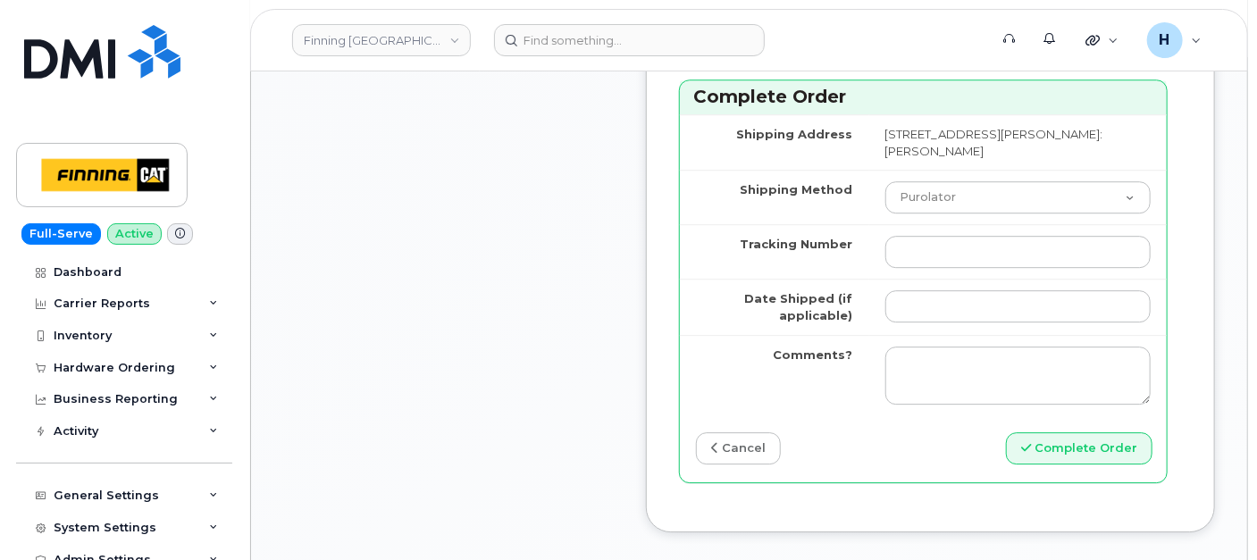
scroll to position [2581, 0]
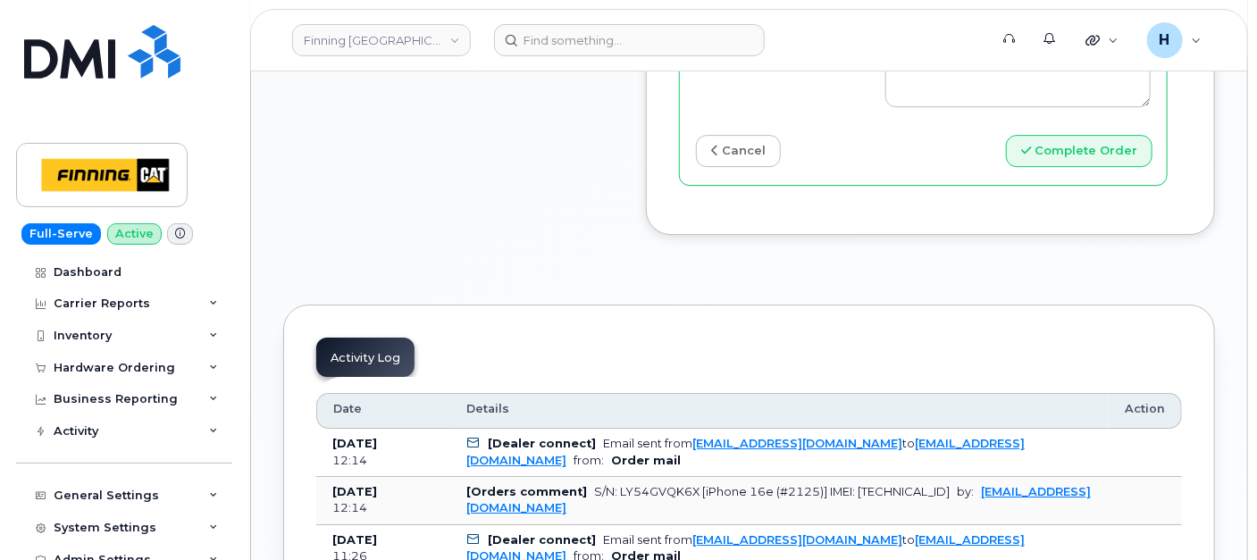
click at [912, 61] on header "Finning Canada Support Alerts Quicklinks Suspend / Cancel Device Change SIM Car…" at bounding box center [749, 40] width 998 height 63
paste input "335665098166"
type input "335665098166"
drag, startPoint x: 924, startPoint y: 135, endPoint x: 935, endPoint y: 142, distance: 12.9
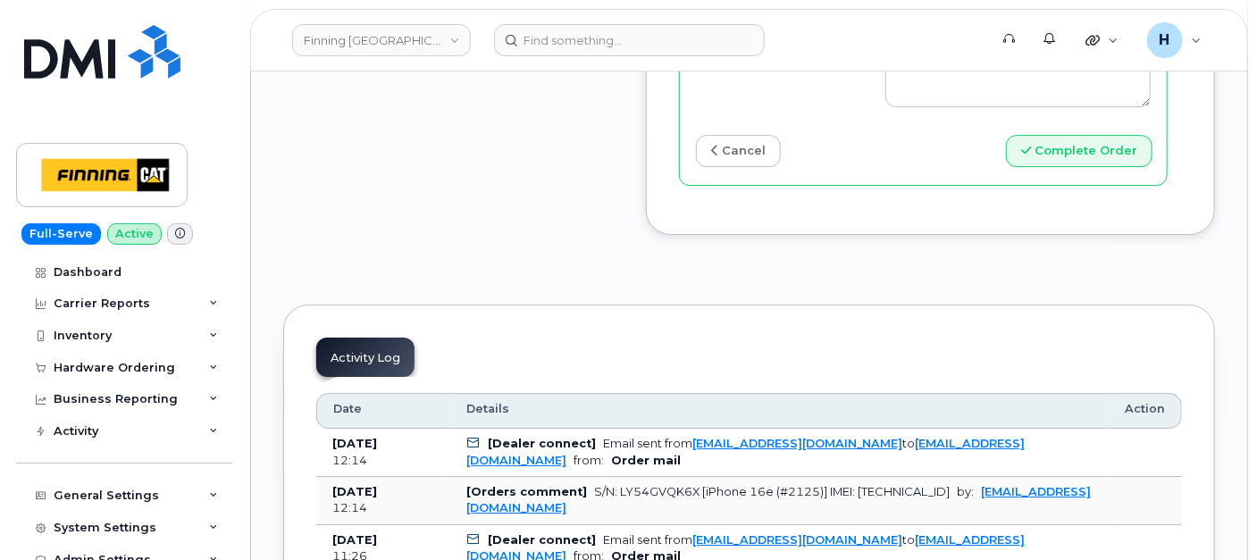
click at [924, 25] on input "Date Shipped (if applicable)" at bounding box center [1018, 9] width 265 height 32
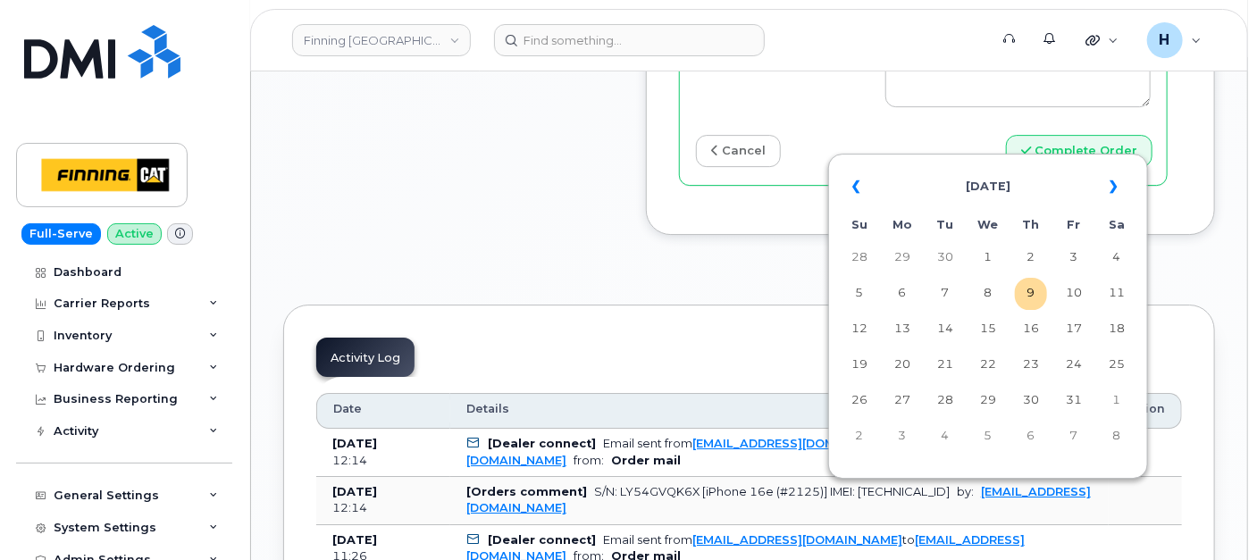
type input "[DATE]"
type input "5876442701"
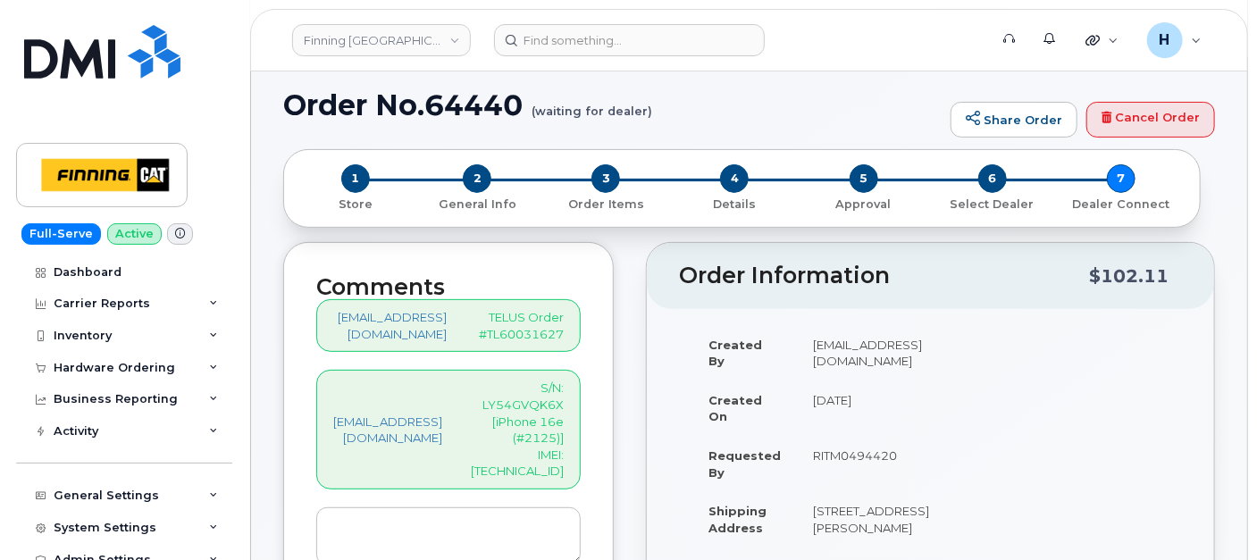
scroll to position [198, 0]
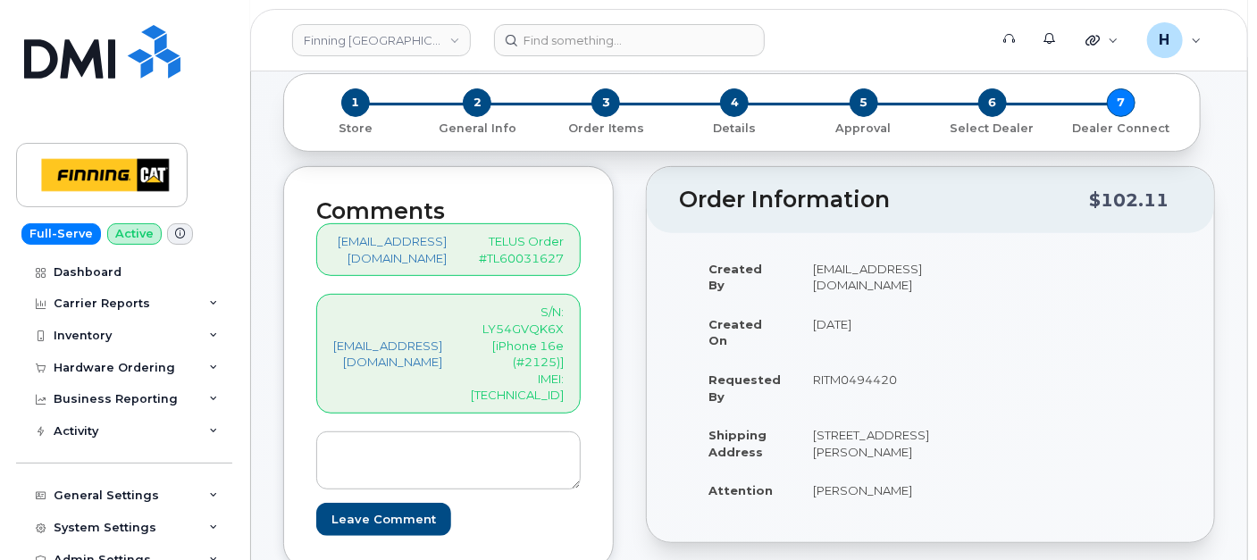
click at [538, 391] on div "hakaur@dminc.com S/N: LY54GVQK6X [iPhone 16e (#2125)] IMEI: 354216330696489" at bounding box center [448, 353] width 265 height 119
click at [550, 375] on p "S/N: LY54GVQK6X [iPhone 16e (#2125)] IMEI: 354216330696489" at bounding box center [517, 353] width 93 height 99
copy p "354216330696489"
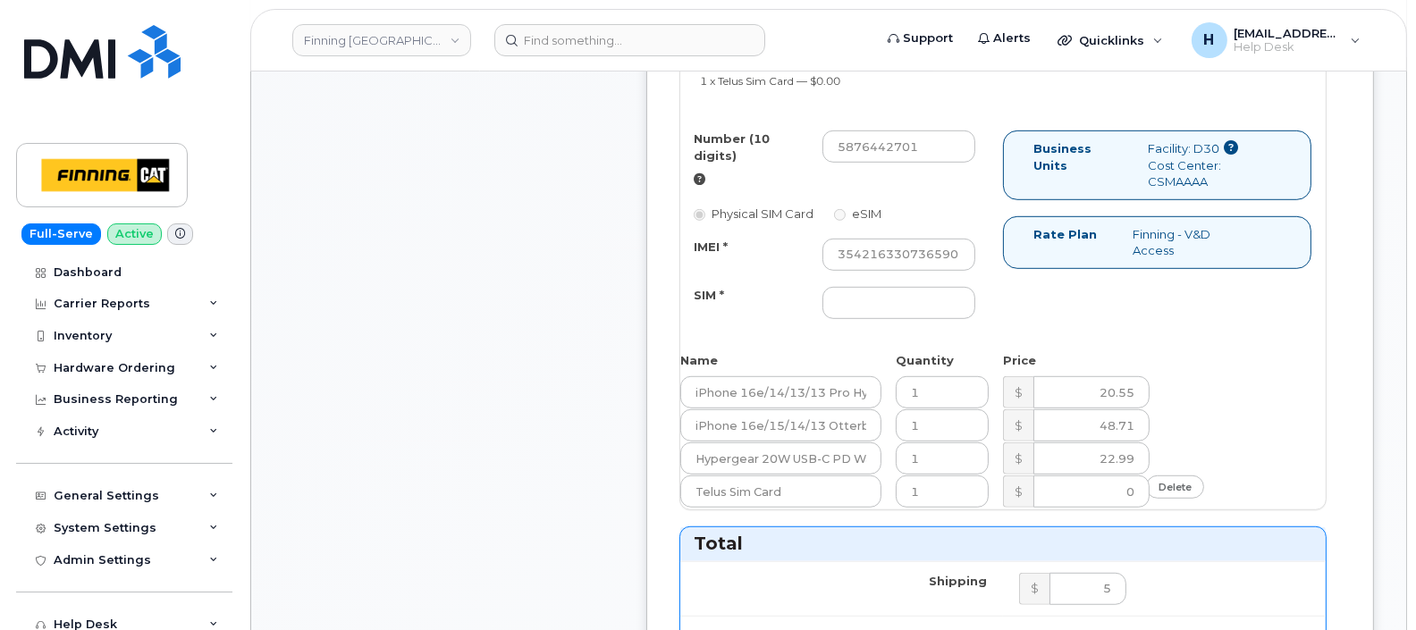
scroll to position [1451, 0]
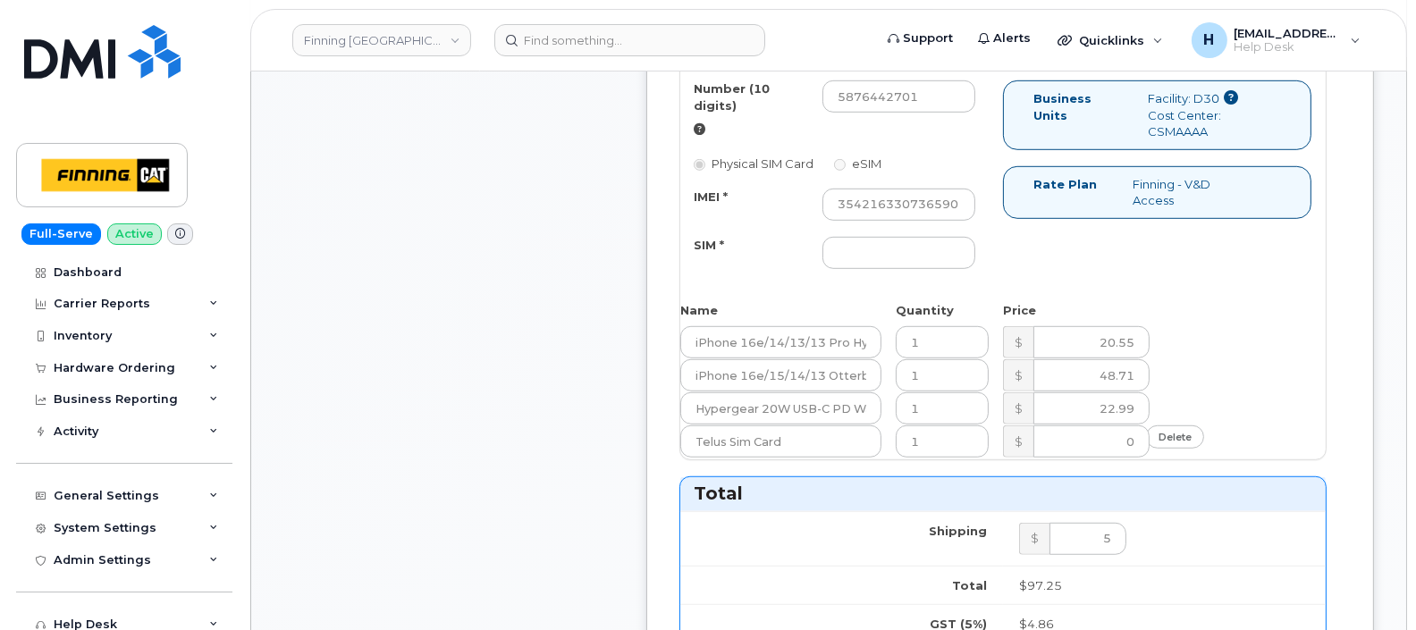
click at [945, 179] on div "Number (10 digits) 5876442701 Physical SIM Card eSIM IMEI * 354216330736590 SIM…" at bounding box center [841, 183] width 323 height 206
click at [938, 190] on input "354216330736590" at bounding box center [898, 205] width 153 height 32
paste input "696489"
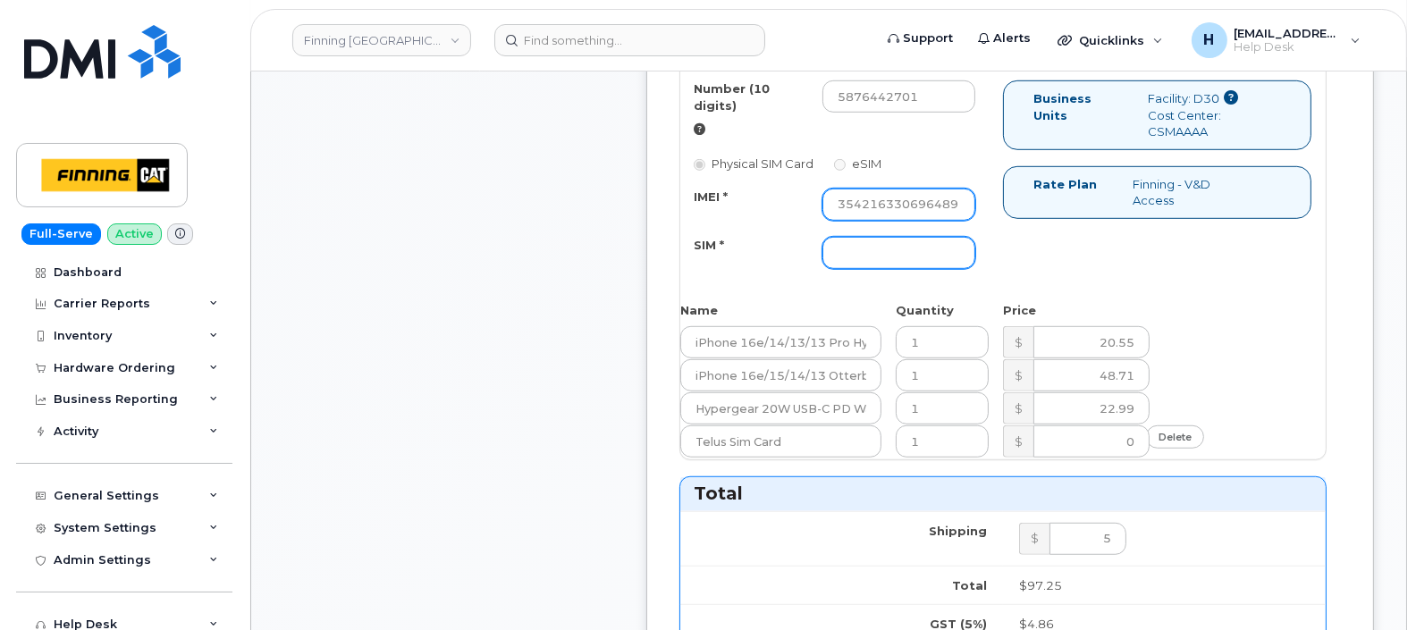
type input "354216330696489"
click at [910, 251] on input "SIM *" at bounding box center [898, 253] width 153 height 32
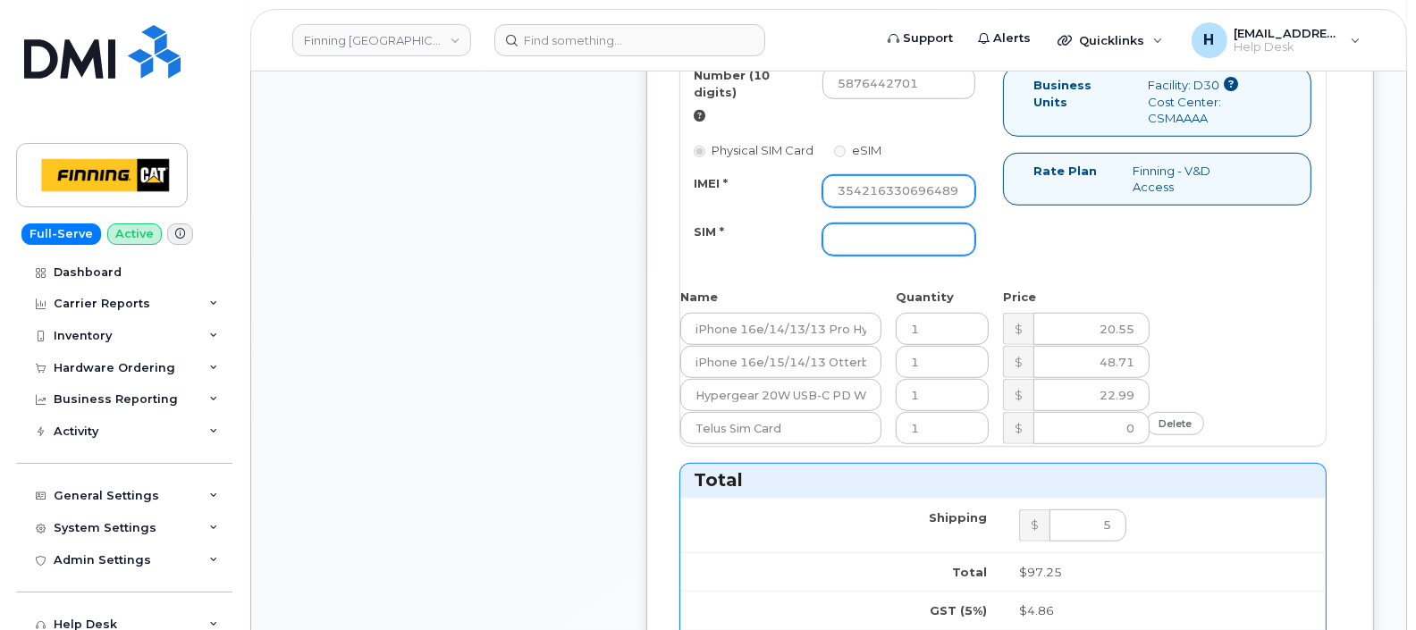
scroll to position [1340, 0]
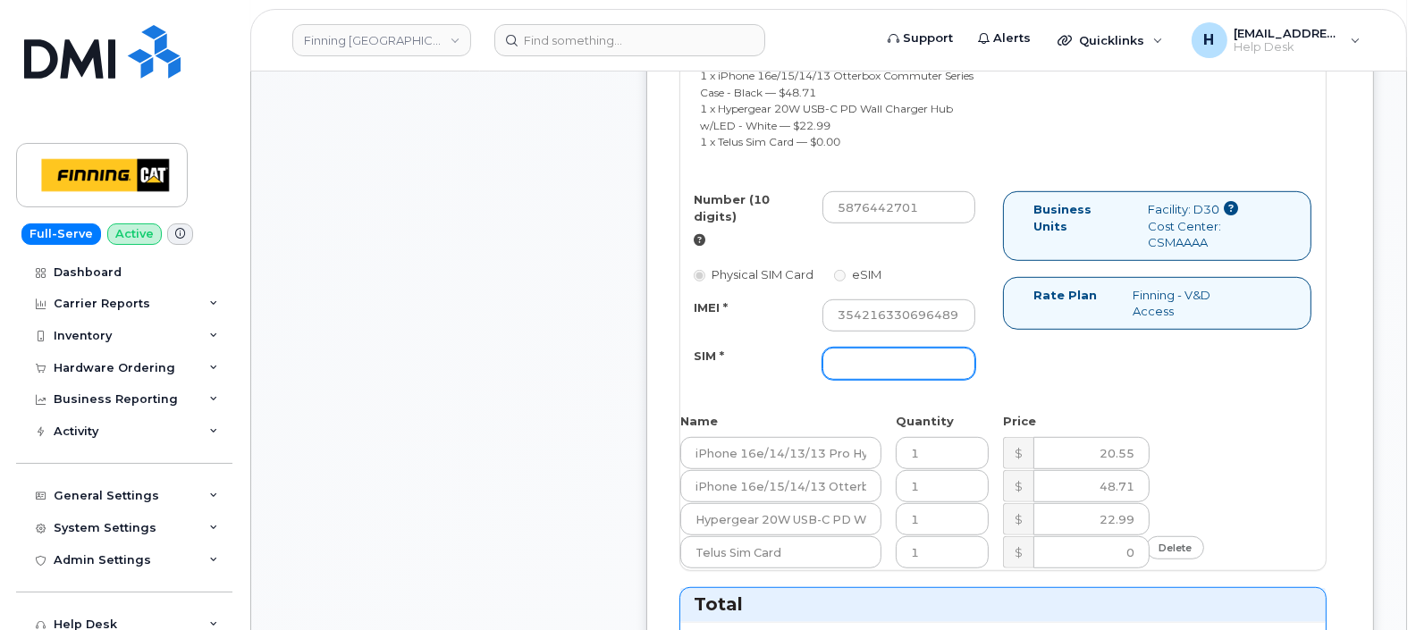
paste input "8912230102357627003"
type input "8912230102357627003"
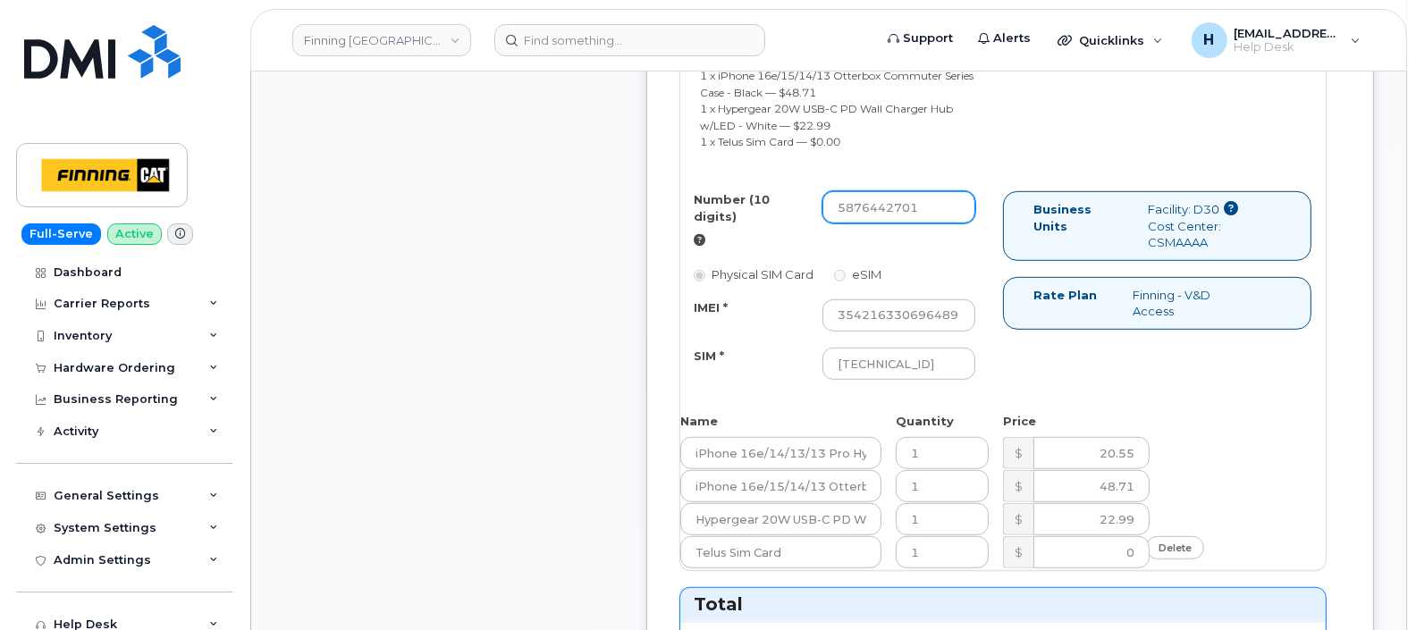
click at [917, 206] on input "5876442701" at bounding box center [898, 207] width 153 height 32
paste input "403-318-4849"
click at [900, 204] on input "403-318-4849" at bounding box center [898, 207] width 153 height 32
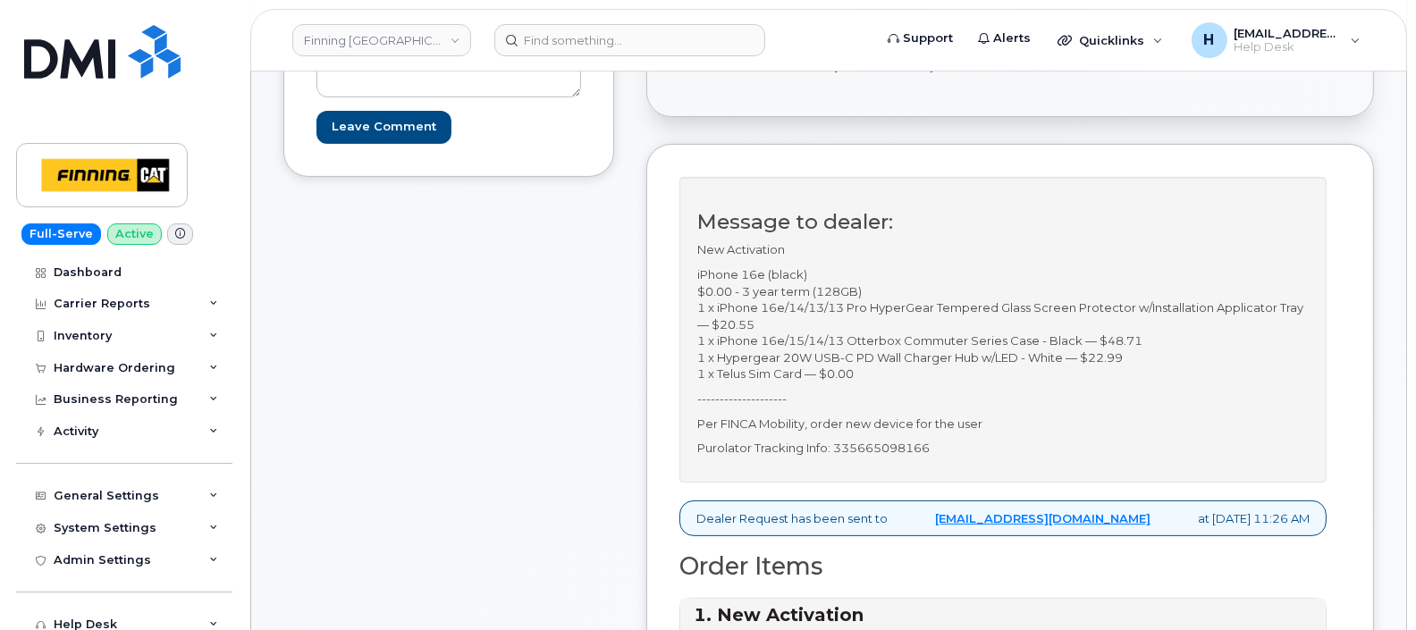
scroll to position [446, 0]
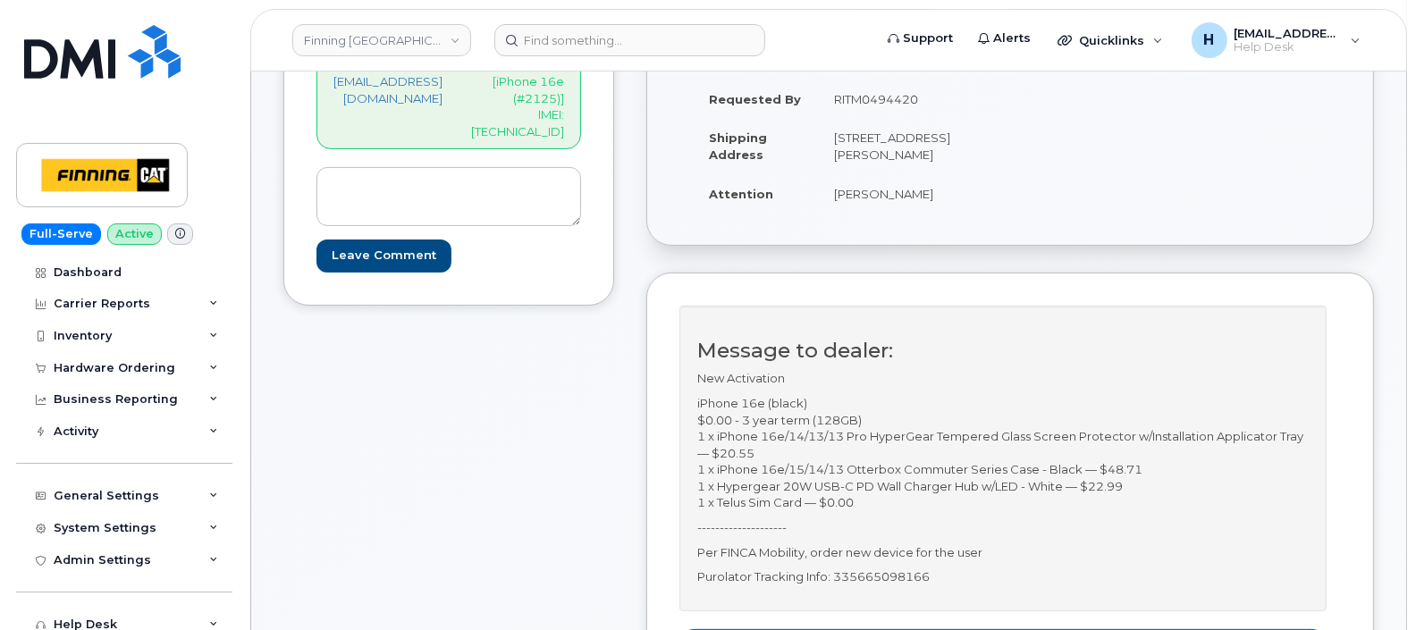
type input "4033184849"
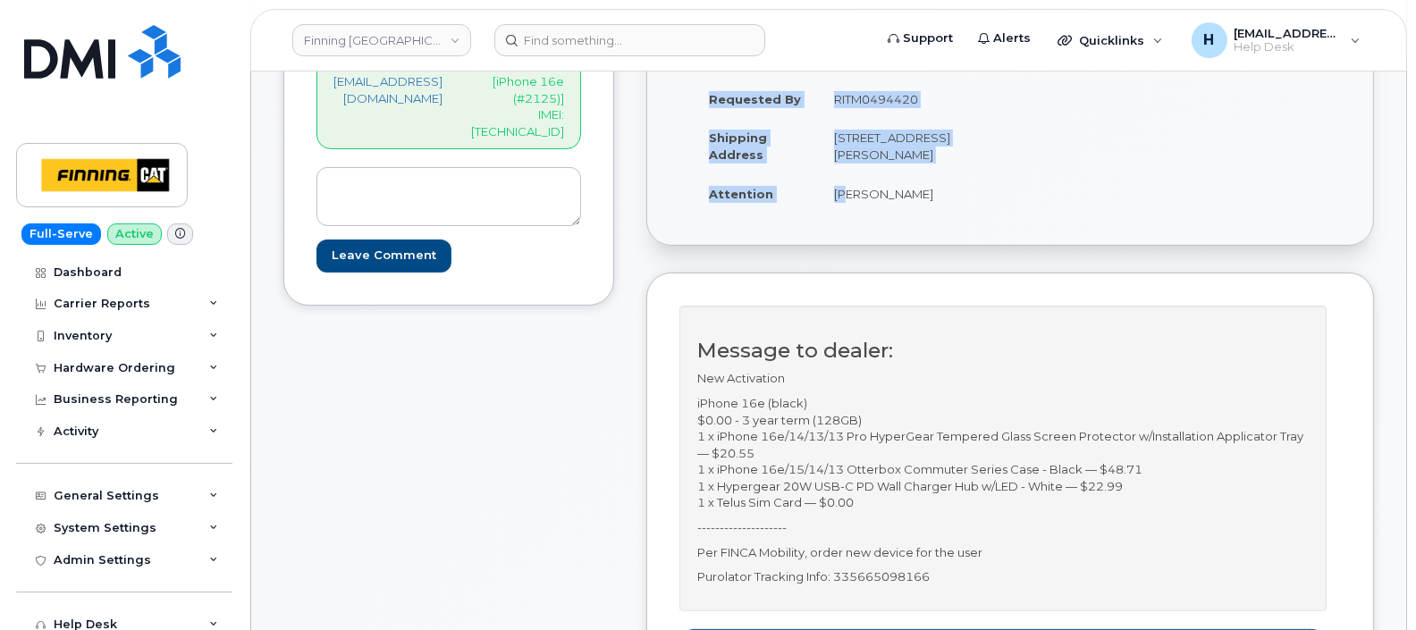
drag, startPoint x: 880, startPoint y: 210, endPoint x: 1038, endPoint y: 206, distance: 157.3
click at [1038, 206] on div "Created By hakaur@dminc.com Created On September 23, 2025 Requested By RITM0494…" at bounding box center [1009, 107] width 661 height 244
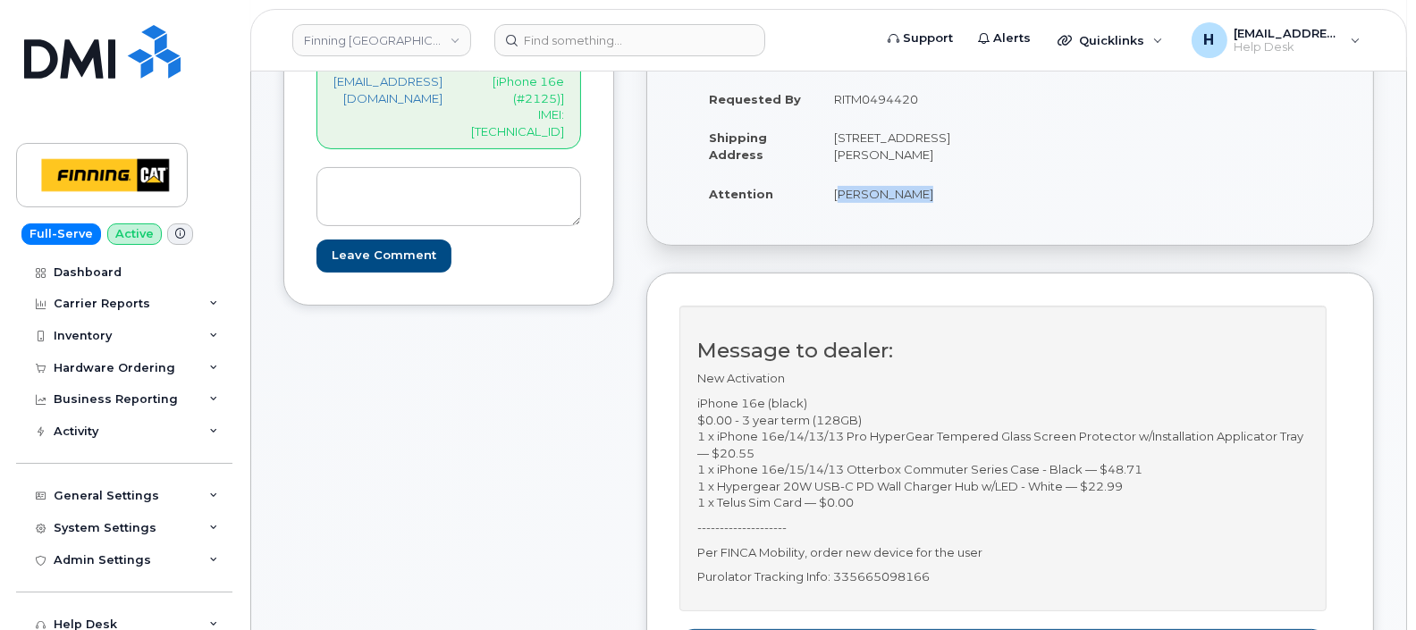
drag, startPoint x: 1038, startPoint y: 206, endPoint x: 971, endPoint y: 210, distance: 66.2
click at [971, 210] on td "Luke Escobar" at bounding box center [907, 193] width 179 height 39
copy td "Luke Escobar"
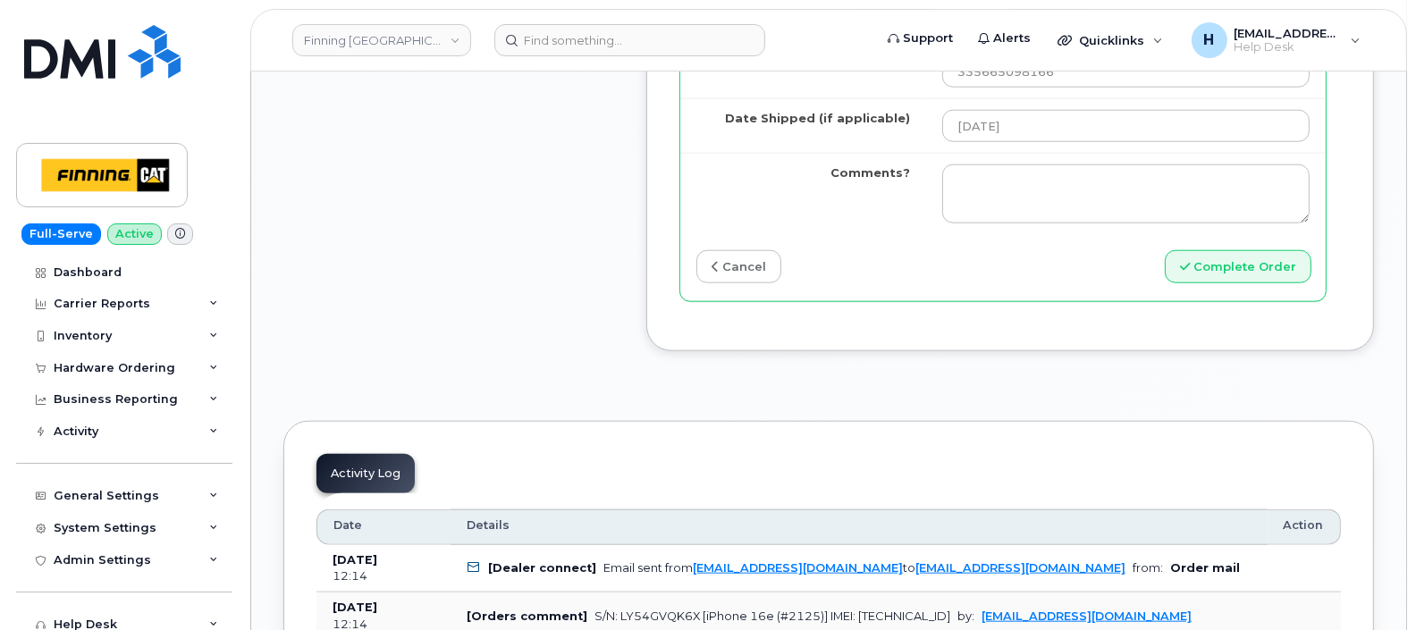
scroll to position [2458, 0]
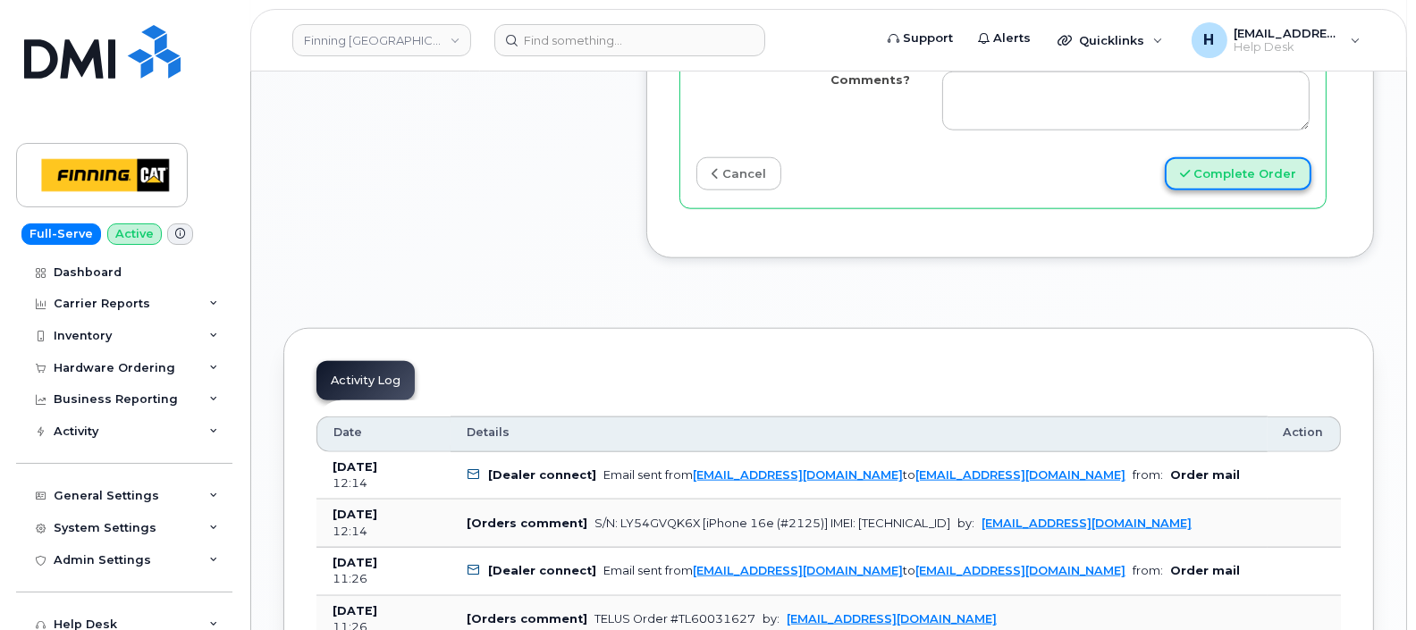
click at [1210, 190] on button "Complete Order" at bounding box center [1237, 173] width 147 height 33
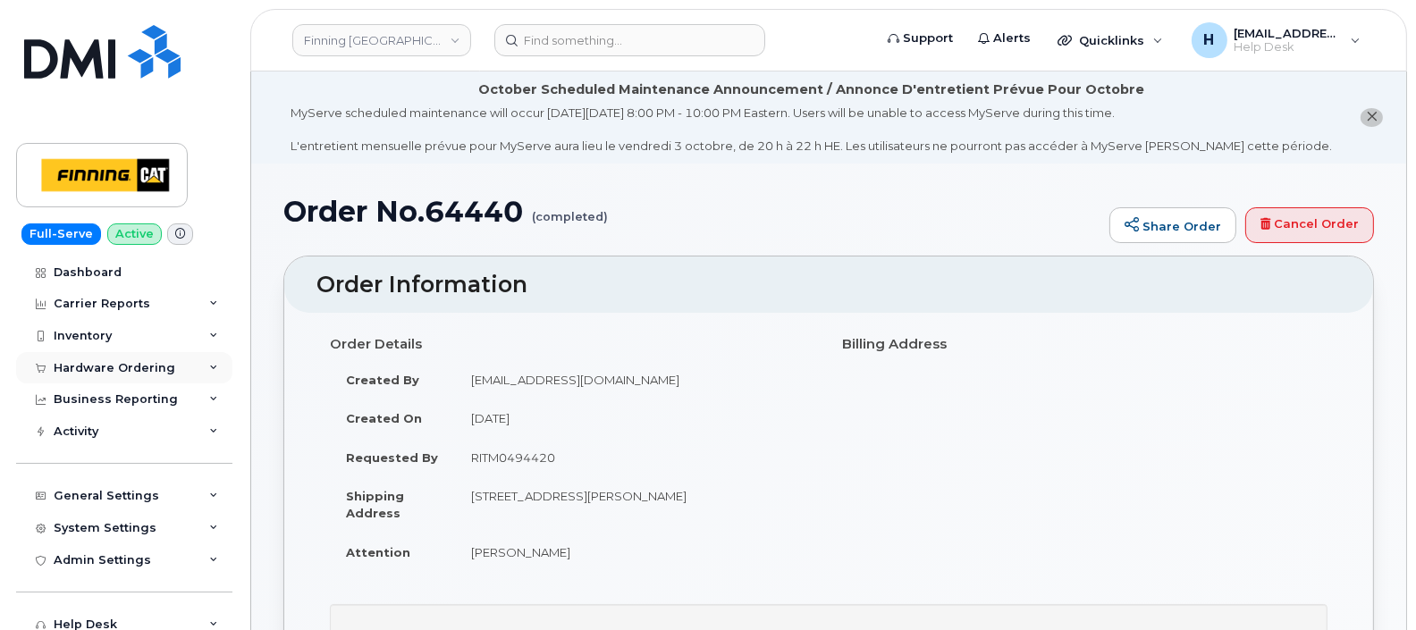
click at [112, 365] on div "Hardware Ordering" at bounding box center [115, 368] width 122 height 14
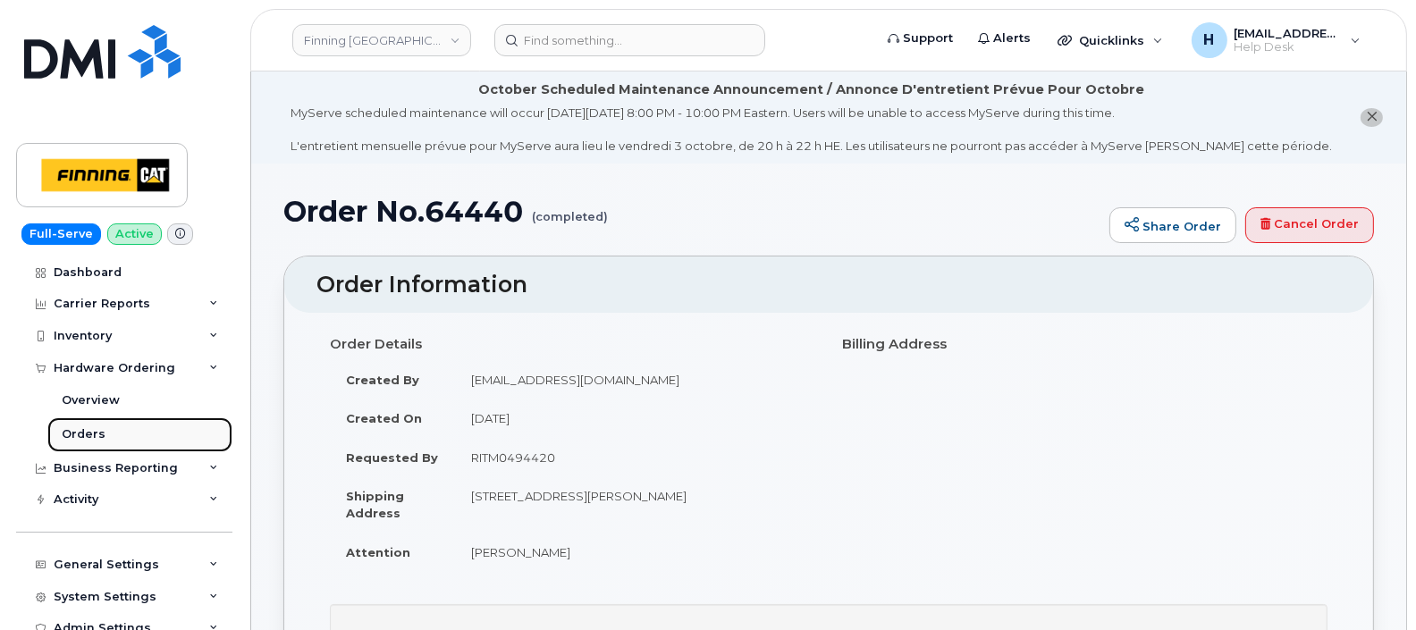
click at [94, 435] on div "Orders" at bounding box center [84, 434] width 44 height 16
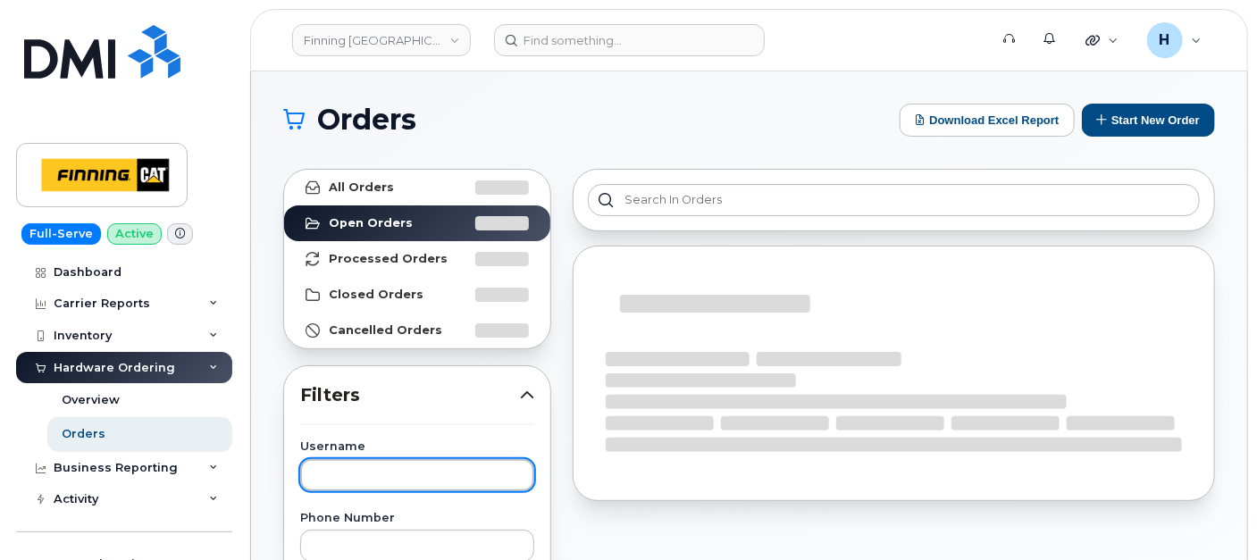
click at [327, 462] on input "text" at bounding box center [417, 475] width 234 height 32
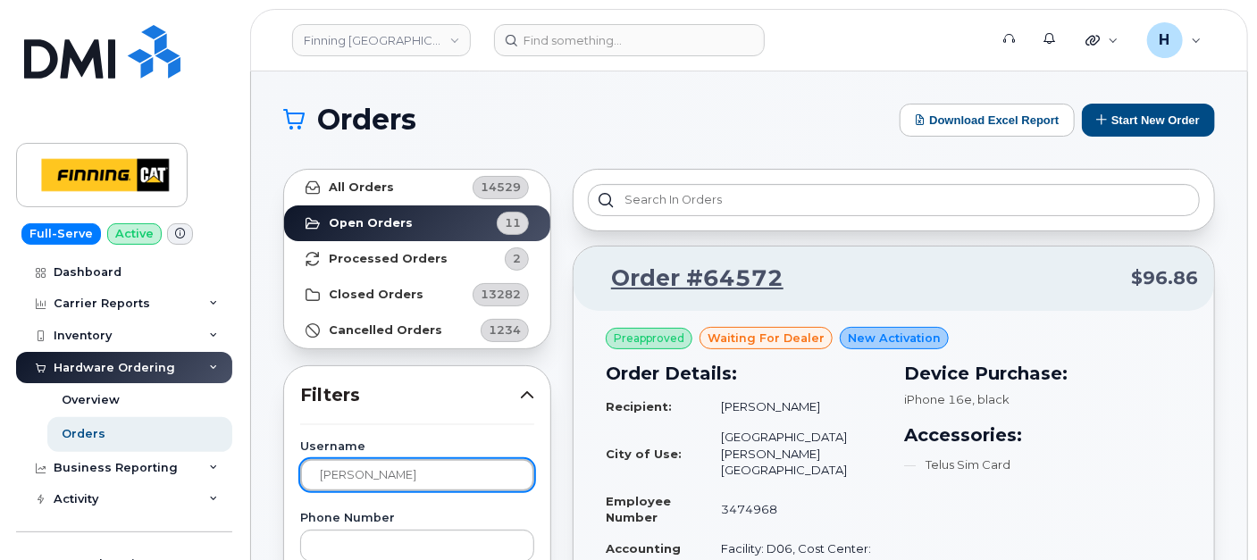
type input "chad"
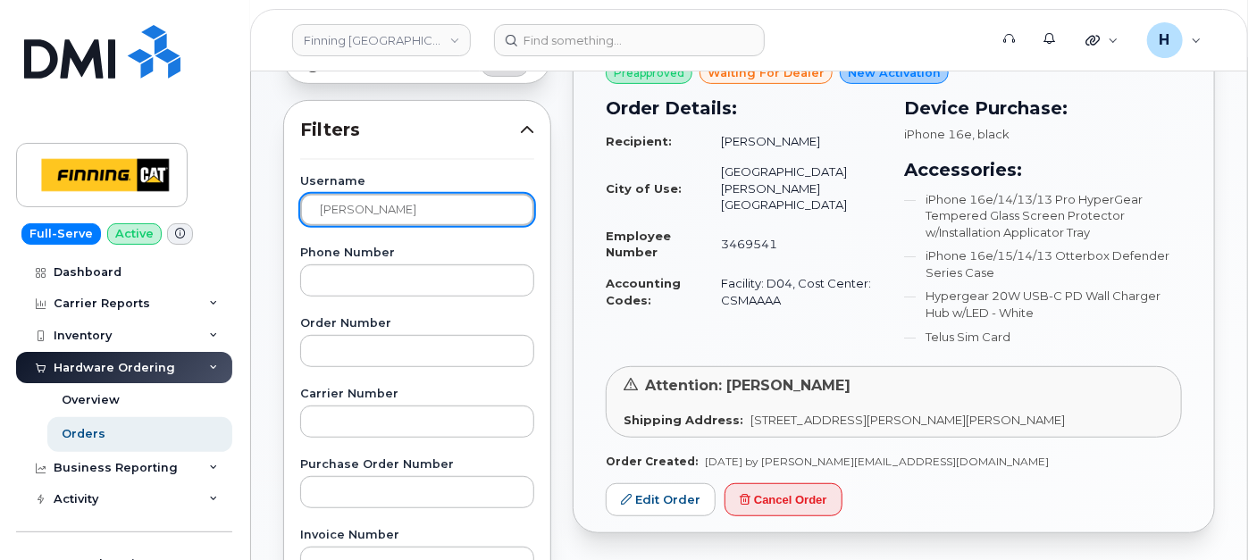
scroll to position [298, 0]
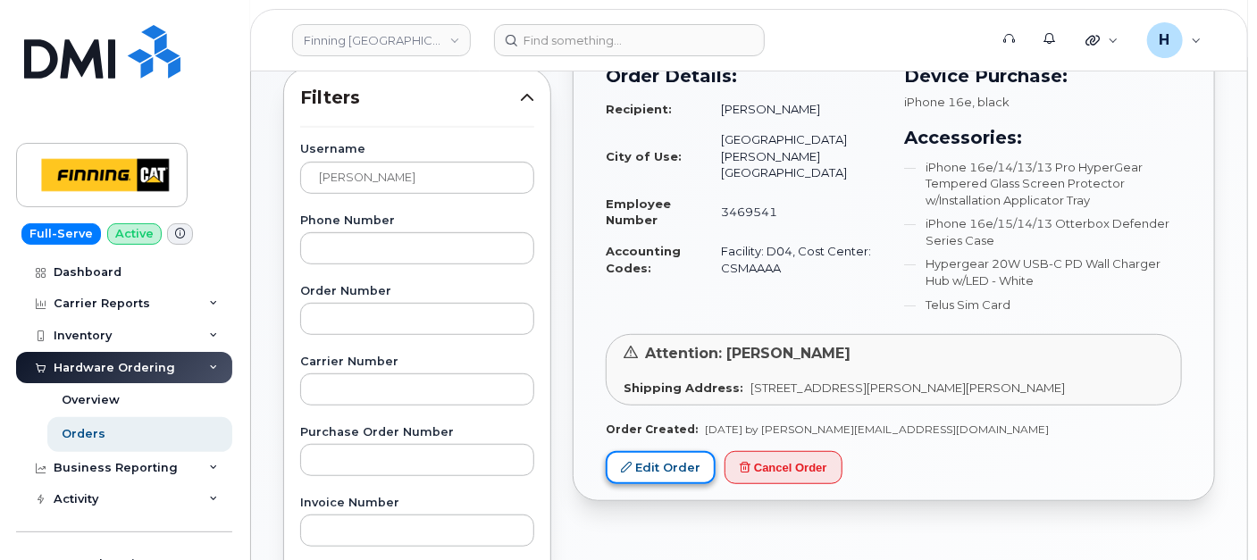
click at [661, 459] on link "Edit Order" at bounding box center [661, 467] width 110 height 33
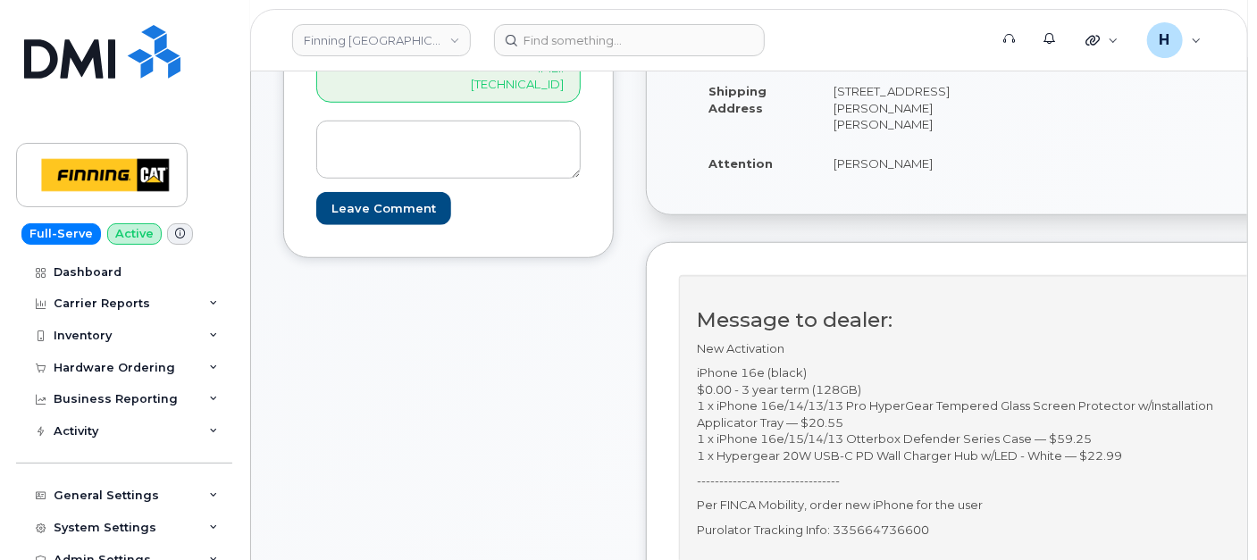
scroll to position [595, 0]
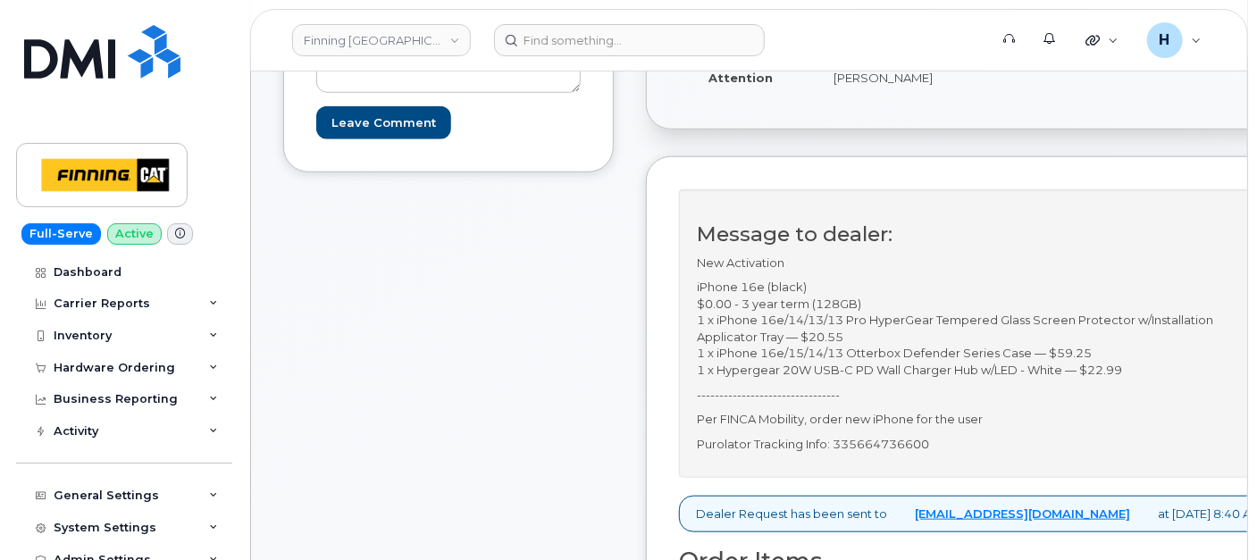
click at [903, 452] on p "Purolator Tracking Info: 335664736600" at bounding box center [979, 444] width 565 height 17
click at [904, 452] on p "Purolator Tracking Info: 335664736600" at bounding box center [979, 444] width 565 height 17
copy p "335664736600"
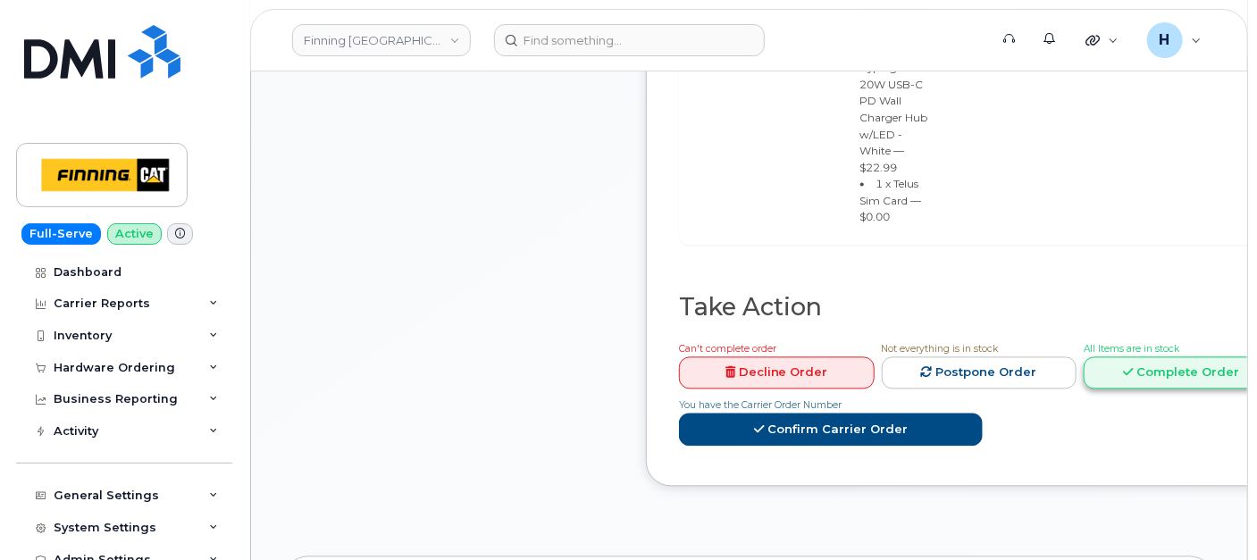
click at [1160, 357] on link "Complete Order" at bounding box center [1182, 373] width 196 height 33
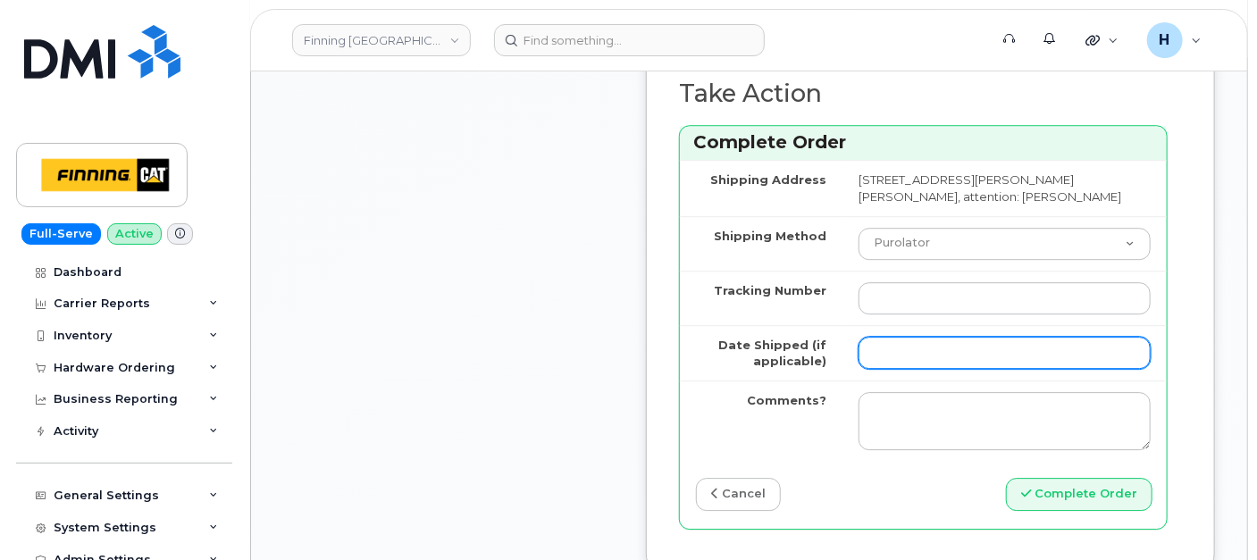
scroll to position [2382, 0]
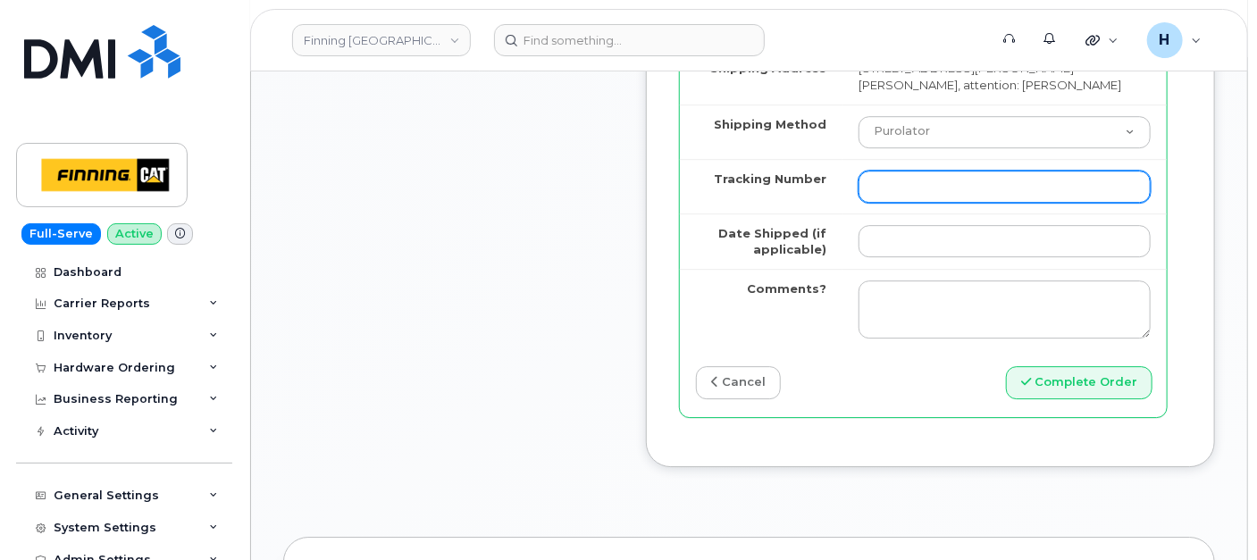
drag, startPoint x: 929, startPoint y: 259, endPoint x: 922, endPoint y: 284, distance: 26.0
click at [929, 203] on input "Tracking Number" at bounding box center [1005, 187] width 292 height 32
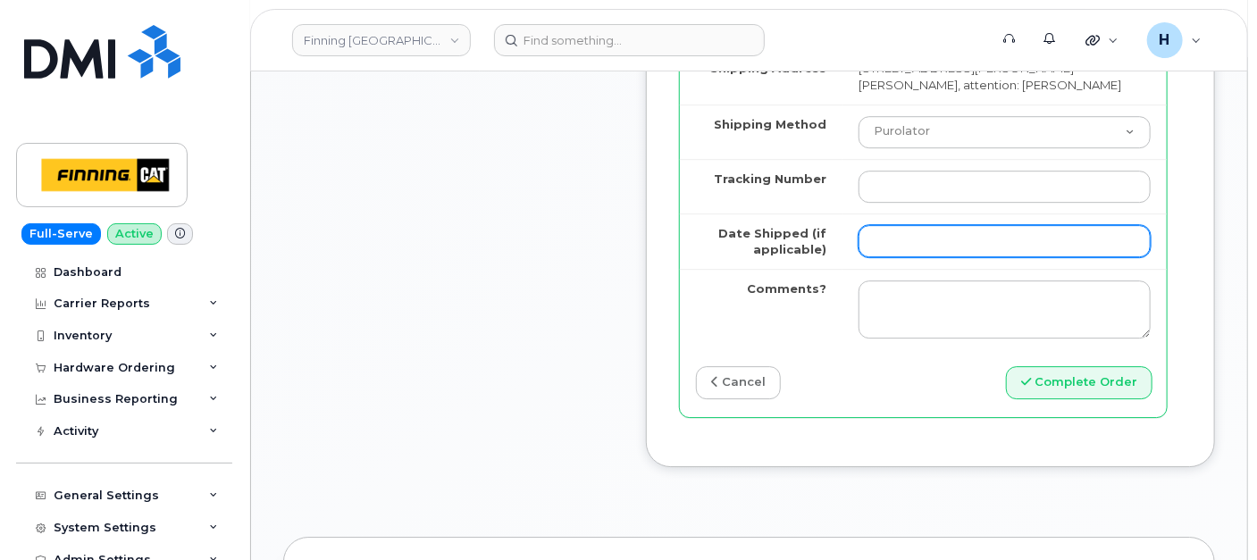
click at [911, 257] on input "Date Shipped (if applicable)" at bounding box center [1005, 241] width 292 height 32
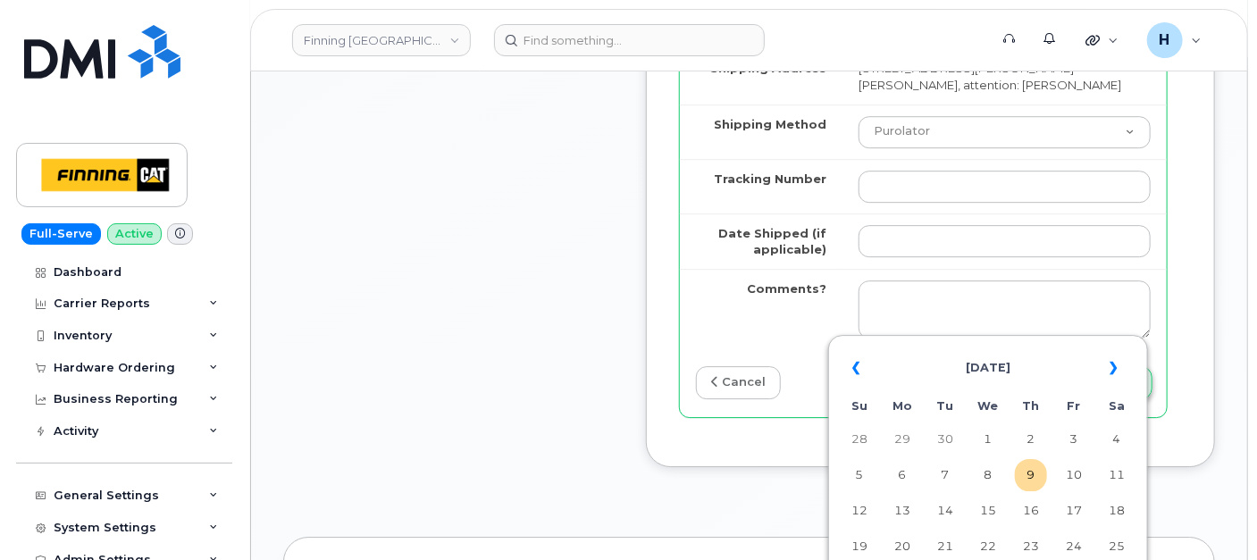
drag, startPoint x: 1037, startPoint y: 484, endPoint x: 1014, endPoint y: 447, distance: 43.7
click at [1037, 484] on td "9" at bounding box center [1031, 475] width 32 height 32
type input "[DATE]"
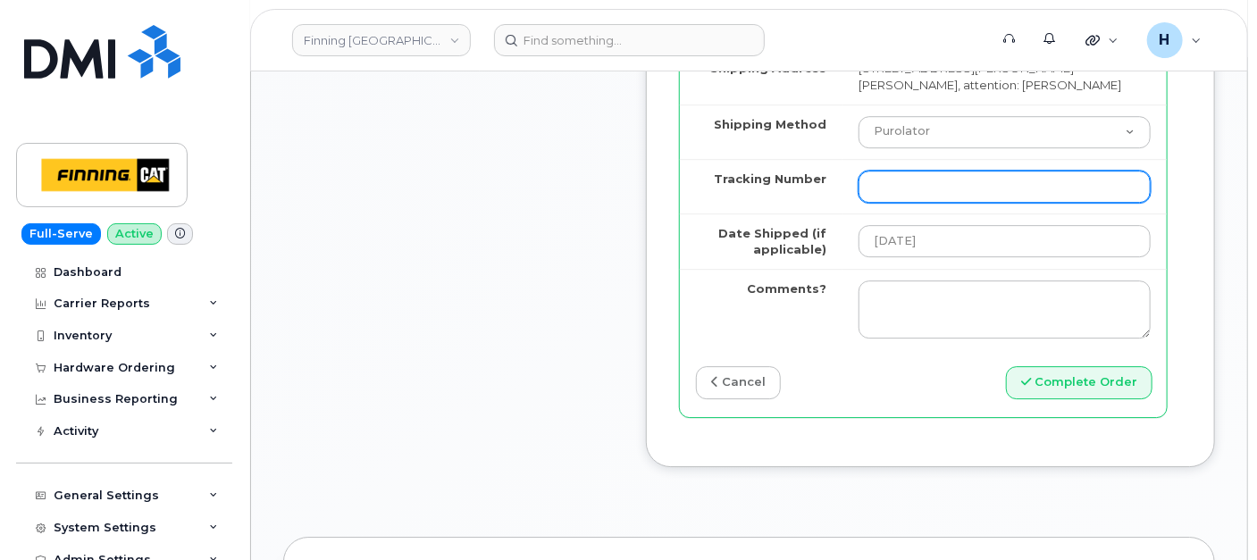
click at [928, 203] on input "Tracking Number" at bounding box center [1005, 187] width 292 height 32
paste input "335664736600"
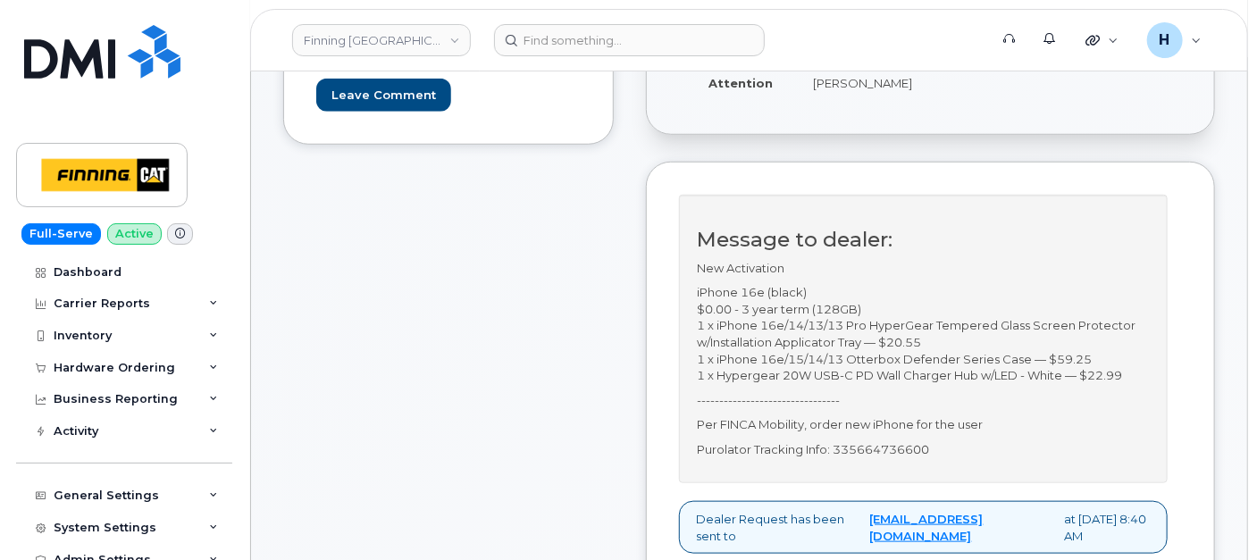
scroll to position [298, 0]
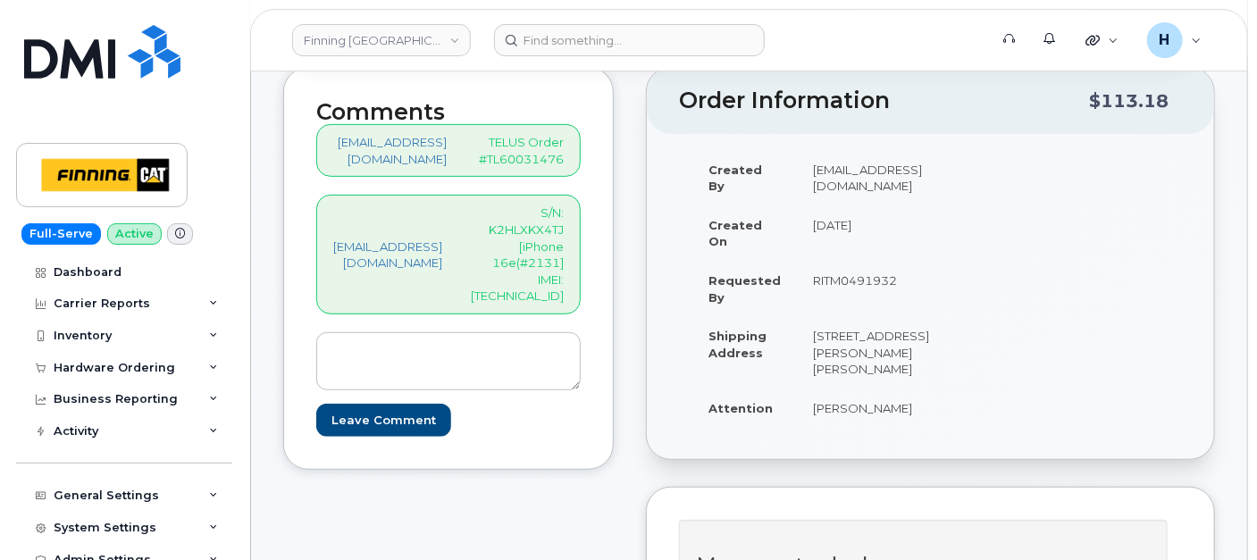
type input "335664736600"
click at [512, 268] on p "S/N: K2HLXKX4TJ [iPhone 16e(#2131] IMEI: 354216330936471" at bounding box center [517, 254] width 93 height 99
click at [512, 267] on p "S/N: K2HLXKX4TJ [iPhone 16e(#2131] IMEI: 354216330936471" at bounding box center [517, 254] width 93 height 99
copy p "354216330936471"
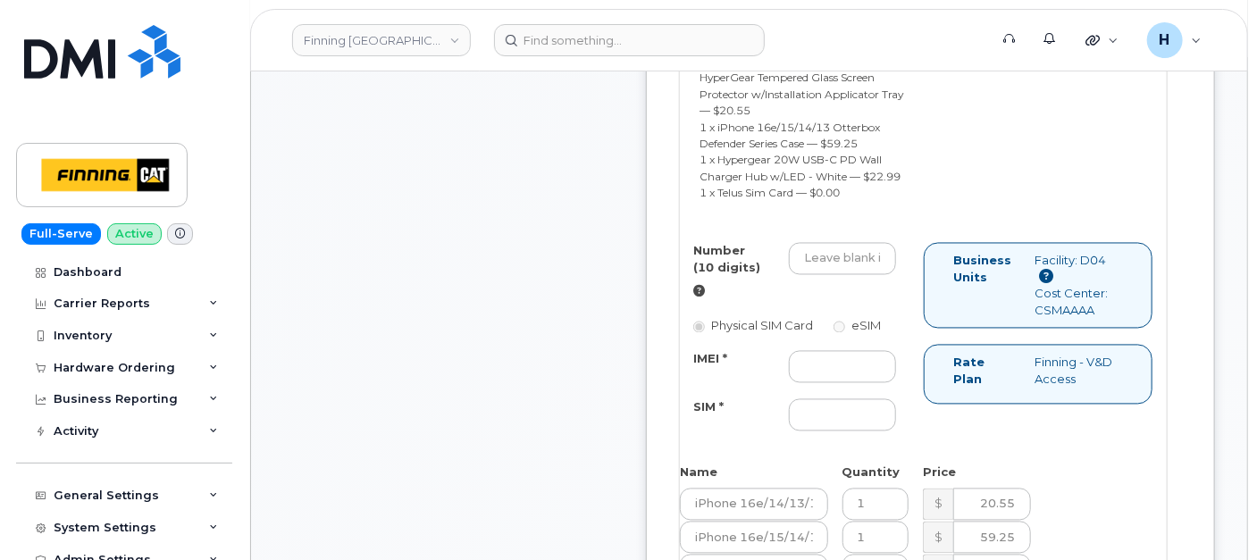
scroll to position [1489, 0]
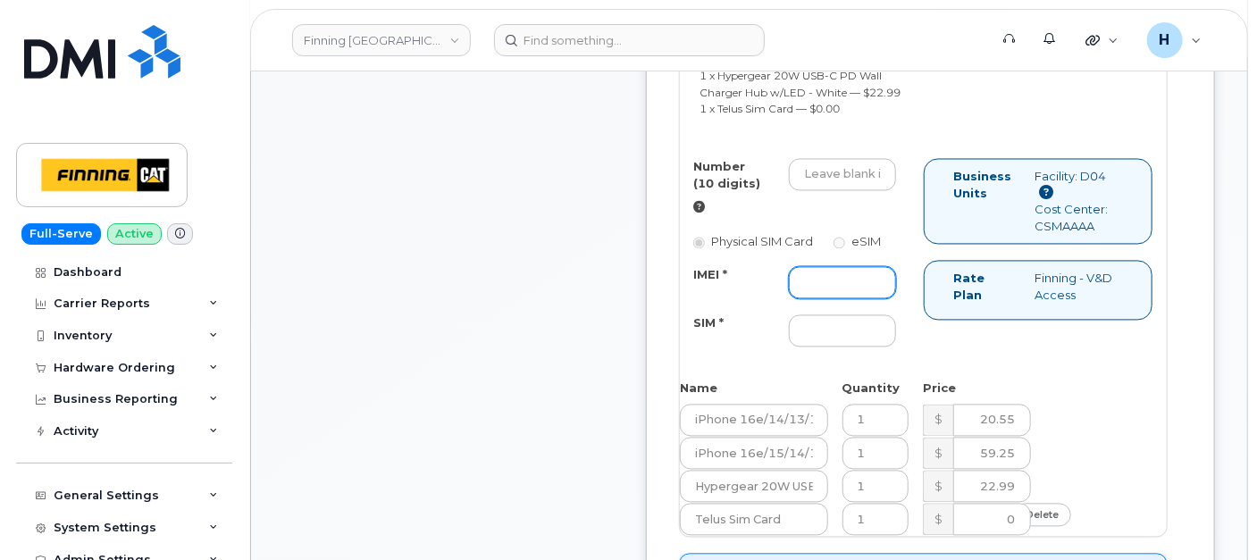
drag, startPoint x: 844, startPoint y: 351, endPoint x: 636, endPoint y: 365, distance: 207.8
click at [844, 299] on input "IMEI *" at bounding box center [842, 283] width 107 height 32
paste input "354216330936471"
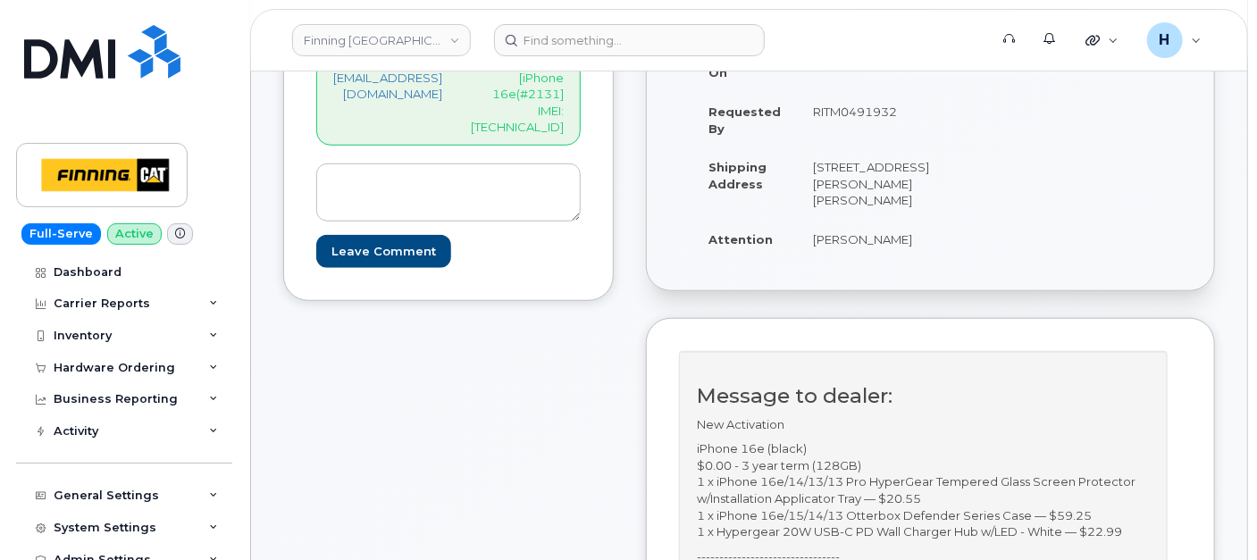
scroll to position [298, 0]
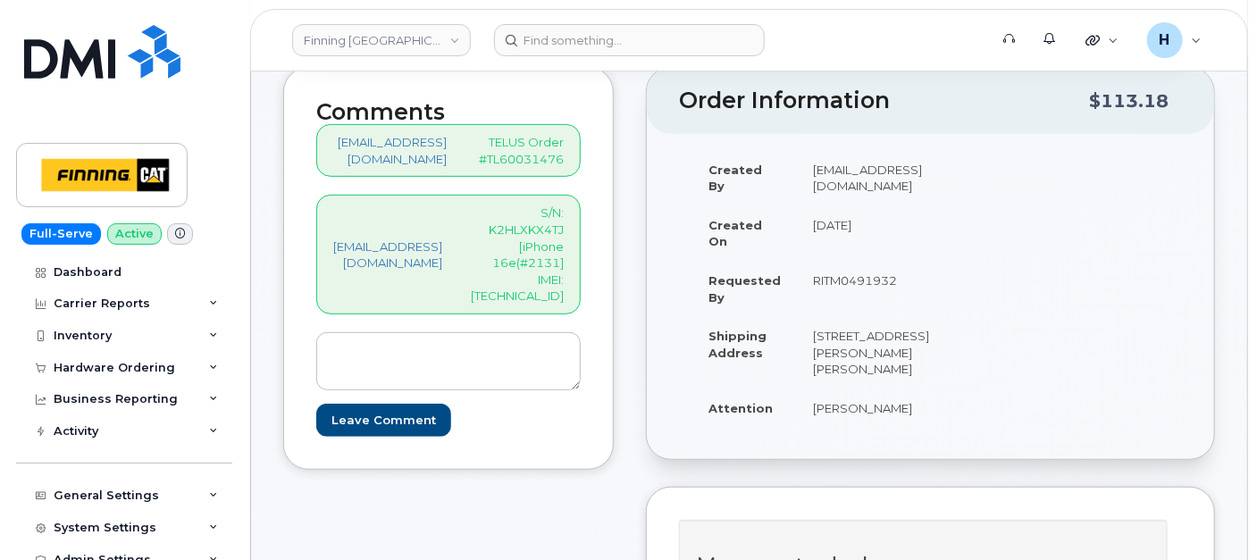
type input "354216330936471"
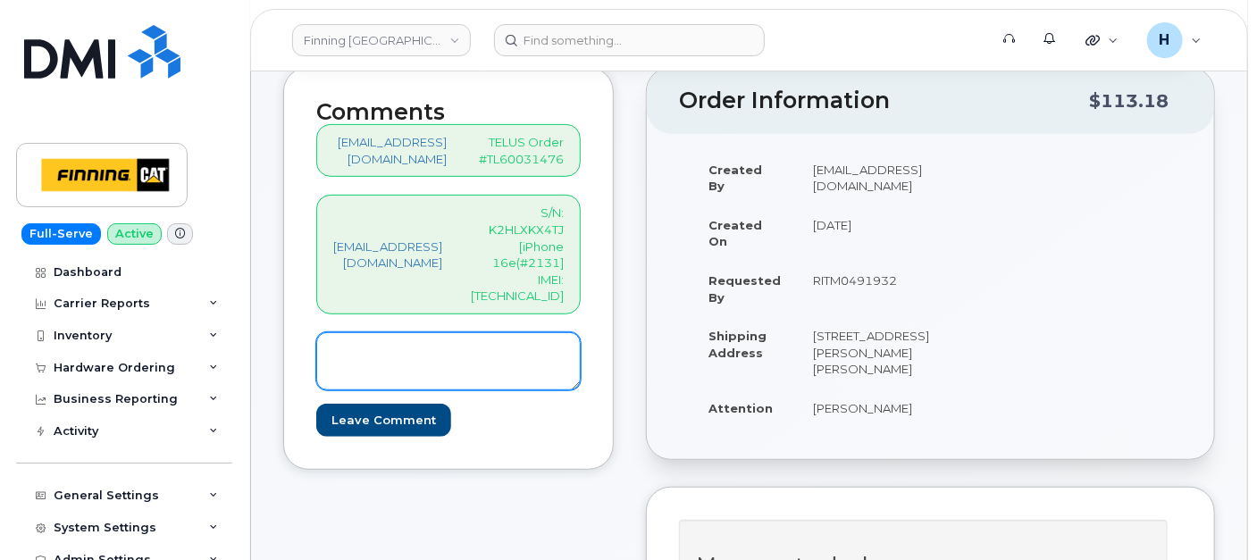
click at [462, 337] on textarea at bounding box center [448, 361] width 265 height 59
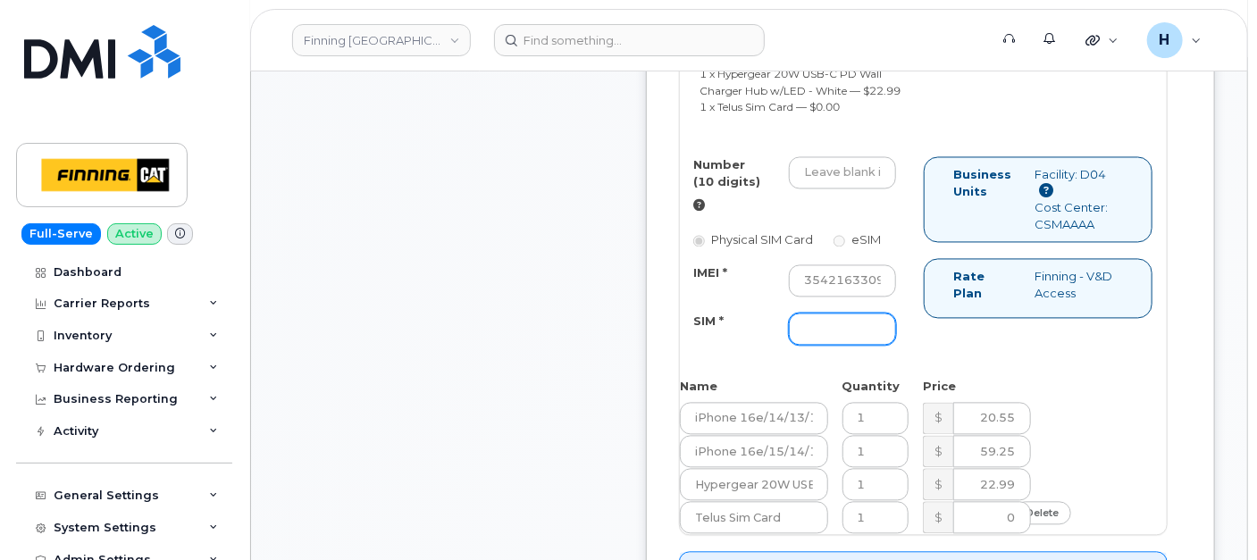
scroll to position [1588, 0]
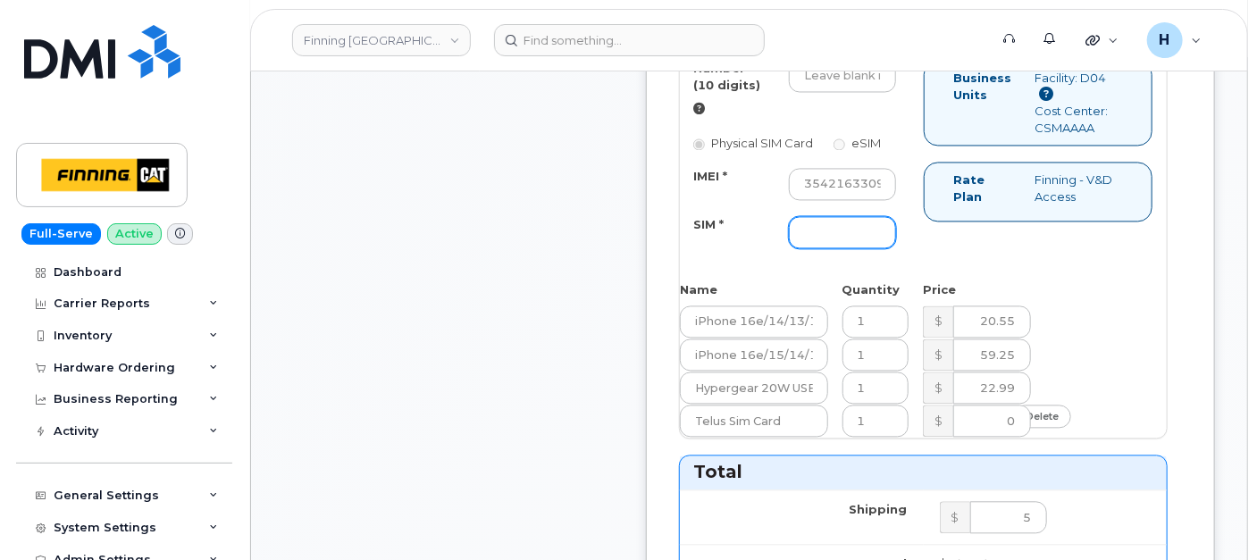
click at [860, 248] on input "SIM *" at bounding box center [842, 232] width 107 height 32
paste input "8912230102357627060"
type input "8912230102357627060"
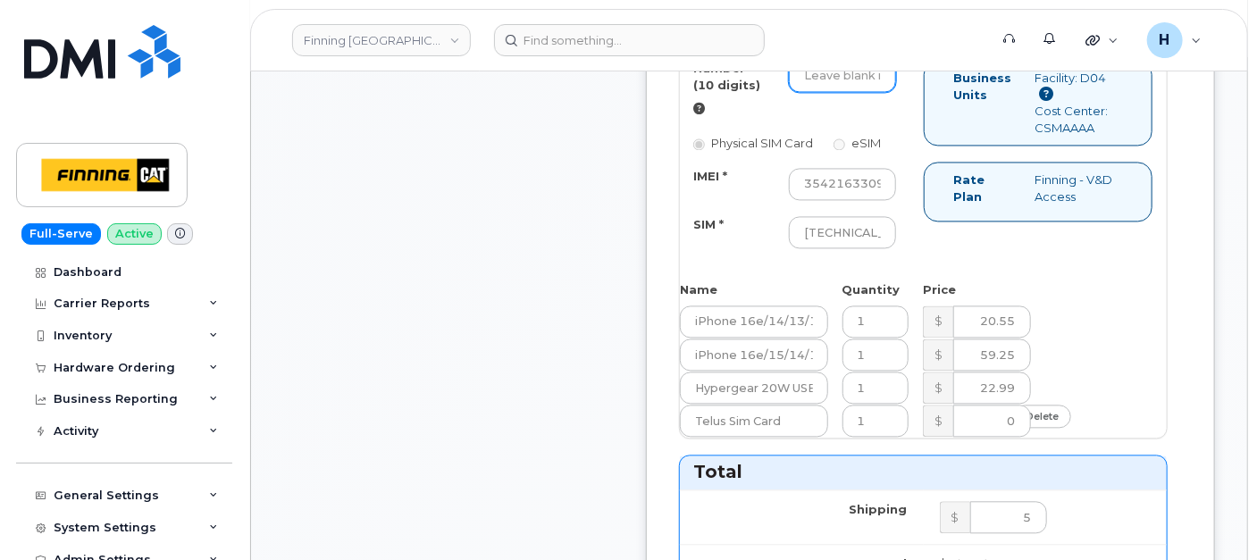
click at [858, 92] on input "Number (10 digits)" at bounding box center [842, 76] width 107 height 32
paste input "587-644-5349"
type input "5876445349"
click at [854, 248] on input "8912230102357627060" at bounding box center [842, 232] width 107 height 32
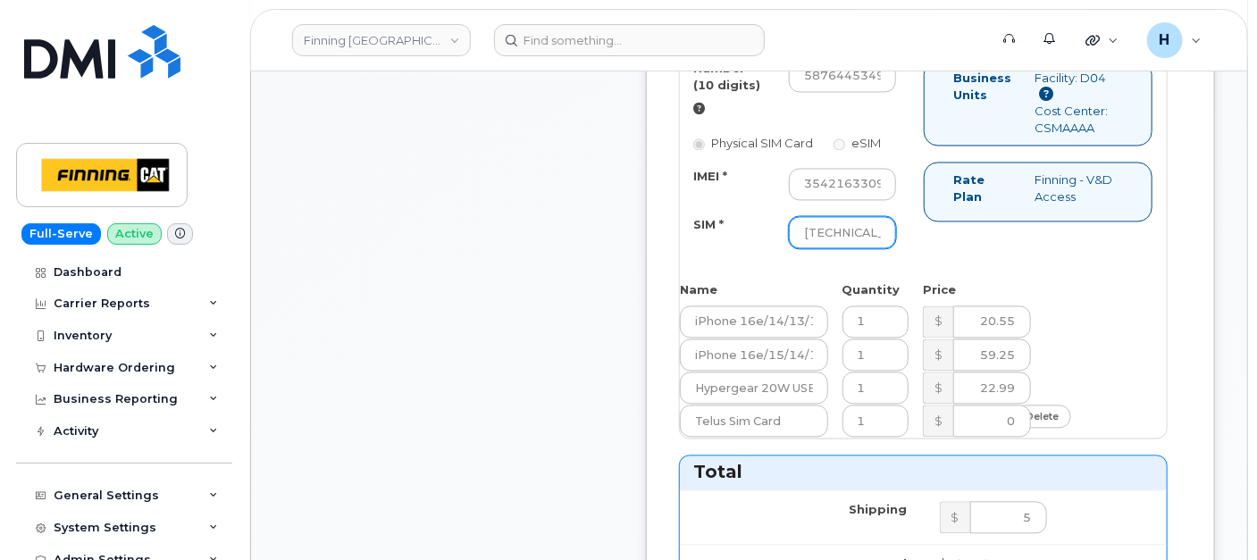
click at [854, 248] on input "8912230102357627060" at bounding box center [842, 232] width 107 height 32
paste input "8912230102357627060"
type input "8912230102357627060"
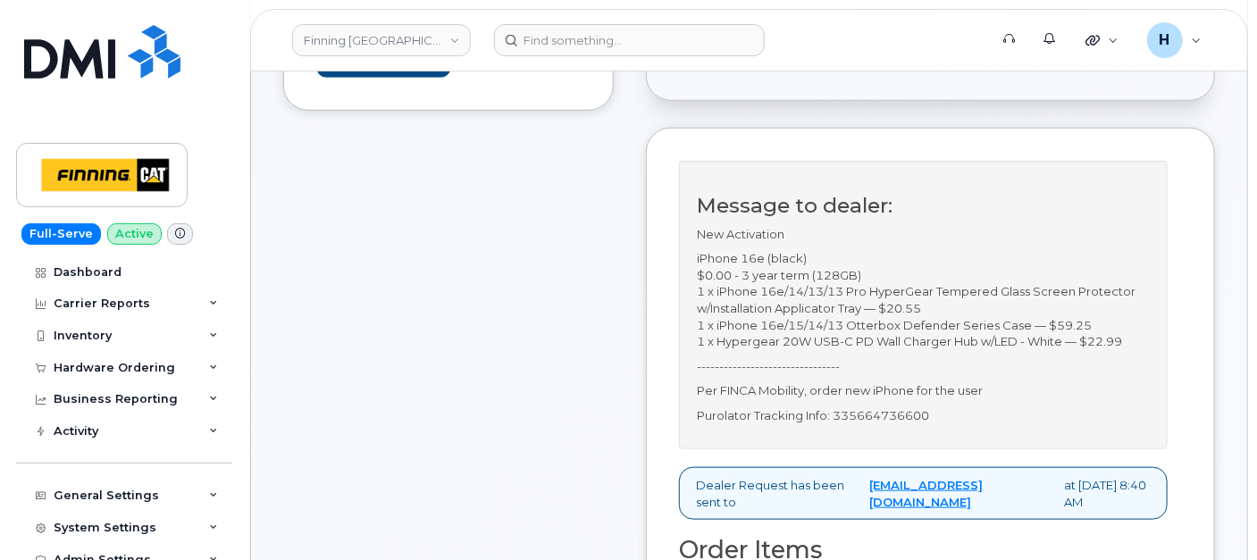
scroll to position [397, 0]
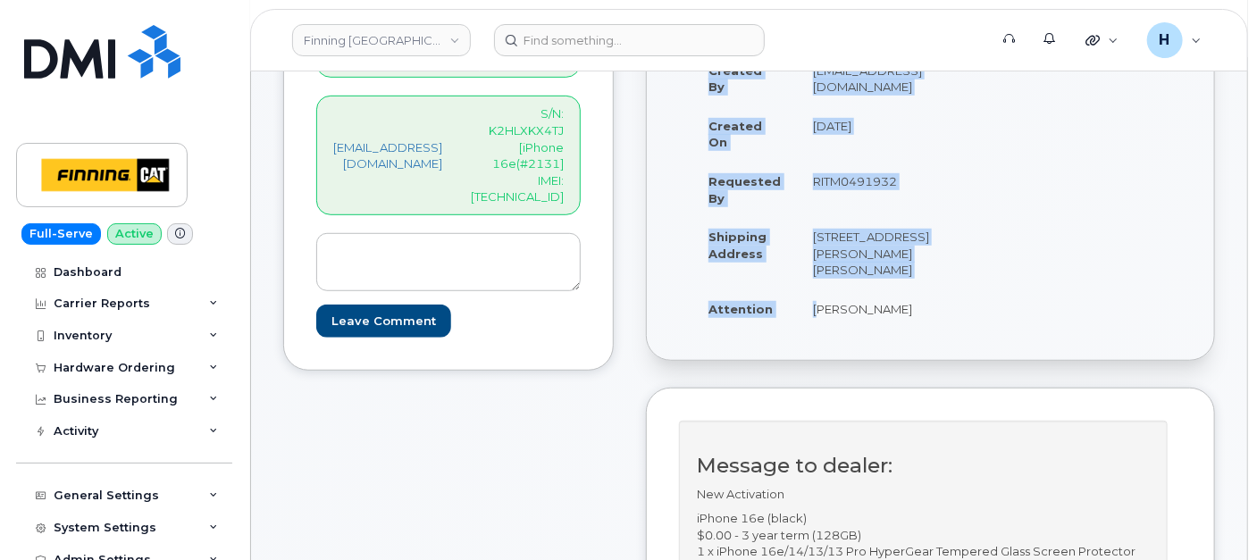
drag, startPoint x: 835, startPoint y: 317, endPoint x: 1006, endPoint y: 320, distance: 171.6
click at [1008, 319] on div "Created By hakaur@dminc.com Created On September 23, 2025 Requested By RITM0491…" at bounding box center [930, 198] width 503 height 294
copy table "Created By hakaur@dminc.com Created On September 23, 2025 Requested By RITM0491…"
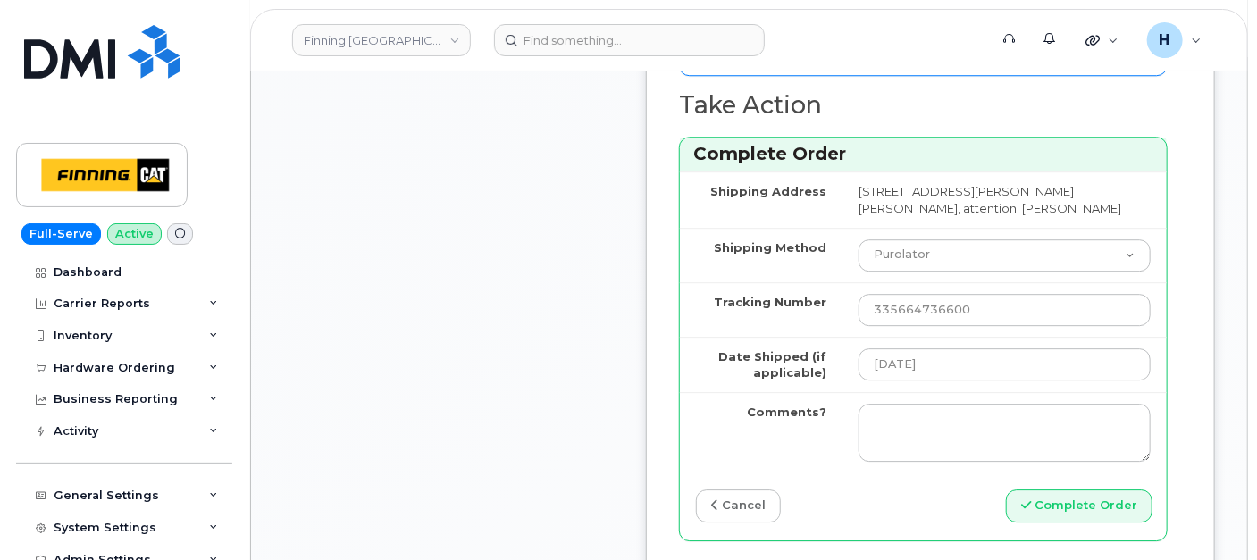
scroll to position [2382, 0]
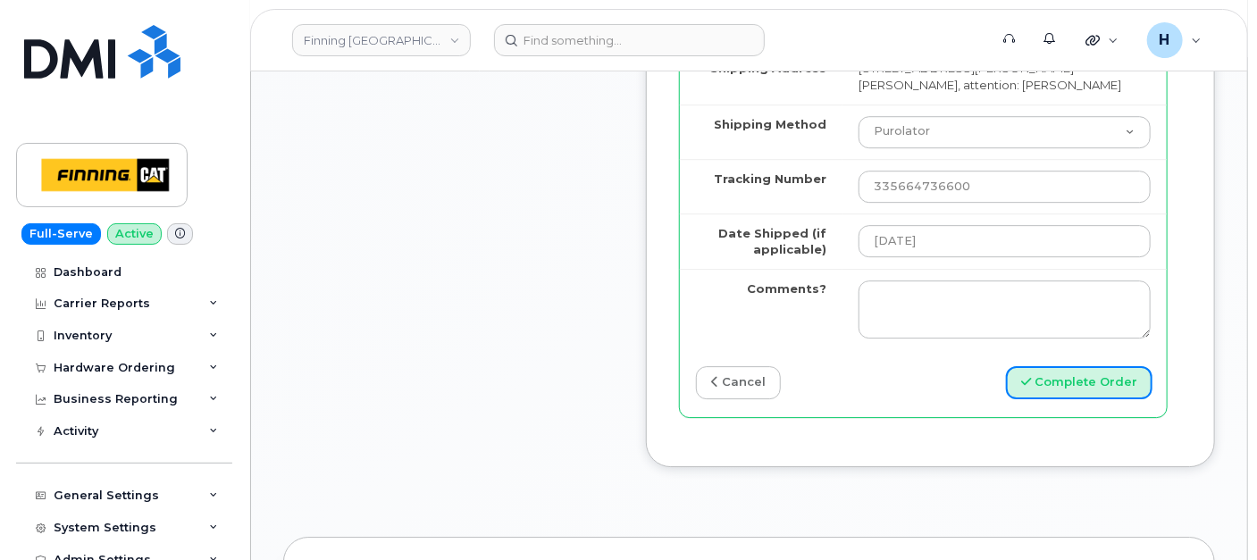
click at [1052, 399] on button "Complete Order" at bounding box center [1079, 382] width 147 height 33
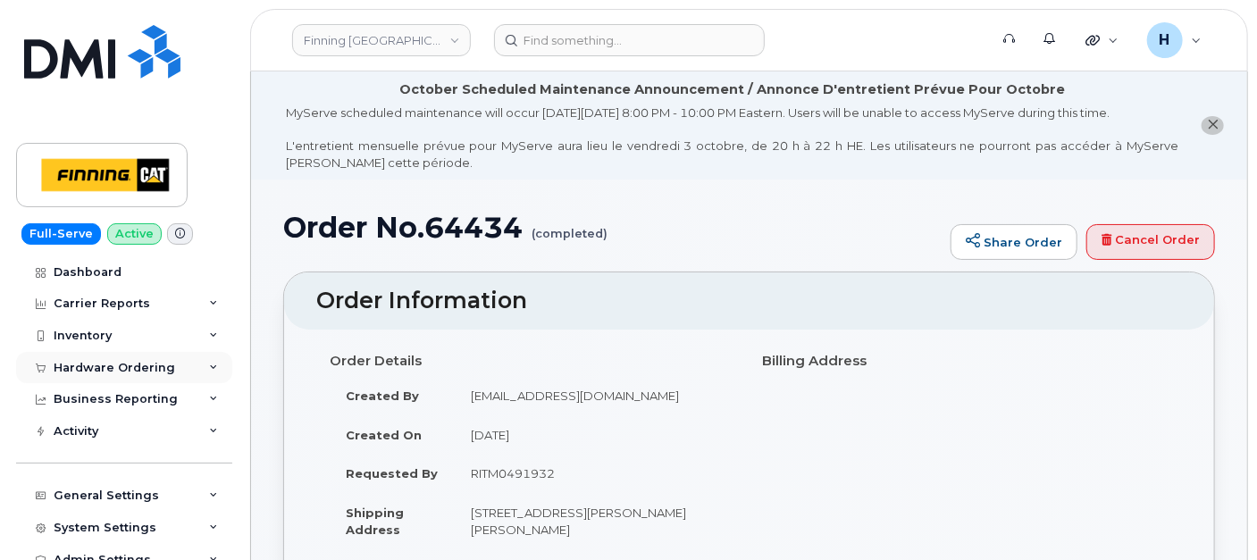
click at [115, 357] on div "Hardware Ordering" at bounding box center [124, 368] width 216 height 32
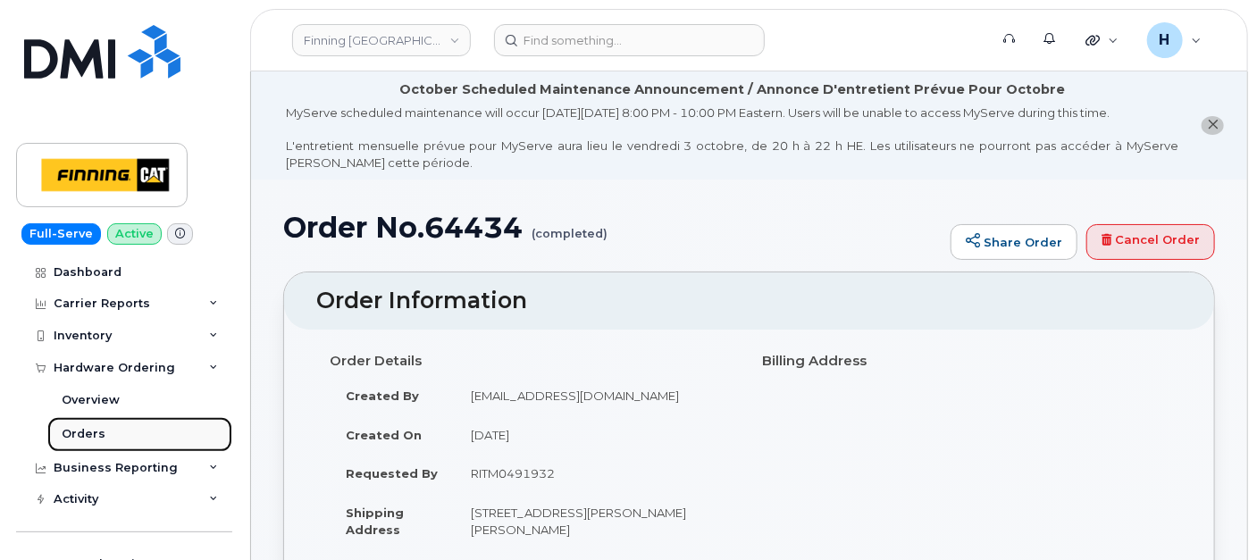
click at [102, 424] on link "Orders" at bounding box center [139, 434] width 185 height 34
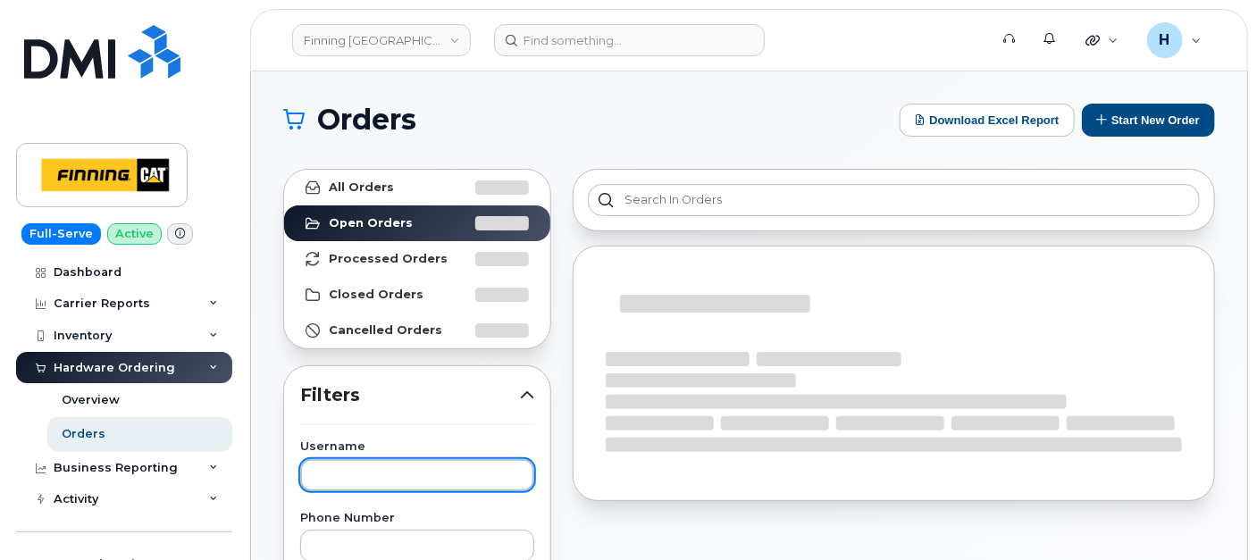
click at [386, 465] on input "text" at bounding box center [417, 475] width 234 height 32
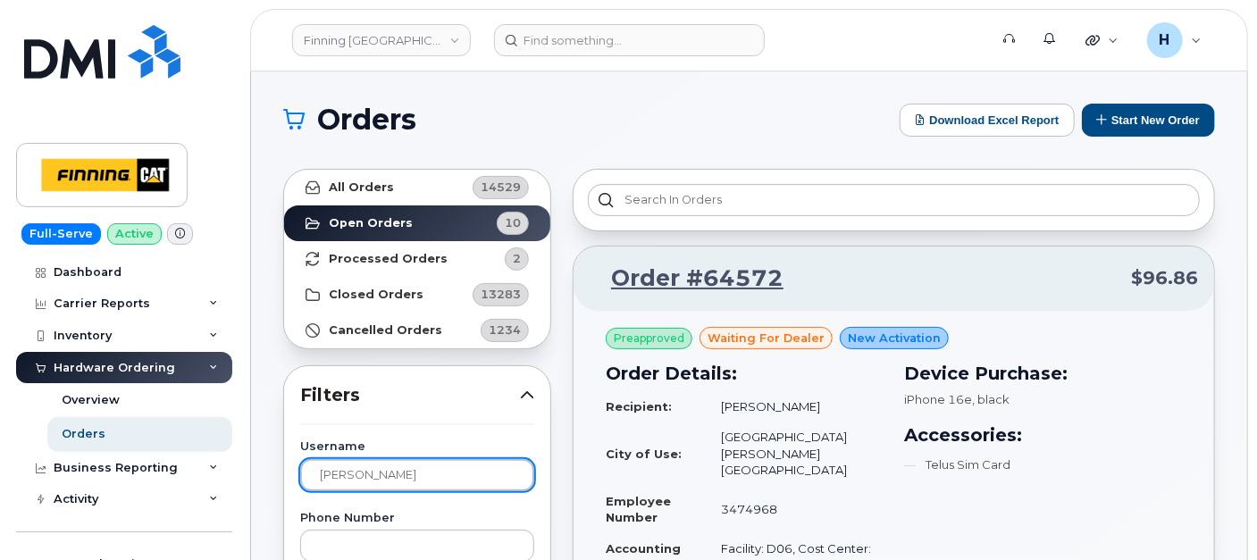
type input "[PERSON_NAME]"
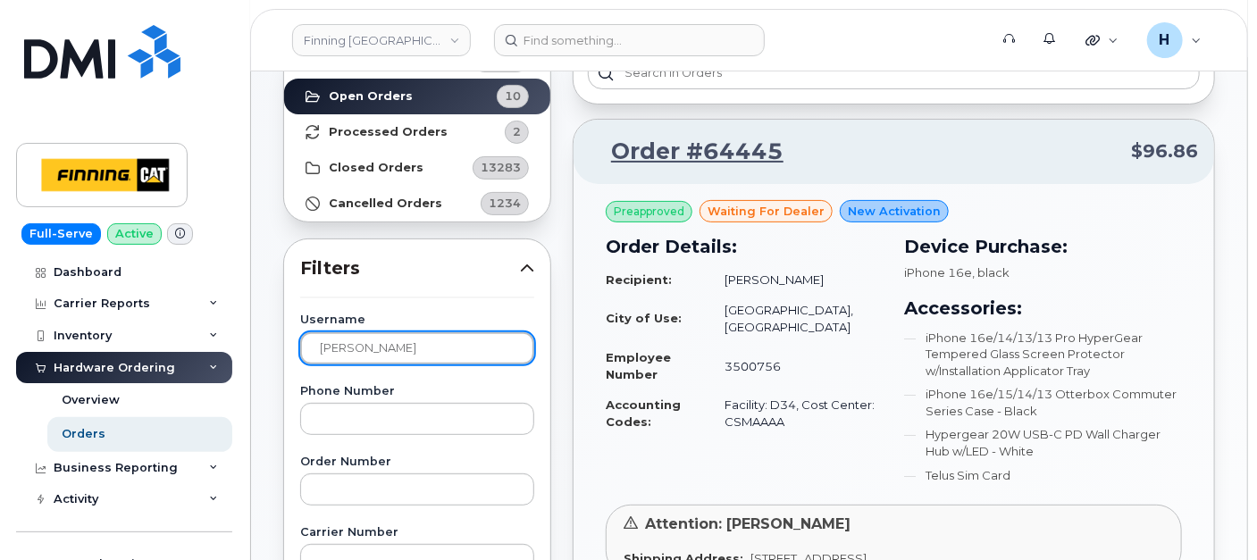
scroll to position [397, 0]
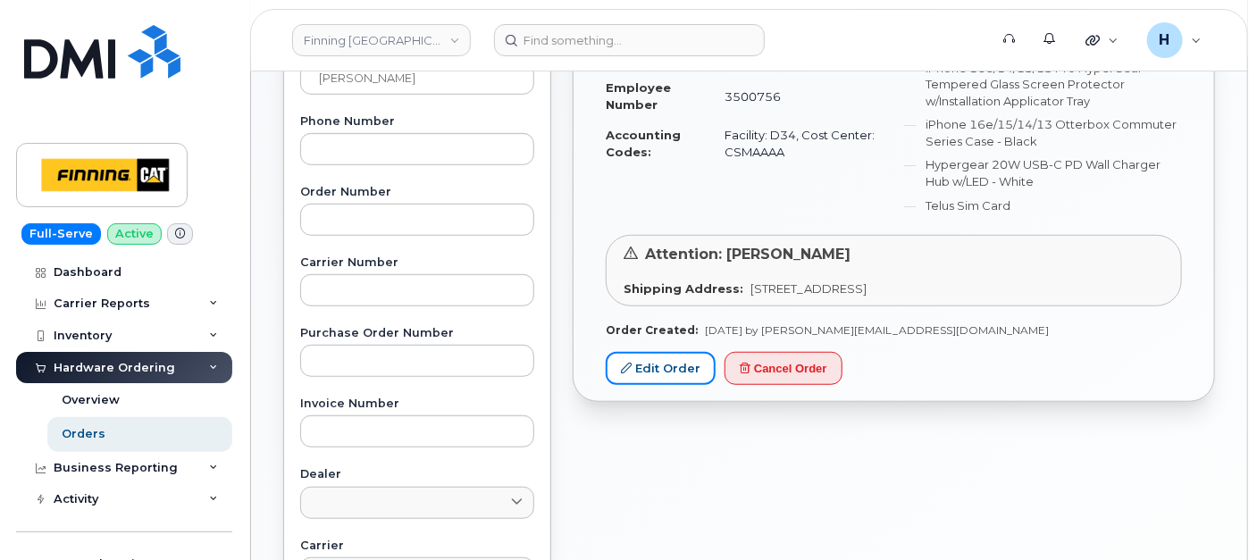
click at [666, 365] on link "Edit Order" at bounding box center [661, 368] width 110 height 33
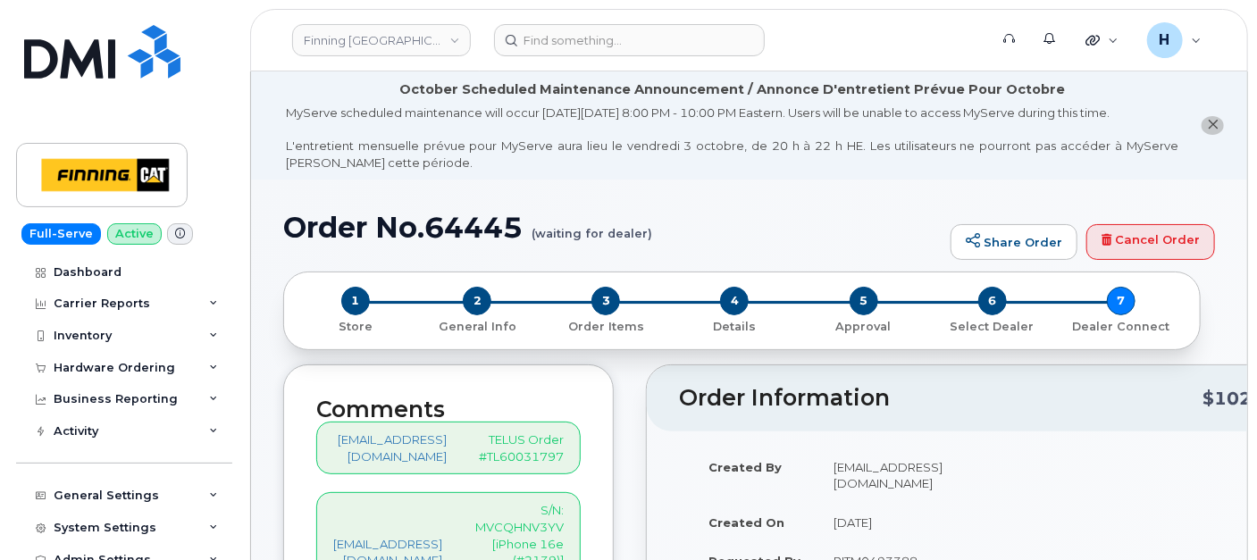
scroll to position [298, 0]
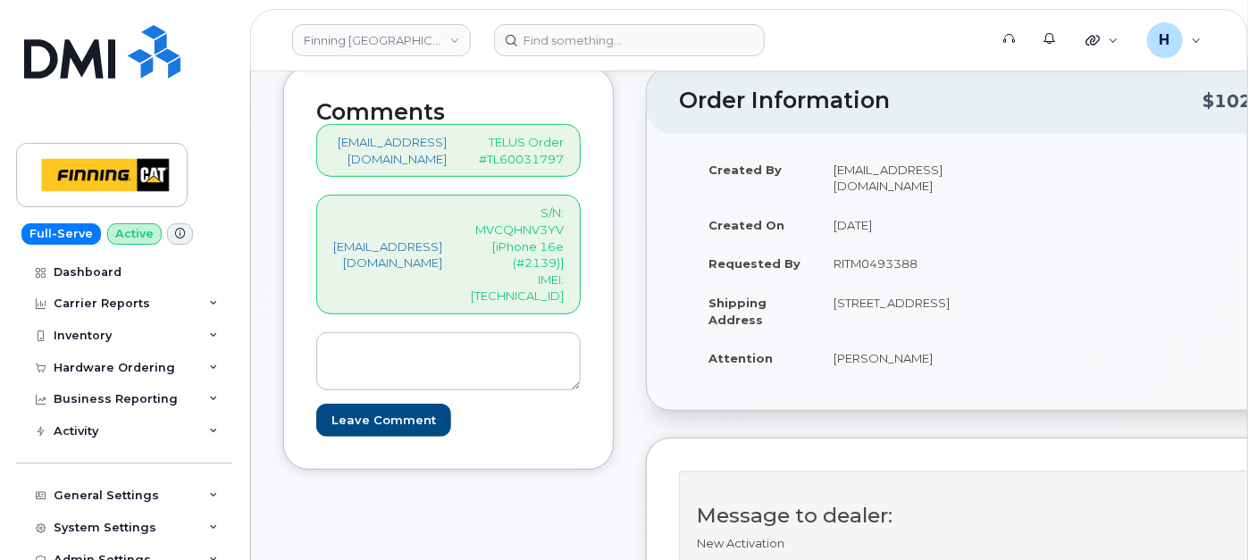
drag, startPoint x: 861, startPoint y: 359, endPoint x: 988, endPoint y: 356, distance: 127.8
click at [974, 356] on td "[PERSON_NAME]" at bounding box center [896, 358] width 156 height 39
copy td "[PERSON_NAME]"
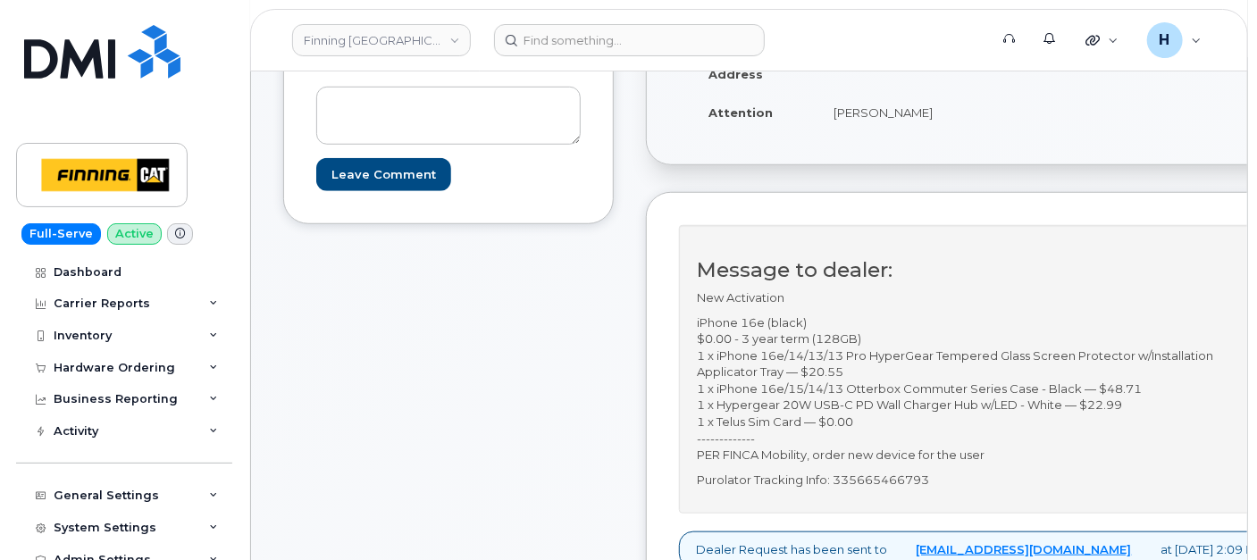
scroll to position [694, 0]
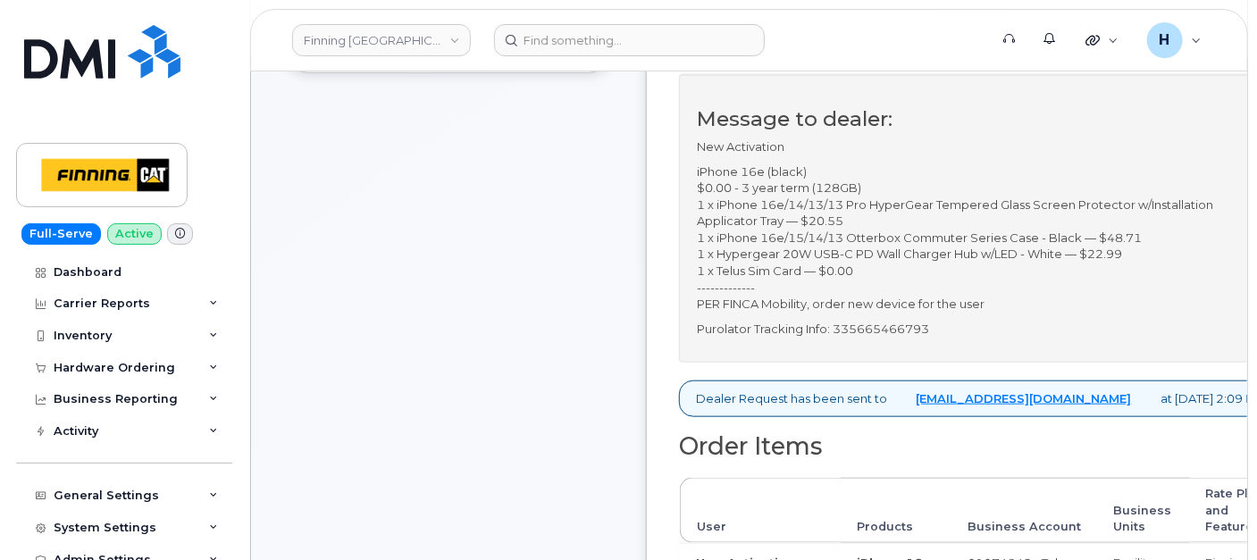
click at [917, 324] on p "Purolator Tracking Info: 335665466793" at bounding box center [980, 329] width 567 height 17
copy p "335665466793"
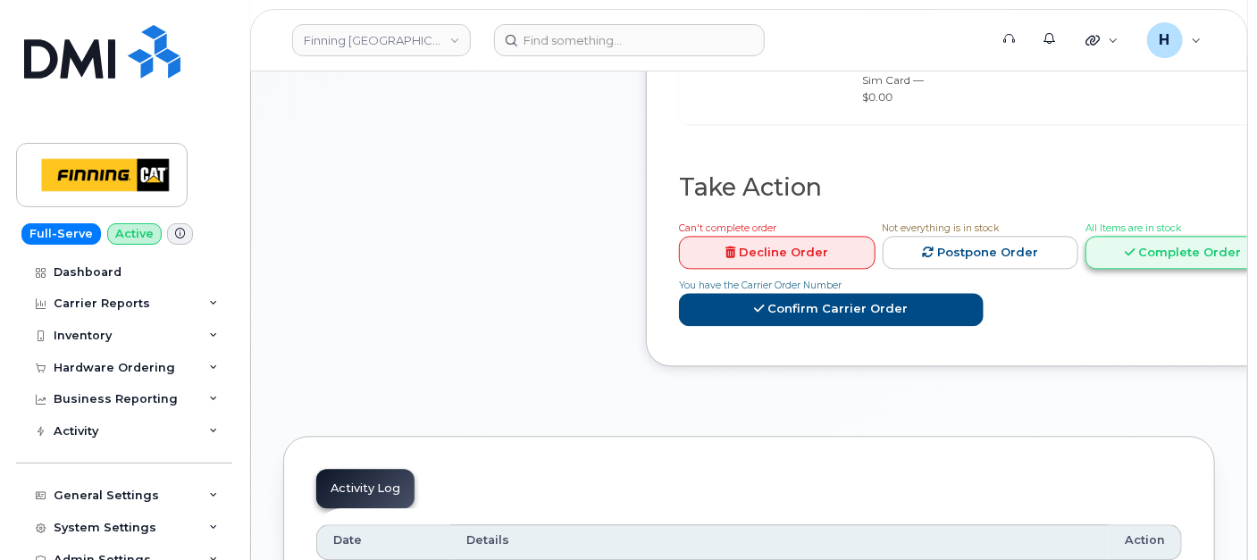
scroll to position [1588, 0]
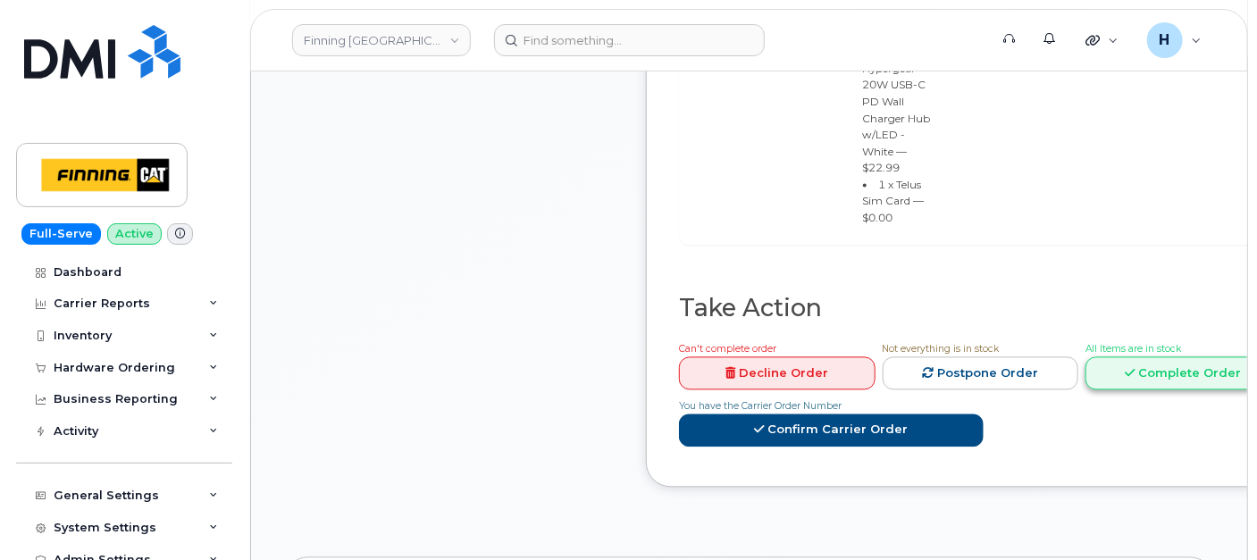
click at [1103, 357] on link "Complete Order" at bounding box center [1184, 373] width 197 height 33
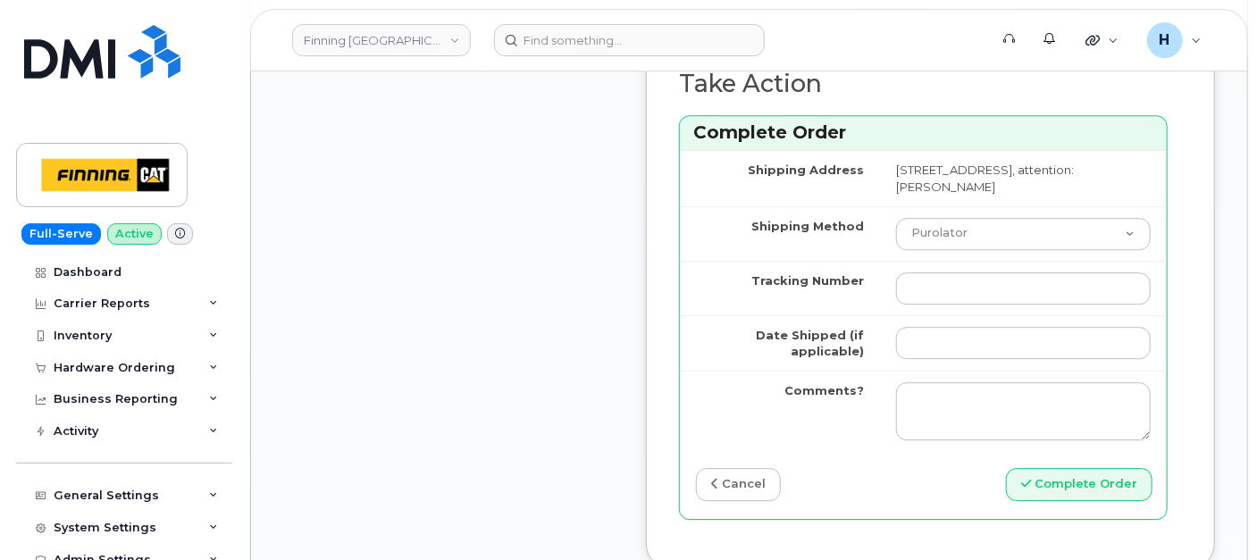
scroll to position [2382, 0]
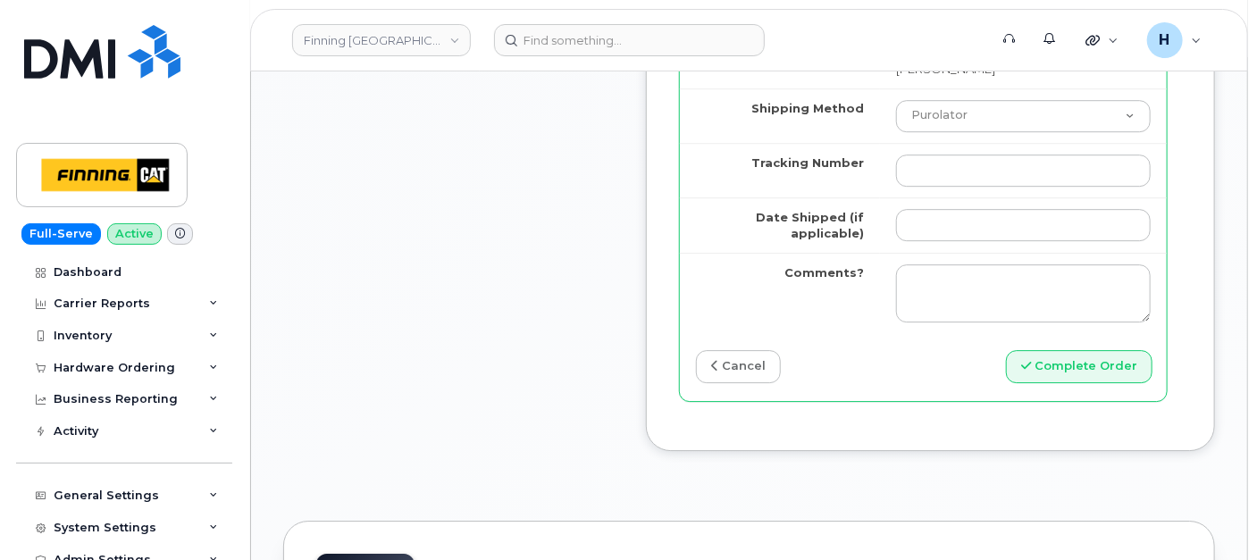
click at [922, 197] on td at bounding box center [1023, 170] width 287 height 55
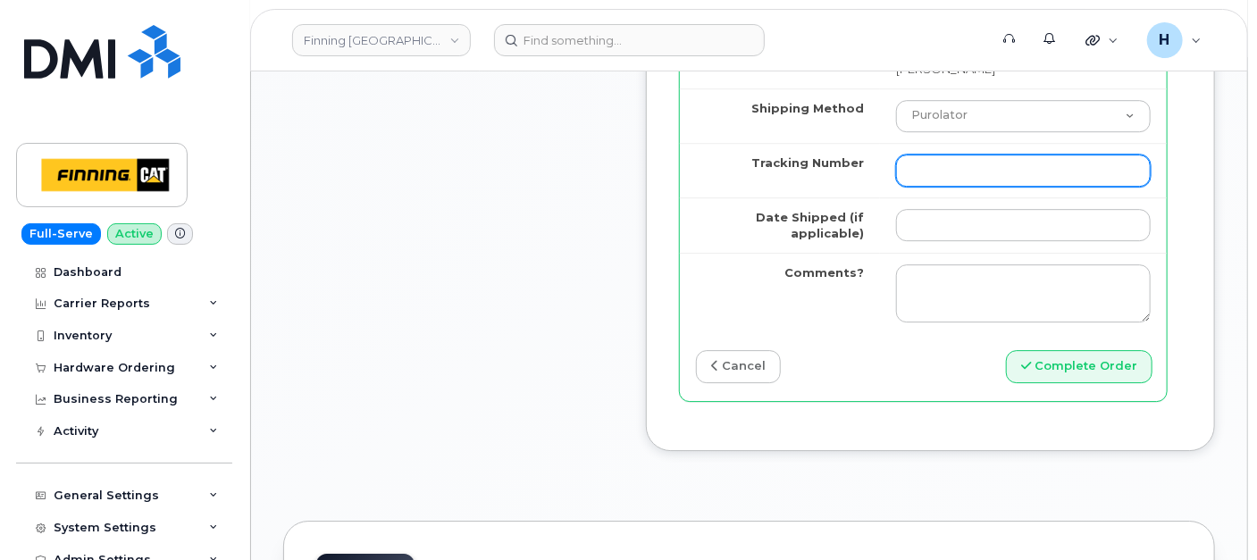
drag, startPoint x: 917, startPoint y: 265, endPoint x: 916, endPoint y: 288, distance: 22.4
click at [917, 187] on input "Tracking Number" at bounding box center [1023, 171] width 255 height 32
paste input "335665466793"
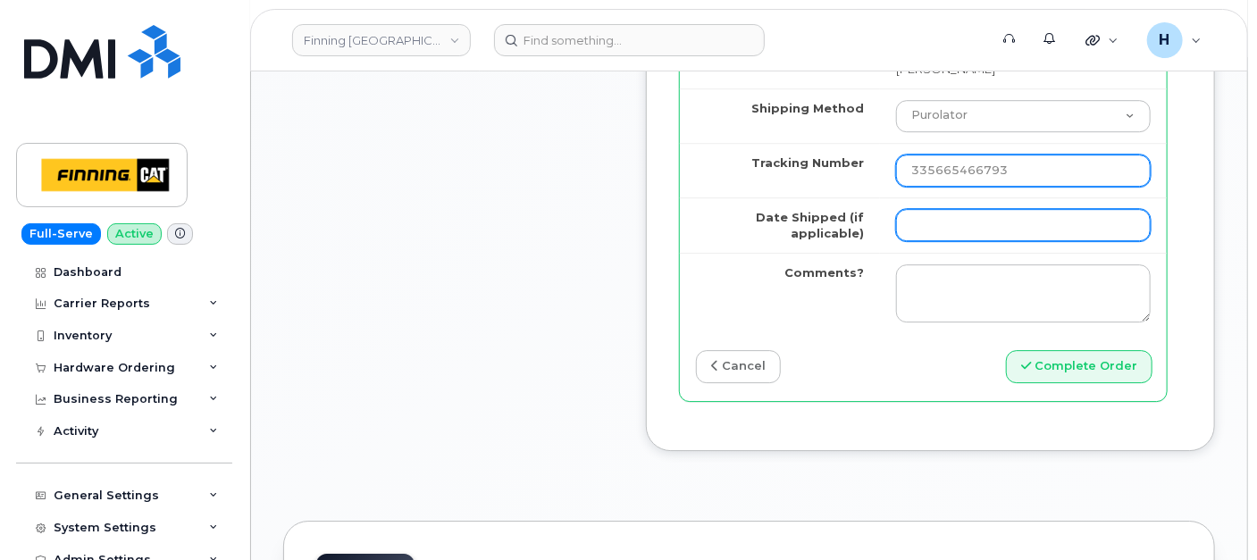
type input "335665466793"
click at [917, 241] on input "Date Shipped (if applicable)" at bounding box center [1023, 225] width 255 height 32
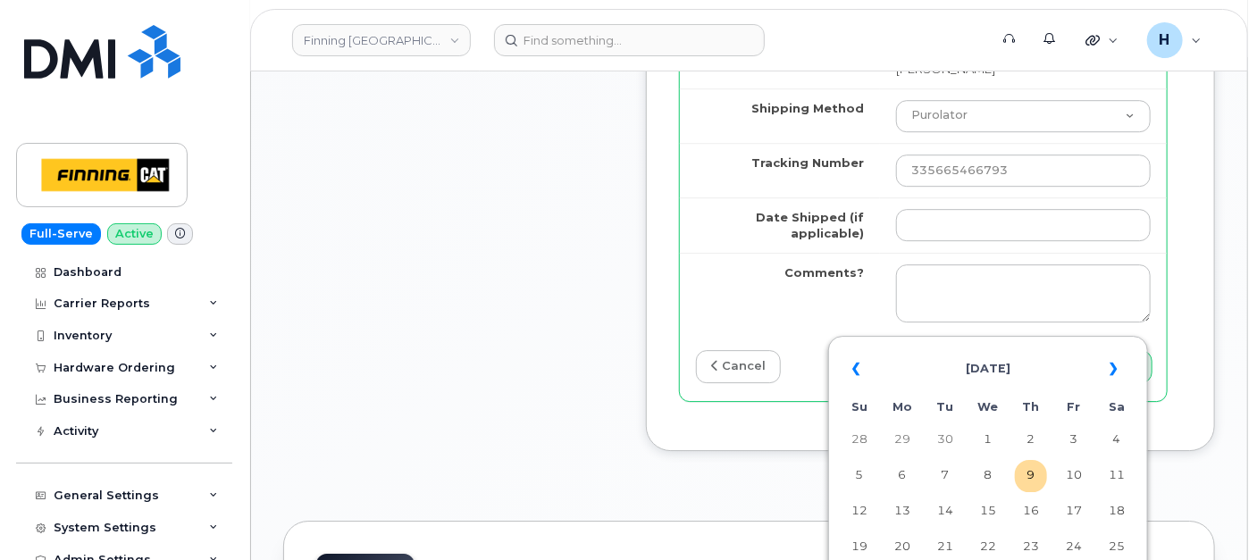
drag, startPoint x: 1036, startPoint y: 471, endPoint x: 506, endPoint y: 12, distance: 701.3
click at [1035, 466] on td "9" at bounding box center [1031, 476] width 32 height 32
type input "[DATE]"
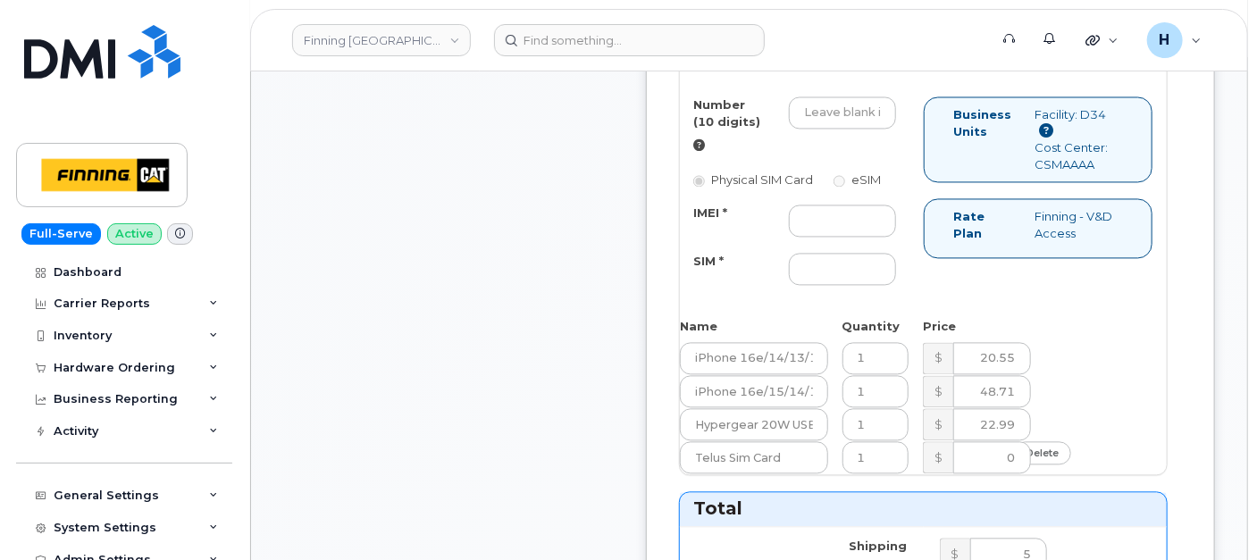
scroll to position [1588, 0]
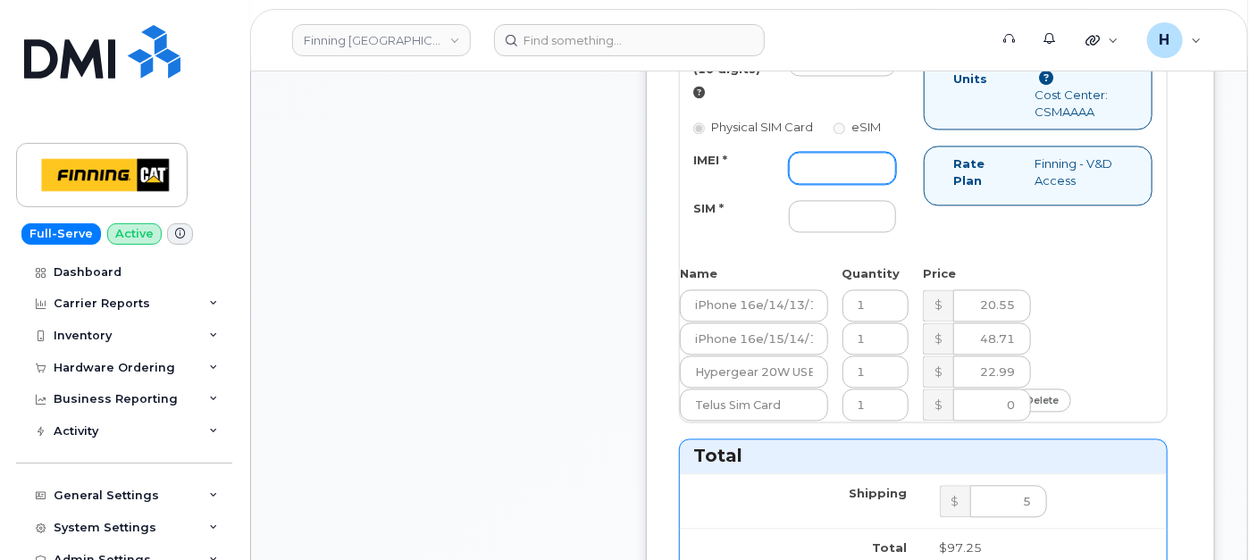
drag, startPoint x: 839, startPoint y: 252, endPoint x: 796, endPoint y: 214, distance: 57.0
click at [839, 184] on input "IMEI *" at bounding box center [842, 168] width 107 height 32
paste input "354216330942321"
type input "354216330942321"
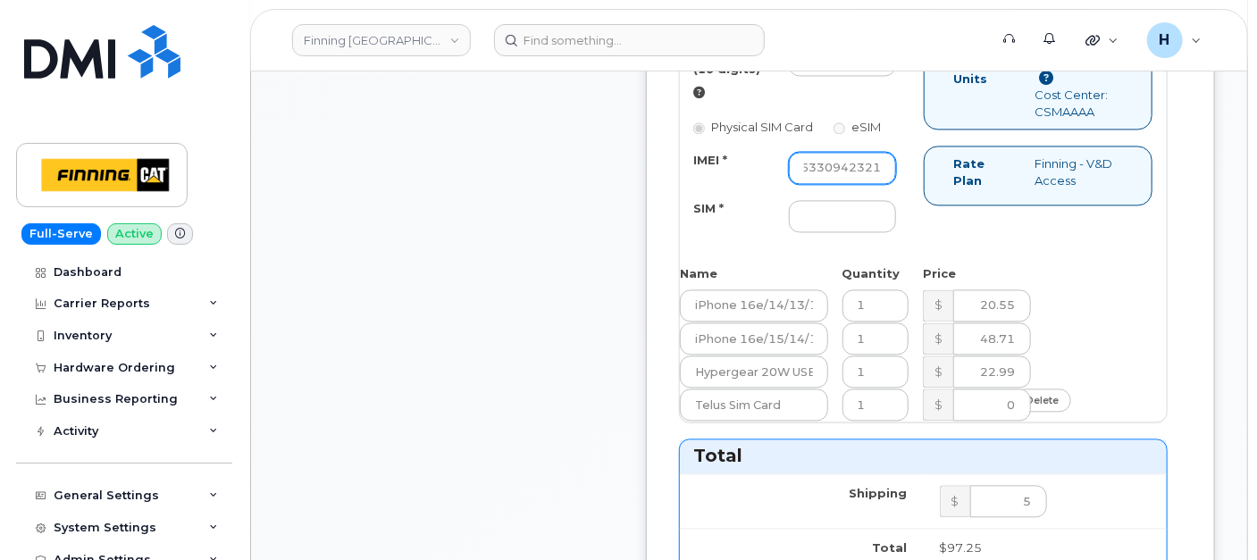
scroll to position [0, 0]
click at [840, 232] on input "SIM *" at bounding box center [842, 216] width 107 height 32
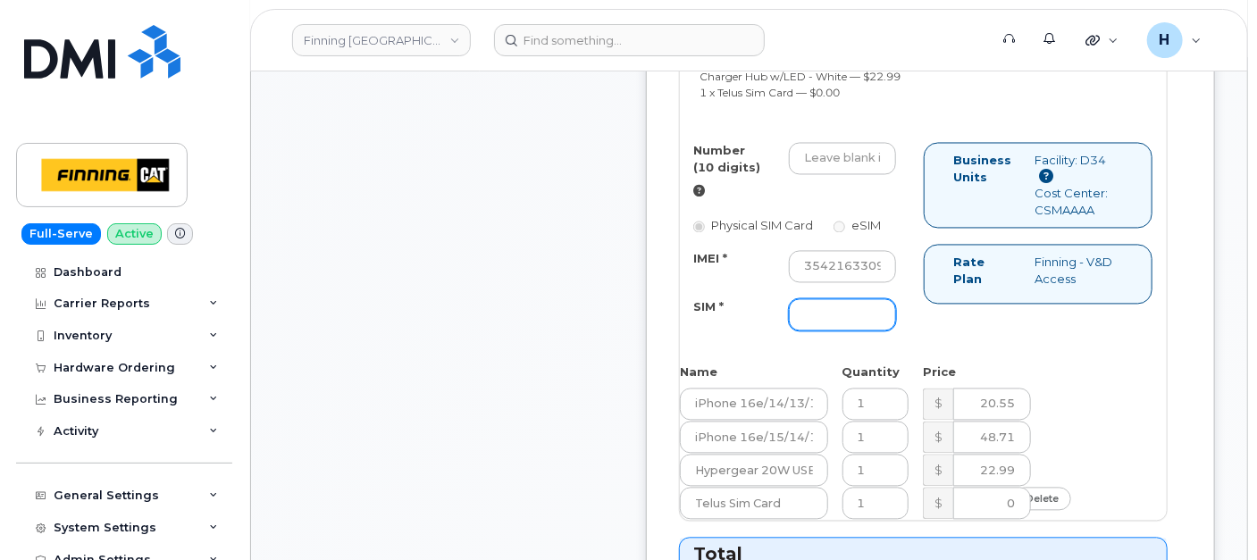
scroll to position [1390, 0]
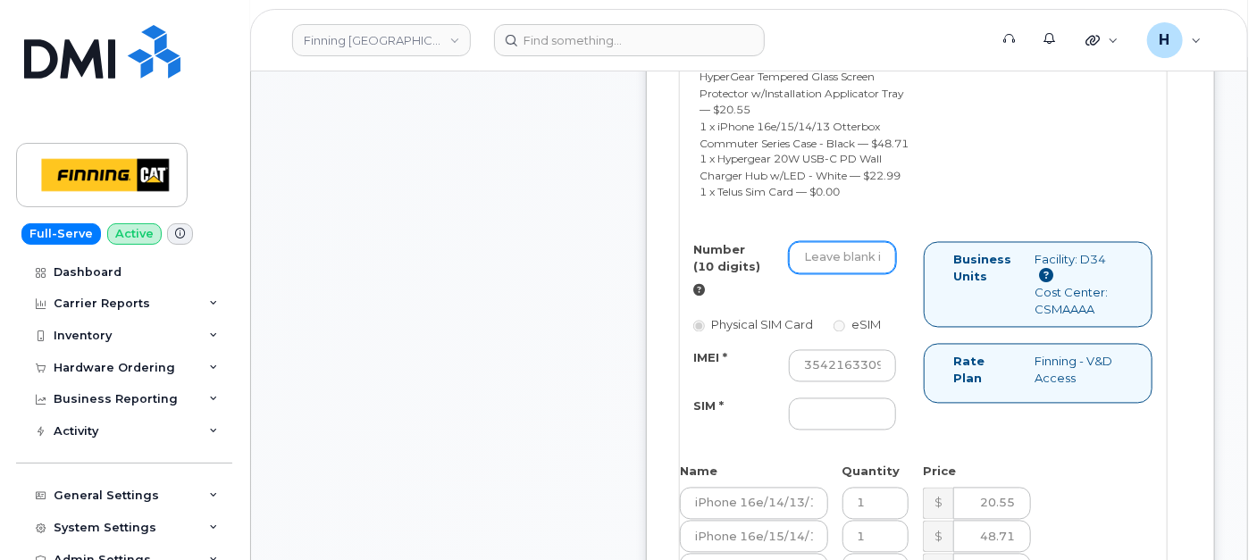
click at [855, 274] on input "Number (10 digits)" at bounding box center [842, 258] width 107 height 32
paste input "587-227-2934"
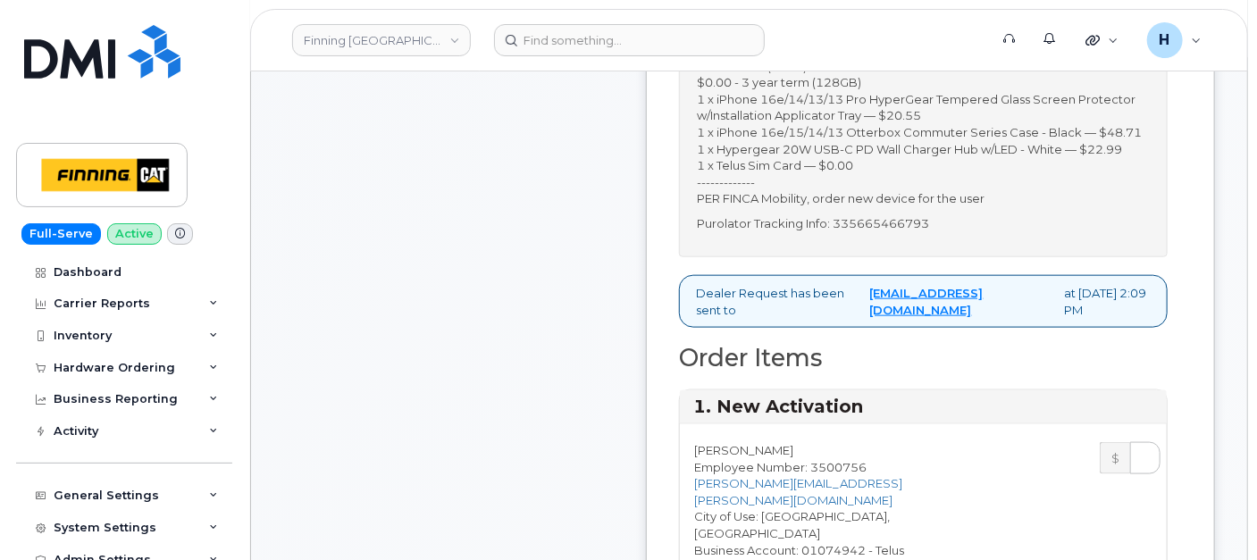
scroll to position [694, 0]
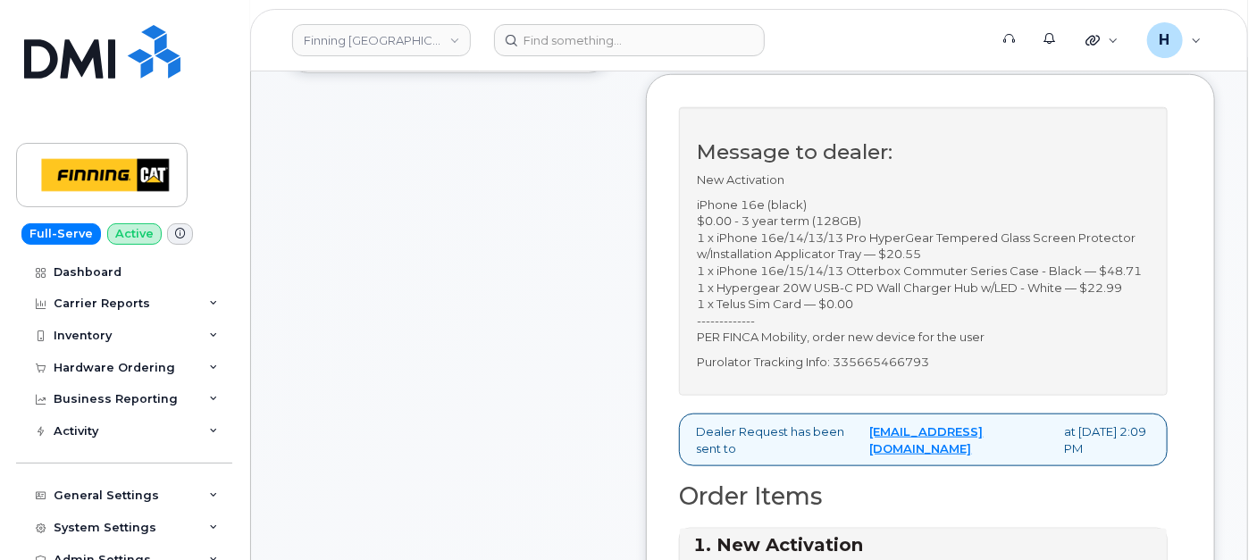
type input "5872272934"
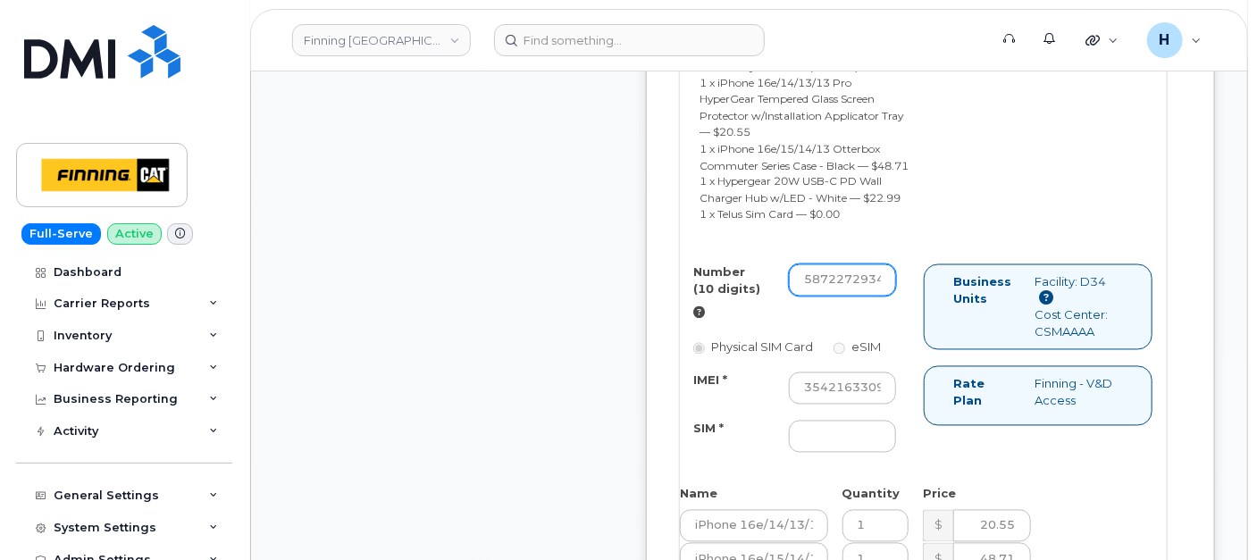
scroll to position [1489, 0]
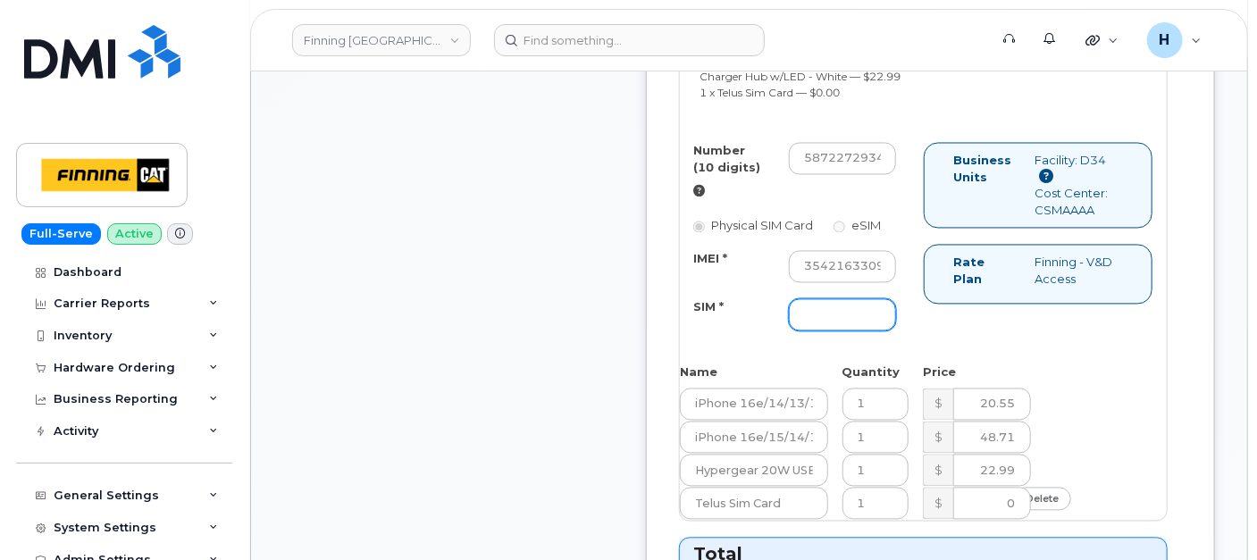
drag, startPoint x: 835, startPoint y: 408, endPoint x: 742, endPoint y: 405, distance: 93.0
click at [835, 332] on input "SIM *" at bounding box center [842, 315] width 107 height 32
paste input "[TECHNICAL_ID]"
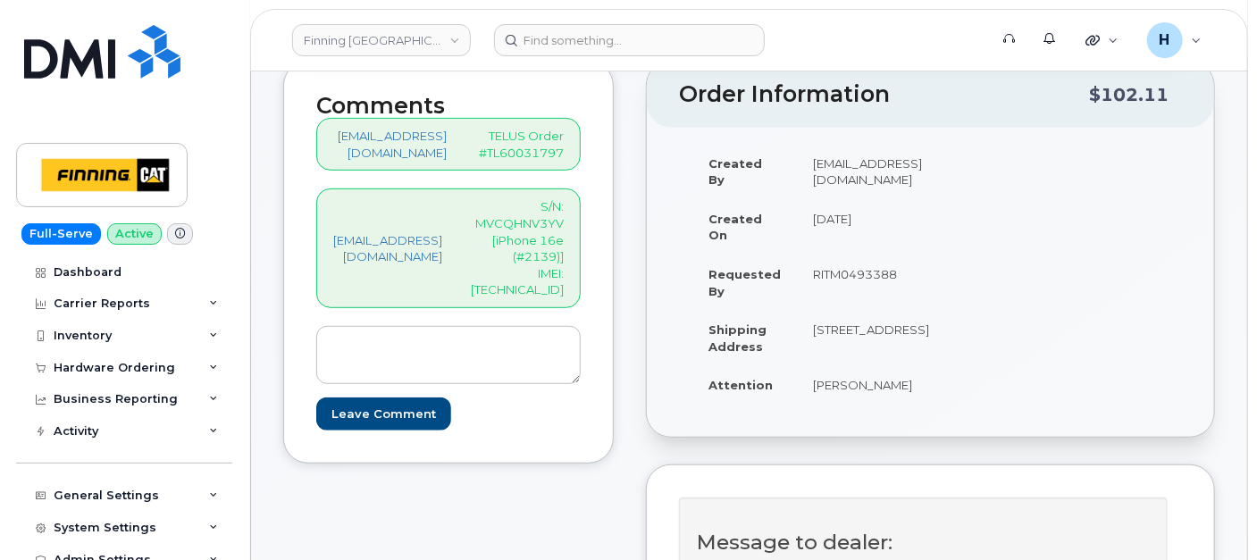
scroll to position [298, 0]
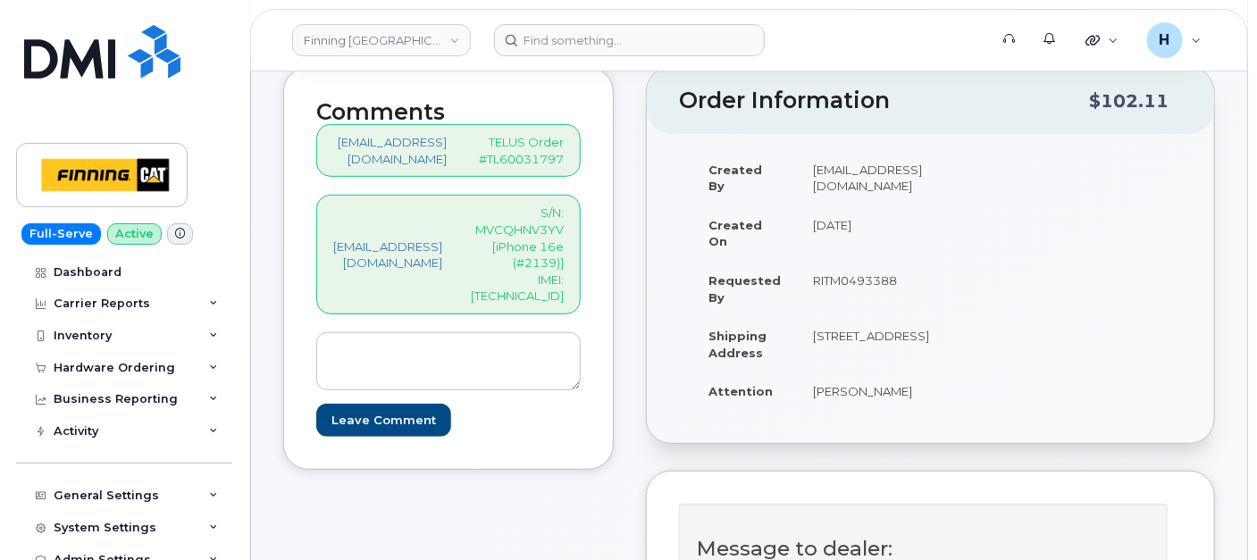
type input "[TECHNICAL_ID]"
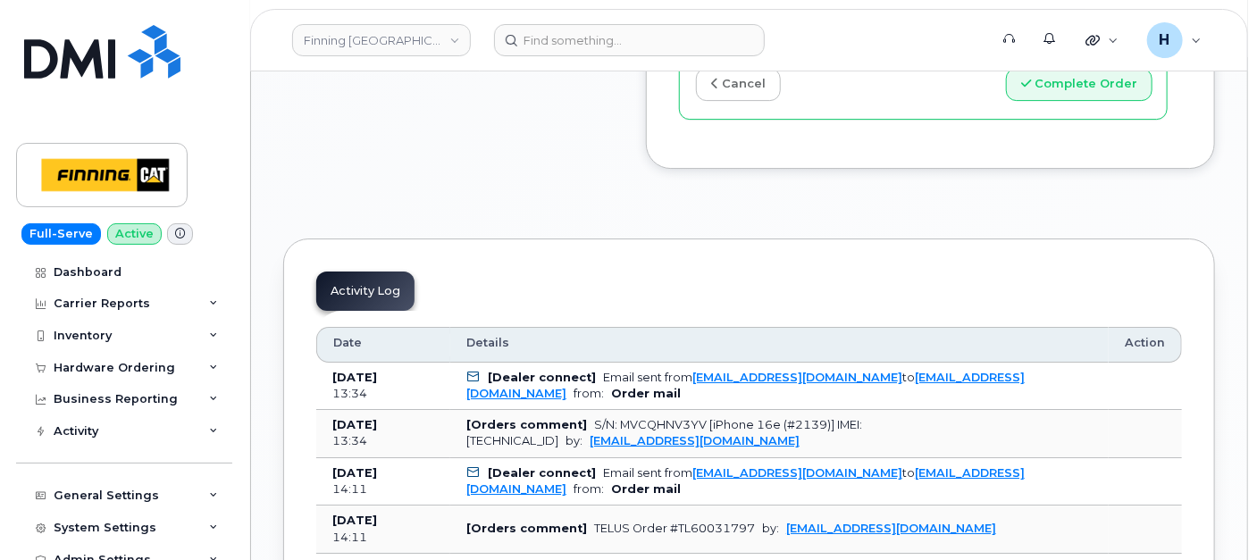
scroll to position [2692, 0]
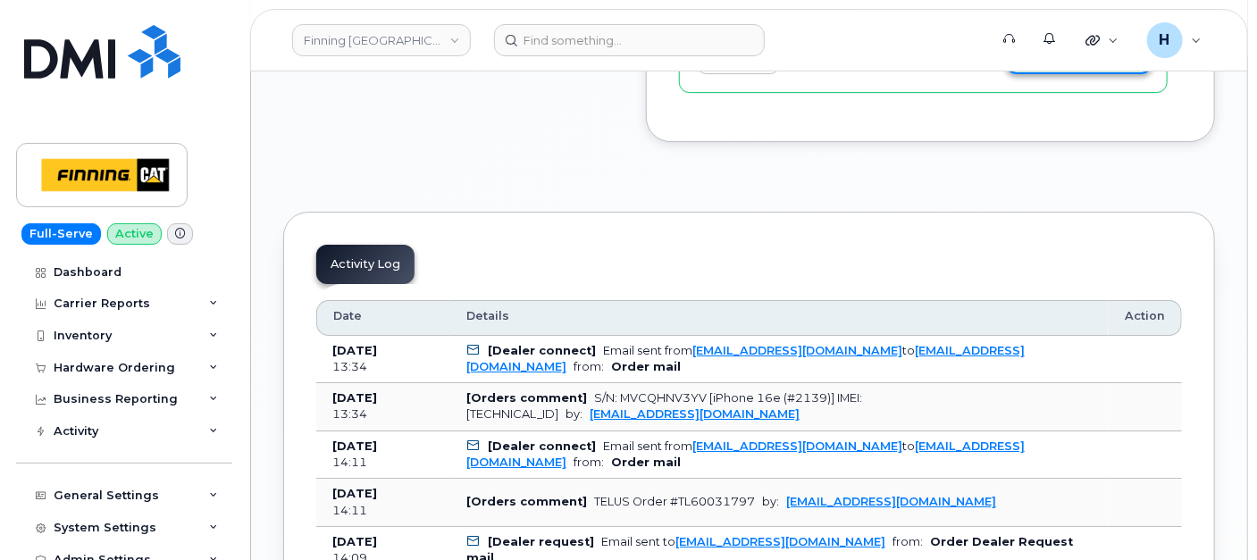
click at [1039, 74] on button "Complete Order" at bounding box center [1079, 57] width 147 height 33
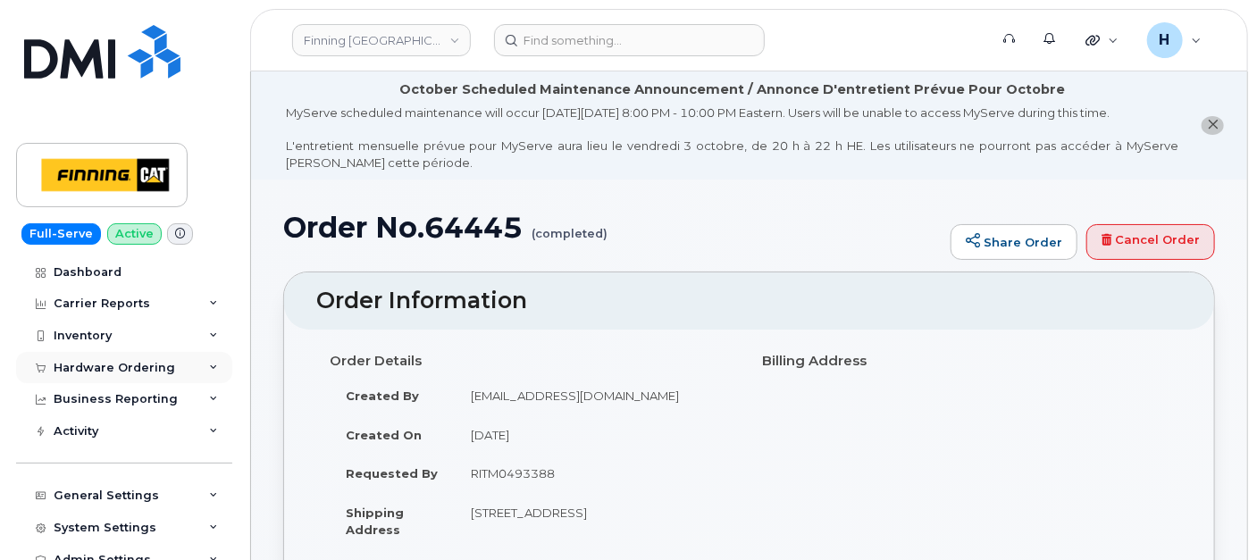
click at [147, 358] on div "Hardware Ordering" at bounding box center [124, 368] width 216 height 32
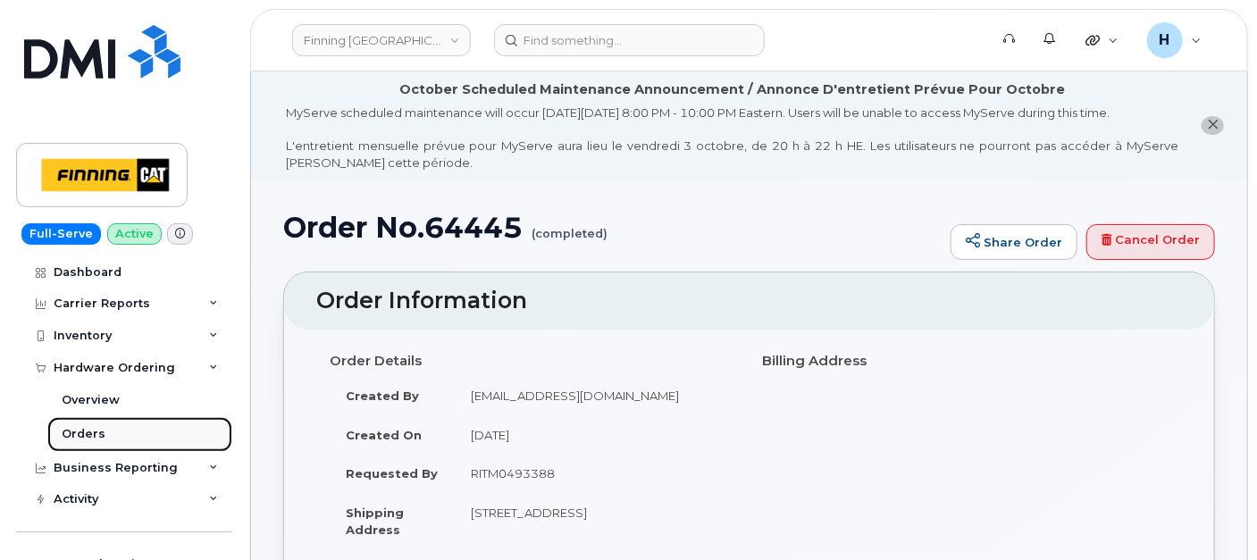
click at [120, 422] on link "Orders" at bounding box center [139, 434] width 185 height 34
